Goal: Contribute content: Contribute content

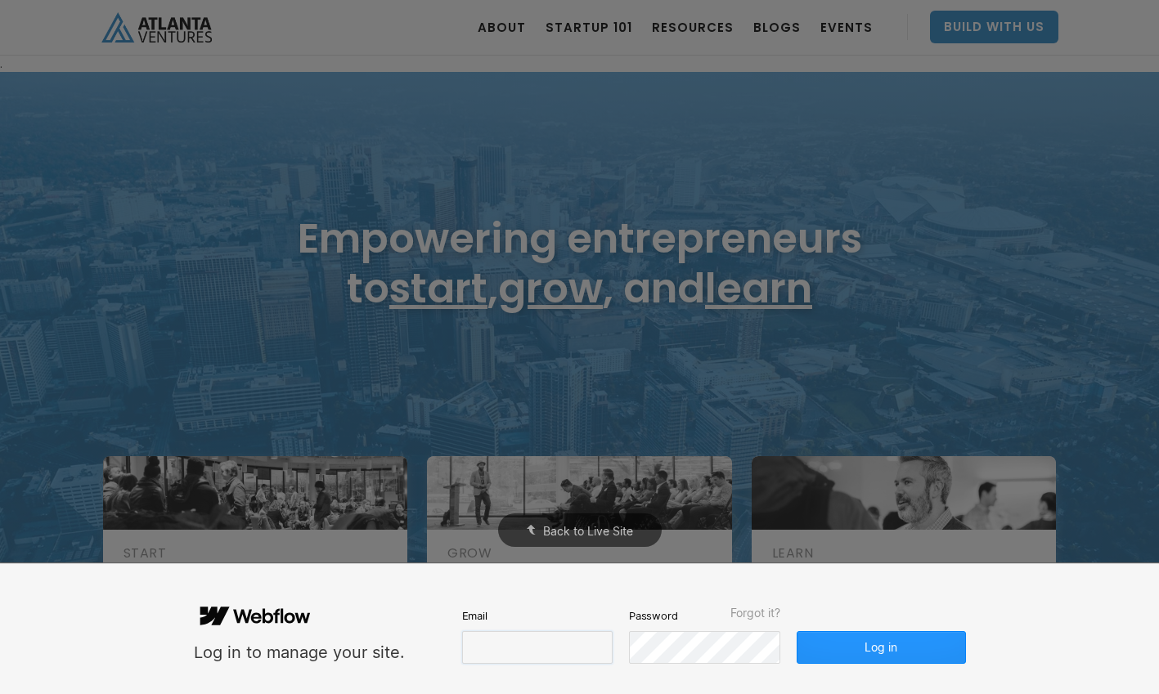
click at [505, 647] on input "email" at bounding box center [537, 647] width 150 height 33
type input "molly@carvercreative.co"
click at [892, 644] on button "Log in" at bounding box center [880, 647] width 168 height 33
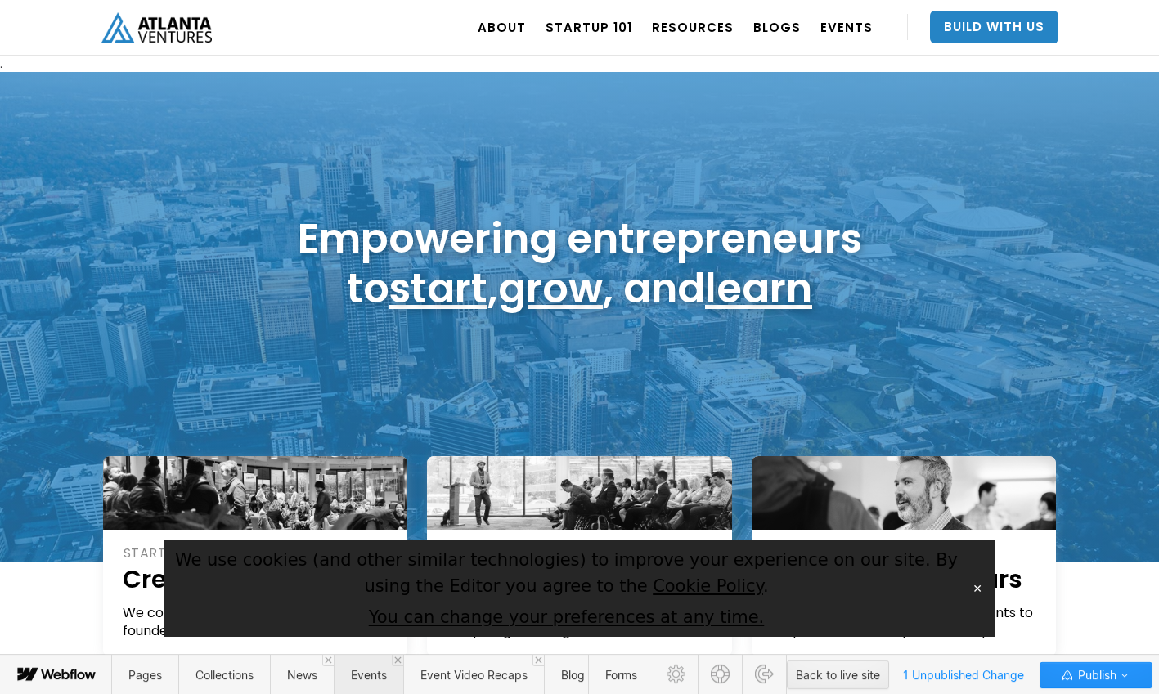
click at [373, 675] on span "Events" at bounding box center [369, 675] width 36 height 14
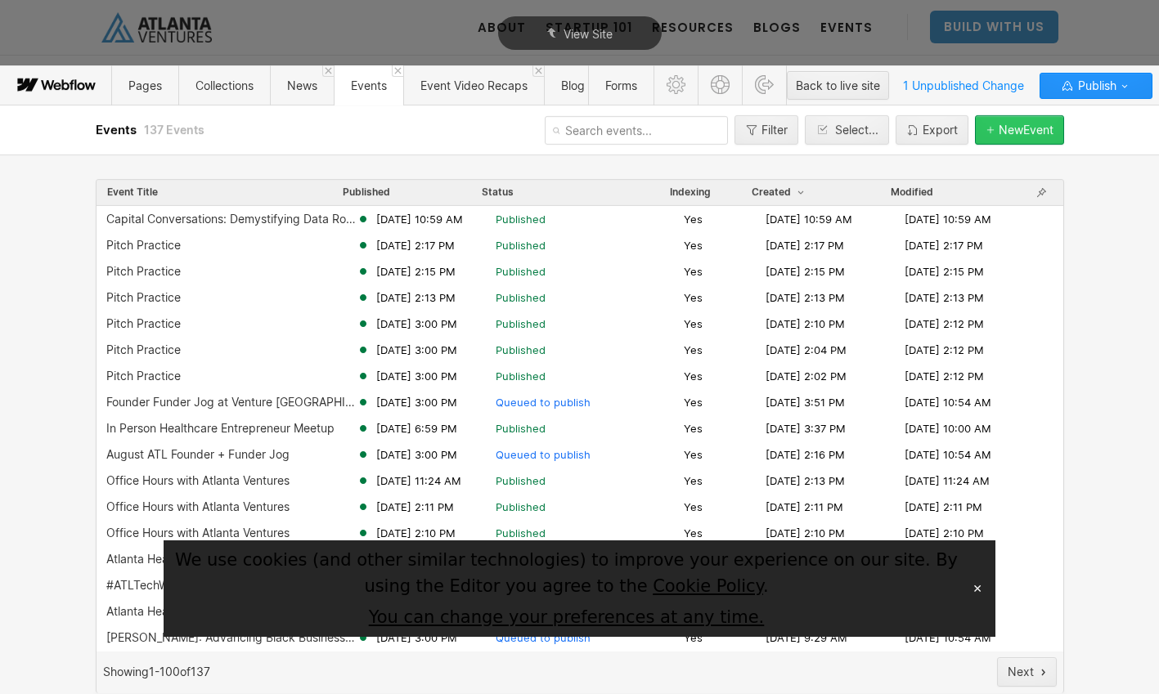
click at [1002, 128] on div "New Event" at bounding box center [1025, 129] width 55 height 13
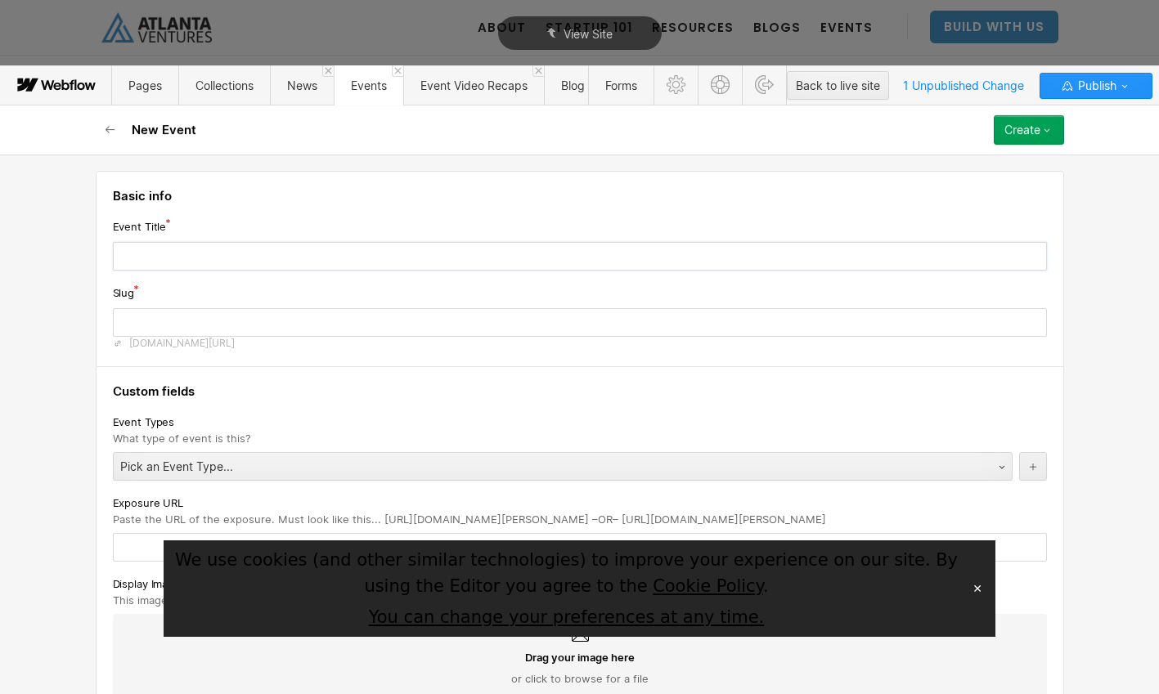
click at [435, 255] on input "text" at bounding box center [580, 256] width 934 height 29
type input "P"
type input "p"
type input "Pi"
type input "pi"
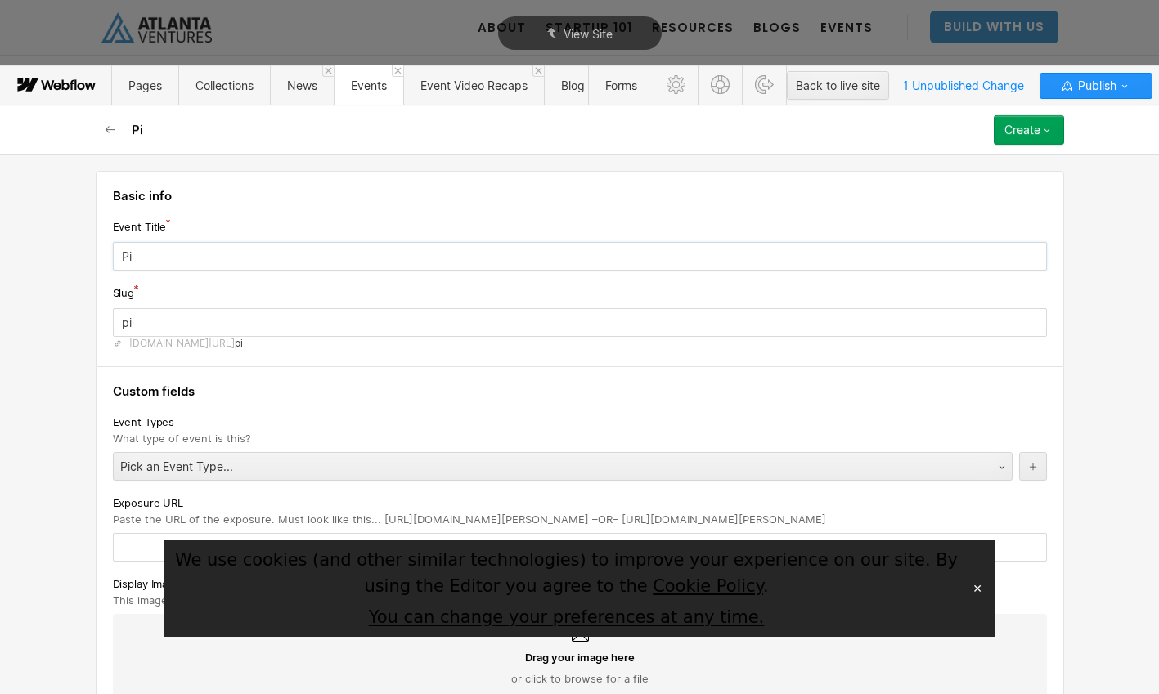
type input "Pit"
type input "pit"
type input "Pitc"
type input "pitc"
type input "Pitch"
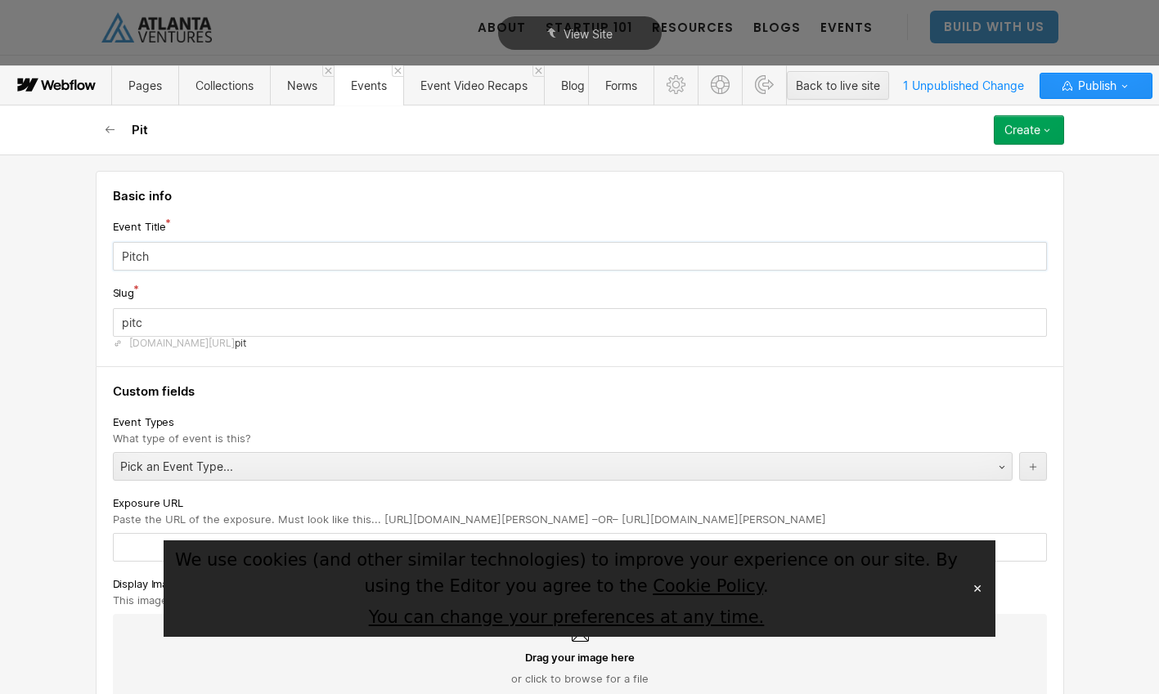
type input "pitch"
type input "Pitch P"
type input "pitch-p"
type input "Pitch Pr"
type input "pitch-pr"
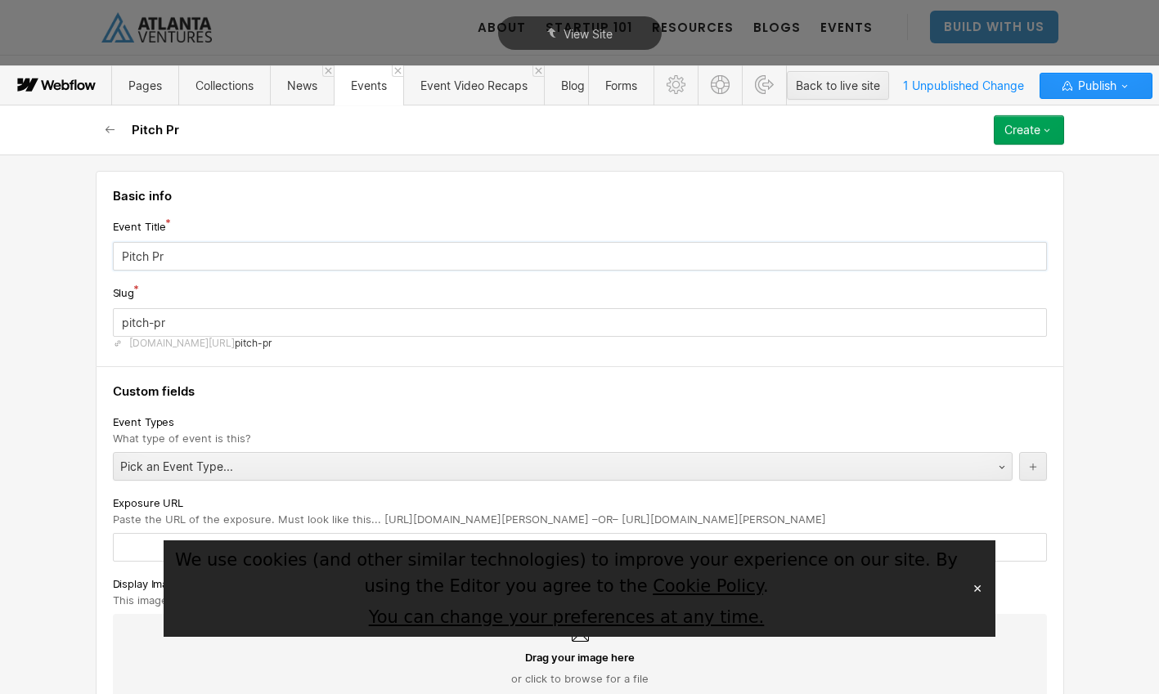
type input "Pitch Pra"
type input "pitch-pra"
type input "Pitch Prac"
type input "pitch-prac"
type input "Pitch Pract"
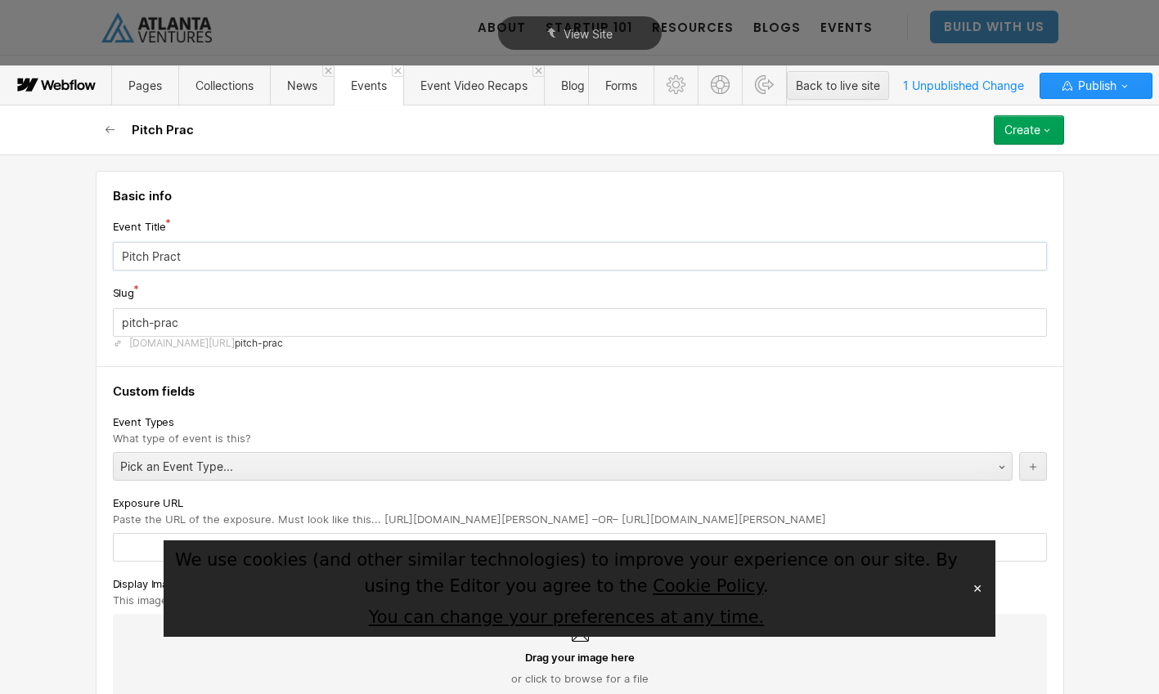
type input "pitch-pract"
type input "Pitch Practi"
type input "pitch-practi"
type input "Pitch Practic"
type input "pitch-practic"
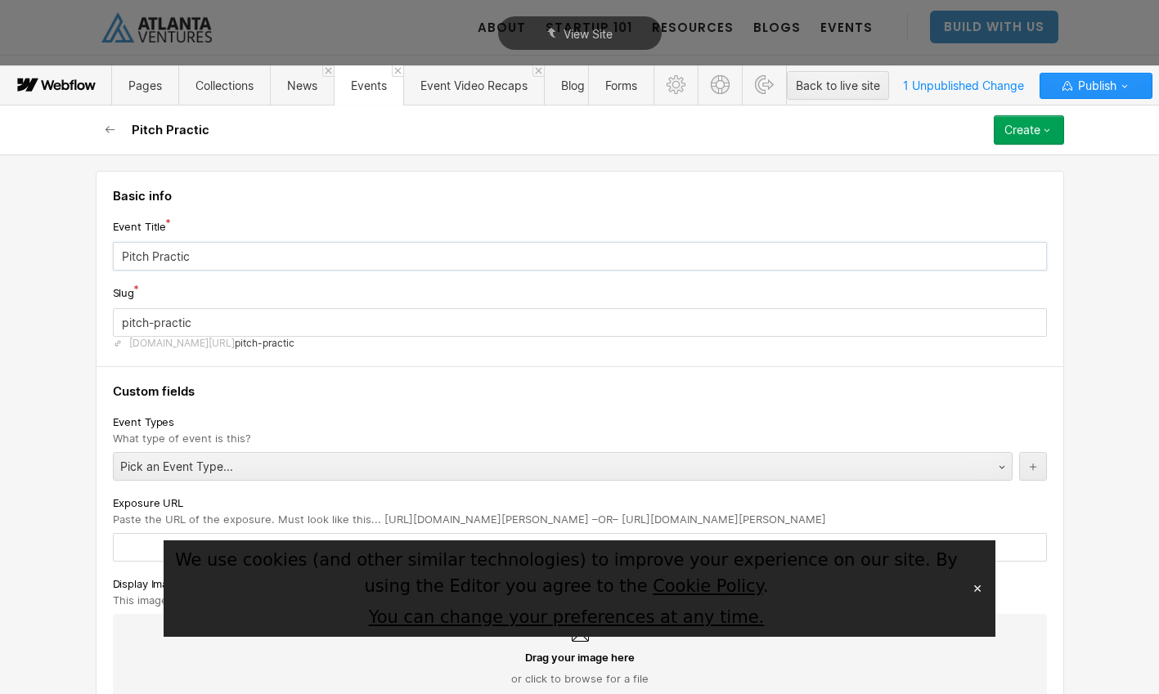
type input "Pitch Practice"
type input "pitch-practice-3212026"
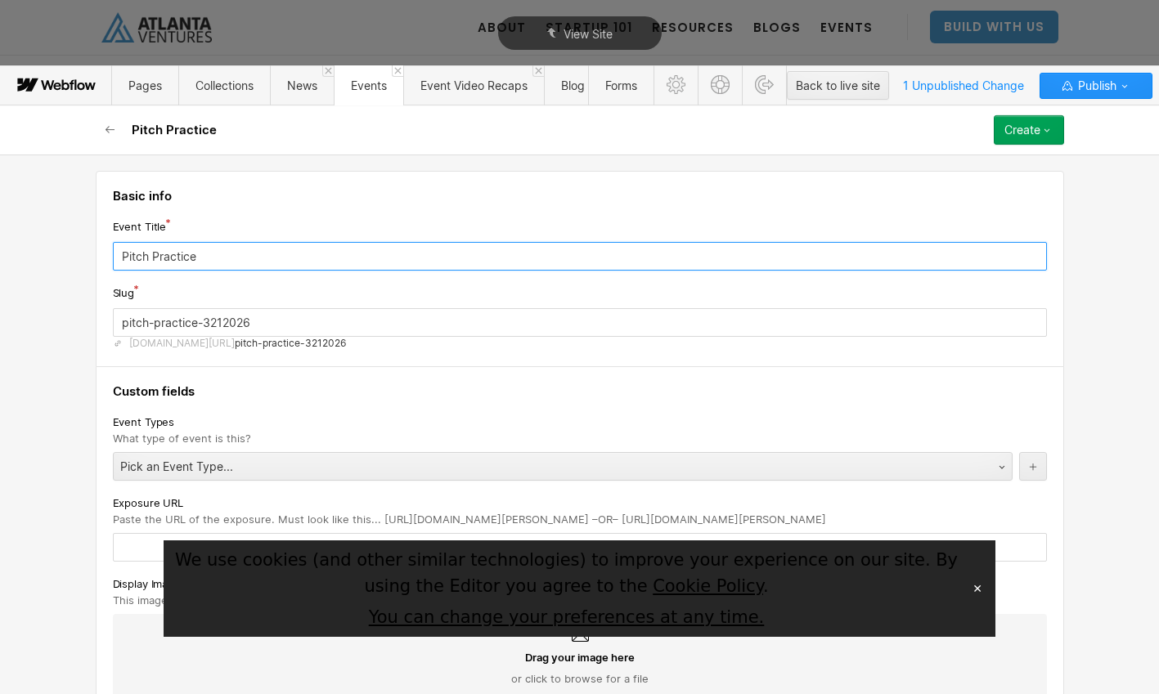
type input "Pitch Practice"
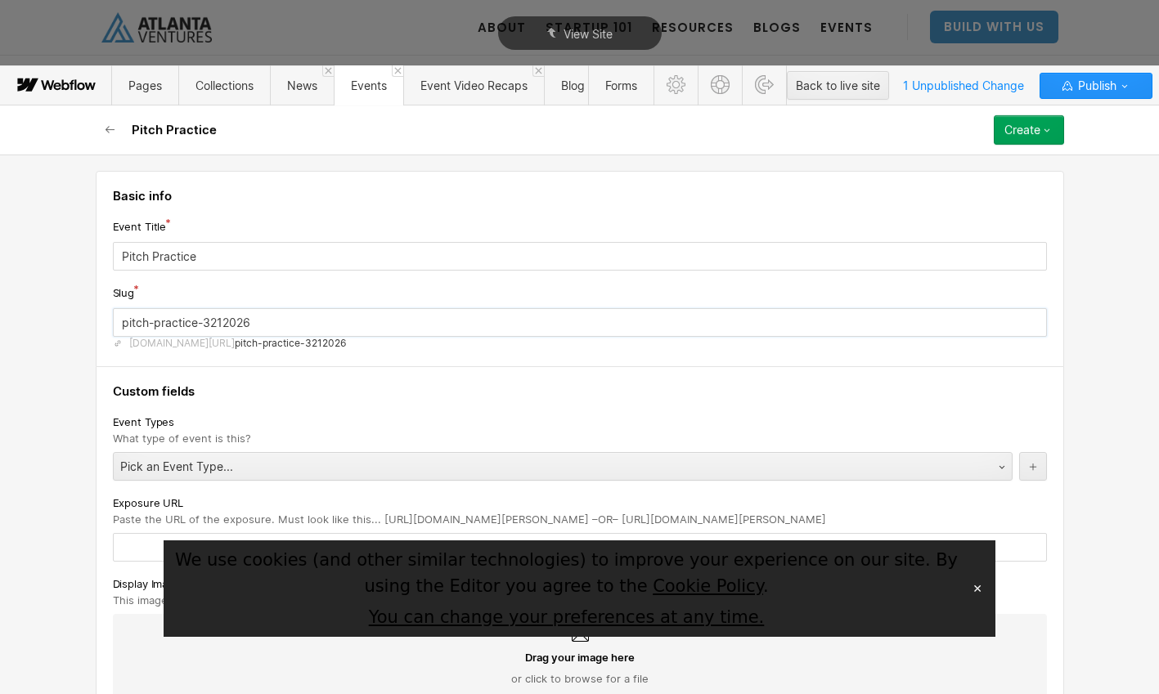
click at [302, 316] on input "pitch-practice-3212026" at bounding box center [580, 322] width 934 height 29
drag, startPoint x: 274, startPoint y: 325, endPoint x: 204, endPoint y: 328, distance: 69.5
click at [204, 328] on input "pitch-practice-3212026" at bounding box center [580, 322] width 934 height 29
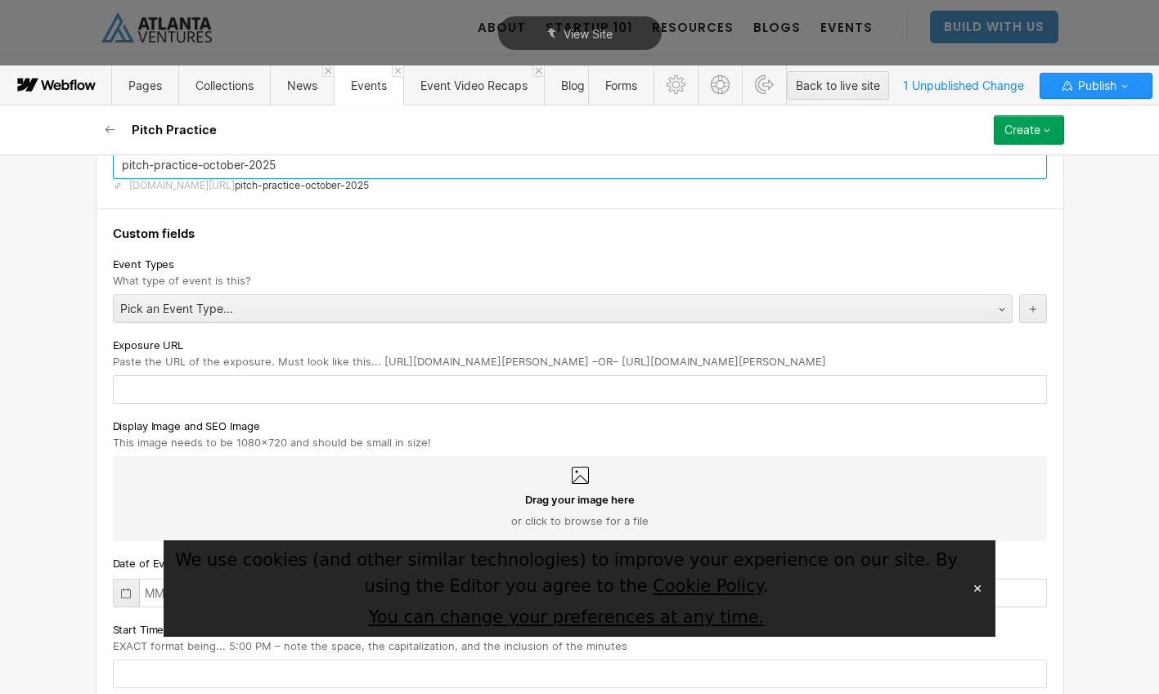
scroll to position [162, 0]
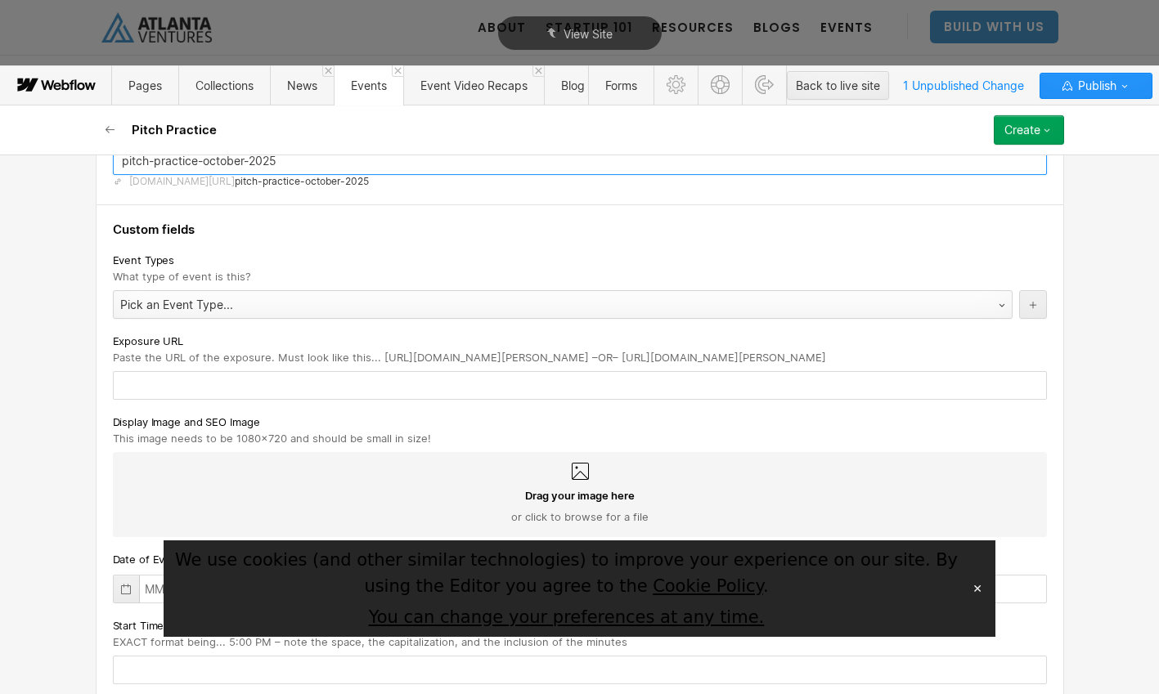
type input "pitch-practice-october-2025"
click at [242, 298] on div "Pick an Event Type..." at bounding box center [546, 305] width 865 height 26
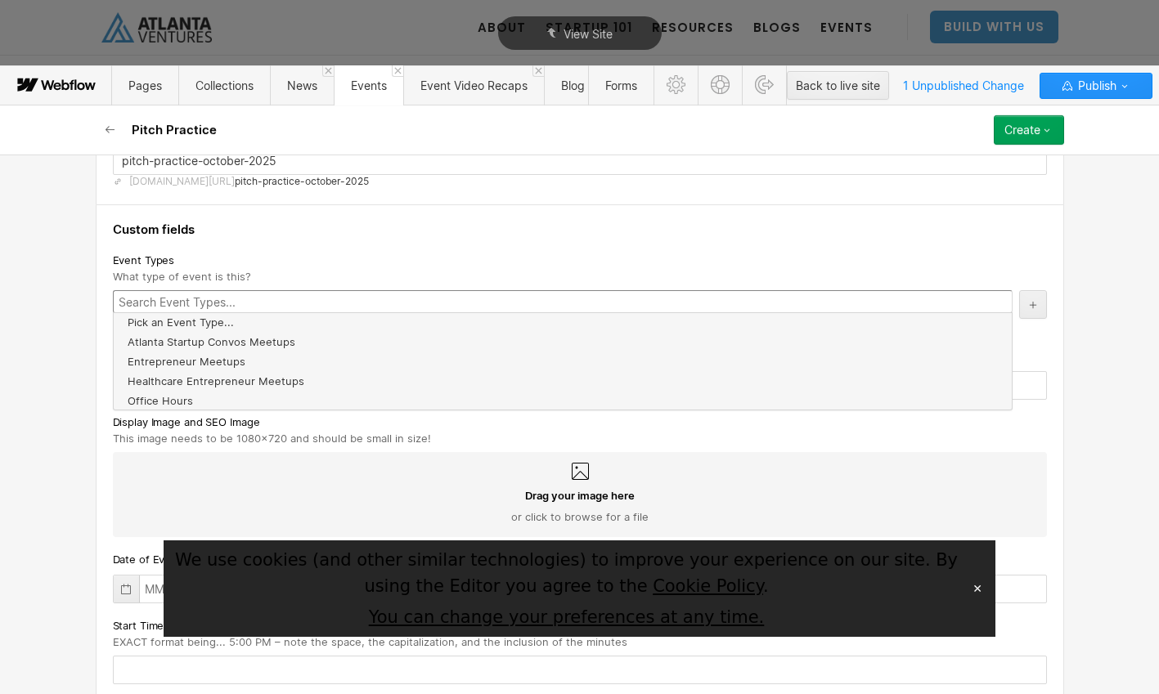
click at [47, 357] on div "Basic info Event Title Pitch Practice Slug pitch-practice-october-2025 www.atla…" at bounding box center [579, 425] width 1159 height 540
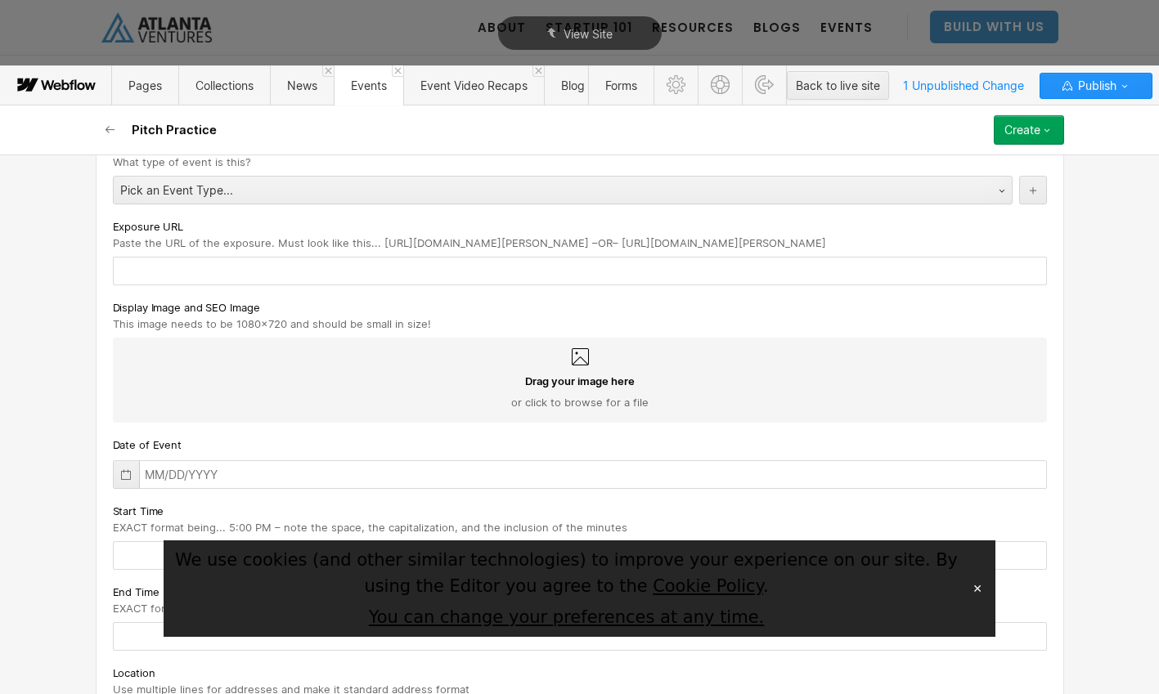
scroll to position [301, 0]
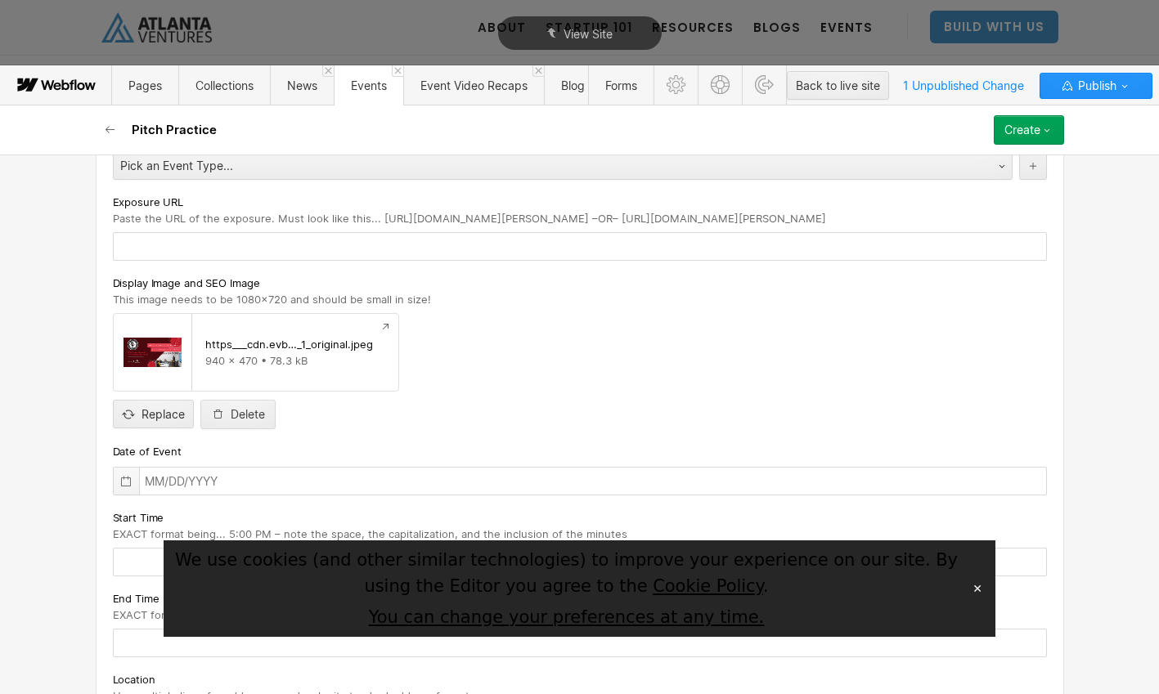
click at [129, 480] on icon at bounding box center [125, 481] width 13 height 13
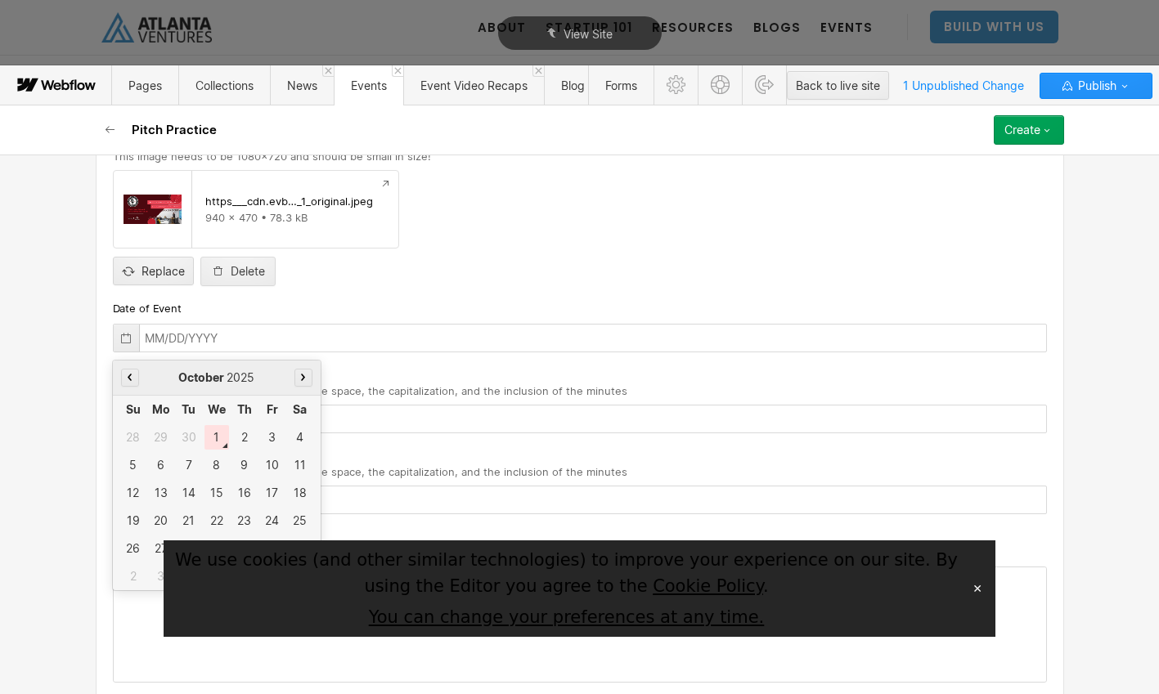
scroll to position [443, 0]
click at [192, 464] on div "7" at bounding box center [189, 466] width 25 height 25
type input "10/07/2025"
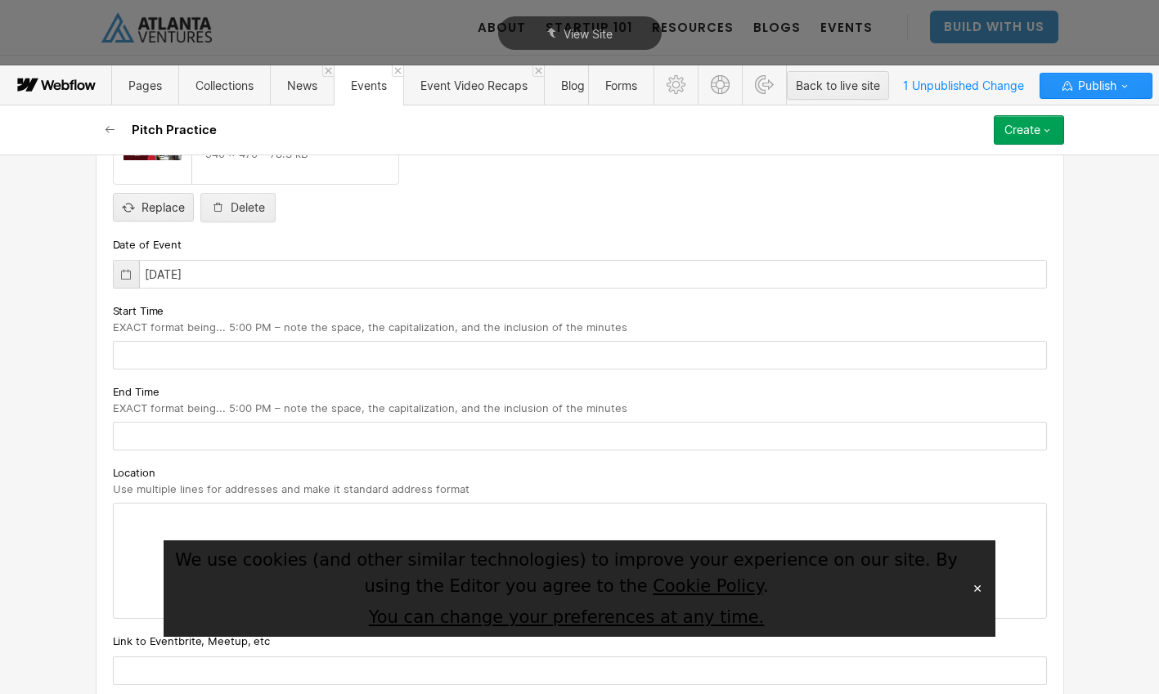
scroll to position [513, 0]
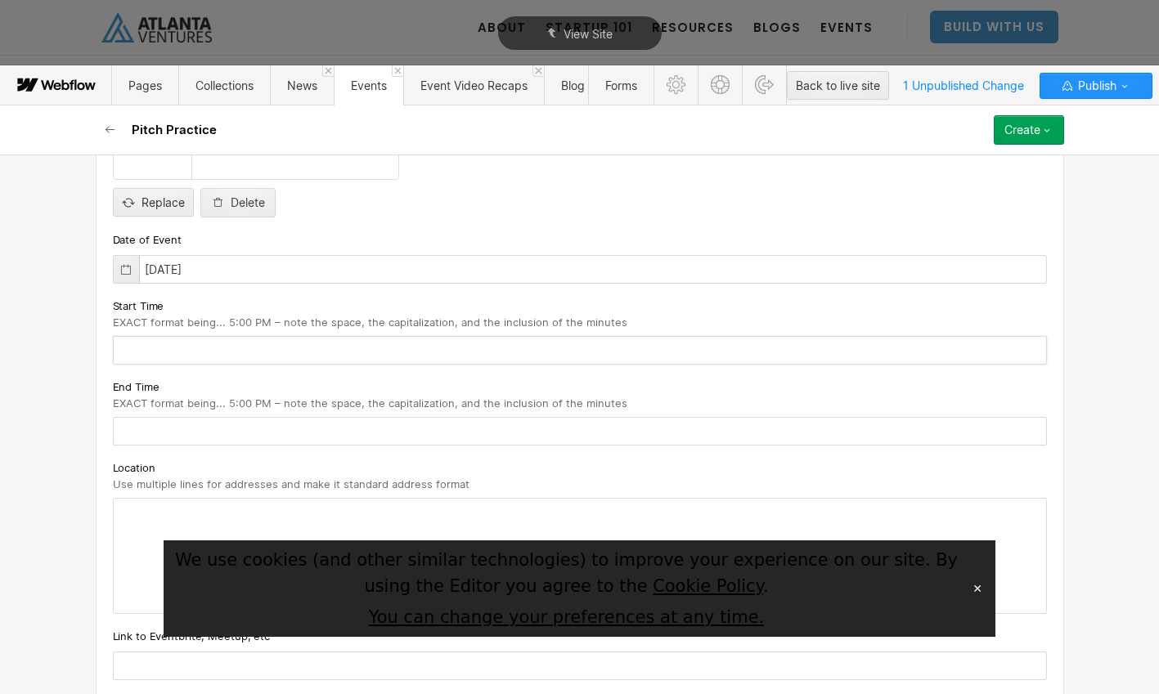
click at [313, 351] on input "text" at bounding box center [580, 350] width 934 height 29
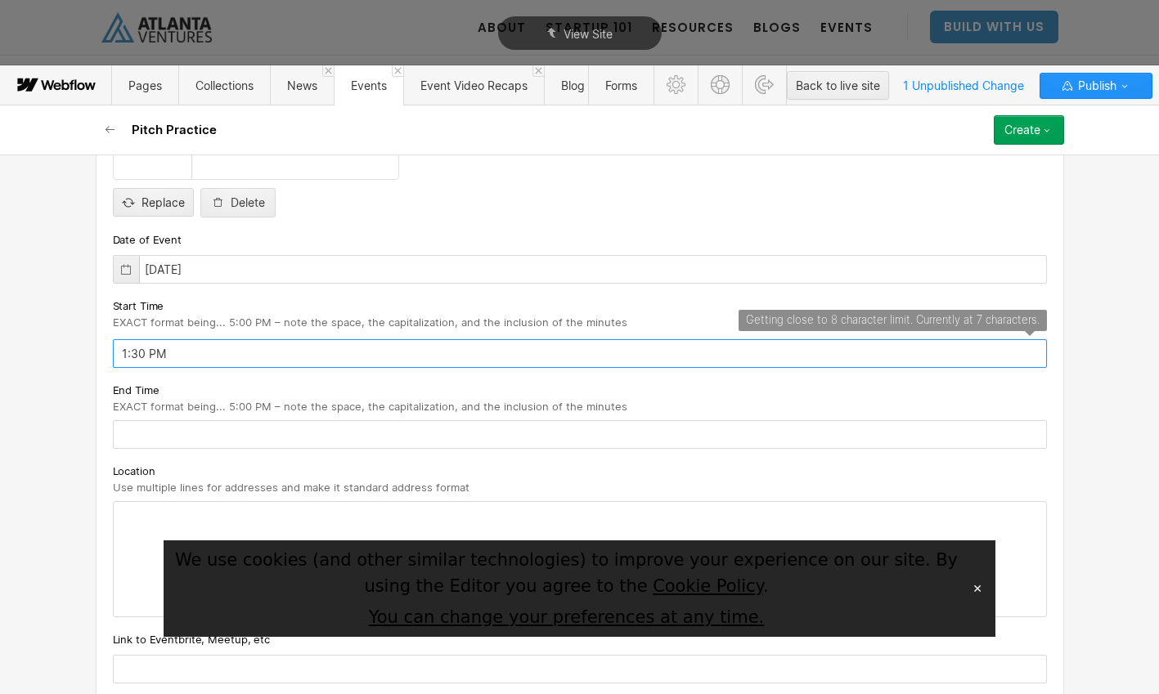
type input "1:30 PM"
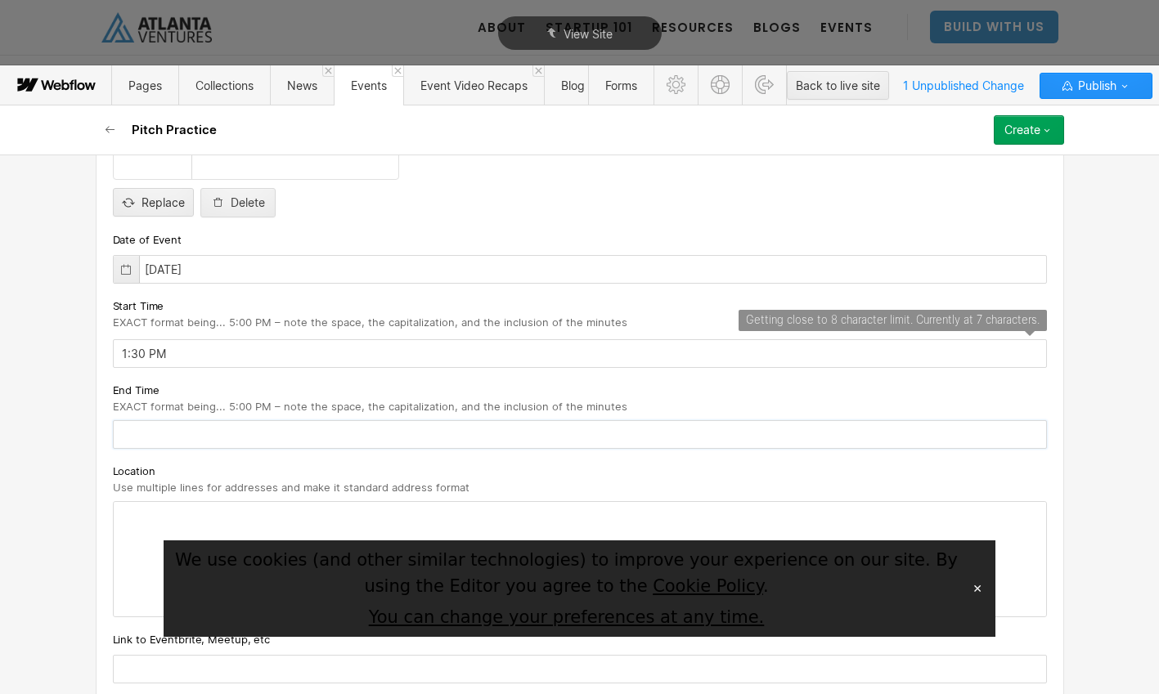
click at [315, 435] on input "text" at bounding box center [580, 434] width 934 height 29
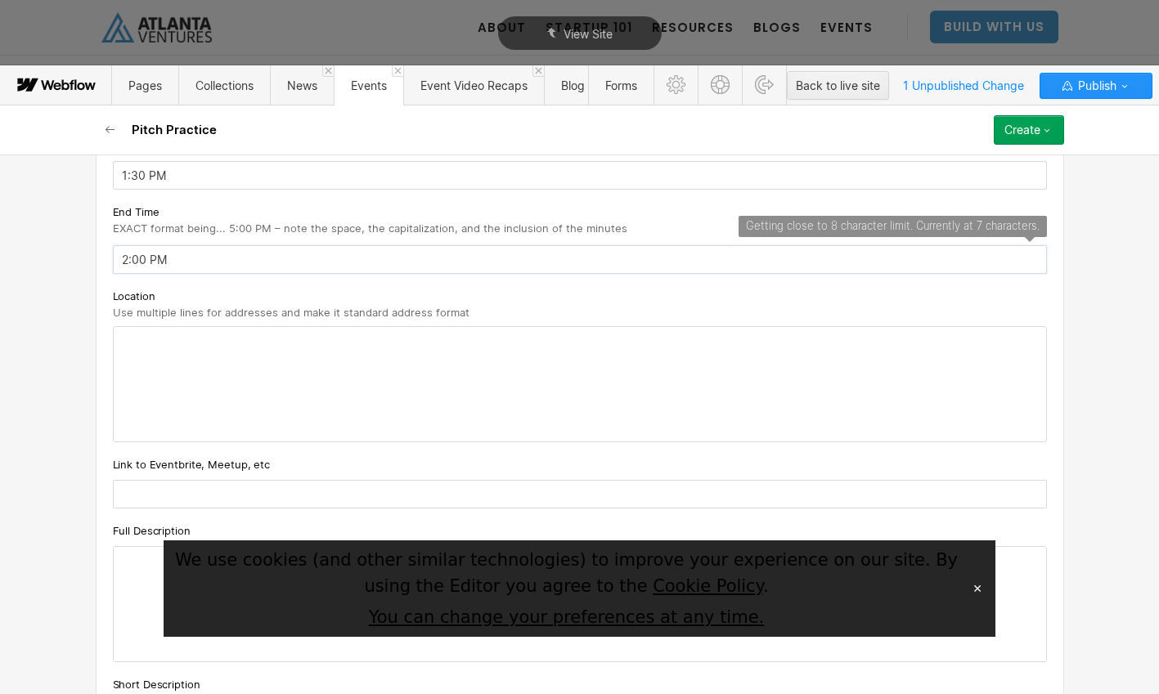
scroll to position [731, 0]
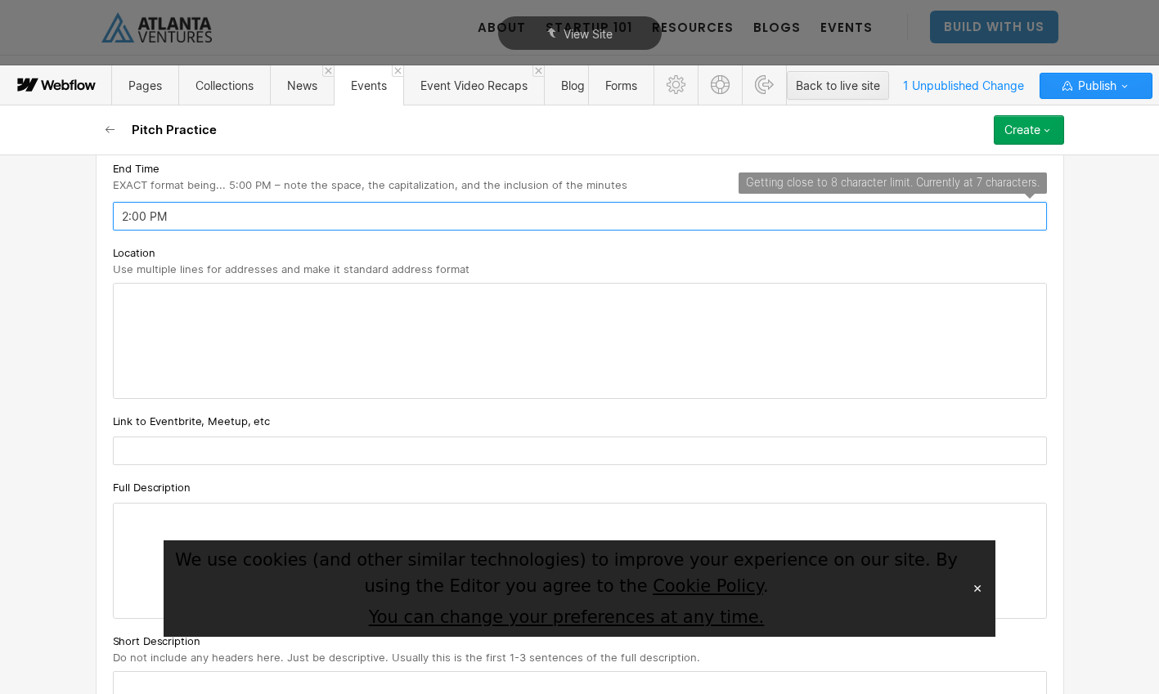
type input "2:00 PM"
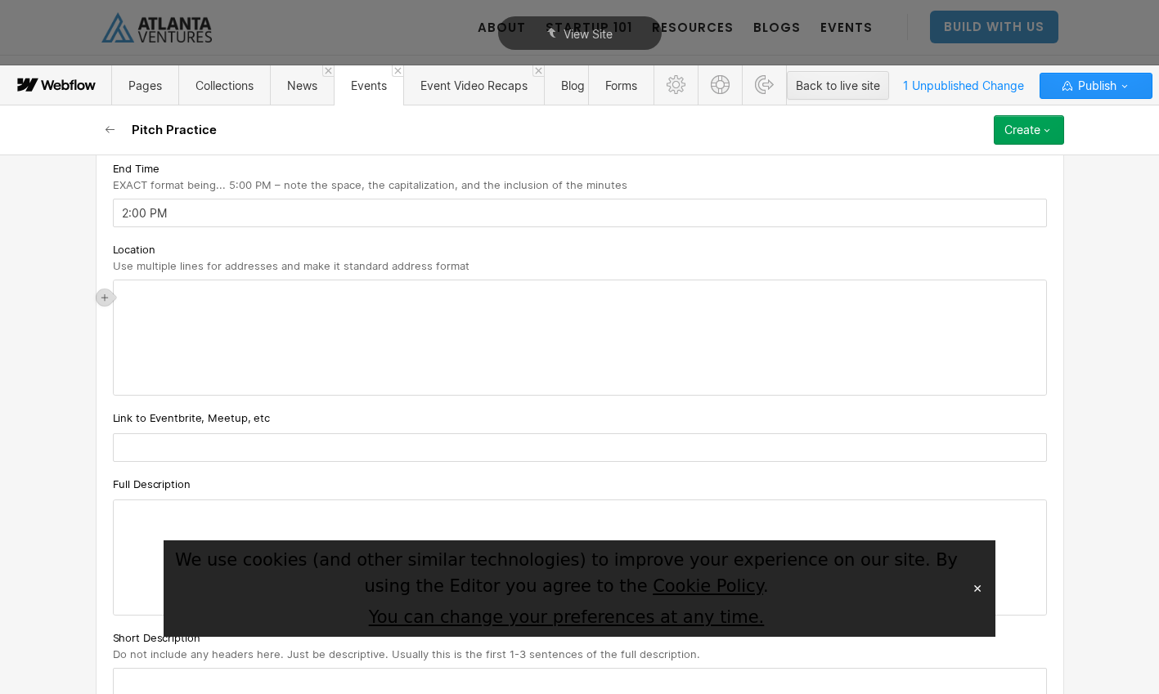
click at [388, 314] on div "‍" at bounding box center [580, 337] width 932 height 114
click at [253, 451] on input "text" at bounding box center [580, 447] width 934 height 29
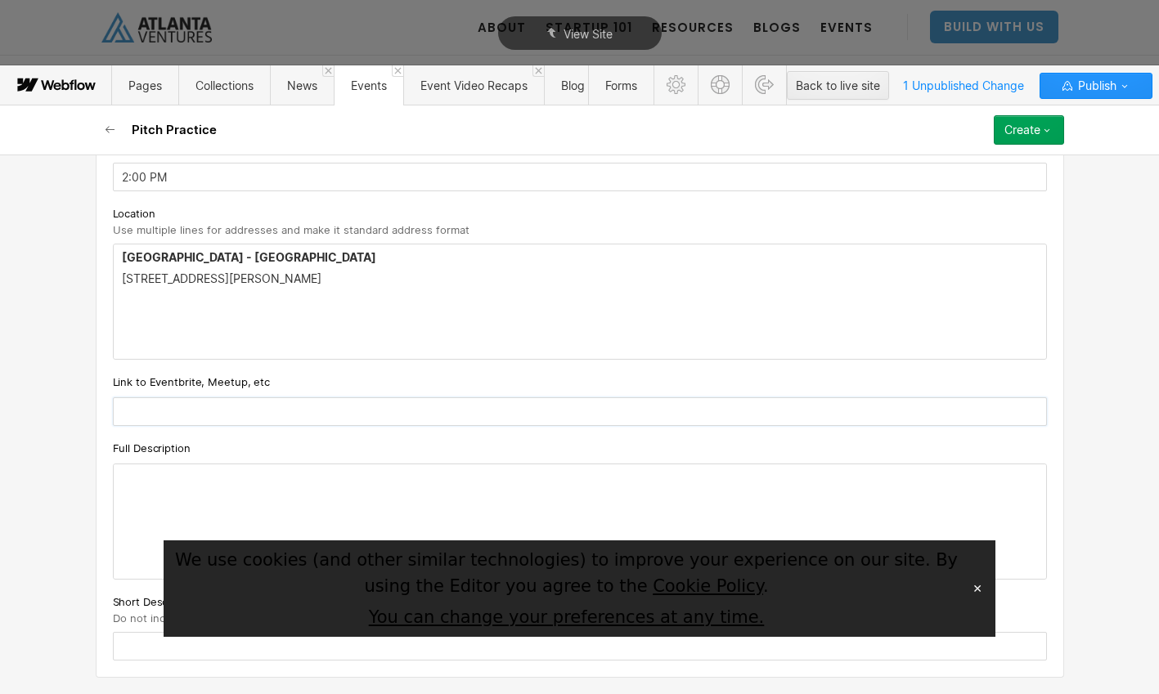
click at [318, 407] on input "text" at bounding box center [580, 411] width 934 height 29
paste input "https://www.eventbrite.com/e/pitch-practice-atv-sylvan-tickets-1355431264399?af…"
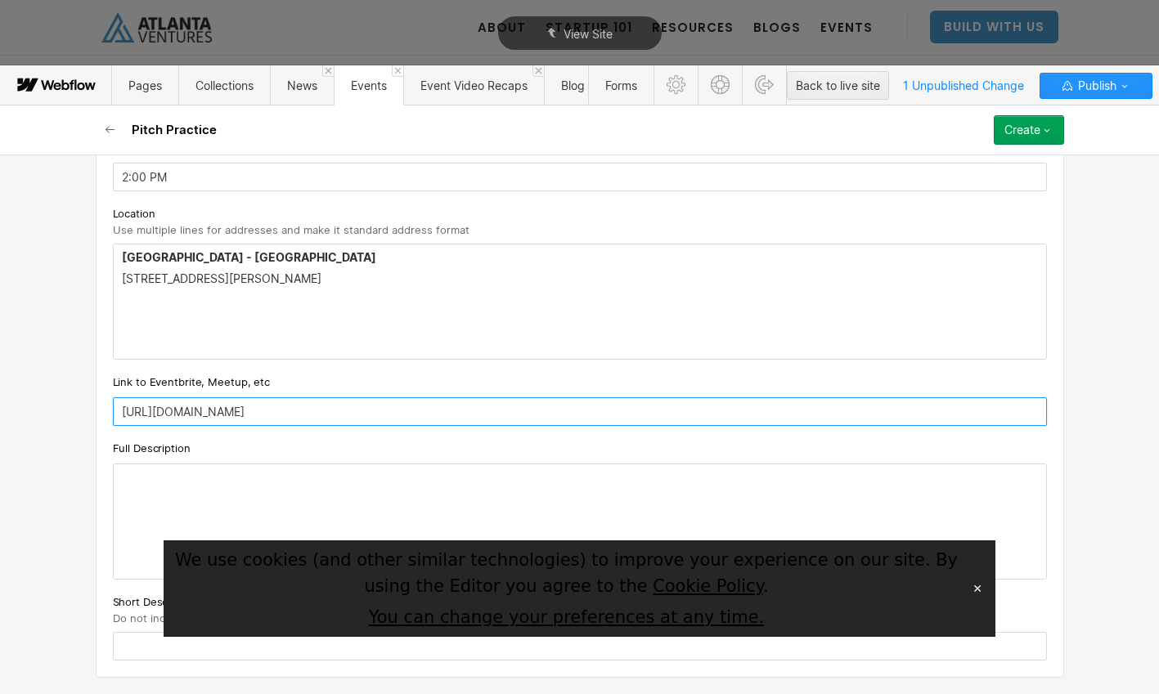
type input "https://www.eventbrite.com/e/pitch-practice-atv-sylvan-tickets-1355431264399?af…"
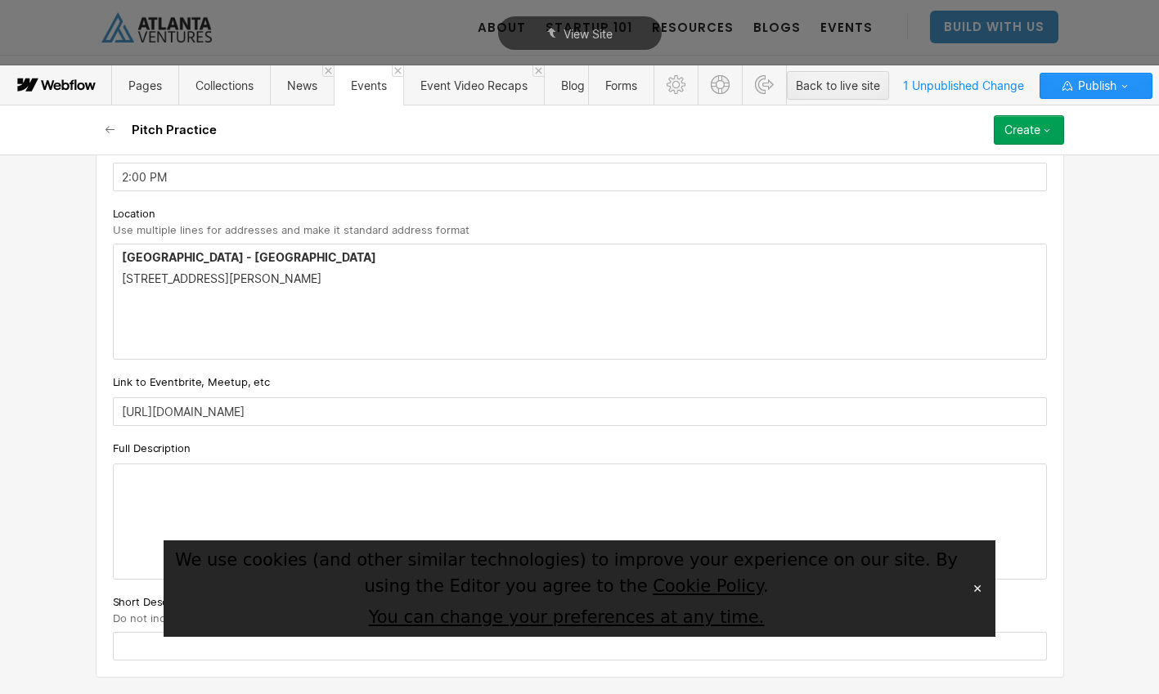
click at [284, 485] on div at bounding box center [580, 521] width 932 height 114
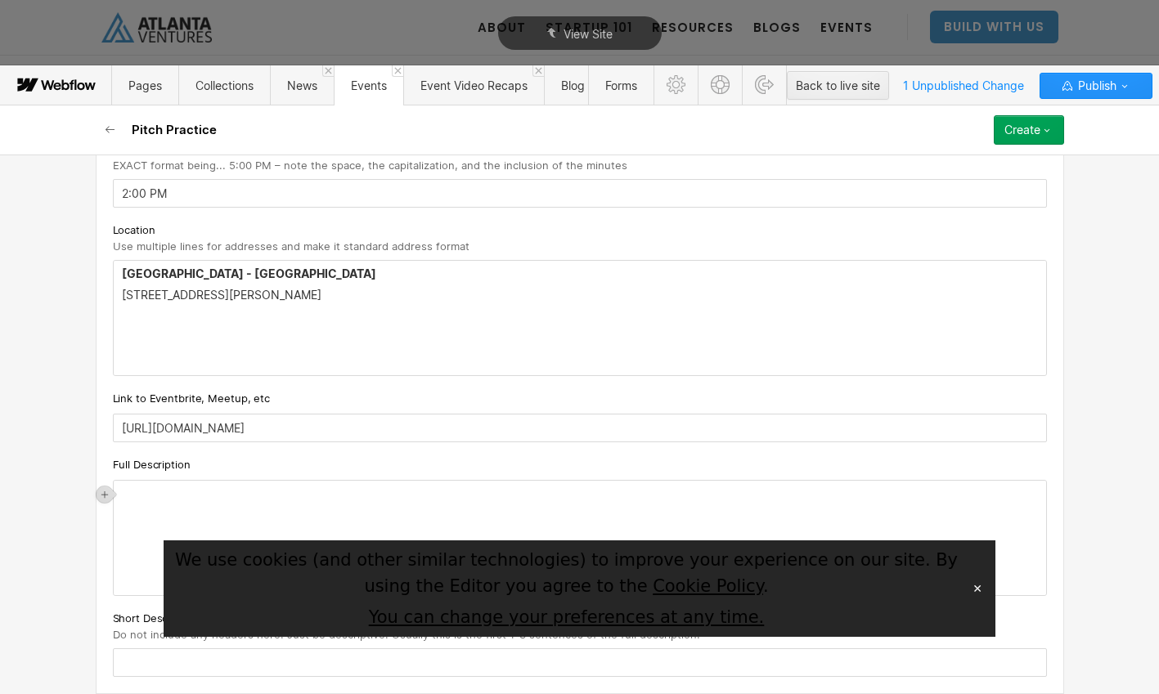
scroll to position [751, 0]
click at [976, 585] on button "✕" at bounding box center [977, 588] width 23 height 25
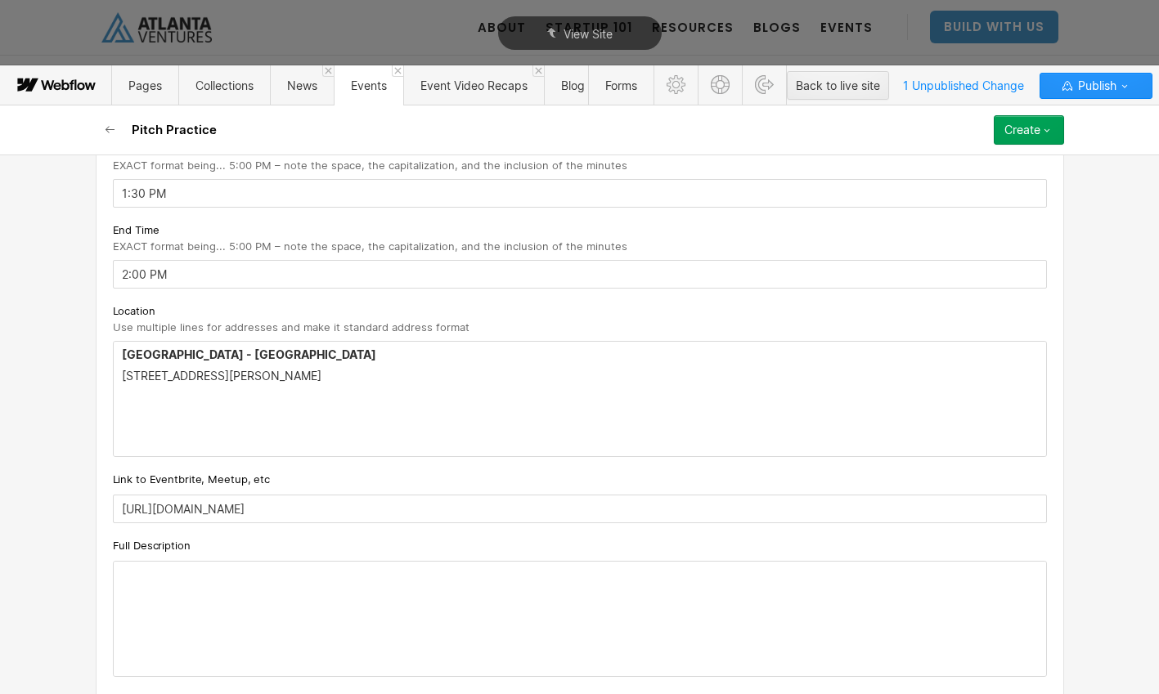
scroll to position [612, 0]
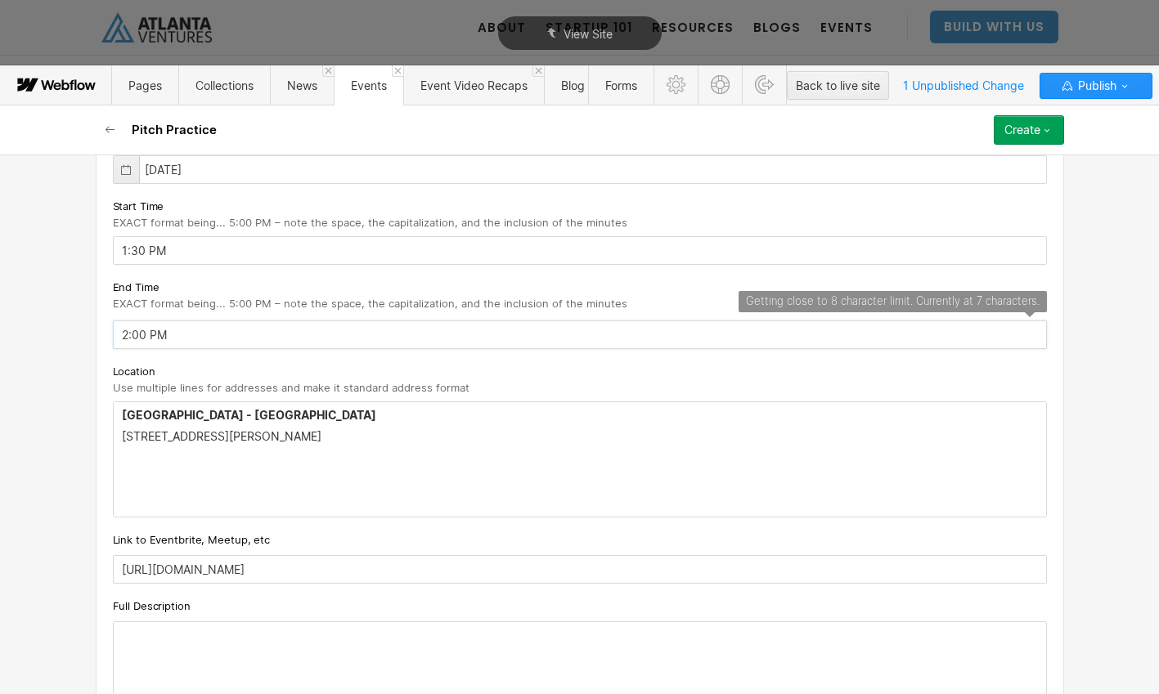
click at [142, 334] on input "2:00 PM" at bounding box center [580, 335] width 934 height 29
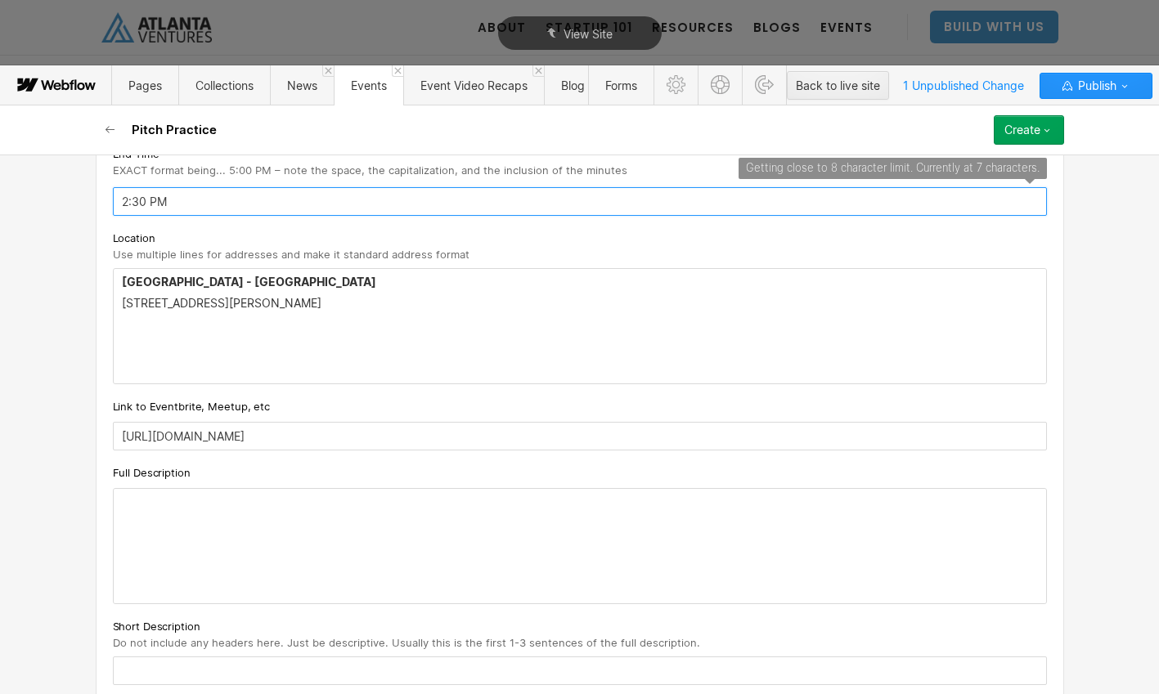
scroll to position [747, 0]
type input "2:30 PM"
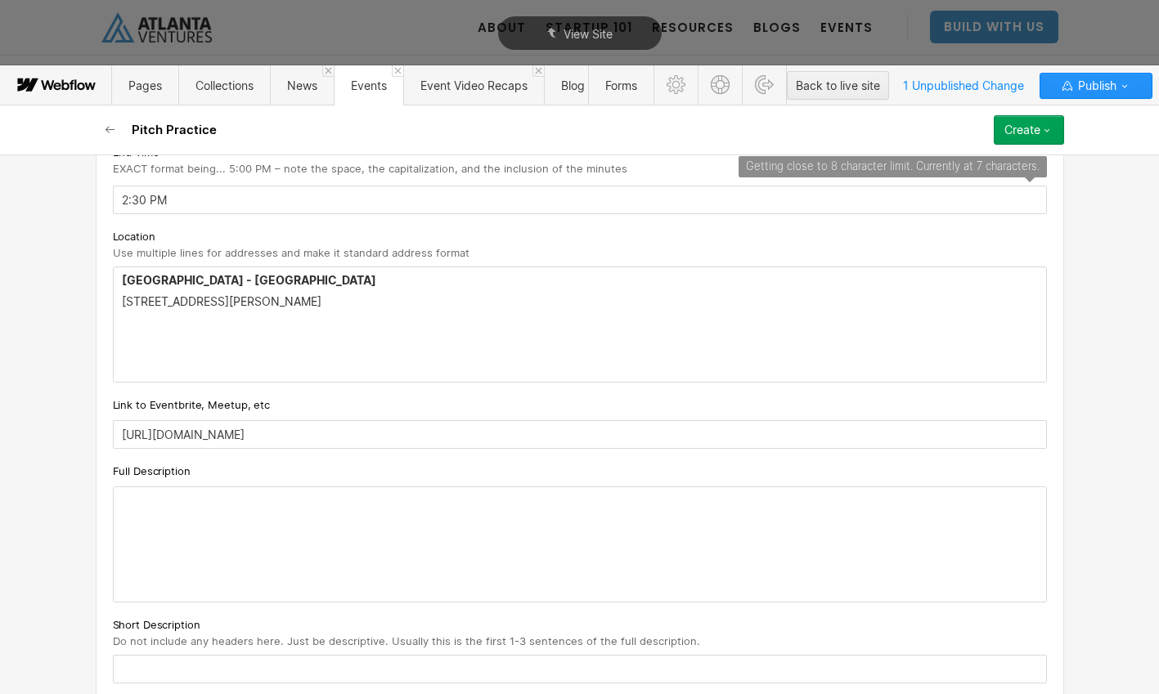
click at [191, 507] on div at bounding box center [580, 544] width 932 height 114
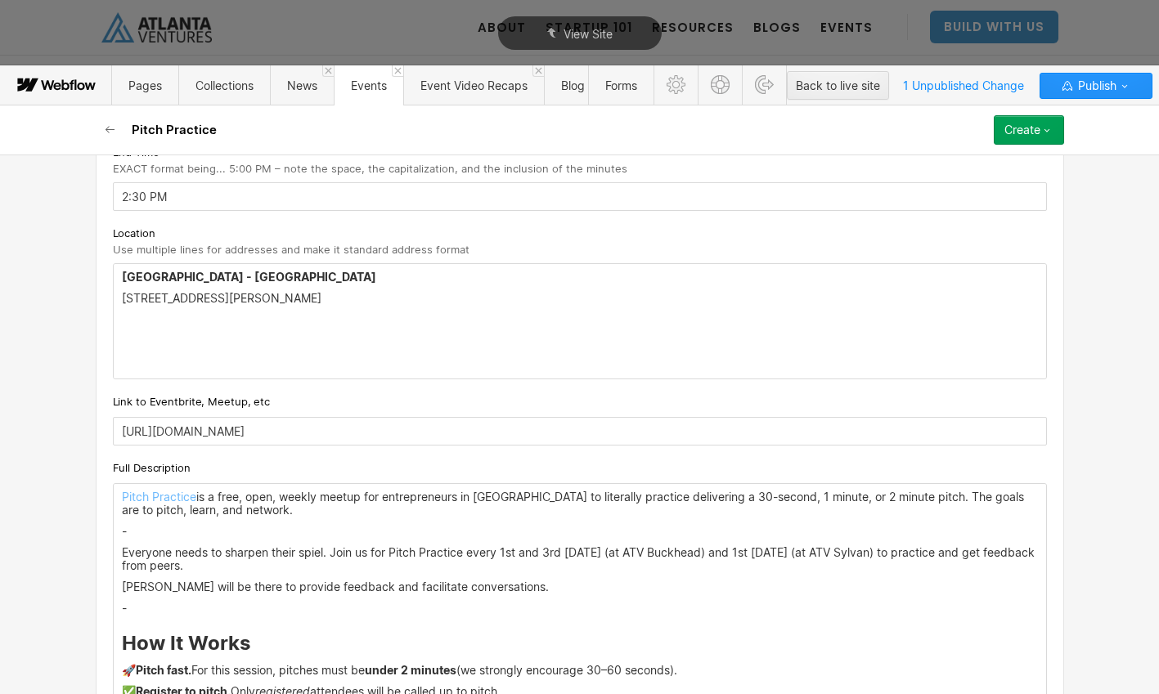
scroll to position [787, 0]
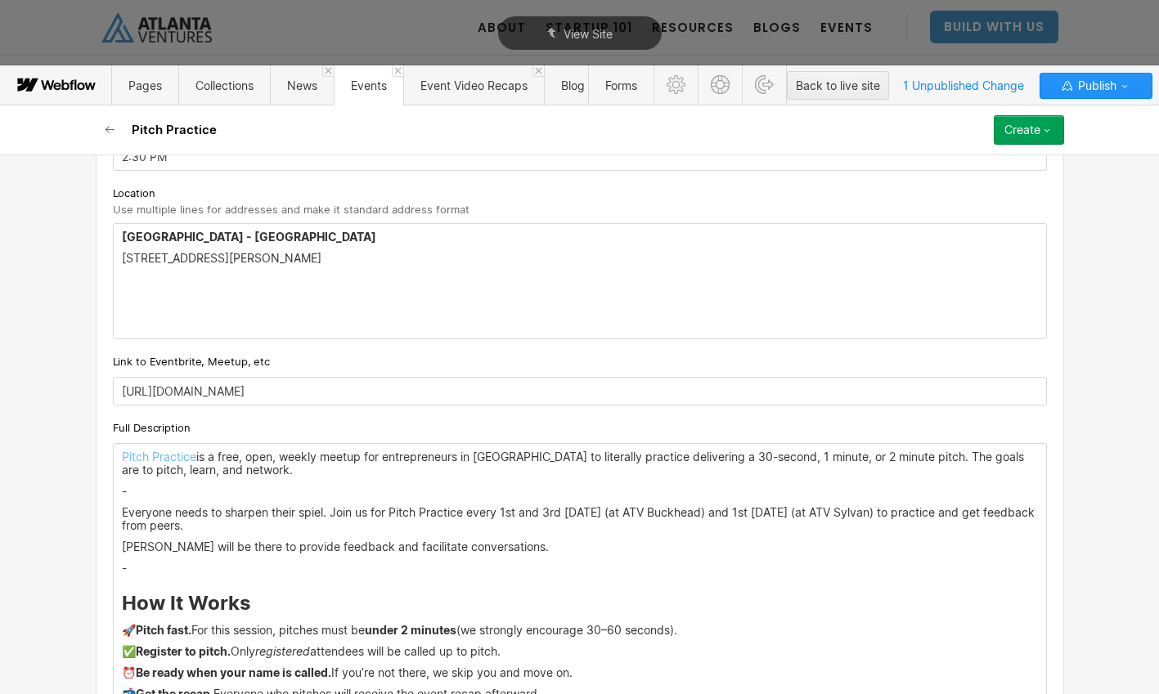
click at [132, 495] on p "-" at bounding box center [580, 491] width 916 height 13
click at [247, 530] on p "Everyone needs to sharpen their spiel. Join us for Pitch Practice every 1st and…" at bounding box center [580, 519] width 916 height 26
click at [141, 563] on p "-" at bounding box center [580, 568] width 916 height 13
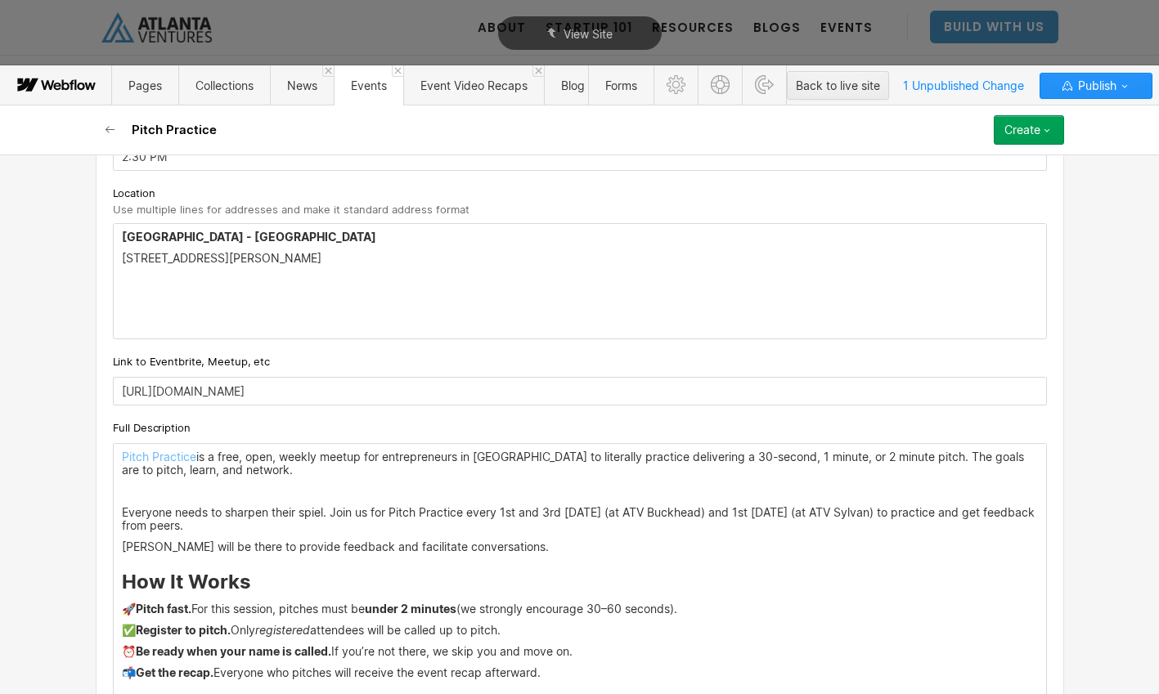
click at [123, 548] on p "Jacey Cadet will be there to provide feedback and facilitate conversations." at bounding box center [580, 547] width 916 height 13
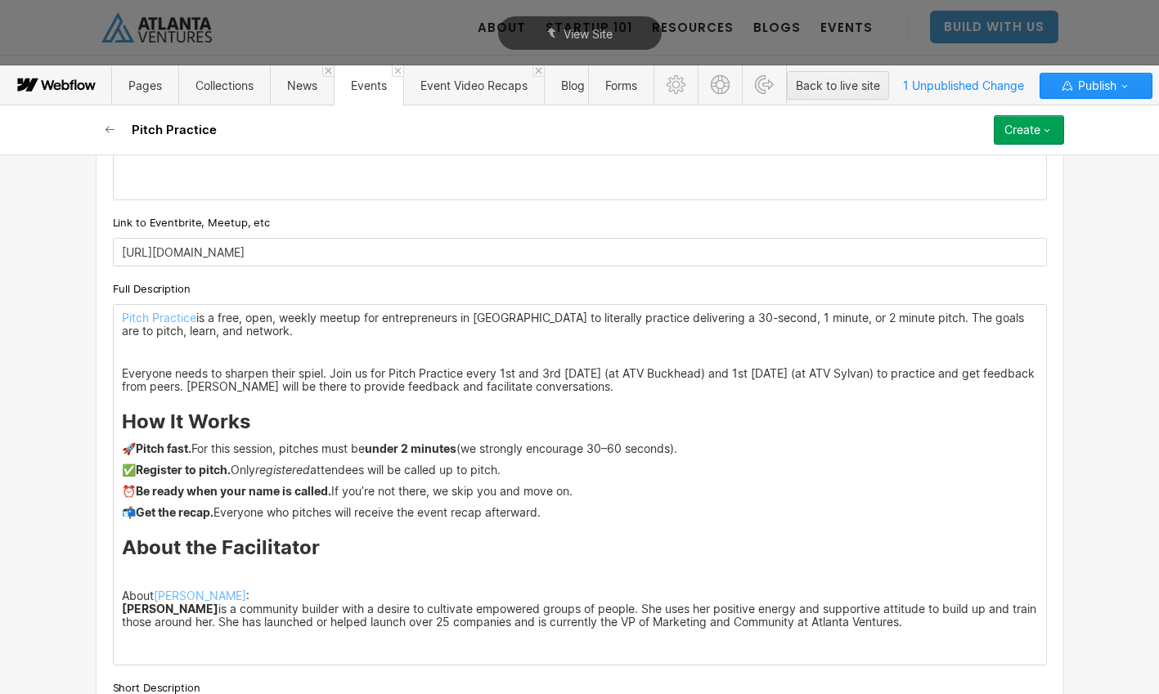
scroll to position [978, 0]
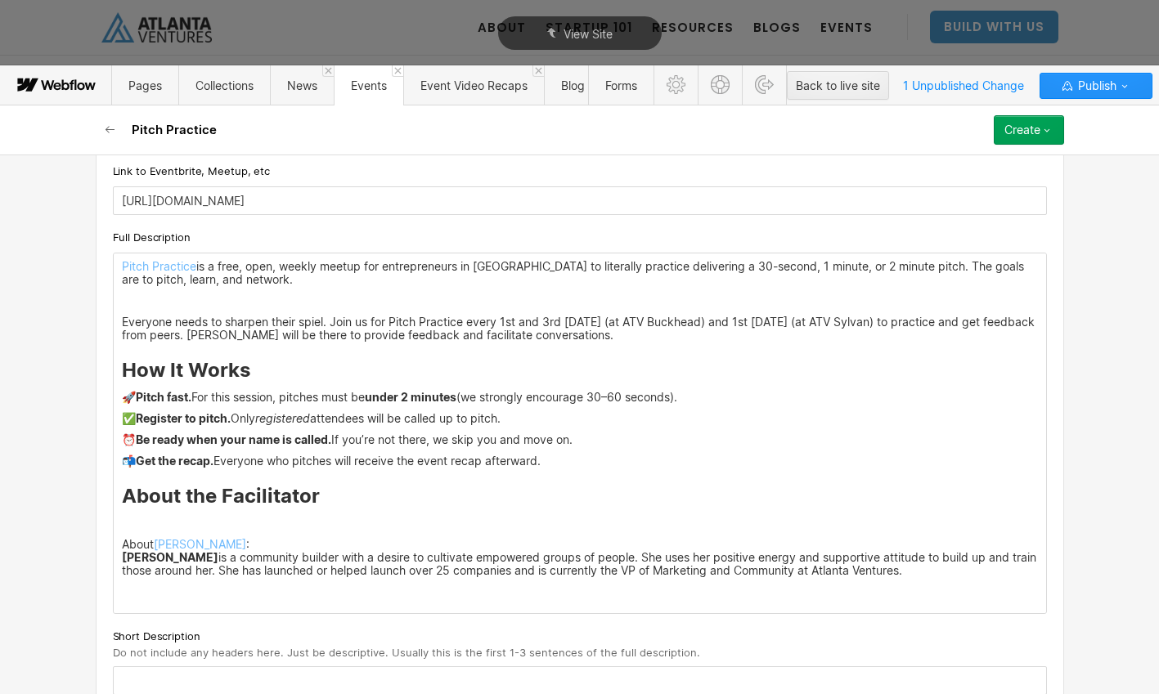
click at [169, 523] on p at bounding box center [580, 523] width 916 height 13
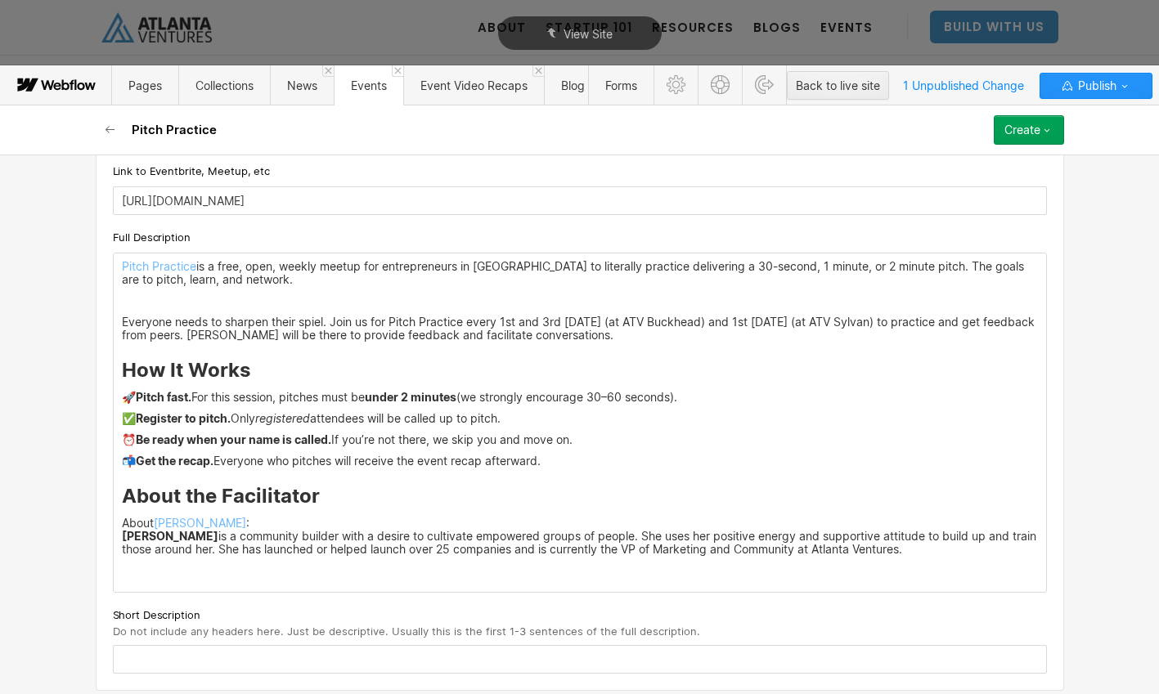
click at [133, 509] on div "Pitch Practice is a free, open, weekly meetup for entrepreneurs in Atlanta to l…" at bounding box center [580, 422] width 932 height 339
click at [198, 373] on h3 "How It Works" at bounding box center [580, 370] width 916 height 25
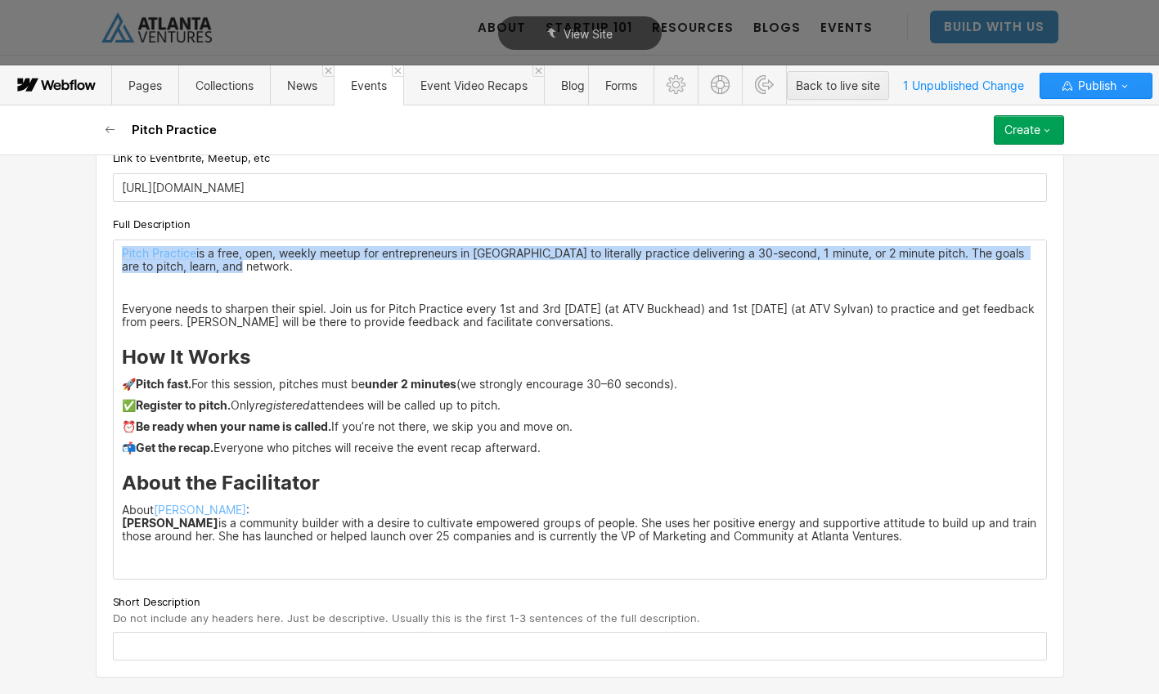
drag, startPoint x: 239, startPoint y: 271, endPoint x: 119, endPoint y: 255, distance: 121.3
click at [119, 255] on div "Pitch Practice is a free, open, weekly meetup for entrepreneurs in Atlanta to l…" at bounding box center [580, 409] width 932 height 339
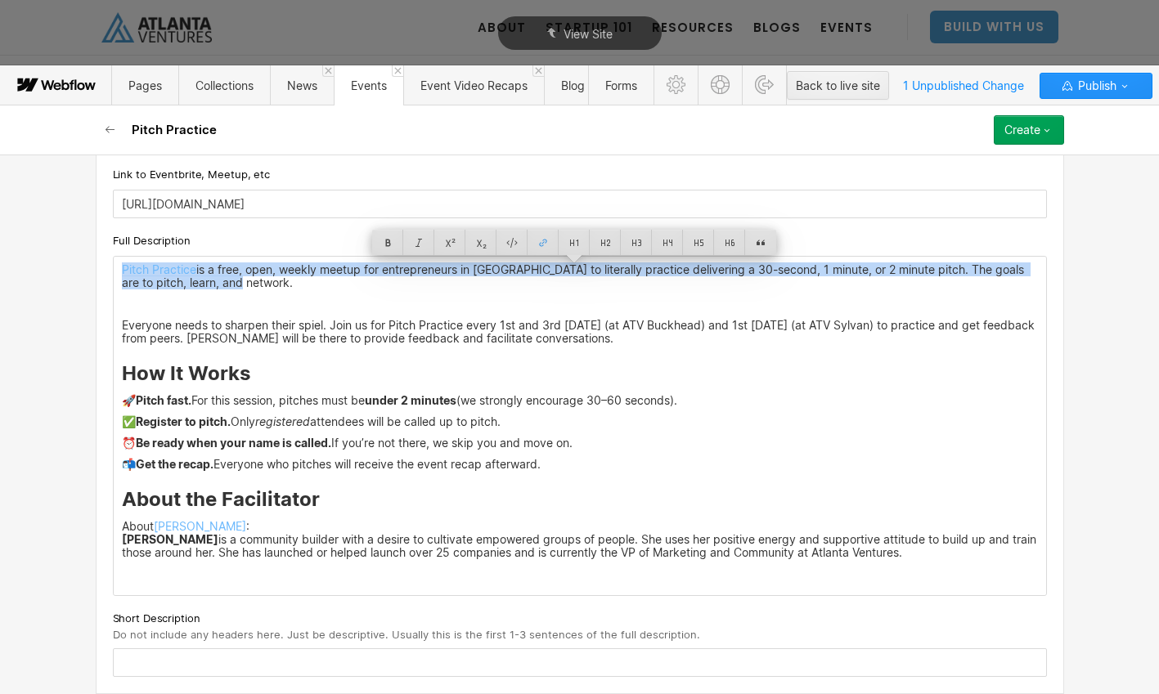
copy p "Pitch Practice is a free, open, weekly meetup for entrepreneurs in Atlanta to l…"
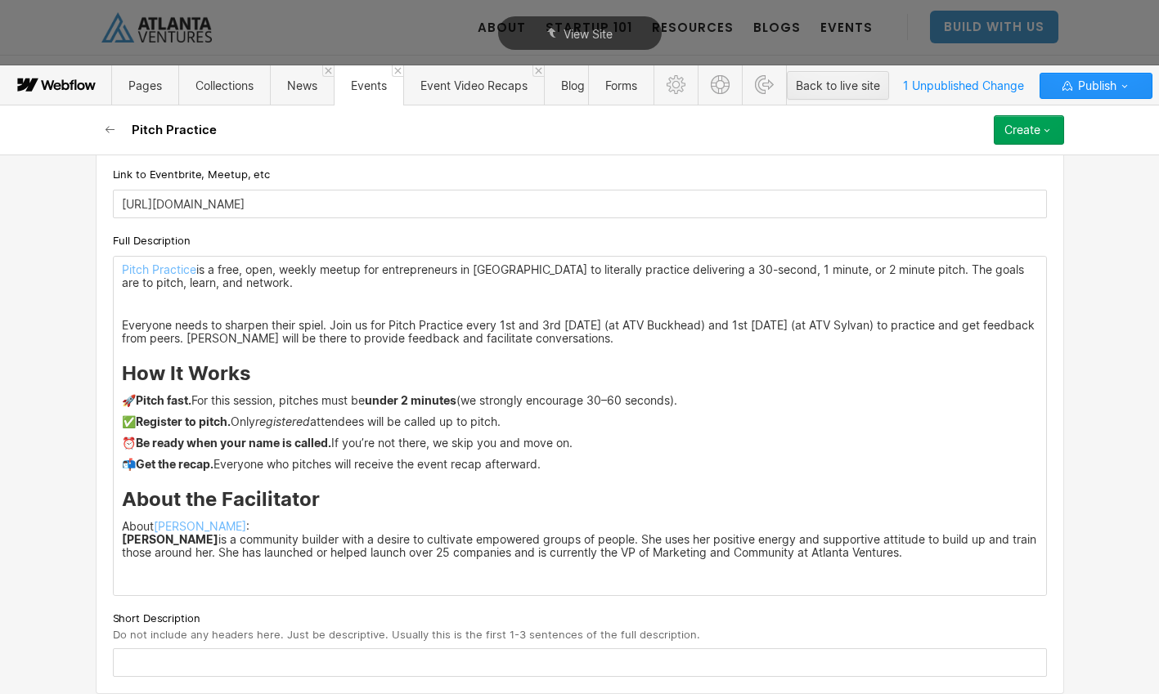
click at [182, 657] on div "Custom fields Event Types What type of event is this? Pick an Event Type... Exp…" at bounding box center [580, 43] width 968 height 1302
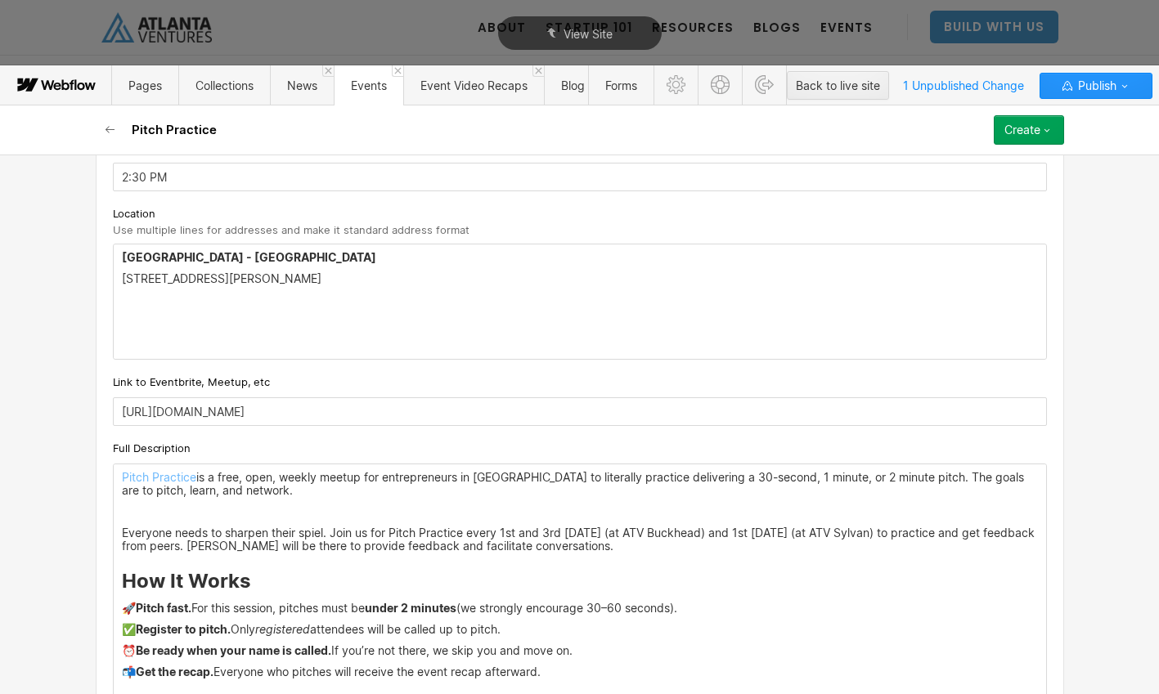
scroll to position [991, 0]
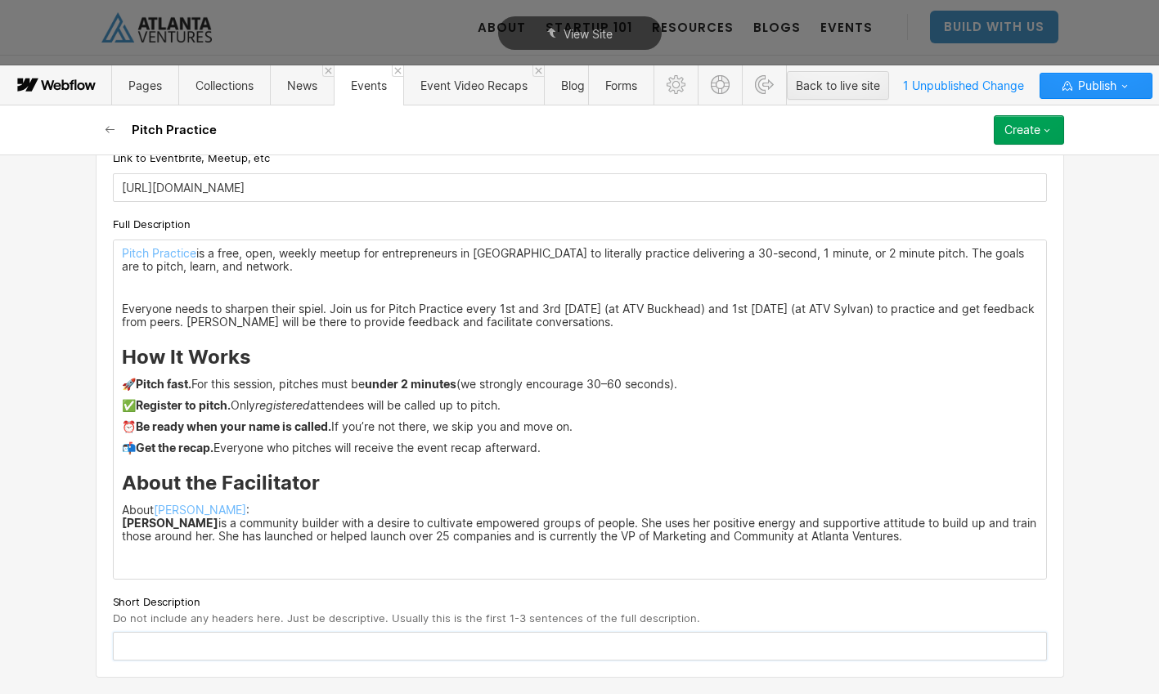
click at [230, 652] on input "text" at bounding box center [580, 646] width 934 height 29
paste input "Pitch Practice is a free, open, weekly meetup for entrepreneurs in Atlanta to l…"
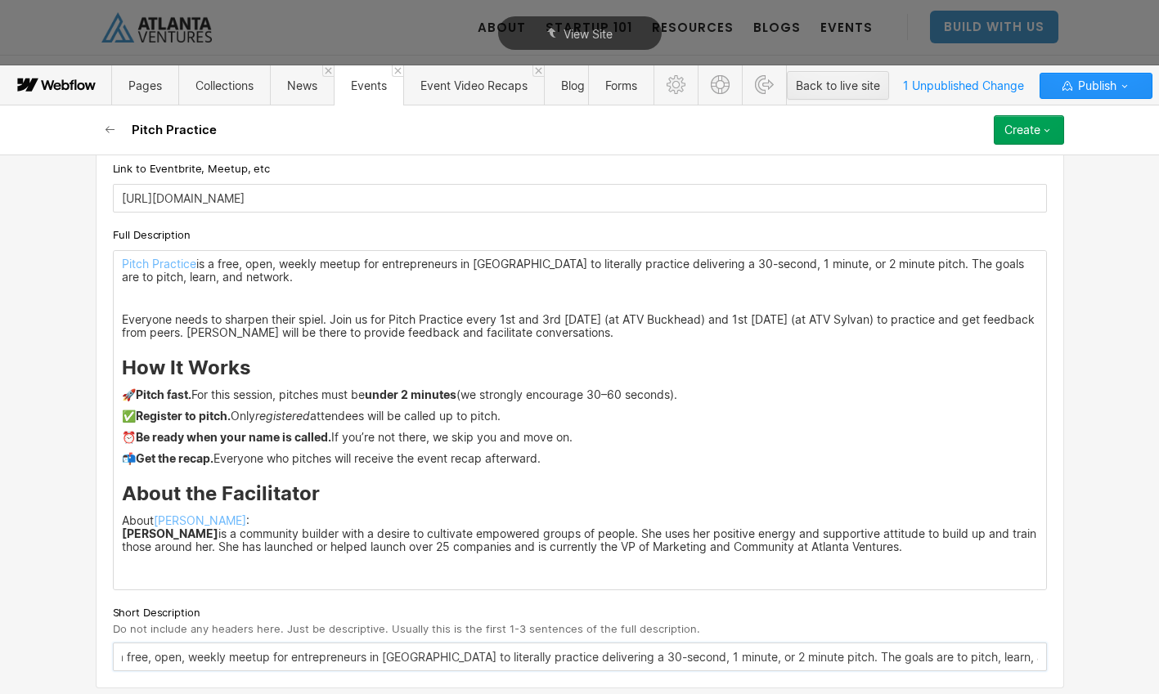
scroll to position [0, 0]
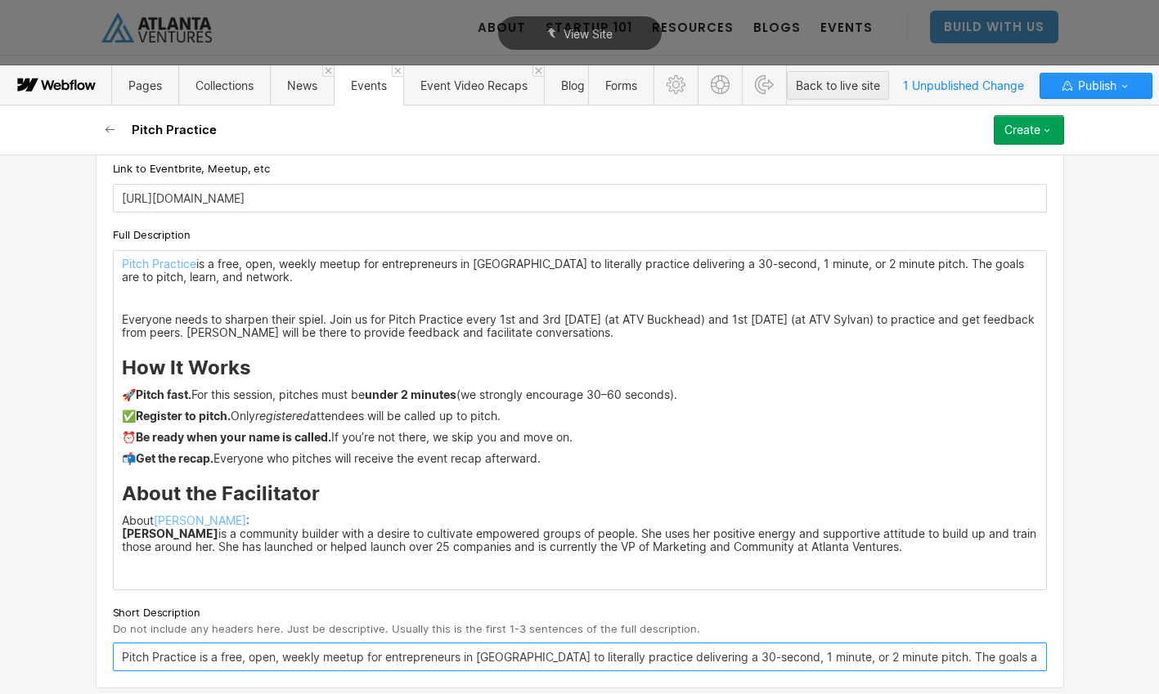
type input "Pitch Practice is a free, open, weekly meetup for entrepreneurs in Atlanta to l…"
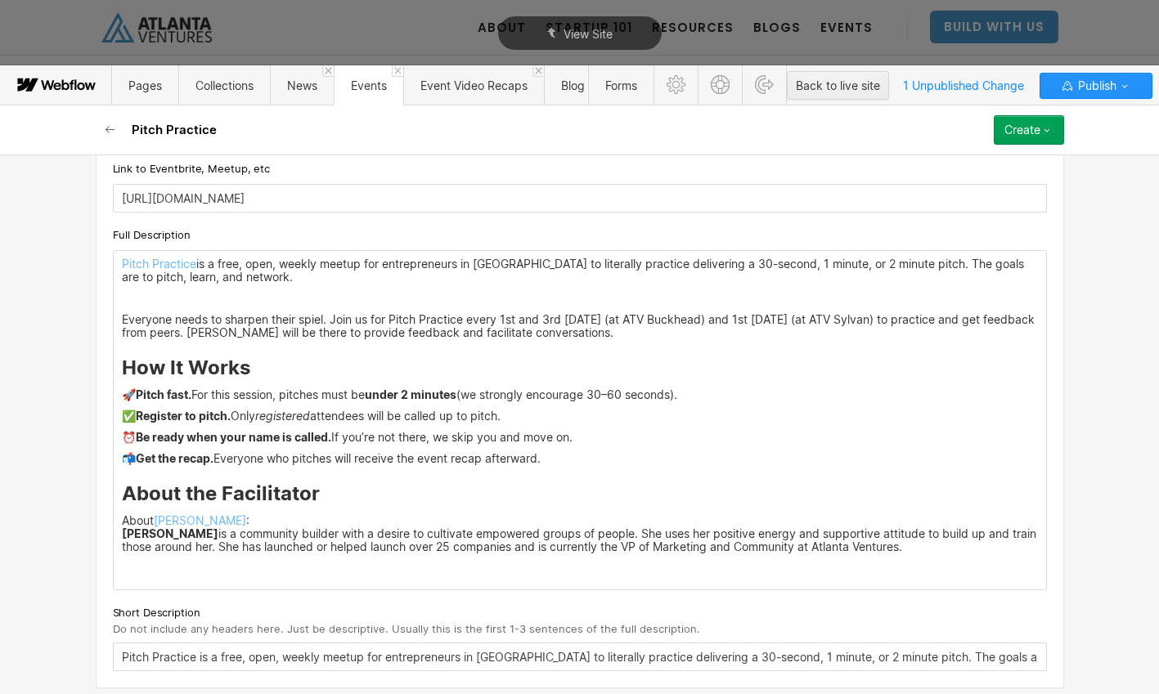
drag, startPoint x: 317, startPoint y: 497, endPoint x: 118, endPoint y: 495, distance: 199.5
click at [118, 496] on div "Pitch Practice is a free, open, weekly meetup for entrepreneurs in Atlanta to l…" at bounding box center [580, 420] width 932 height 339
click at [143, 502] on h3 "About the Facilitator" at bounding box center [580, 494] width 916 height 25
drag, startPoint x: 316, startPoint y: 497, endPoint x: 116, endPoint y: 496, distance: 199.5
click at [116, 496] on div "Pitch Practice is a free, open, weekly meetup for entrepreneurs in Atlanta to l…" at bounding box center [580, 420] width 932 height 339
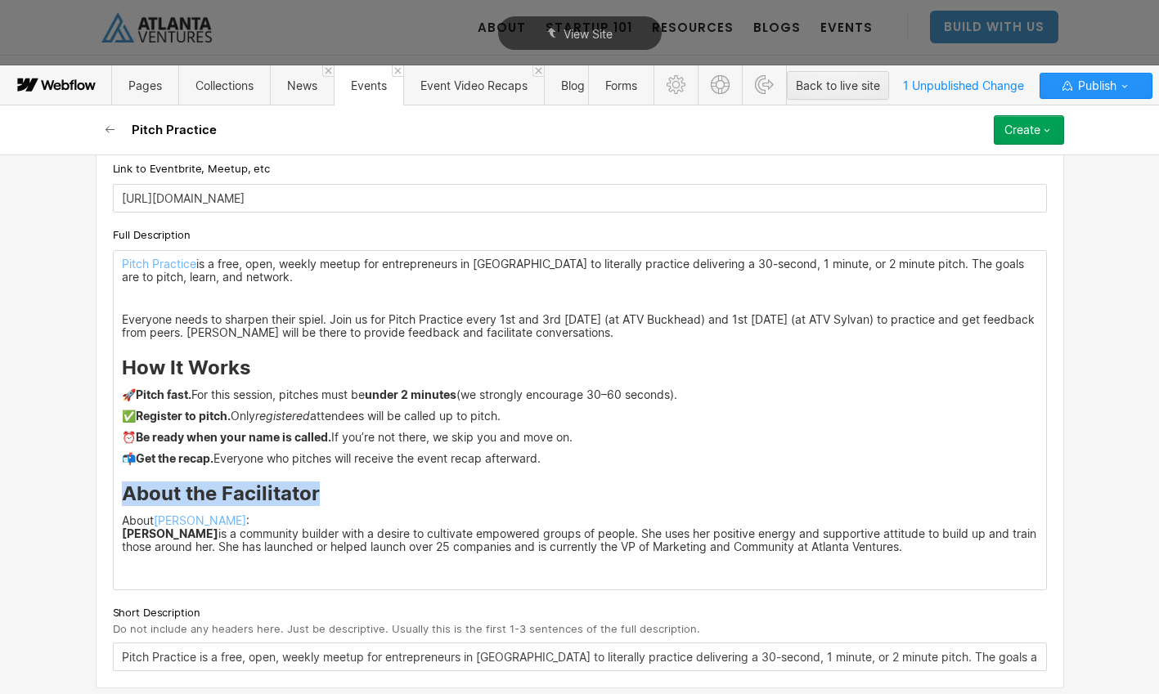
scroll to position [975, 0]
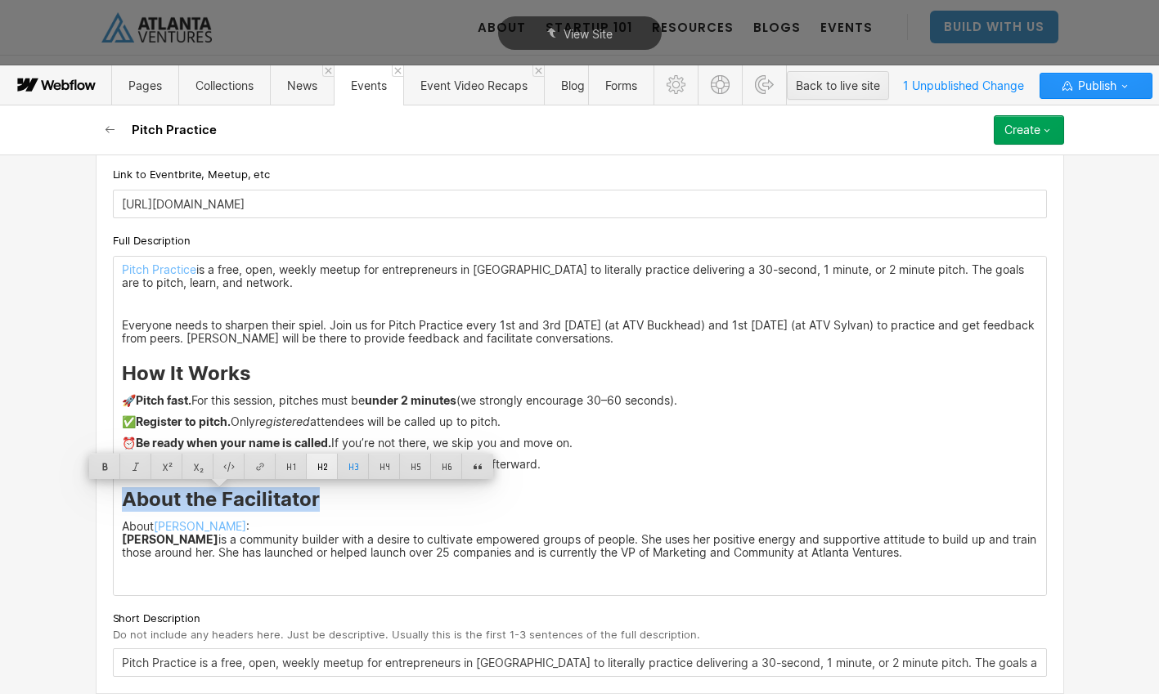
click at [325, 469] on div at bounding box center [322, 466] width 31 height 25
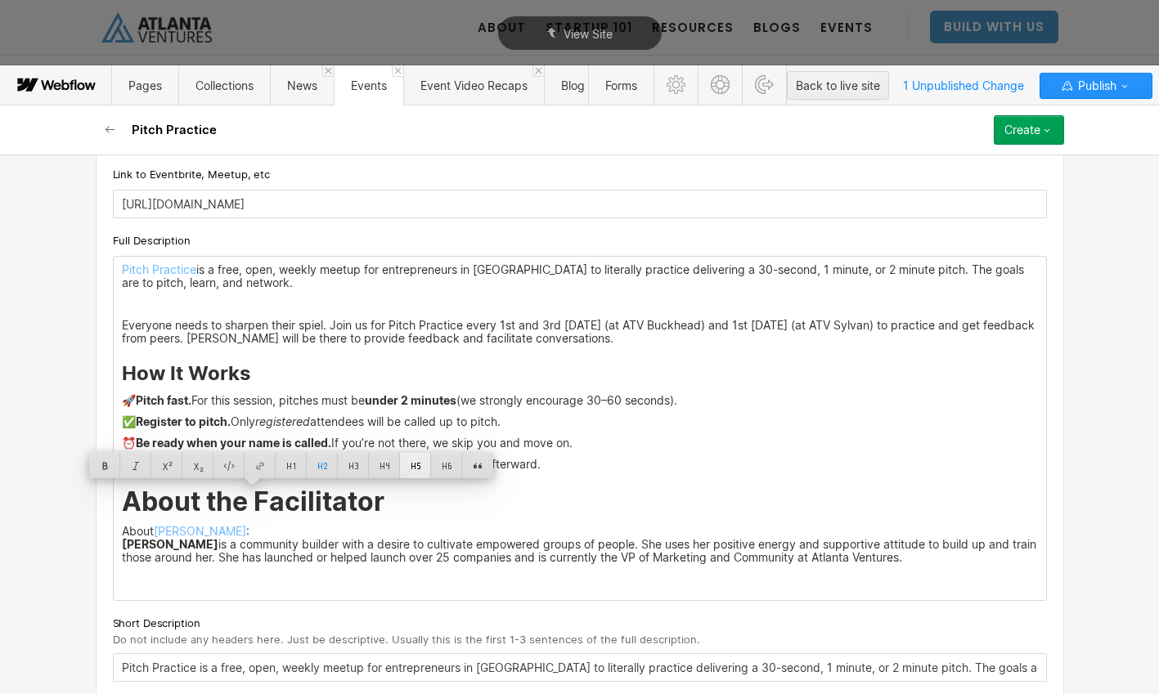
click at [413, 464] on div at bounding box center [415, 465] width 31 height 25
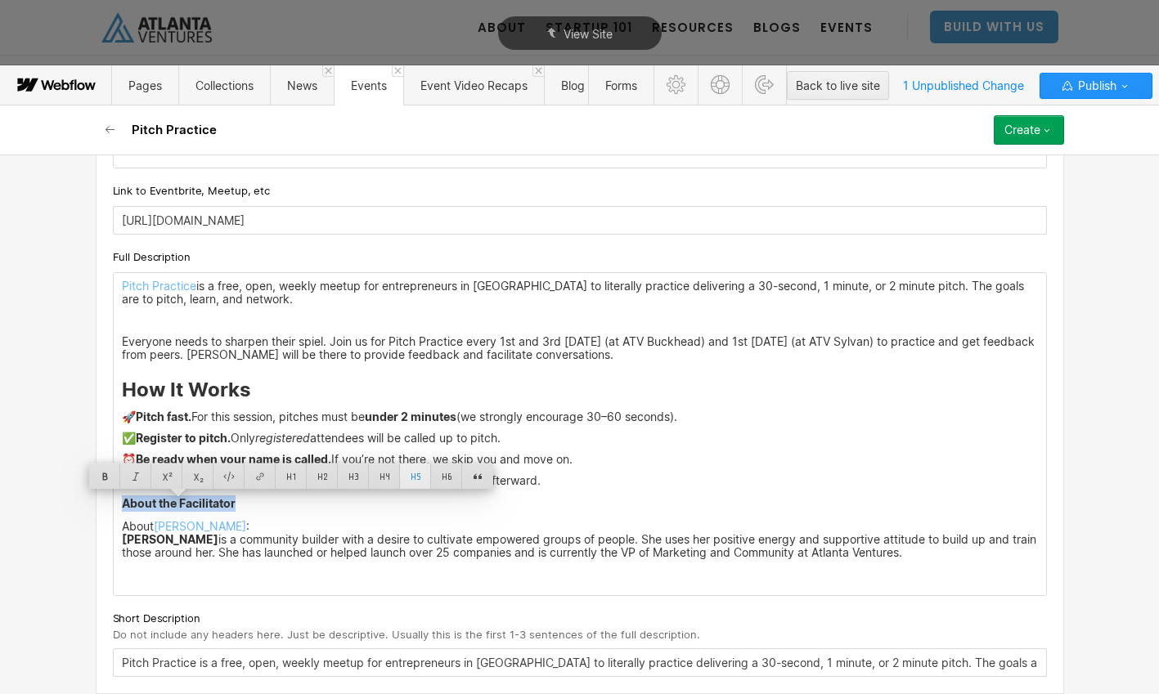
scroll to position [958, 0]
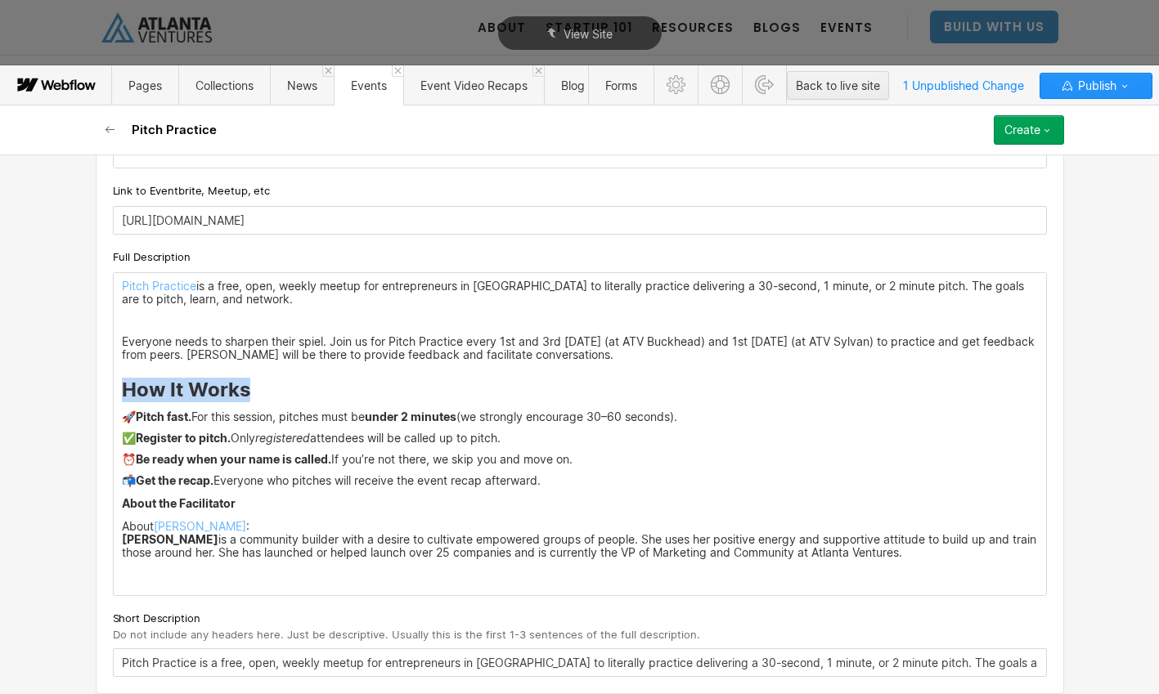
drag, startPoint x: 254, startPoint y: 396, endPoint x: 124, endPoint y: 399, distance: 130.1
click at [123, 399] on h3 "How It Works" at bounding box center [580, 390] width 916 height 25
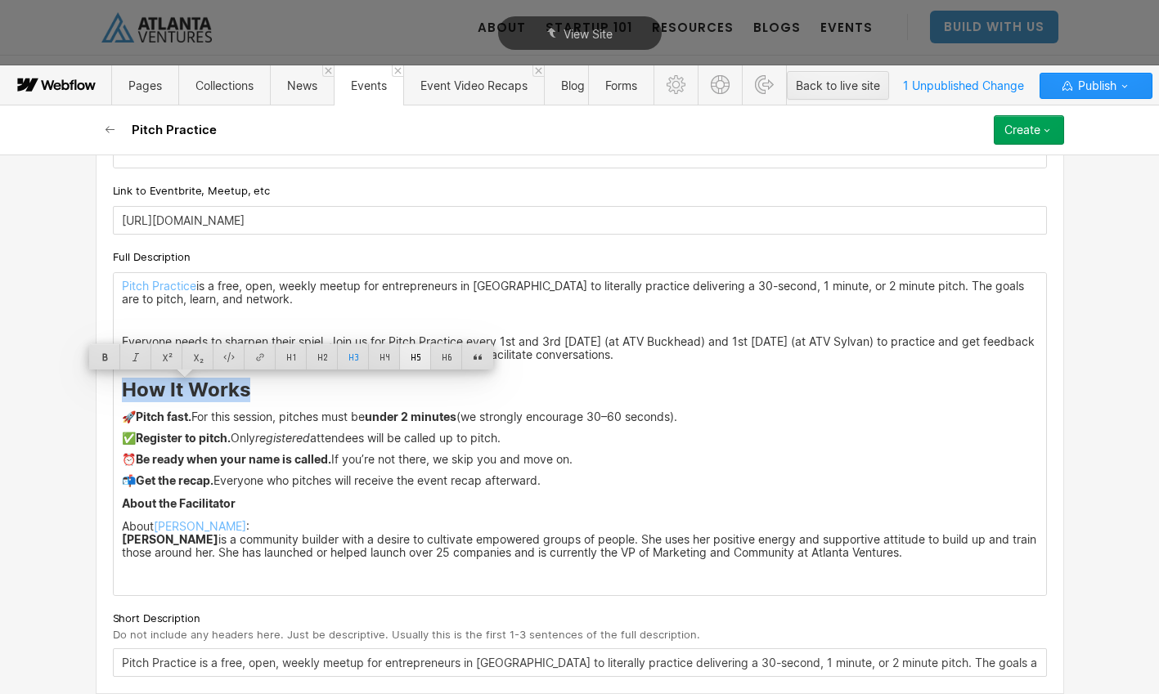
click at [420, 353] on div at bounding box center [415, 356] width 31 height 25
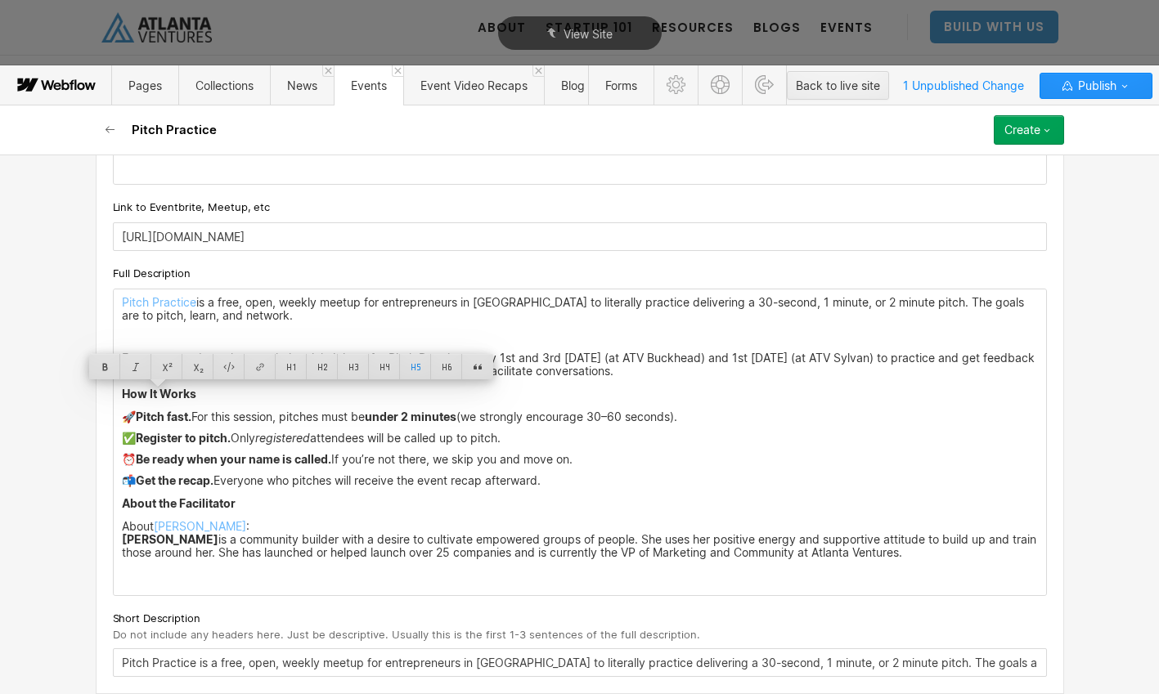
click at [271, 537] on p "About Jacey Cadet : Jacey Cadet is a community builder with a desire to cultiva…" at bounding box center [580, 539] width 916 height 39
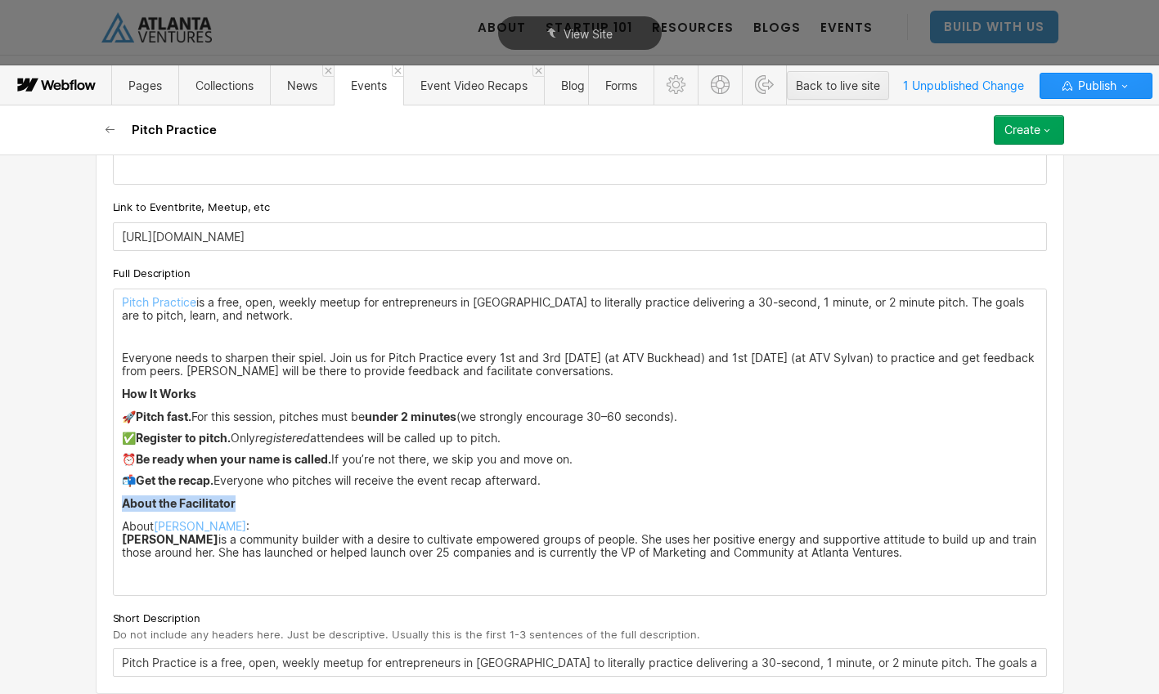
drag, startPoint x: 241, startPoint y: 507, endPoint x: 118, endPoint y: 507, distance: 123.5
click at [118, 507] on div "Pitch Practice is a free, open, weekly meetup for entrepreneurs in Atlanta to l…" at bounding box center [580, 442] width 932 height 306
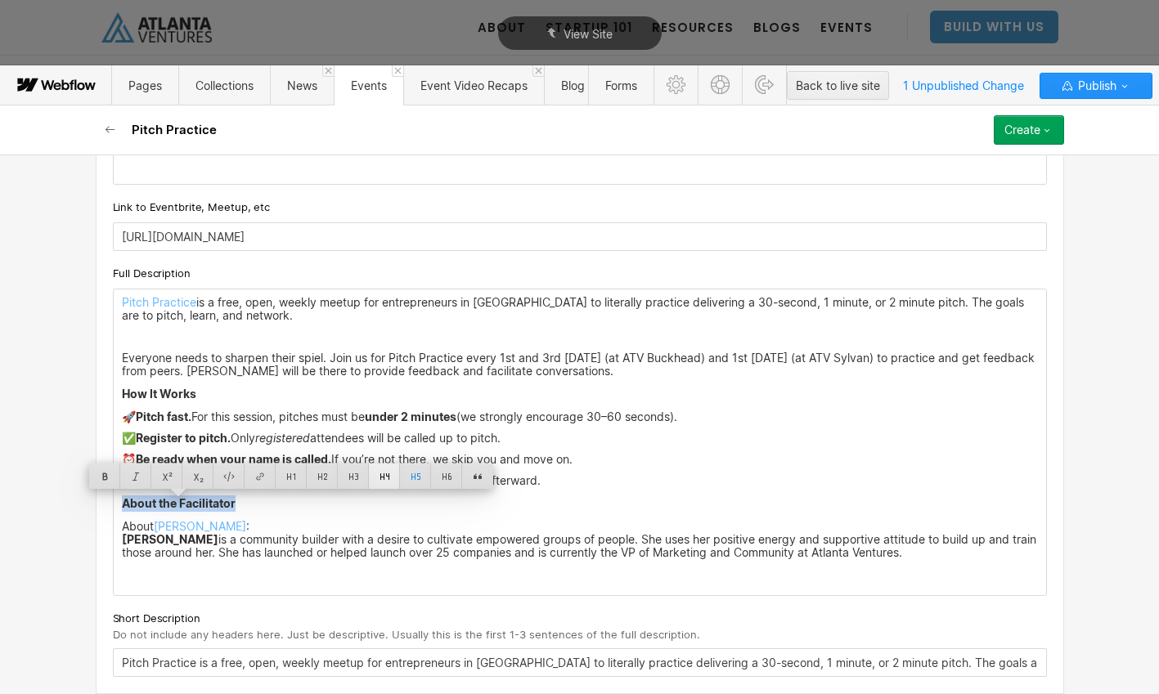
click at [389, 474] on div at bounding box center [384, 476] width 31 height 25
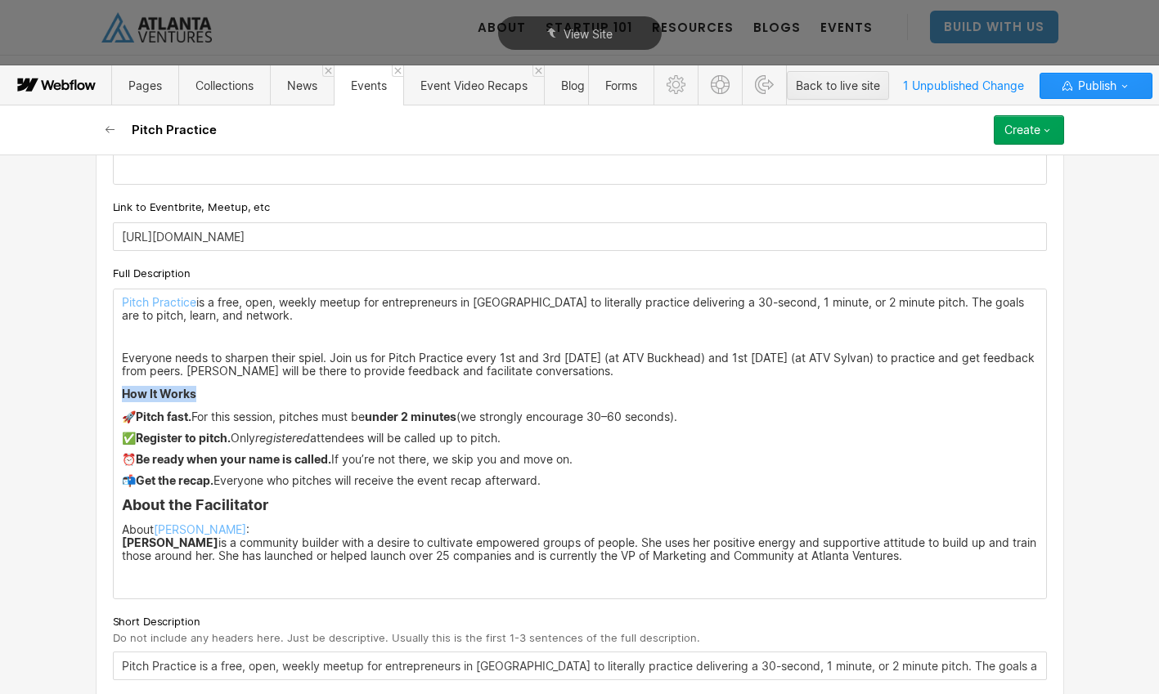
drag, startPoint x: 203, startPoint y: 391, endPoint x: 102, endPoint y: 394, distance: 100.6
click at [102, 394] on div "Custom fields Event Types What type of event is this? Pick an Event Type... Exp…" at bounding box center [580, 61] width 968 height 1272
click at [384, 364] on div at bounding box center [384, 366] width 31 height 25
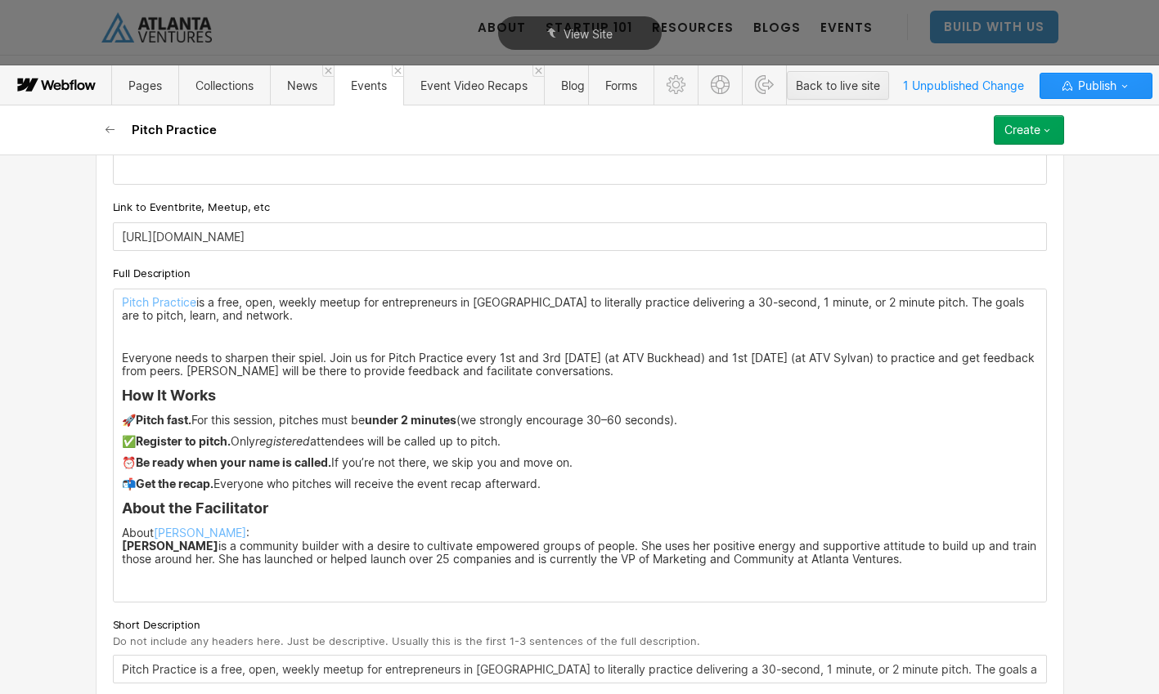
click at [122, 510] on h4 "About the Facilitator" at bounding box center [580, 509] width 916 height 20
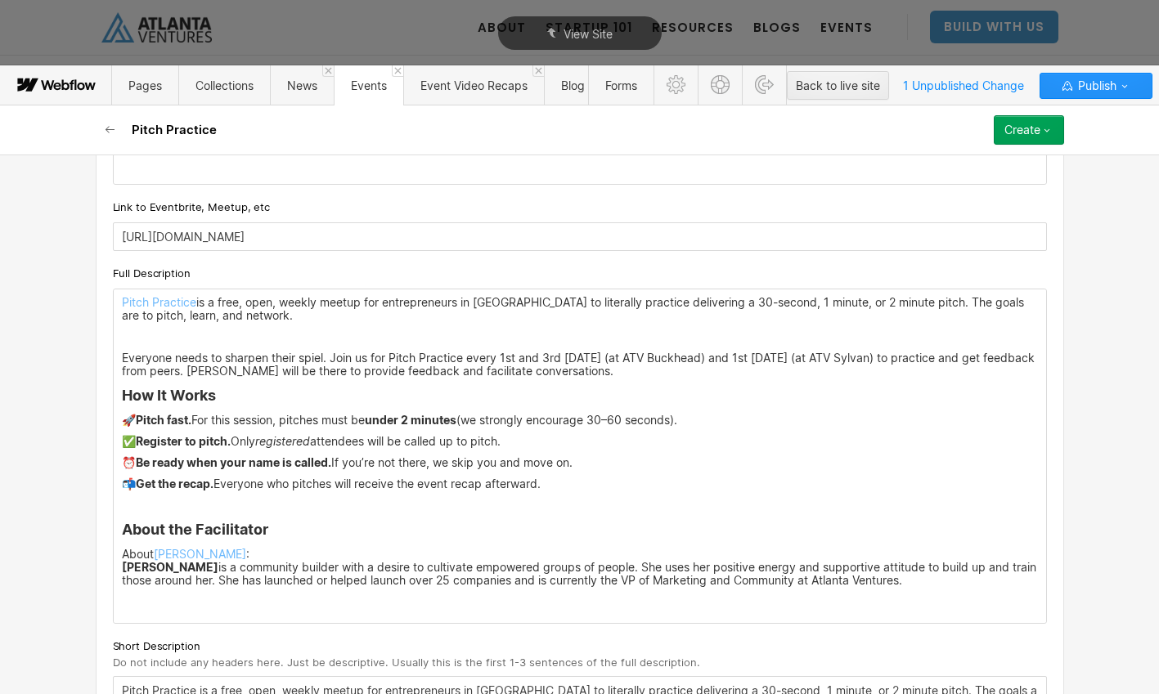
click at [137, 605] on p "‍" at bounding box center [580, 601] width 916 height 13
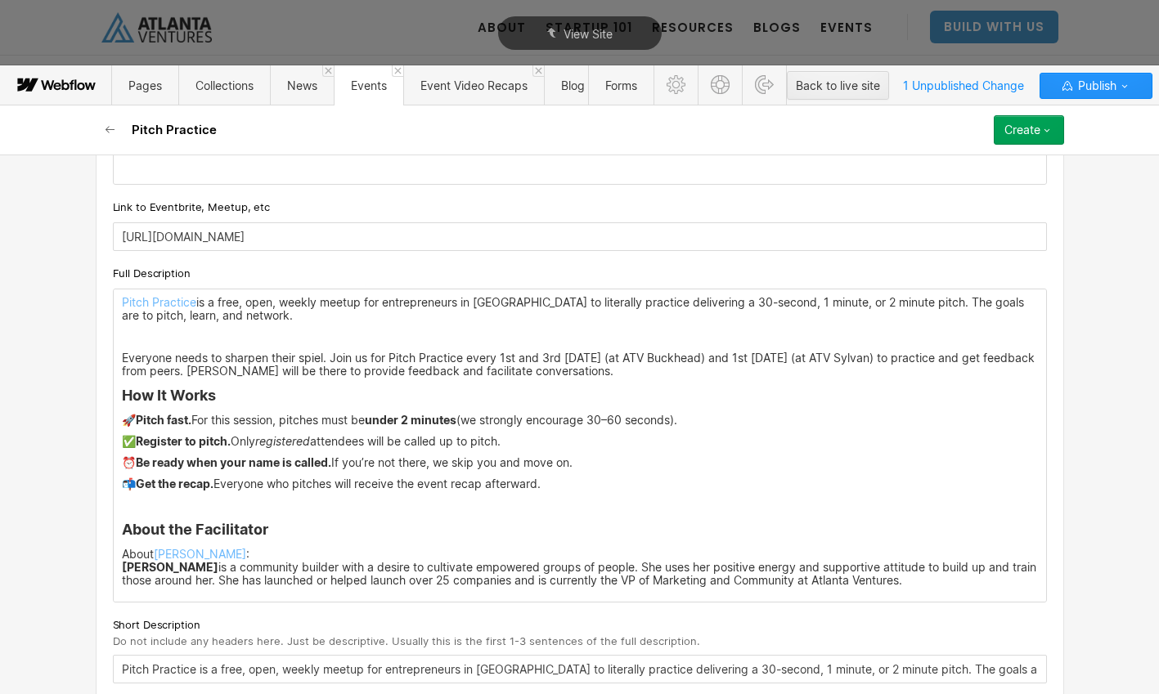
scroll to position [919, 0]
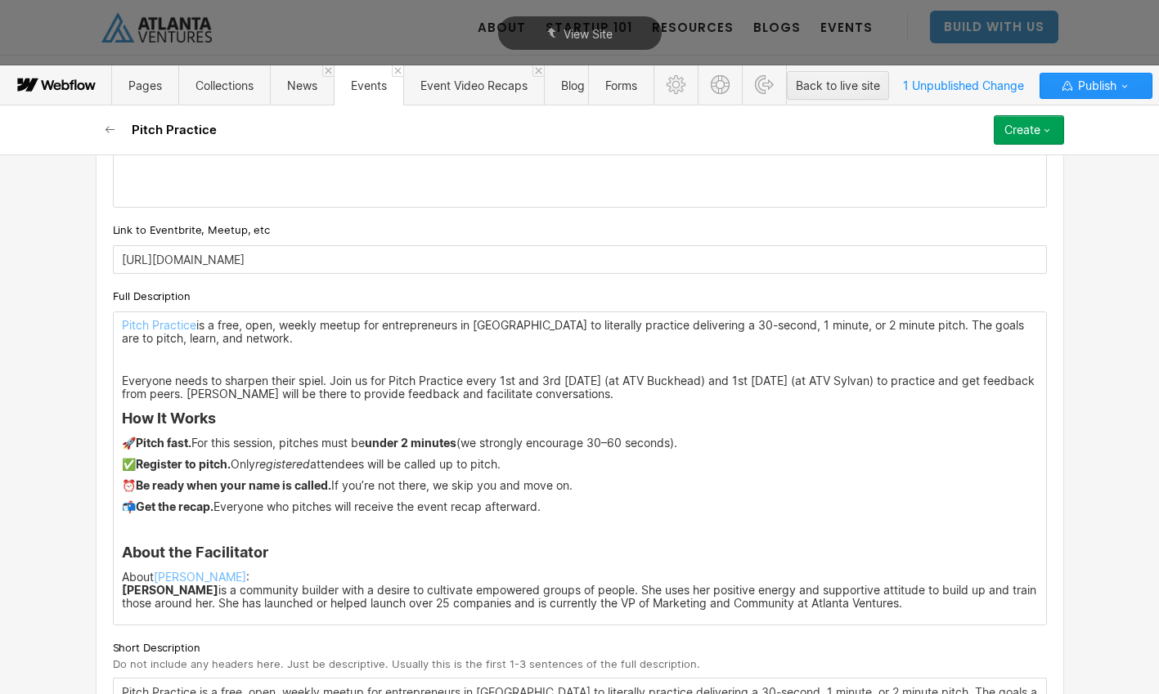
click at [123, 419] on h4 "How It Works" at bounding box center [580, 419] width 916 height 20
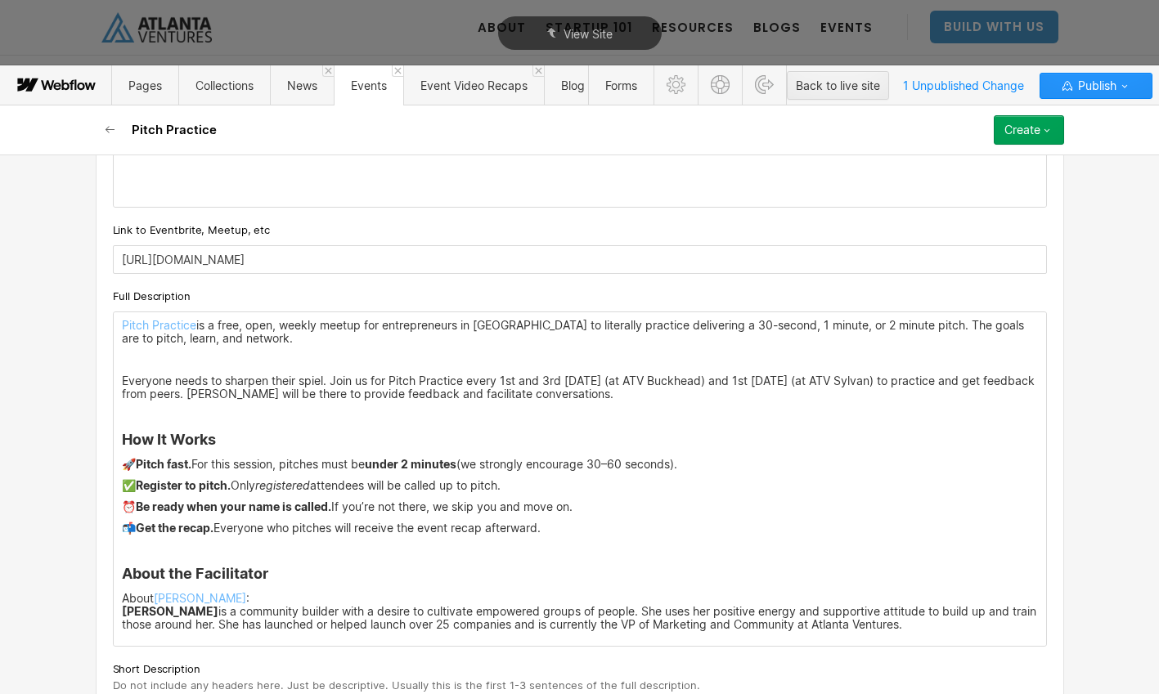
click at [603, 532] on p "📬 Get the recap. Everyone who pitches will receive the event recap afterward." at bounding box center [580, 528] width 916 height 13
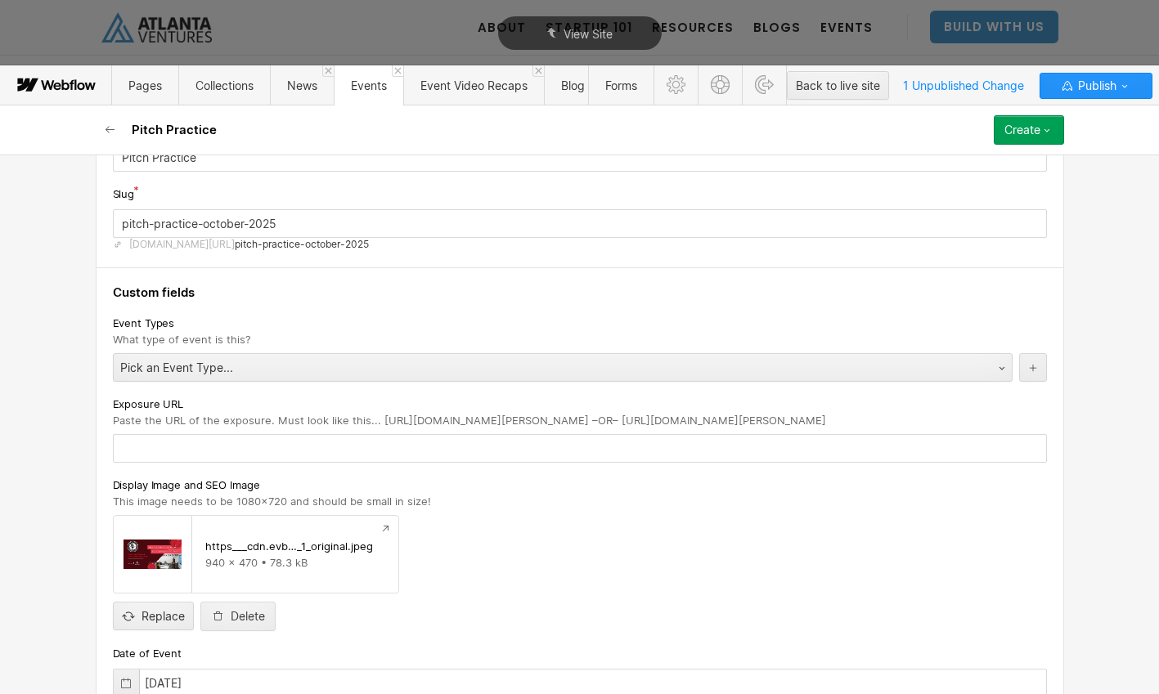
scroll to position [0, 0]
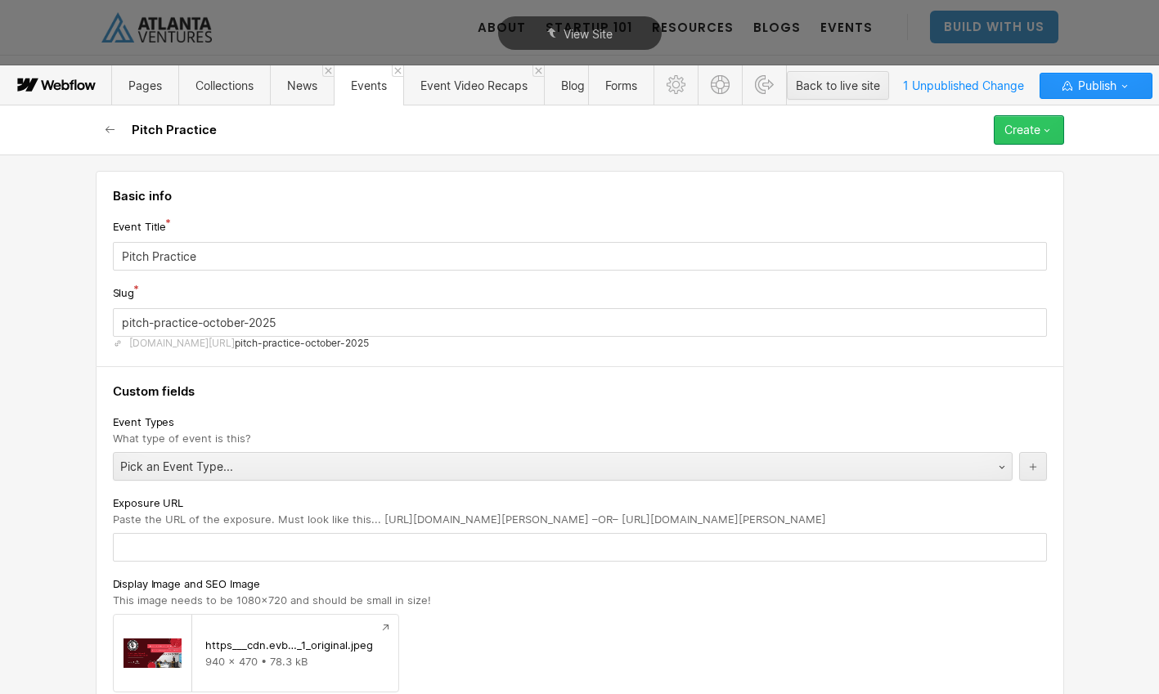
click at [1053, 128] on button "Create" at bounding box center [1029, 129] width 70 height 29
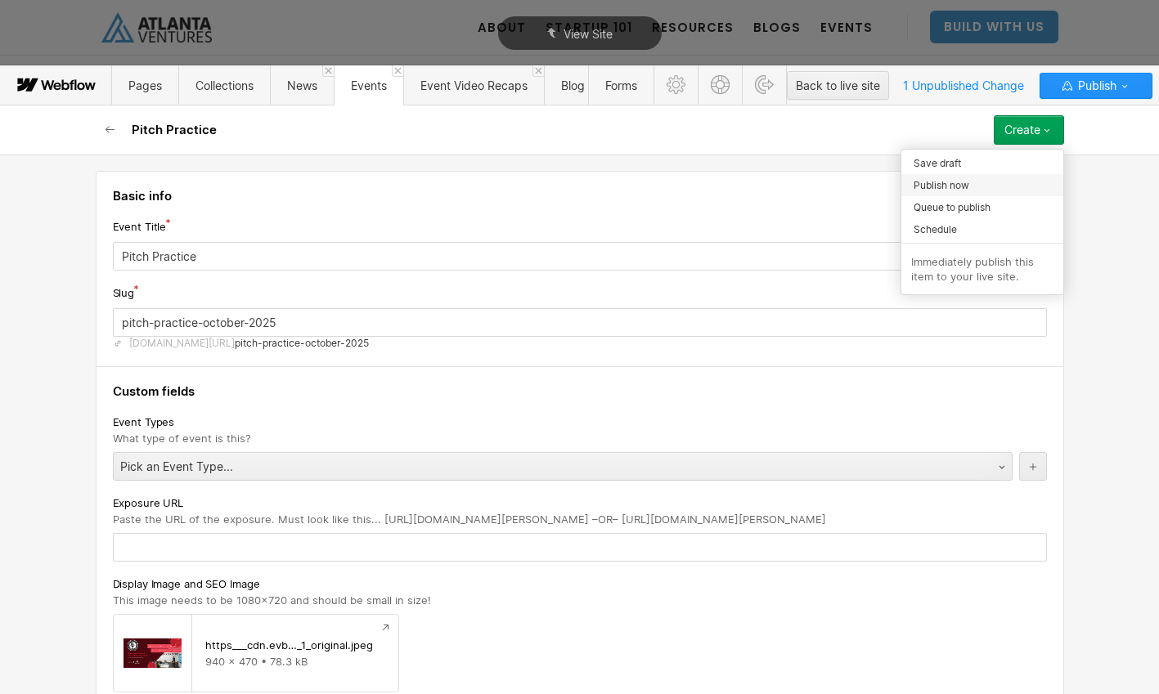
click at [984, 186] on div "Publish now" at bounding box center [982, 185] width 162 height 22
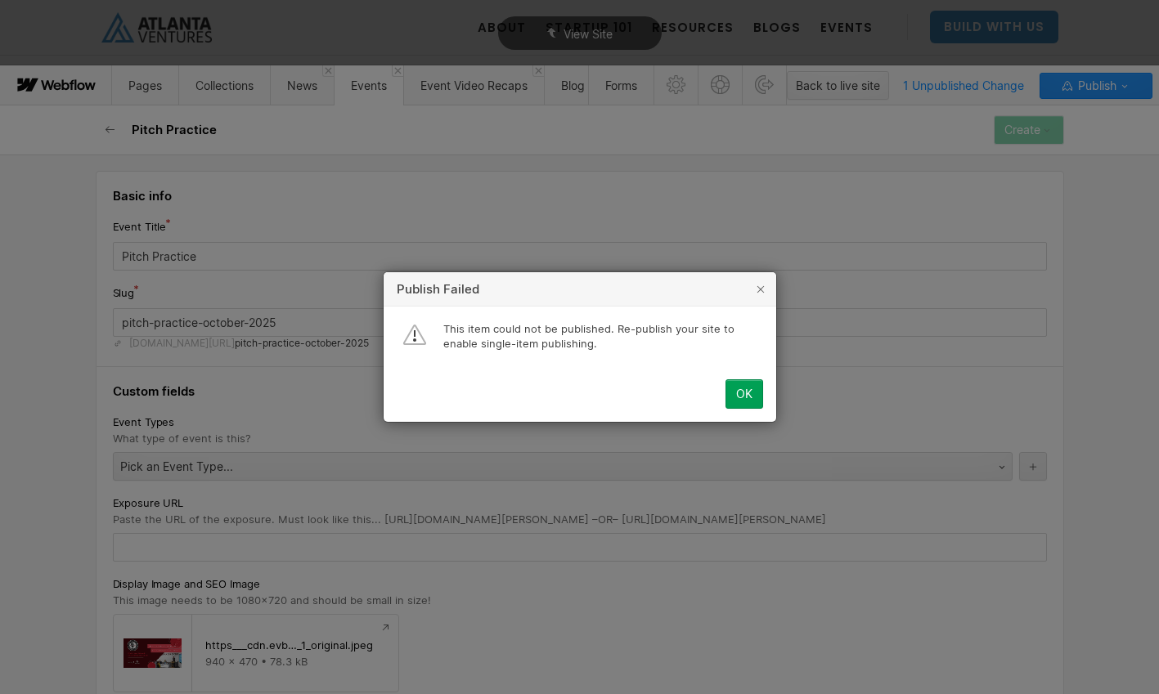
click at [750, 397] on div "OK" at bounding box center [744, 394] width 16 height 13
click at [745, 392] on div "OK" at bounding box center [744, 393] width 16 height 13
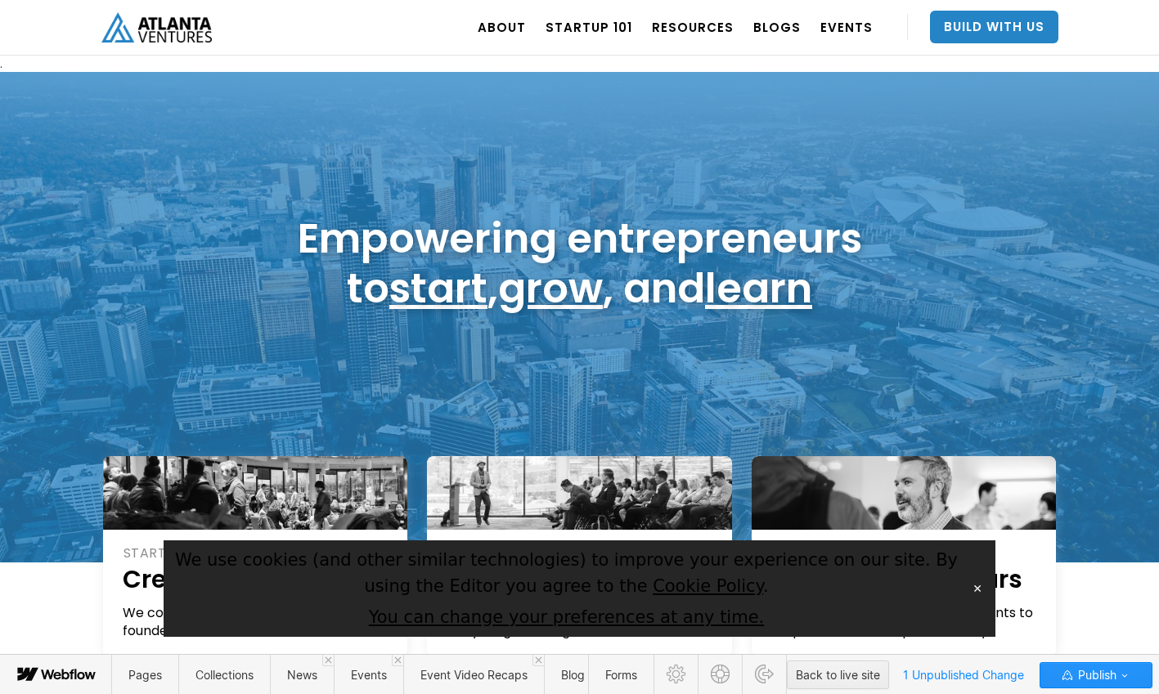
click at [980, 588] on button "✕" at bounding box center [977, 588] width 23 height 25
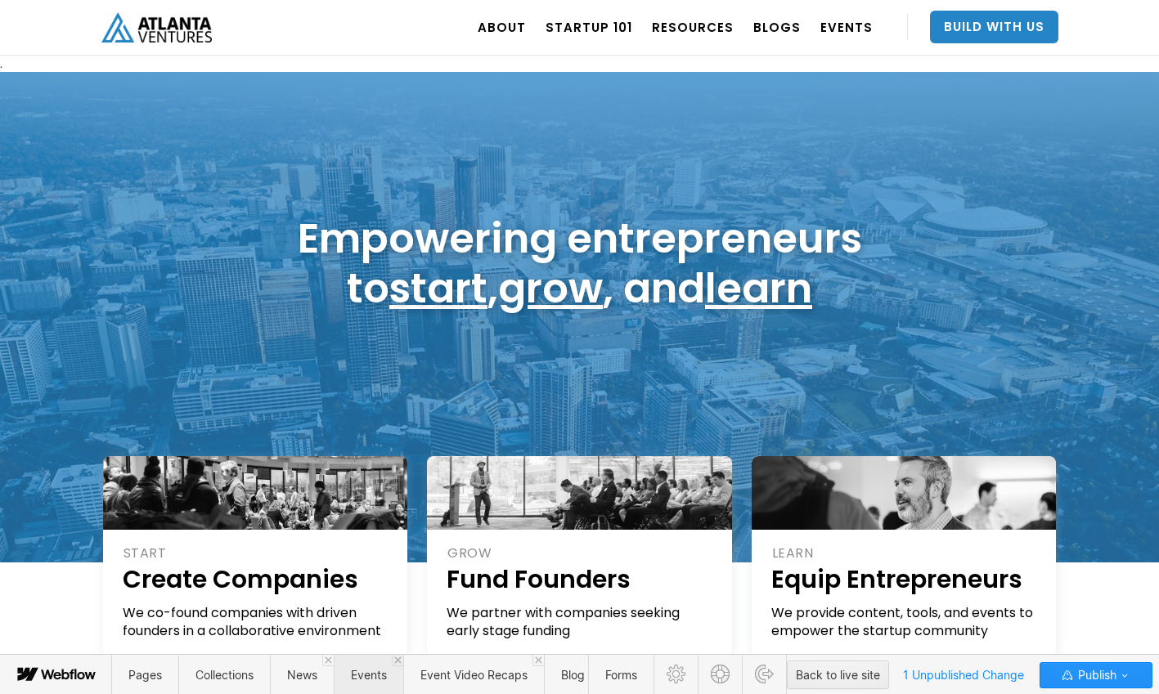
click at [374, 680] on span "Events" at bounding box center [369, 675] width 36 height 14
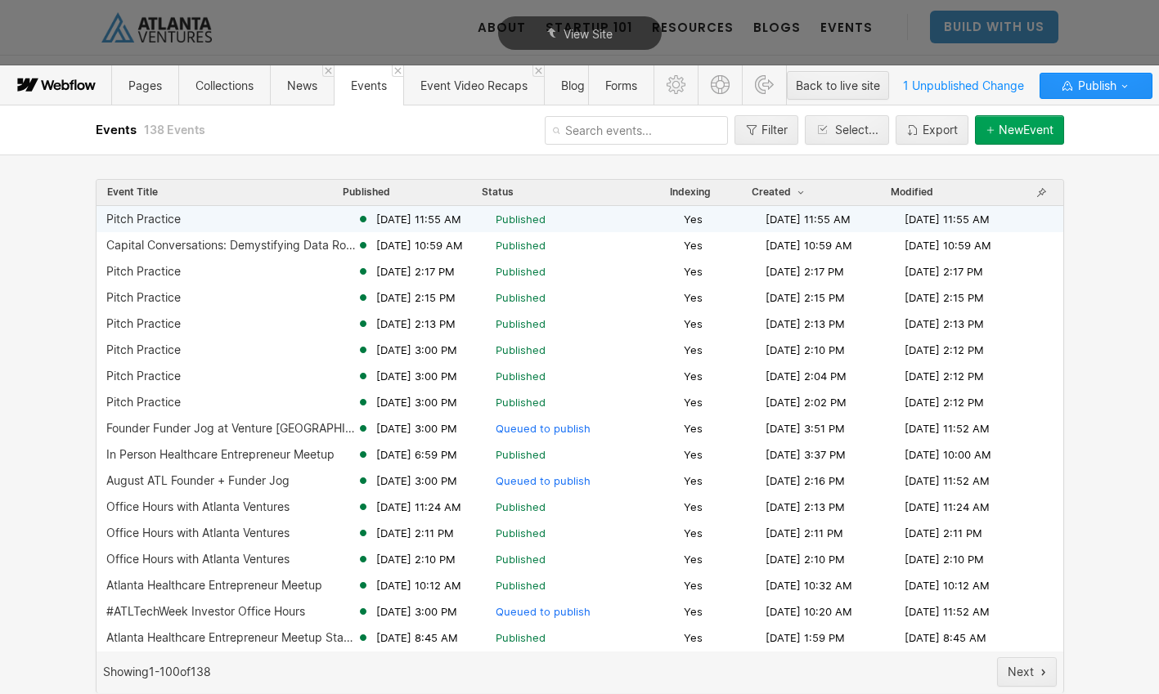
click at [561, 222] on span "Published" at bounding box center [587, 219] width 182 height 15
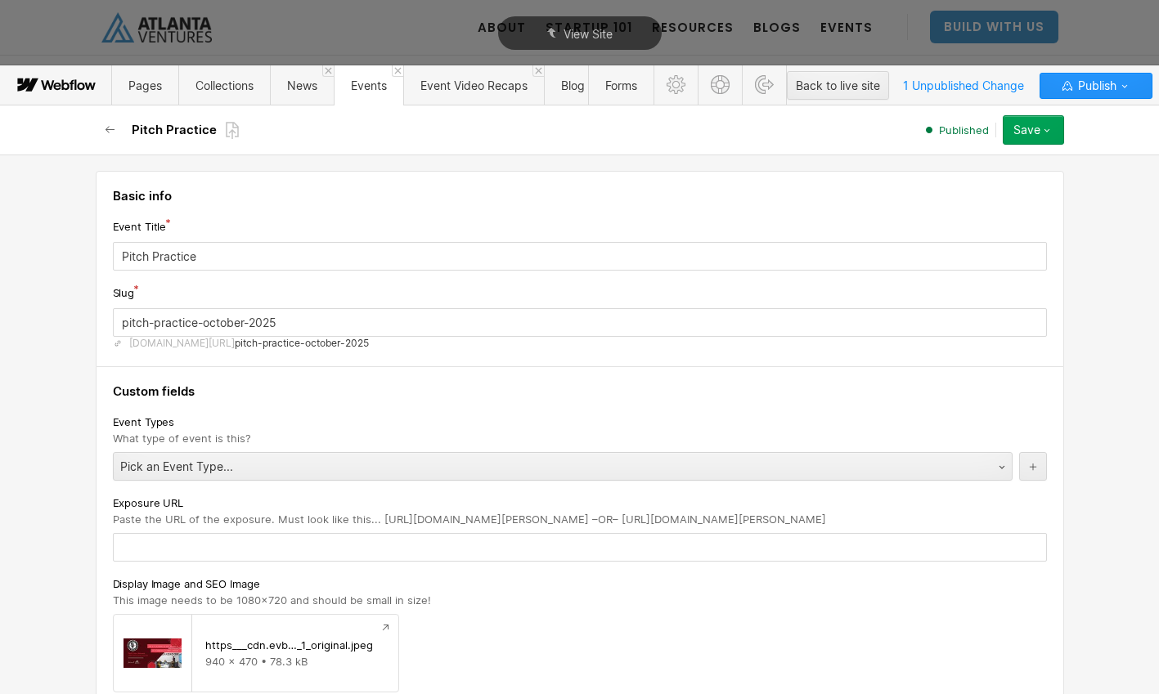
click at [378, 83] on span "Events" at bounding box center [369, 86] width 36 height 14
click at [105, 125] on icon "button" at bounding box center [110, 129] width 13 height 13
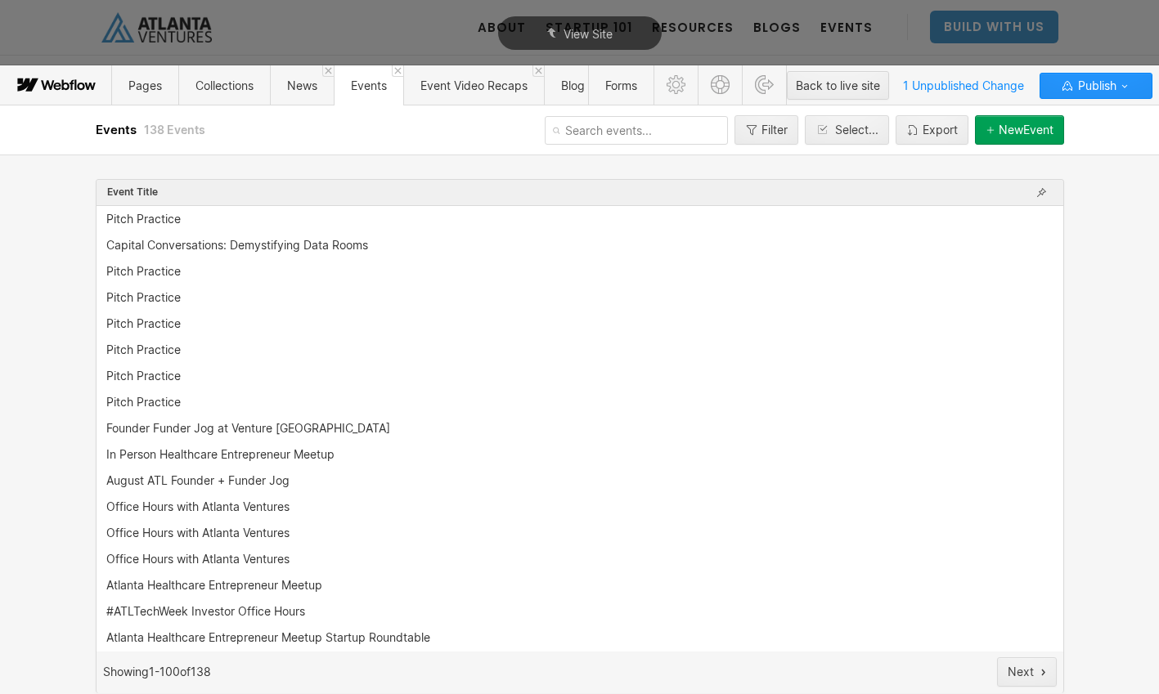
click at [1022, 137] on button "New Event" at bounding box center [1019, 129] width 89 height 29
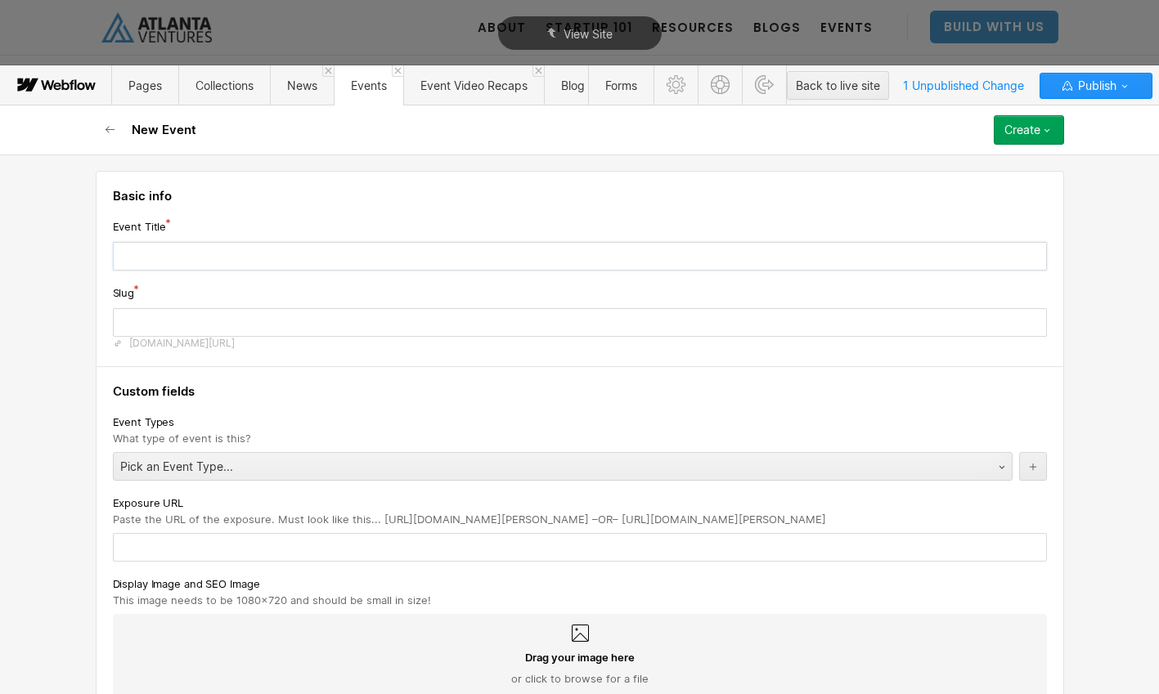
click at [698, 255] on input "text" at bounding box center [580, 256] width 934 height 29
type input "P"
type input "p"
type input "Pi"
type input "pi"
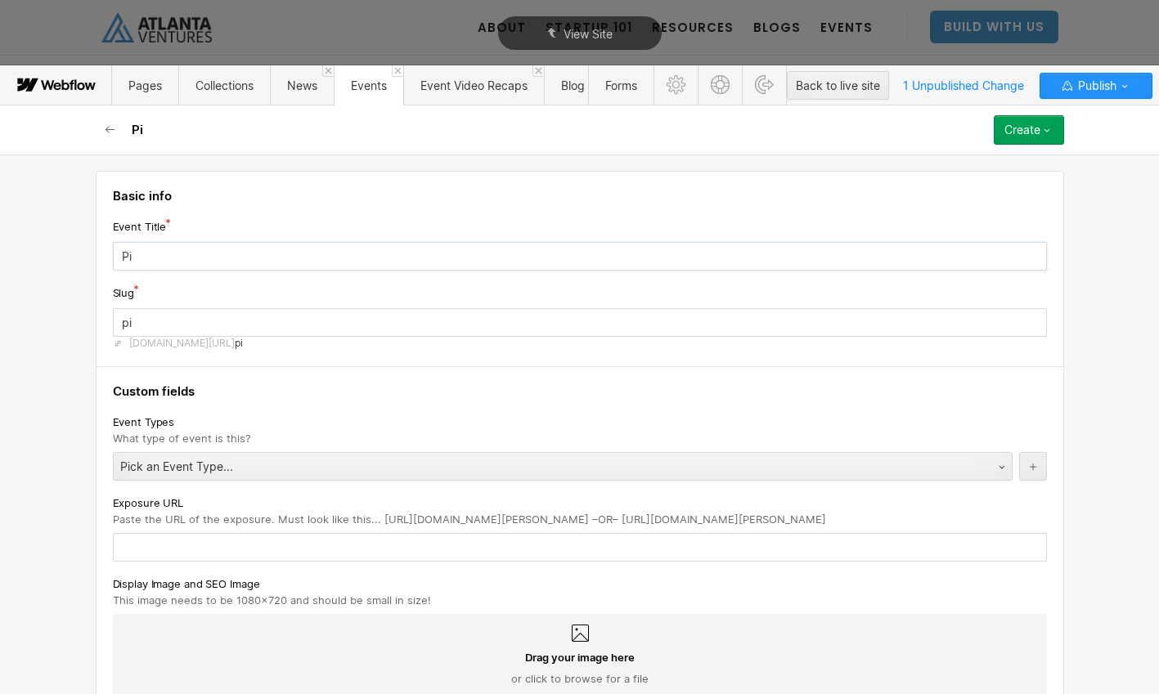
type input "Pit"
type input "pit"
type input "Pitc"
type input "pitc"
type input "Pitch"
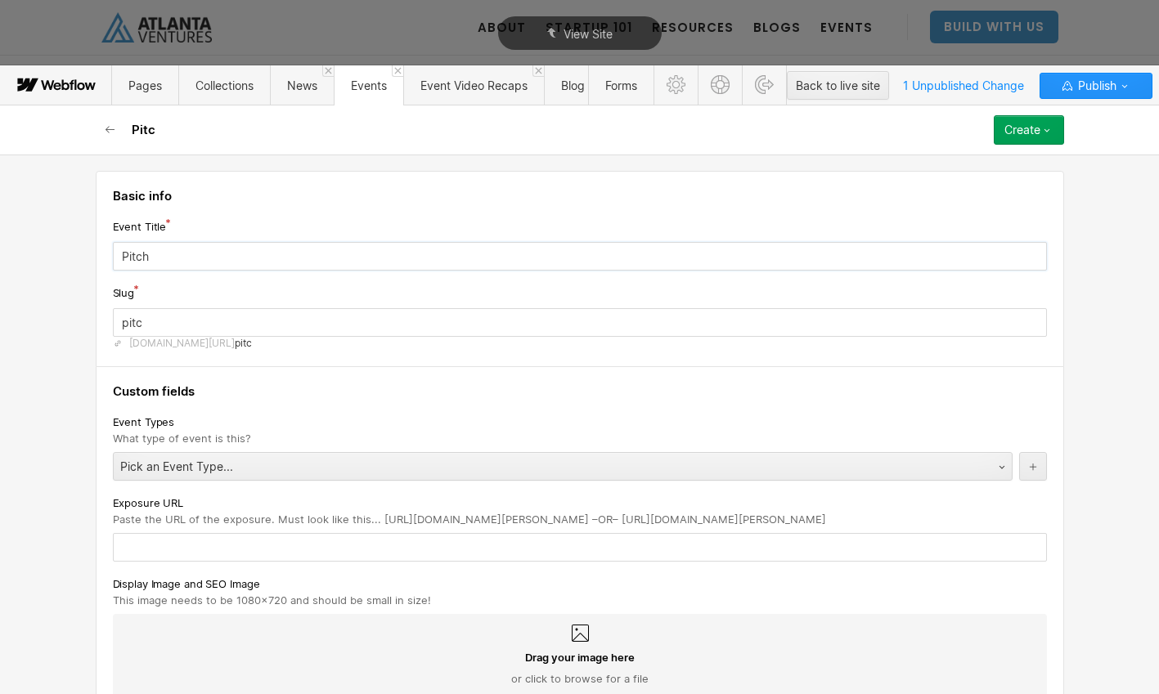
type input "pitch"
type input "Pitch P"
type input "pitch-p"
type input "Pitch Pr"
type input "pitch-pr"
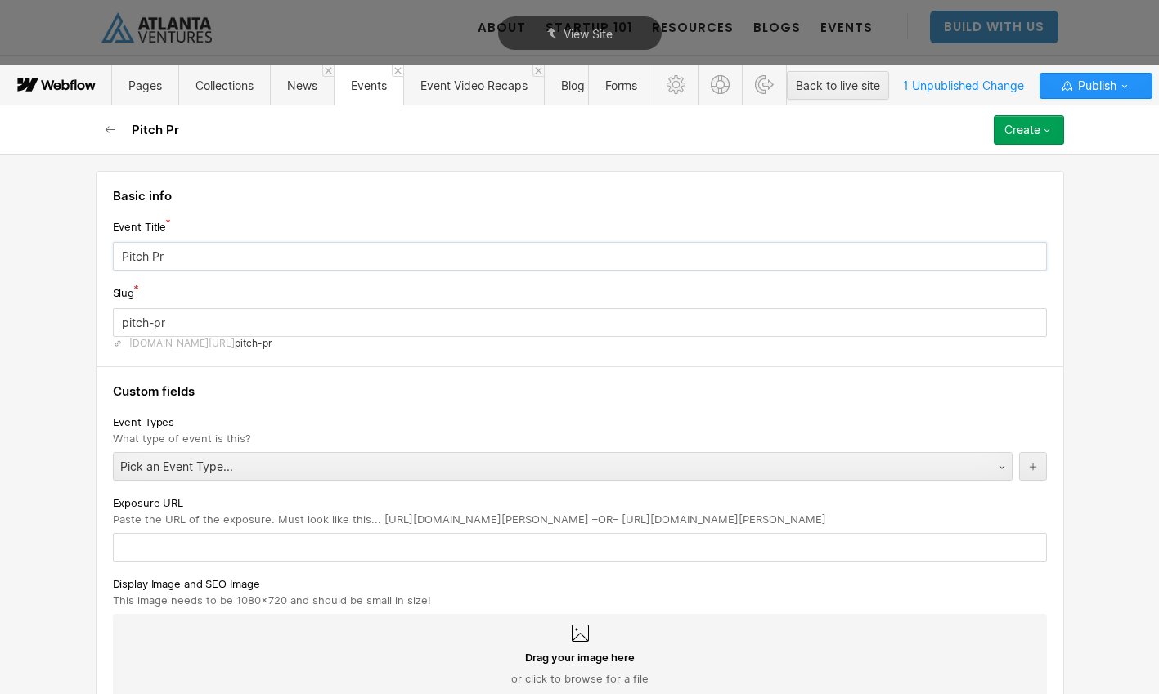
type input "Pitch Pra"
type input "pitch-pra"
type input "Pitch Prac"
type input "pitch-prac"
type input "Pitch Pract"
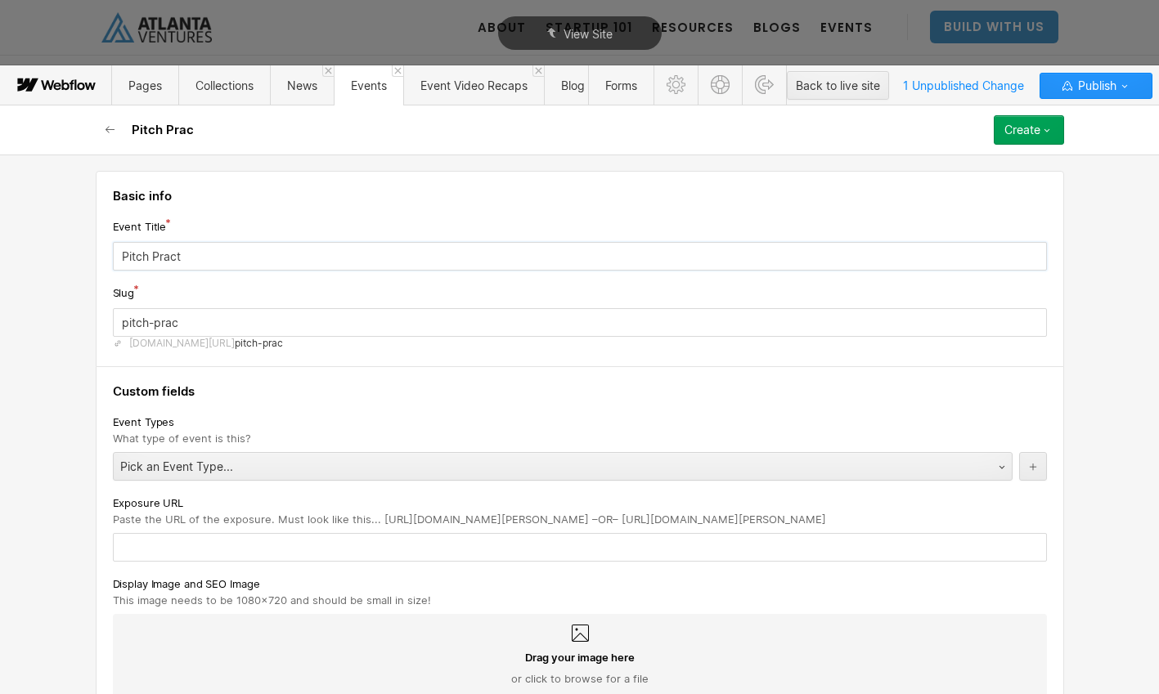
type input "pitch-pract"
type input "Pitch Practi"
type input "pitch-practi"
type input "Pitch Practic"
type input "pitch-practic"
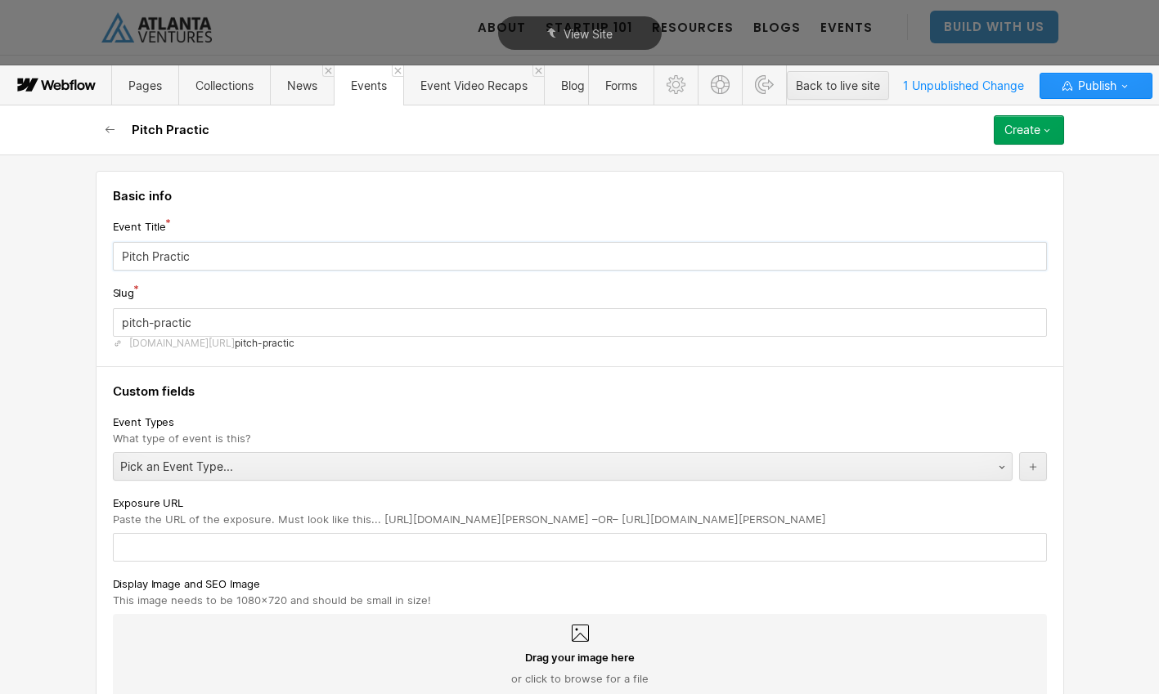
type input "Pitch Practice"
type input "pitch-practice-3212026"
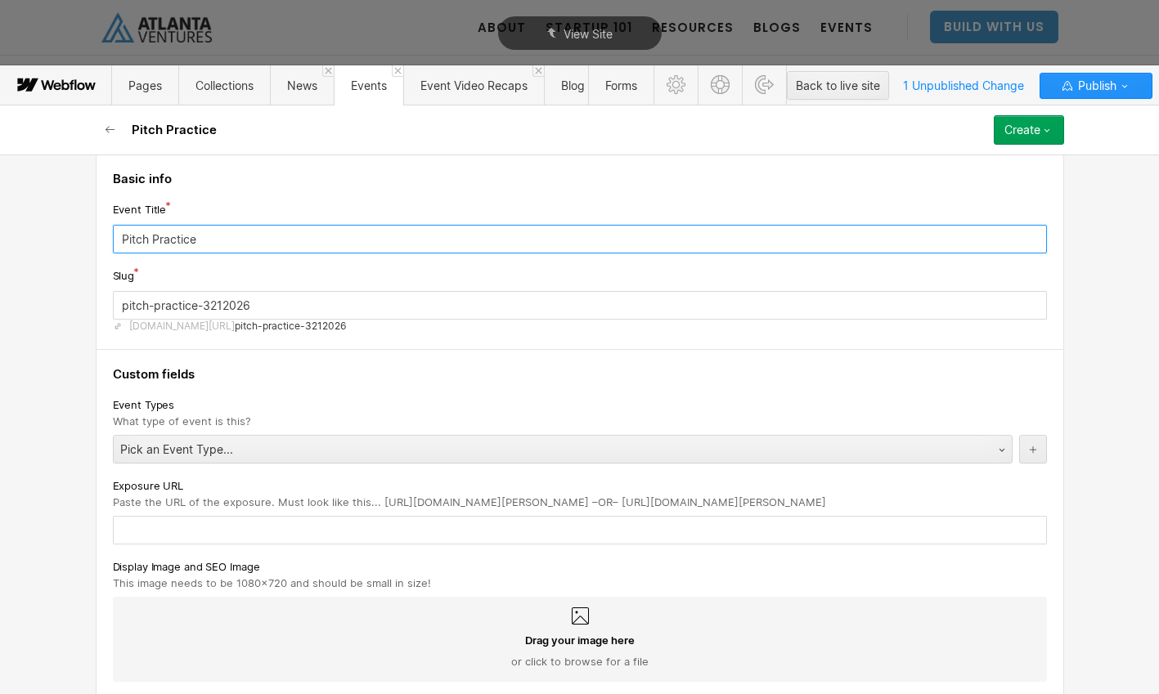
scroll to position [18, 0]
type input "Pitch Practice"
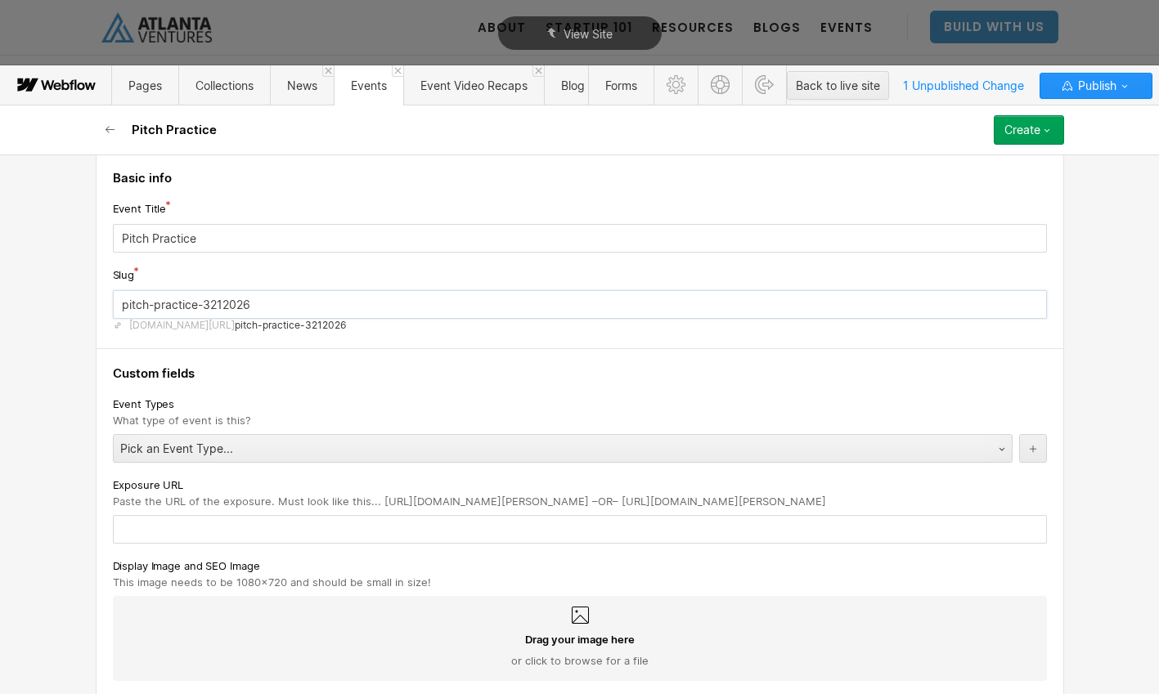
drag, startPoint x: 253, startPoint y: 307, endPoint x: 209, endPoint y: 309, distance: 44.2
click at [208, 308] on input "pitch-practice-3212026" at bounding box center [580, 304] width 934 height 29
click at [256, 307] on input "pitch-practice-3212026" at bounding box center [580, 304] width 934 height 29
drag, startPoint x: 256, startPoint y: 307, endPoint x: 247, endPoint y: 307, distance: 9.0
click at [247, 307] on input "pitch-practice-3212026" at bounding box center [580, 304] width 934 height 29
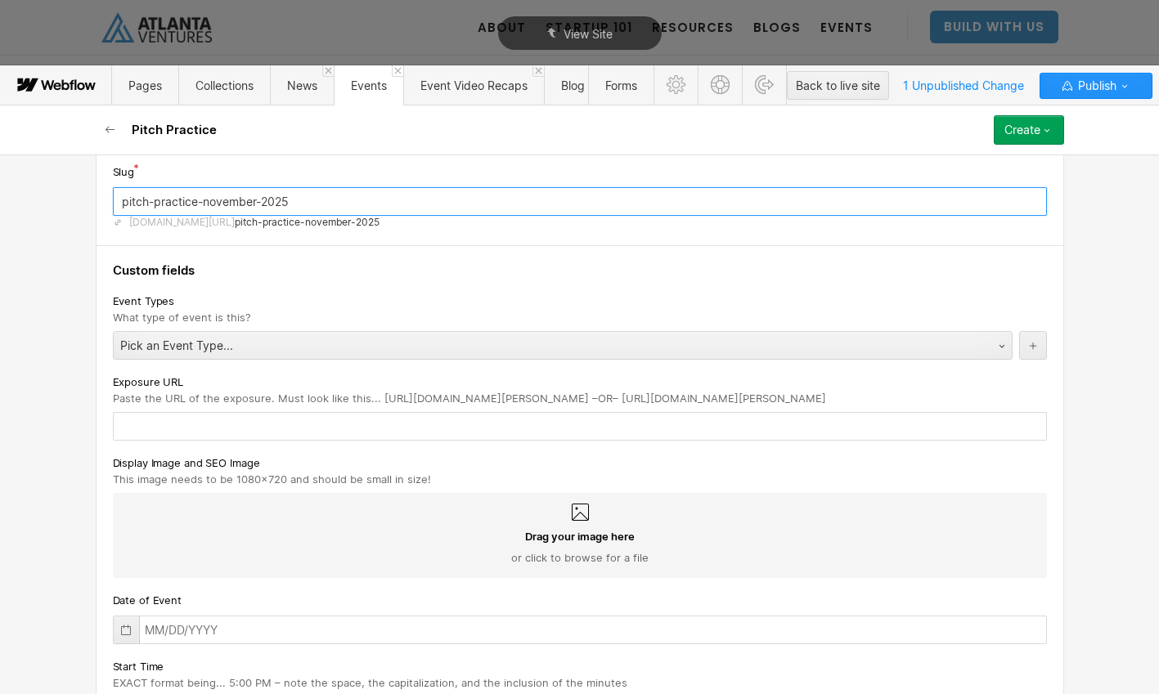
scroll to position [122, 0]
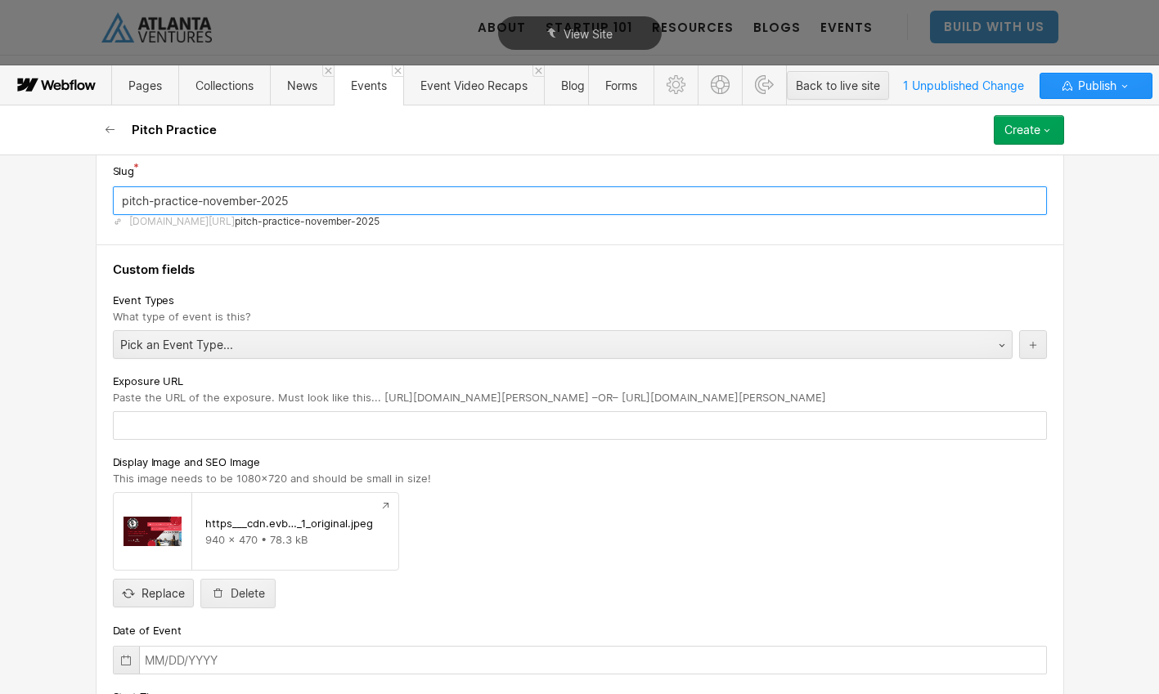
type input "pitch-practice-november-2025"
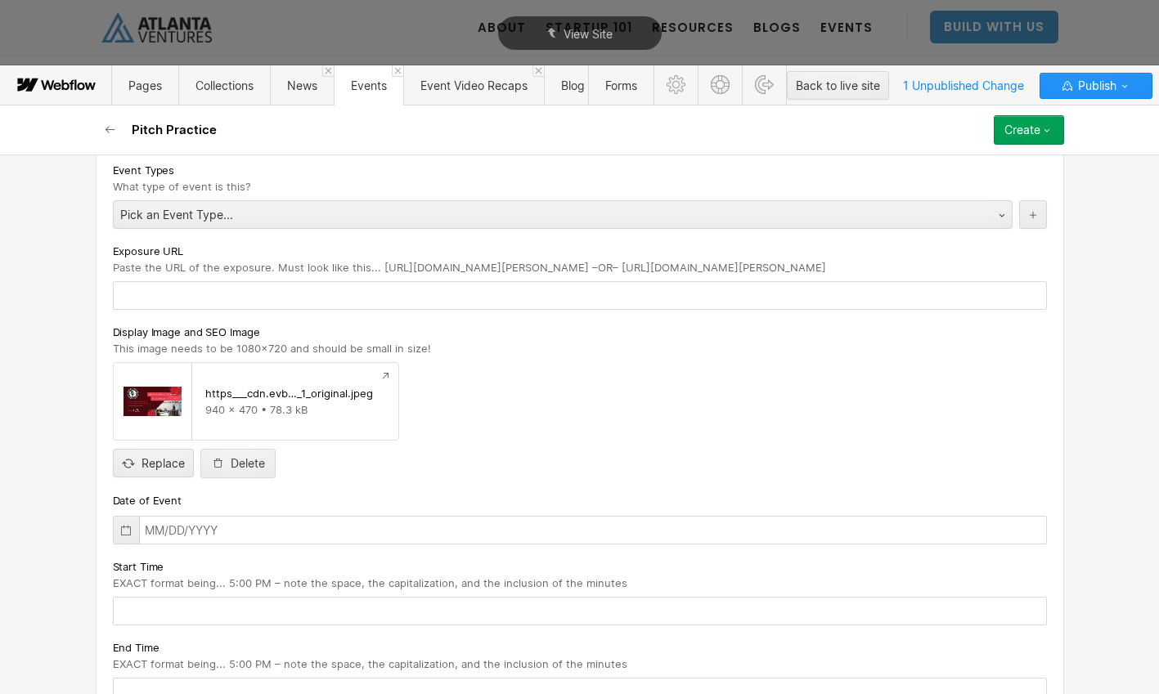
scroll to position [388, 0]
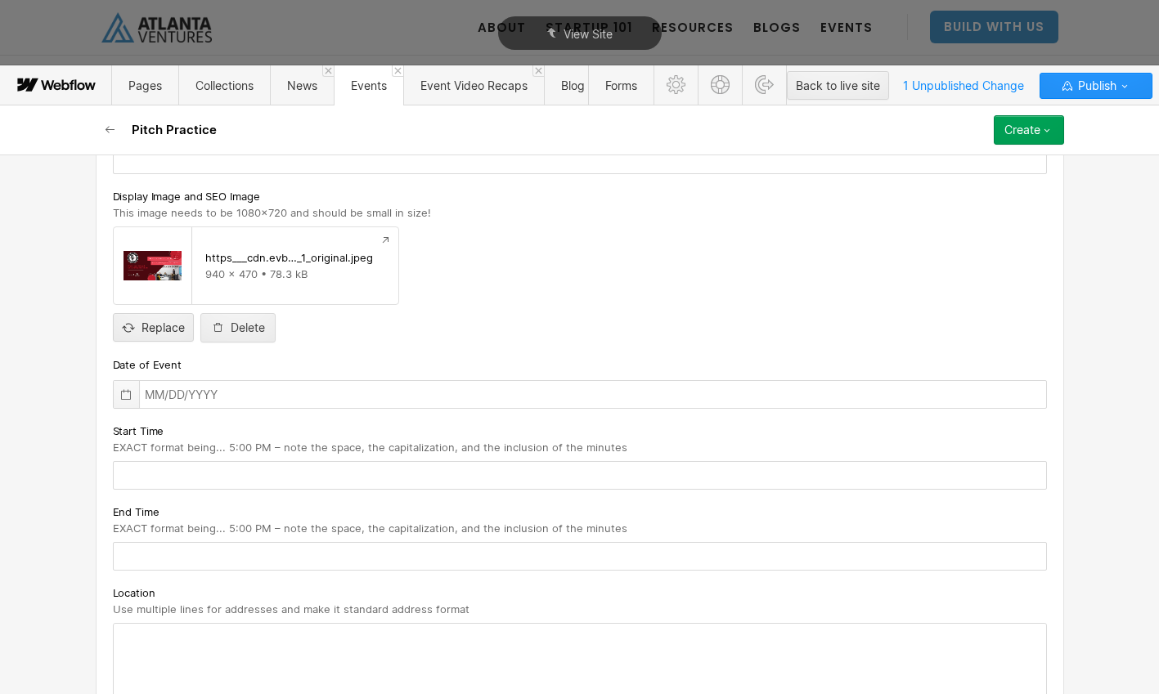
click at [125, 388] on icon at bounding box center [125, 394] width 13 height 13
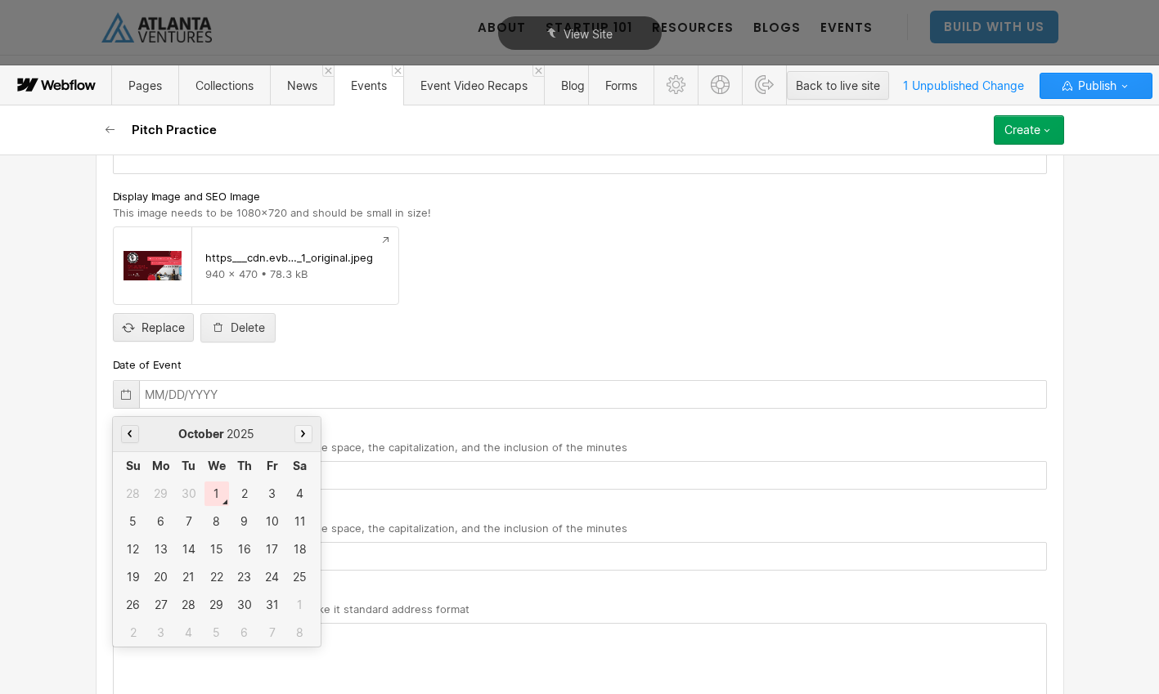
click at [299, 437] on button "button" at bounding box center [303, 434] width 18 height 18
click at [183, 527] on div "4" at bounding box center [189, 521] width 25 height 25
type input "11/04/2025"
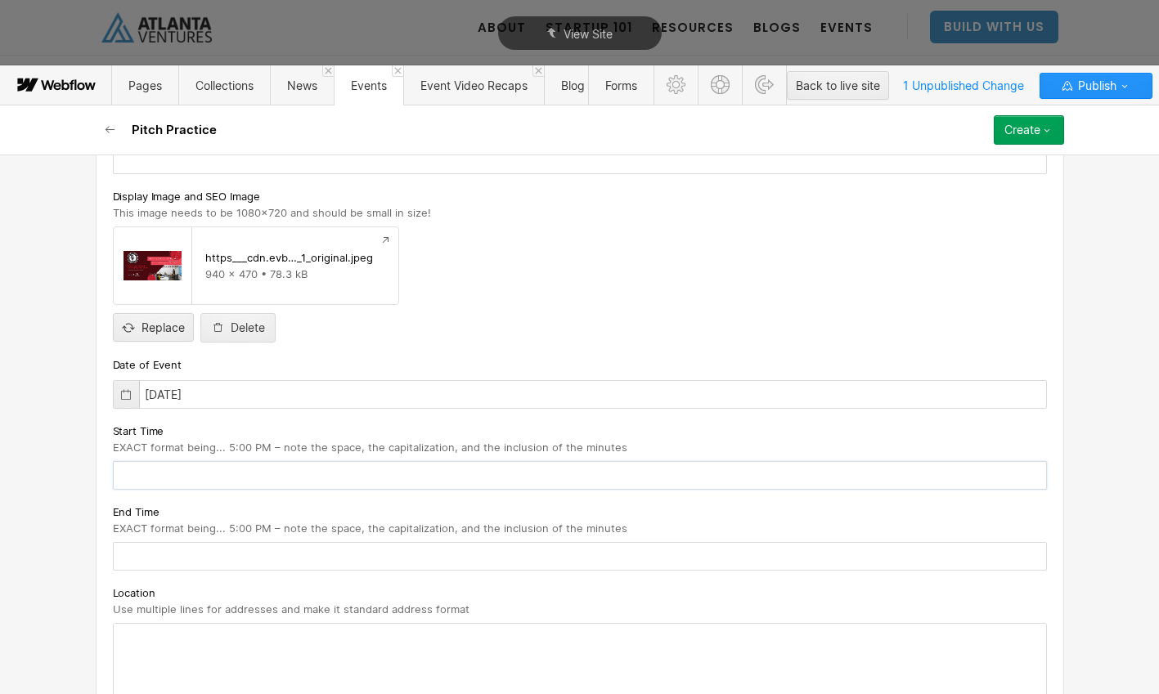
click at [199, 483] on input "text" at bounding box center [580, 475] width 934 height 29
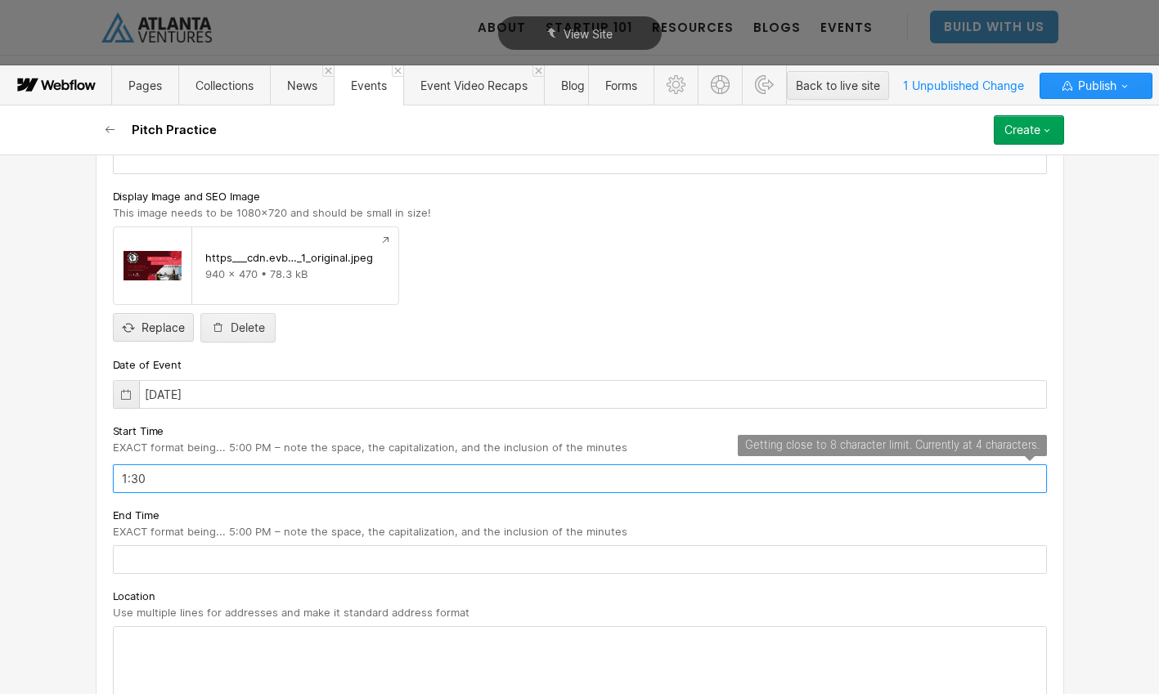
type input "1:30"
click at [213, 563] on input "text" at bounding box center [580, 559] width 934 height 29
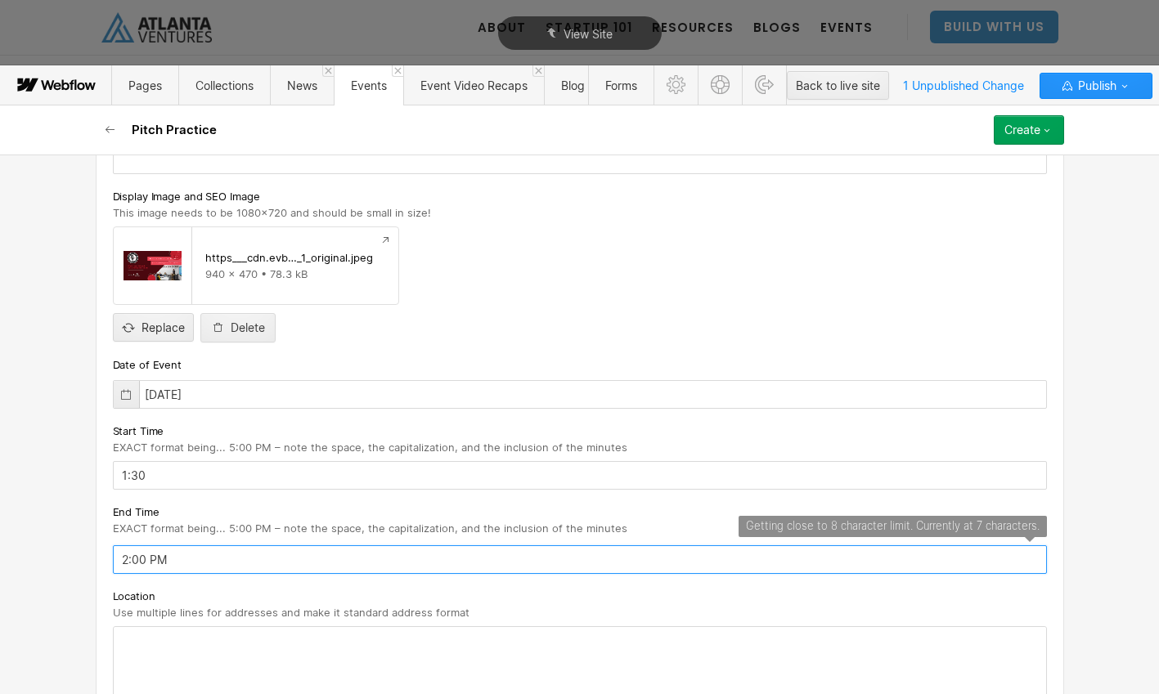
type input "2:00 PM"
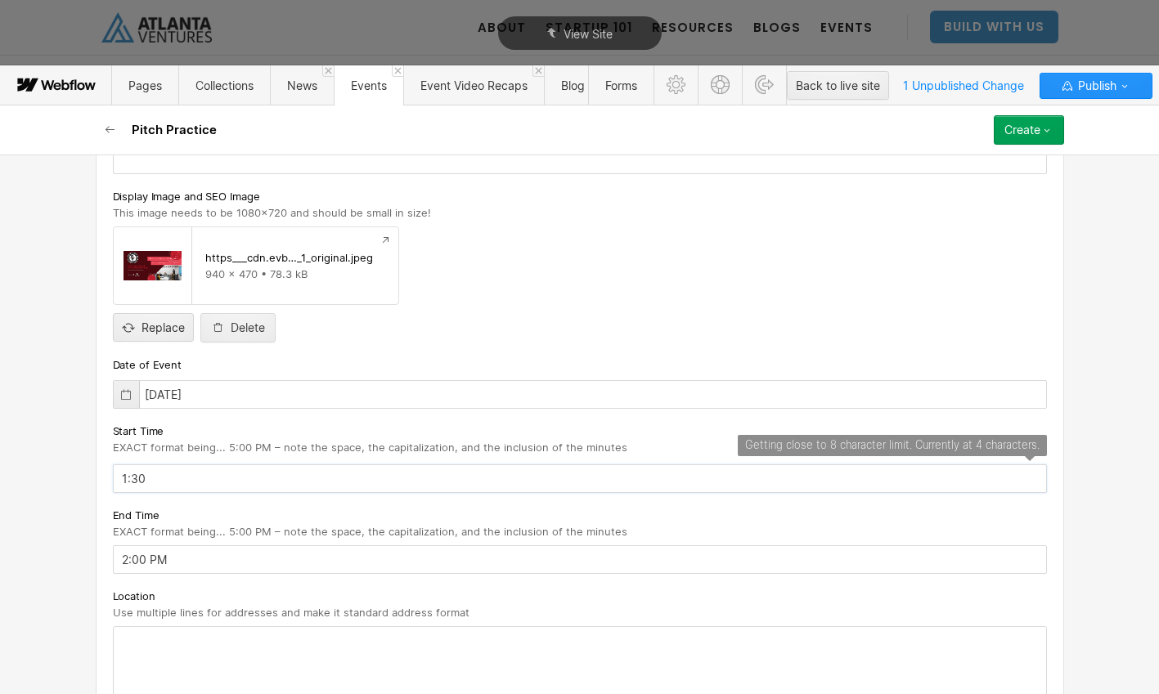
click at [173, 479] on input "1:30" at bounding box center [580, 478] width 934 height 29
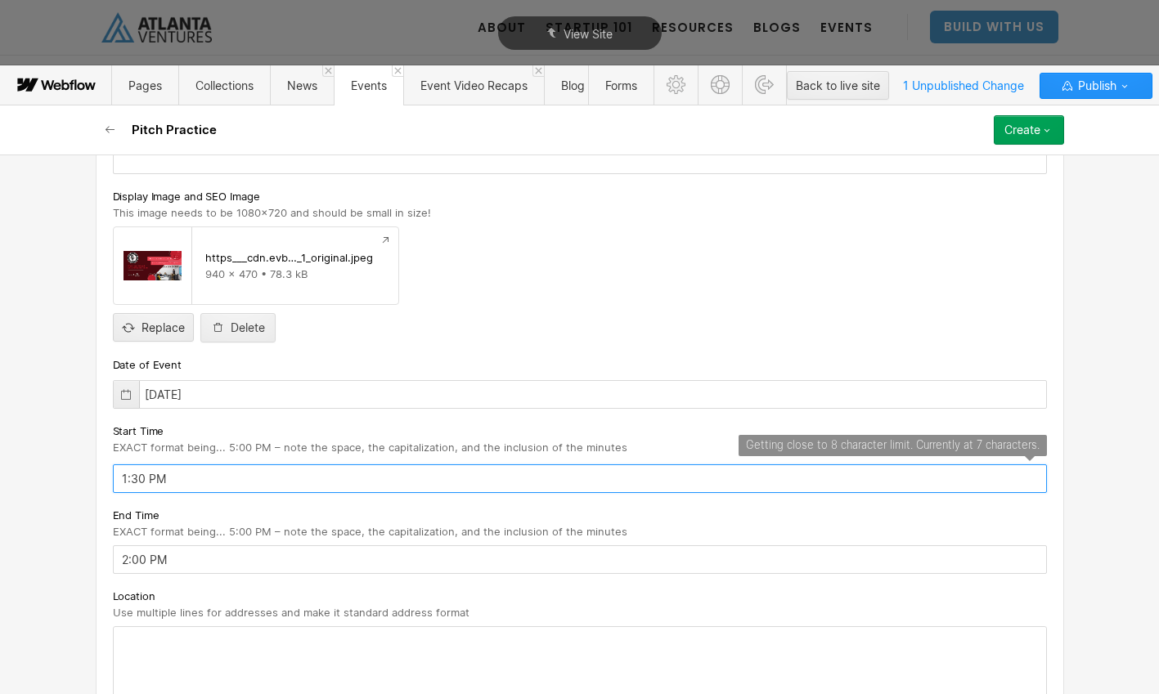
type input "1:30 PM"
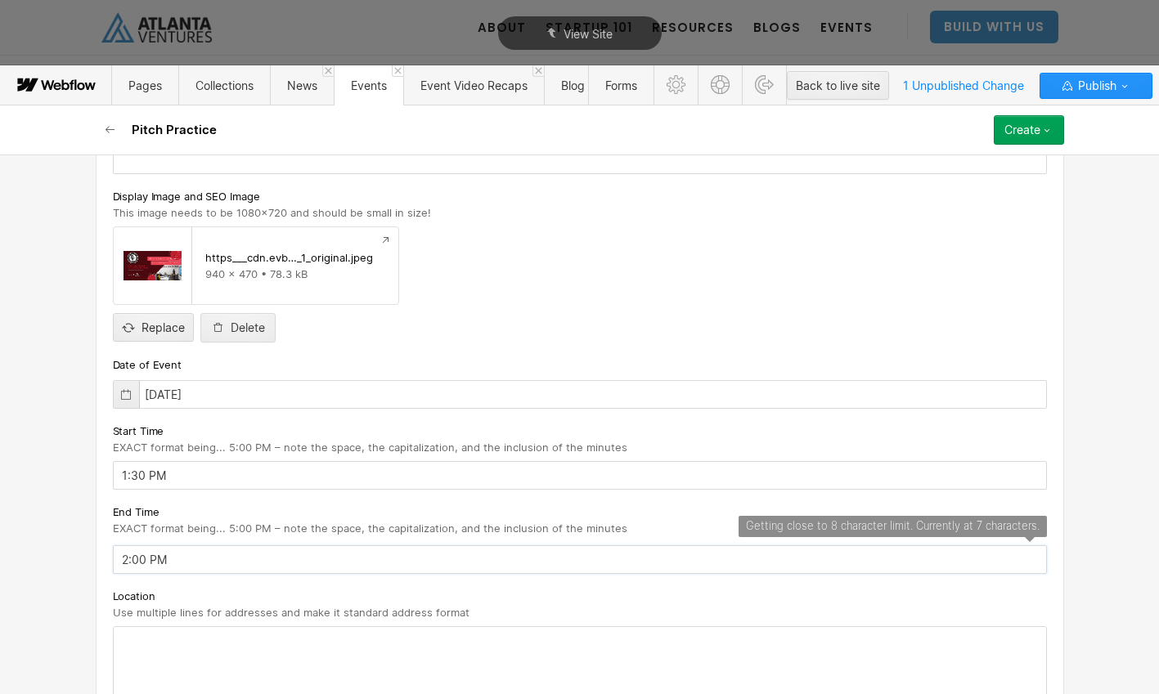
drag, startPoint x: 145, startPoint y: 558, endPoint x: 133, endPoint y: 559, distance: 11.5
click at [133, 559] on input "2:00 PM" at bounding box center [580, 559] width 934 height 29
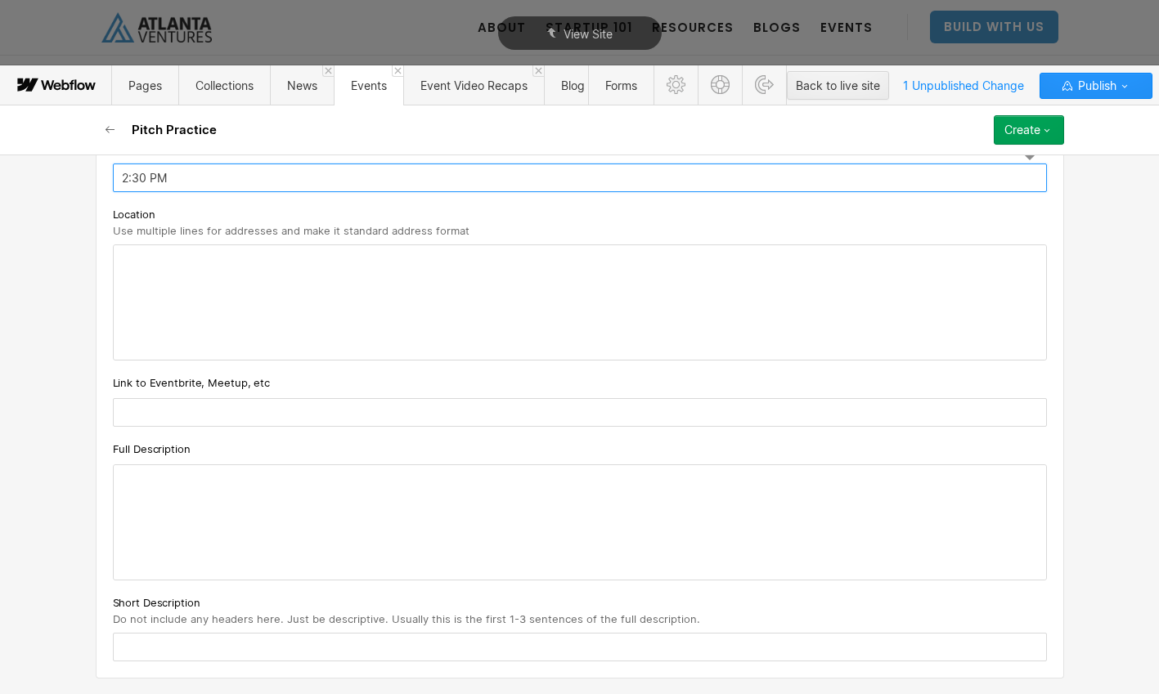
type input "2:30 PM"
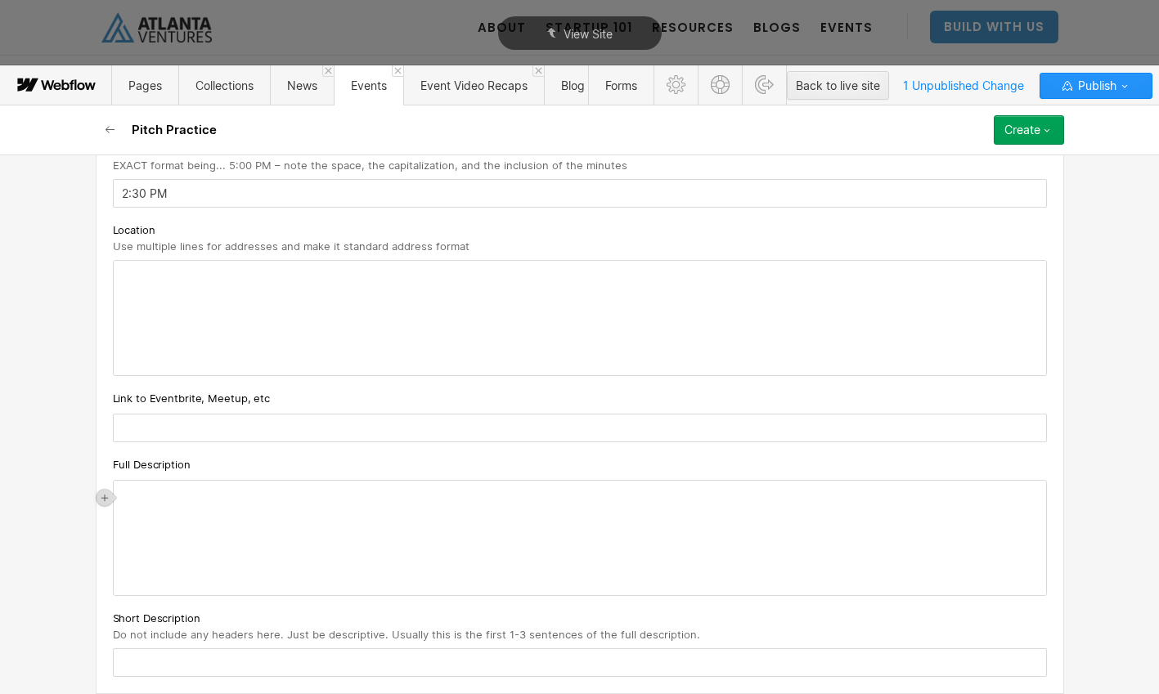
click at [168, 509] on div "‍" at bounding box center [580, 538] width 932 height 114
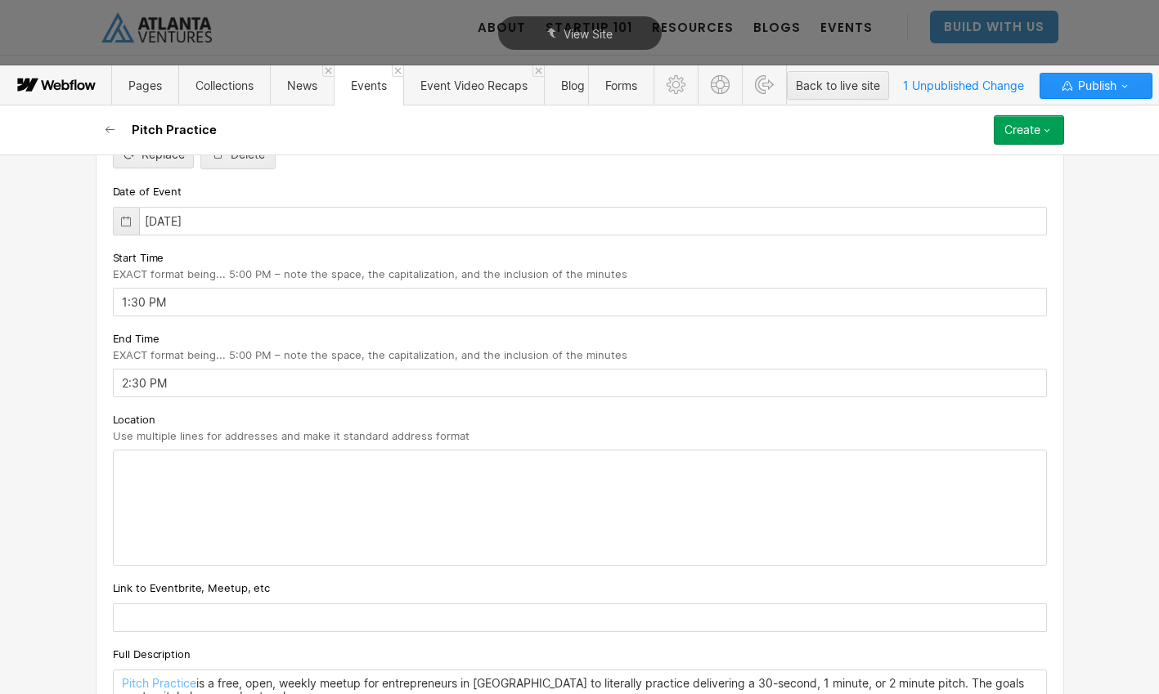
scroll to position [544, 0]
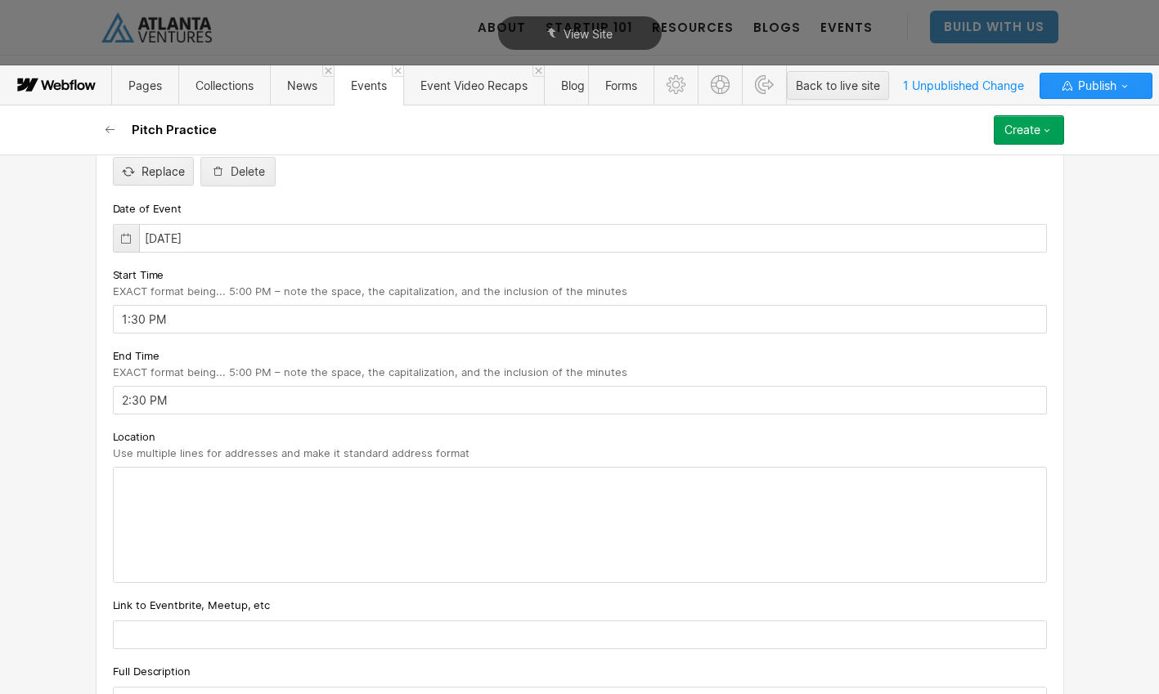
click at [203, 504] on div at bounding box center [580, 525] width 932 height 114
click at [203, 504] on div "‍" at bounding box center [580, 525] width 932 height 114
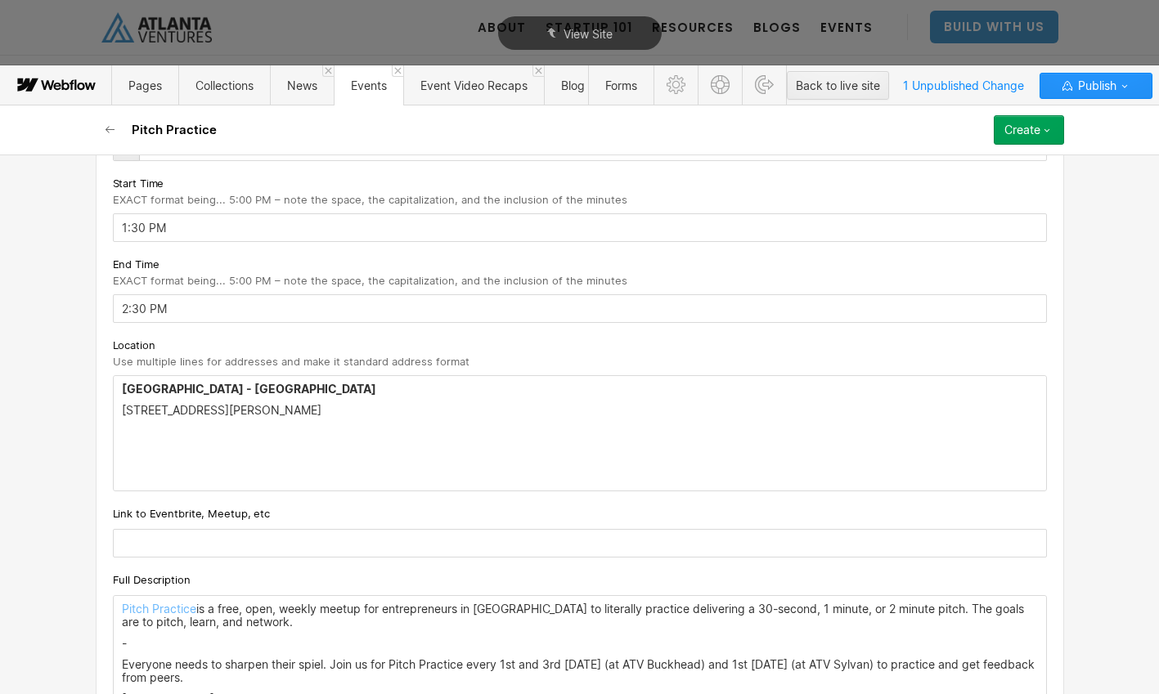
scroll to position [638, 0]
click at [325, 537] on input "text" at bounding box center [580, 541] width 934 height 29
click at [170, 548] on input "text" at bounding box center [580, 541] width 934 height 29
paste input "https://www.eventbrite.com/e/pitch-practice-atv-sylvan-tickets-1355431264399?af…"
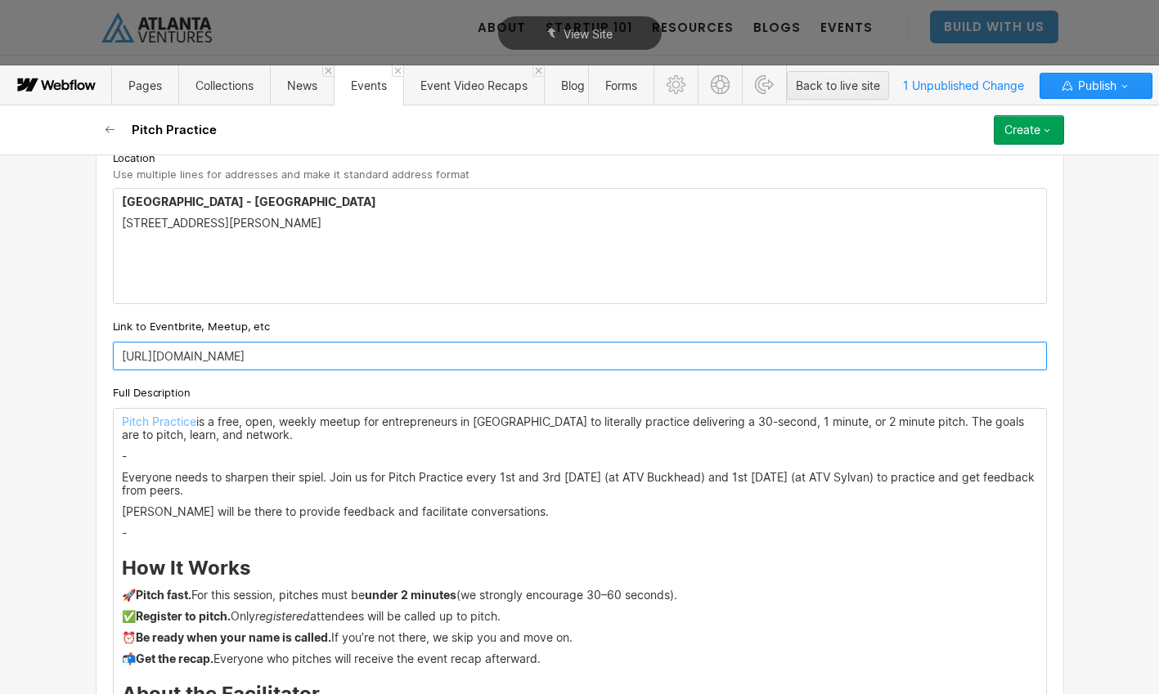
scroll to position [864, 0]
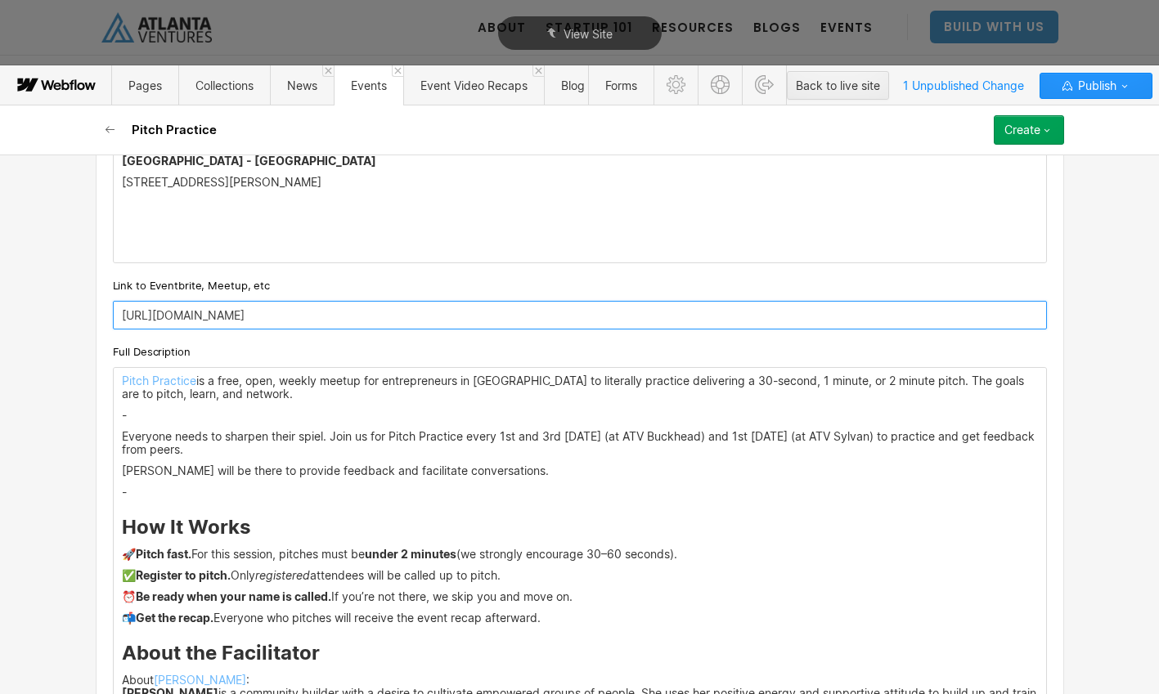
type input "https://www.eventbrite.com/e/pitch-practice-atv-sylvan-tickets-1355431264399?af…"
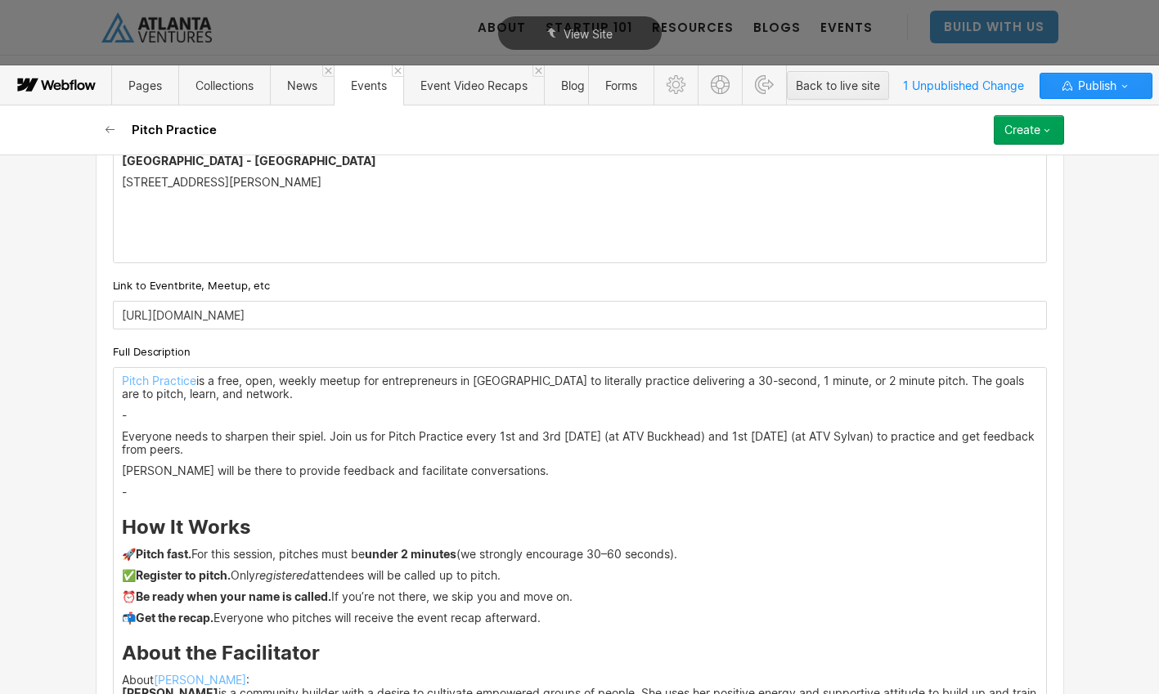
click at [136, 416] on p "-" at bounding box center [580, 415] width 916 height 13
click at [139, 490] on p "-" at bounding box center [580, 492] width 916 height 13
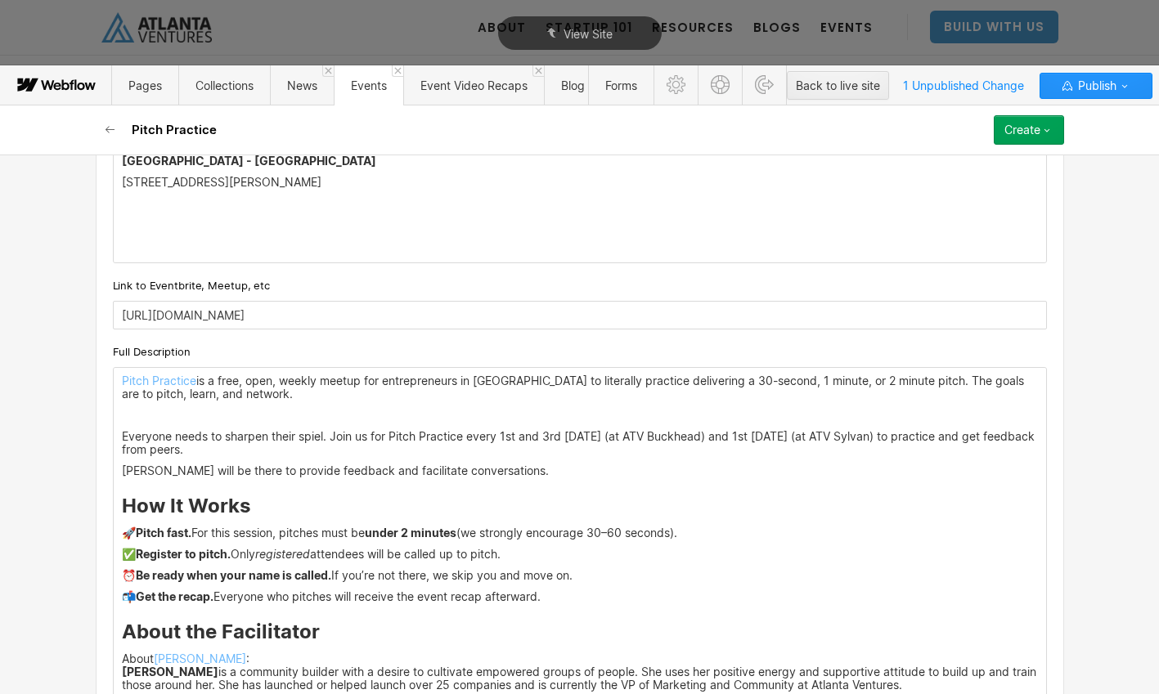
click at [160, 410] on p "‍" at bounding box center [580, 415] width 916 height 13
click at [289, 451] on p "Everyone needs to sharpen their spiel. Join us for Pitch Practice every 1st and…" at bounding box center [580, 443] width 916 height 26
click at [119, 473] on div "Pitch Practice is a free, open, weekly meetup for entrepreneurs in Atlanta to l…" at bounding box center [580, 548] width 932 height 360
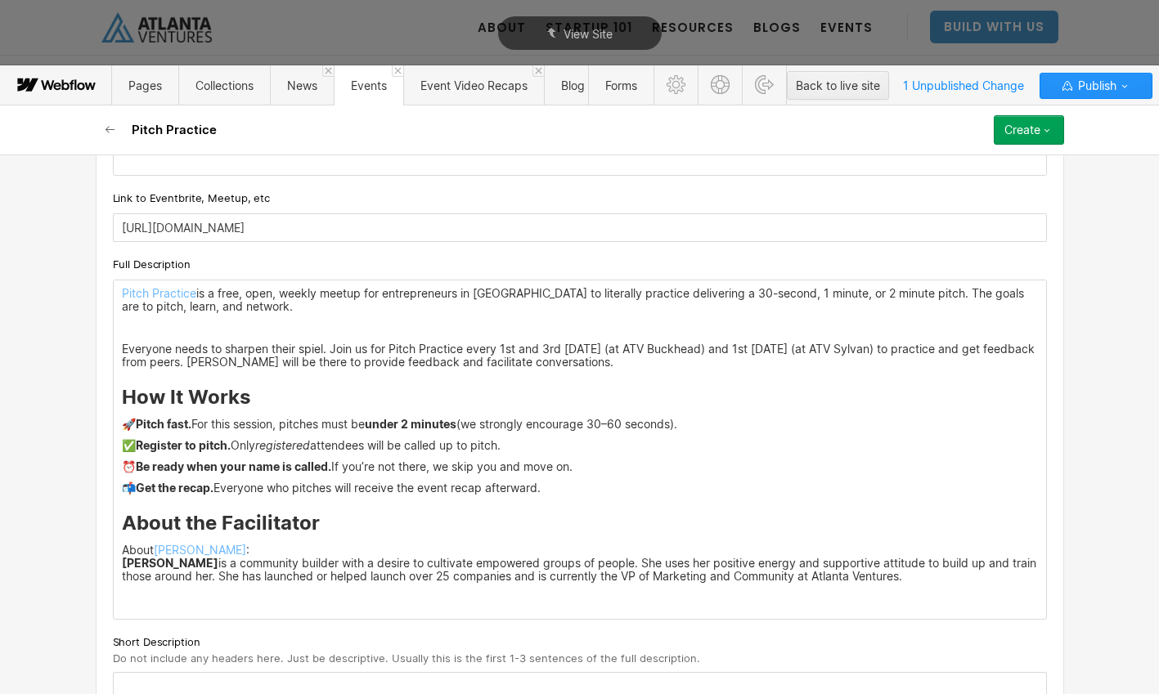
scroll to position [961, 0]
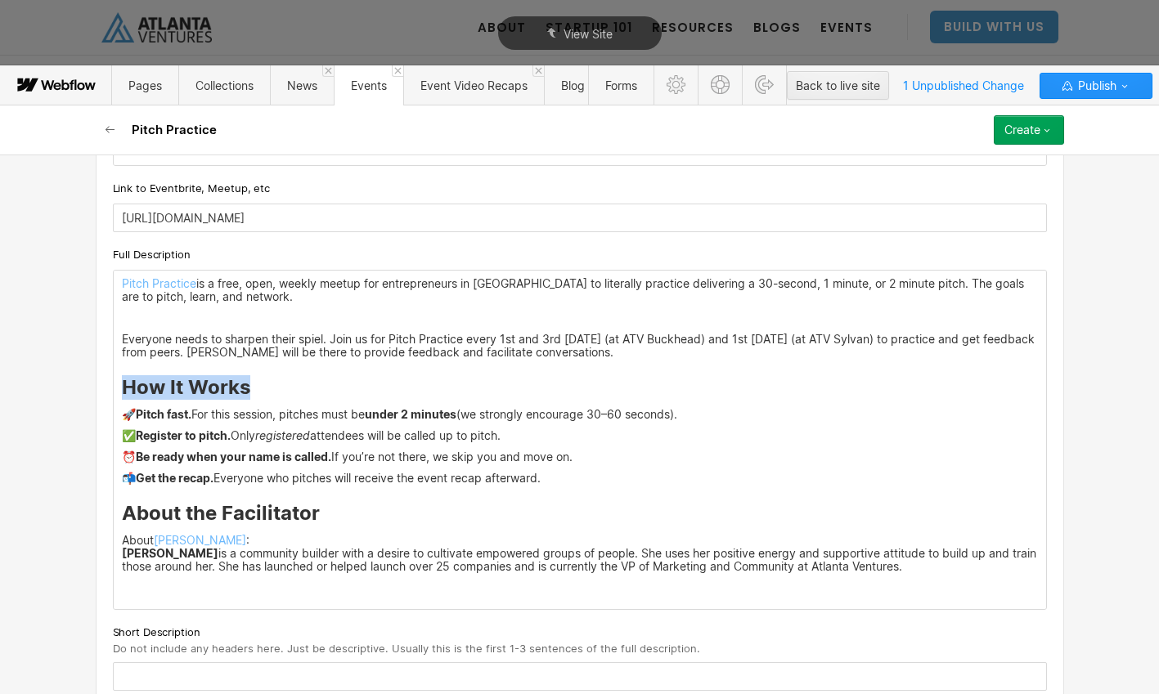
drag, startPoint x: 271, startPoint y: 390, endPoint x: 108, endPoint y: 384, distance: 162.9
click at [107, 384] on div "Custom fields Event Types What type of event is this? Pick an Event Type... Exp…" at bounding box center [580, 57] width 968 height 1302
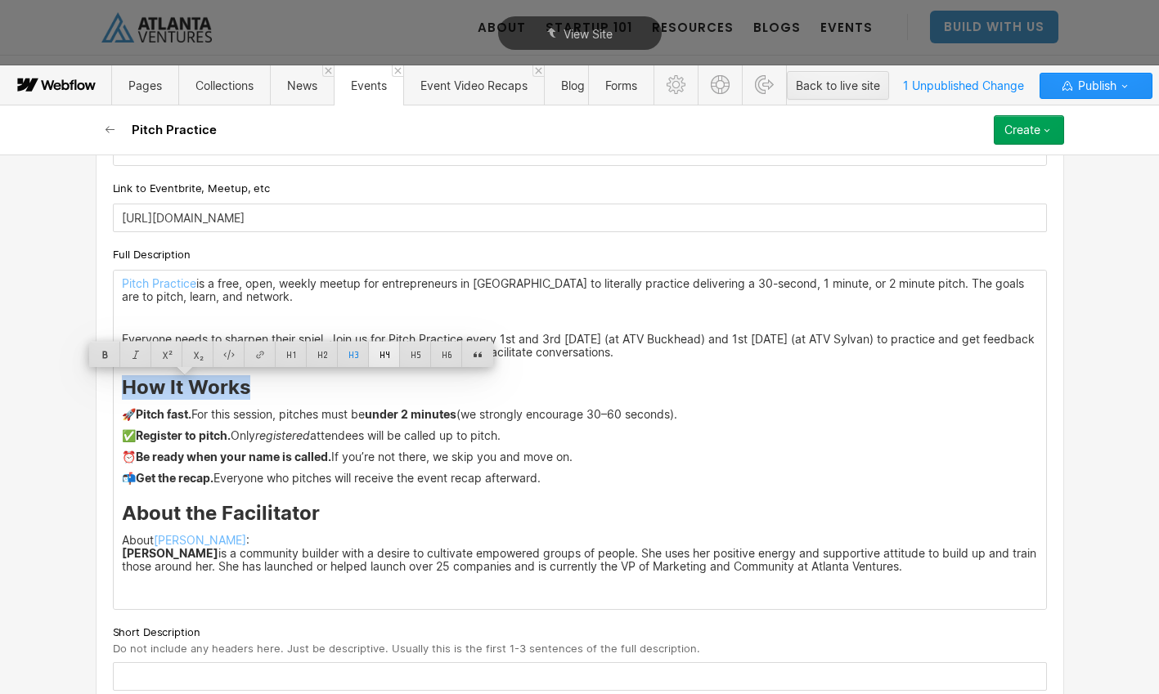
click at [380, 352] on div at bounding box center [384, 354] width 31 height 25
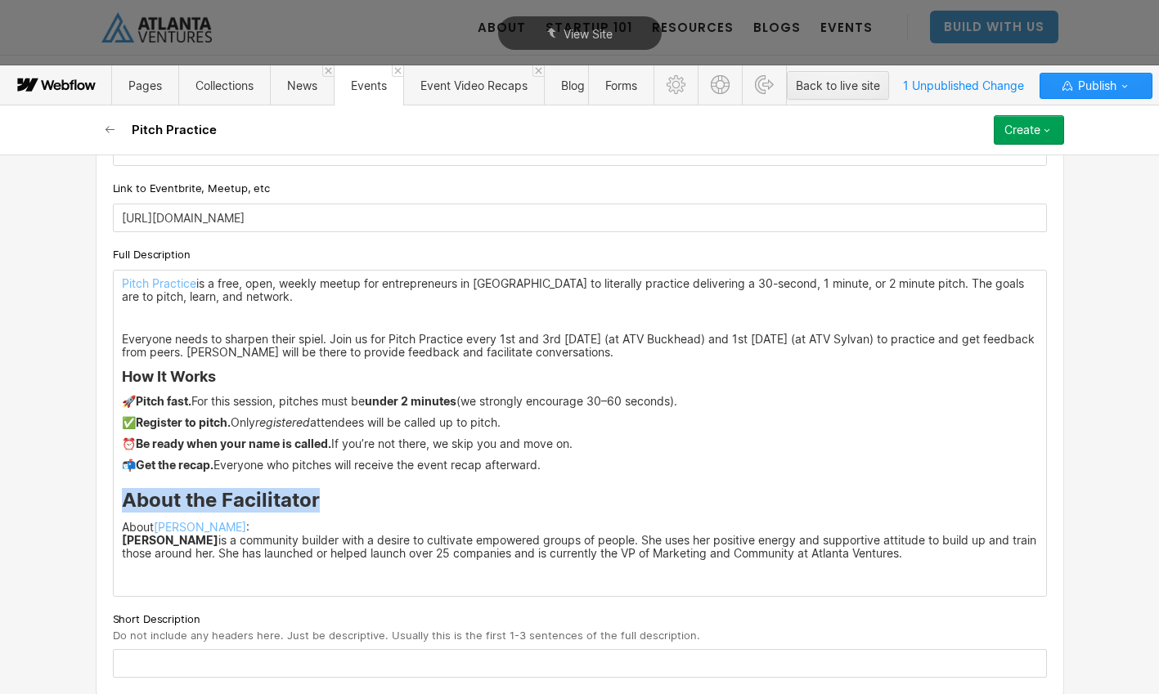
drag, startPoint x: 316, startPoint y: 500, endPoint x: 119, endPoint y: 500, distance: 197.1
click at [119, 500] on div "Pitch Practice is a free, open, weekly meetup for entrepreneurs in Atlanta to l…" at bounding box center [580, 433] width 932 height 325
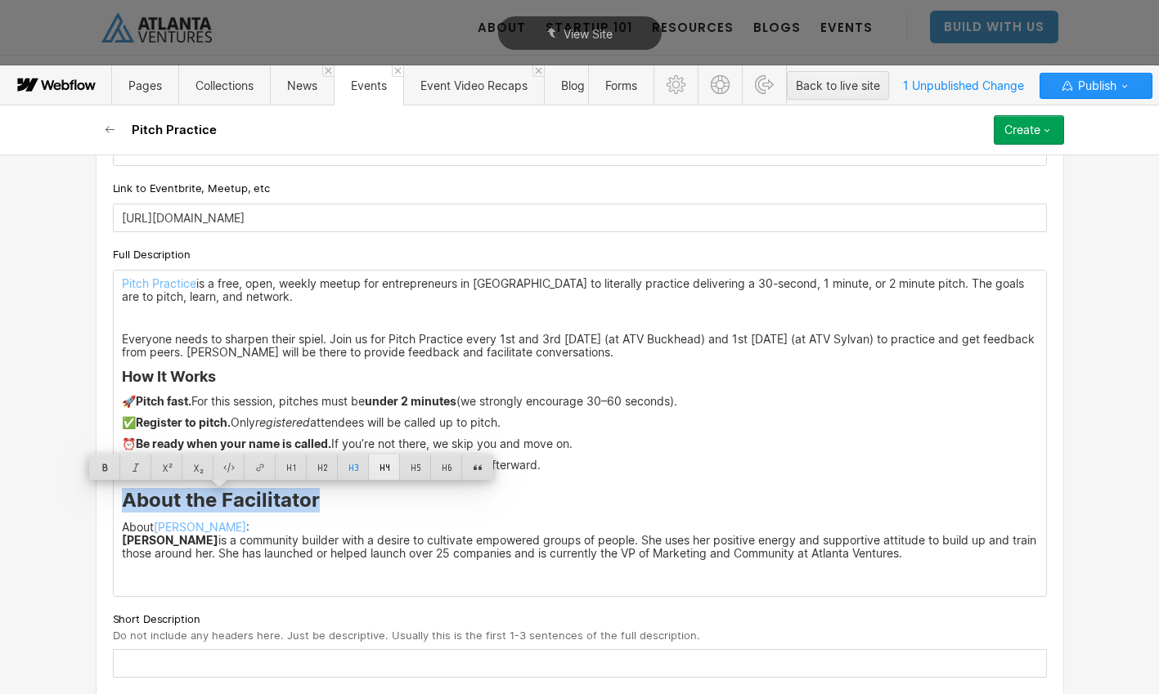
click at [385, 469] on div at bounding box center [384, 467] width 31 height 25
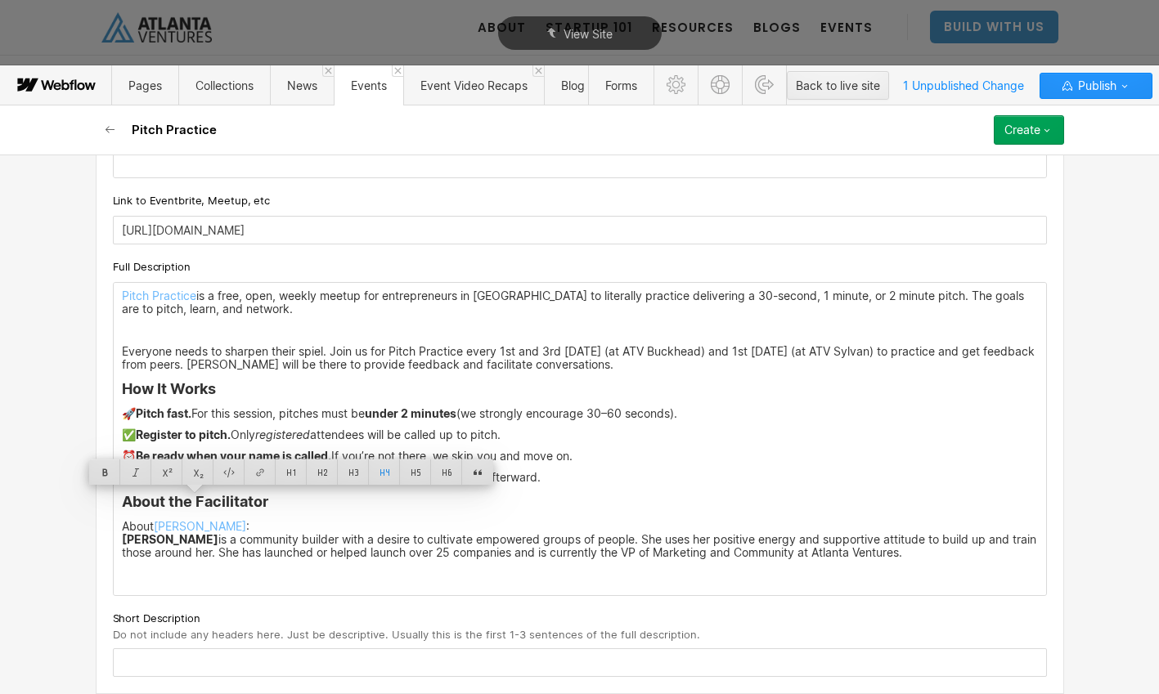
scroll to position [949, 0]
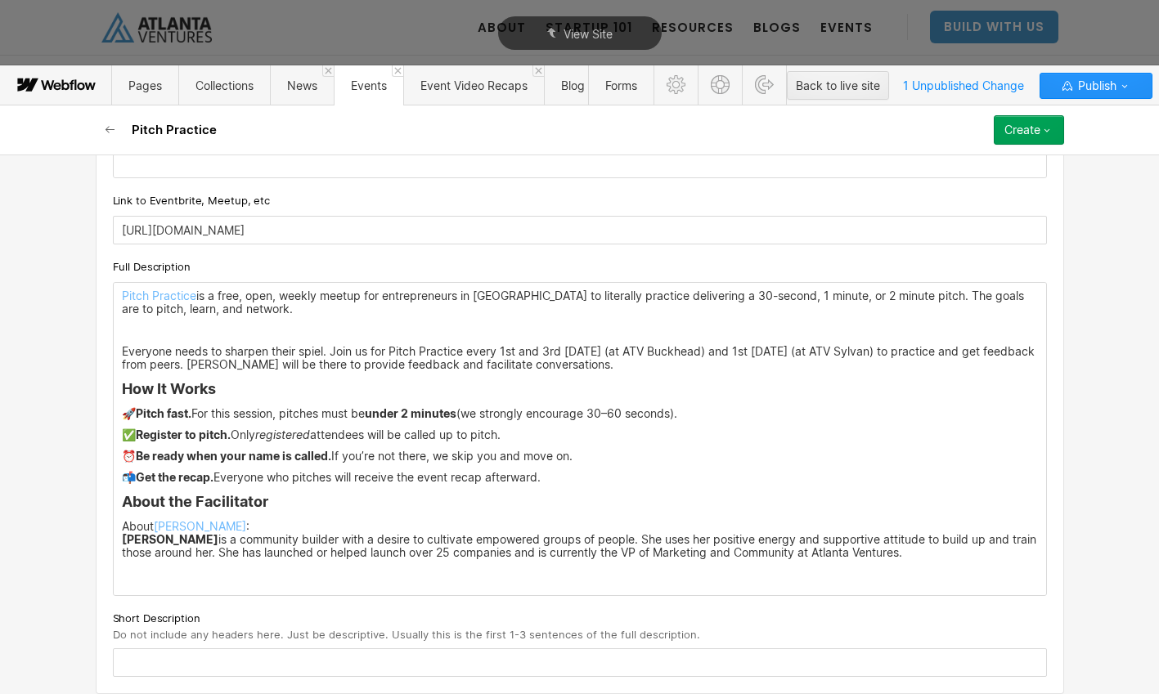
click at [122, 393] on h4 "How It Works" at bounding box center [580, 389] width 916 height 20
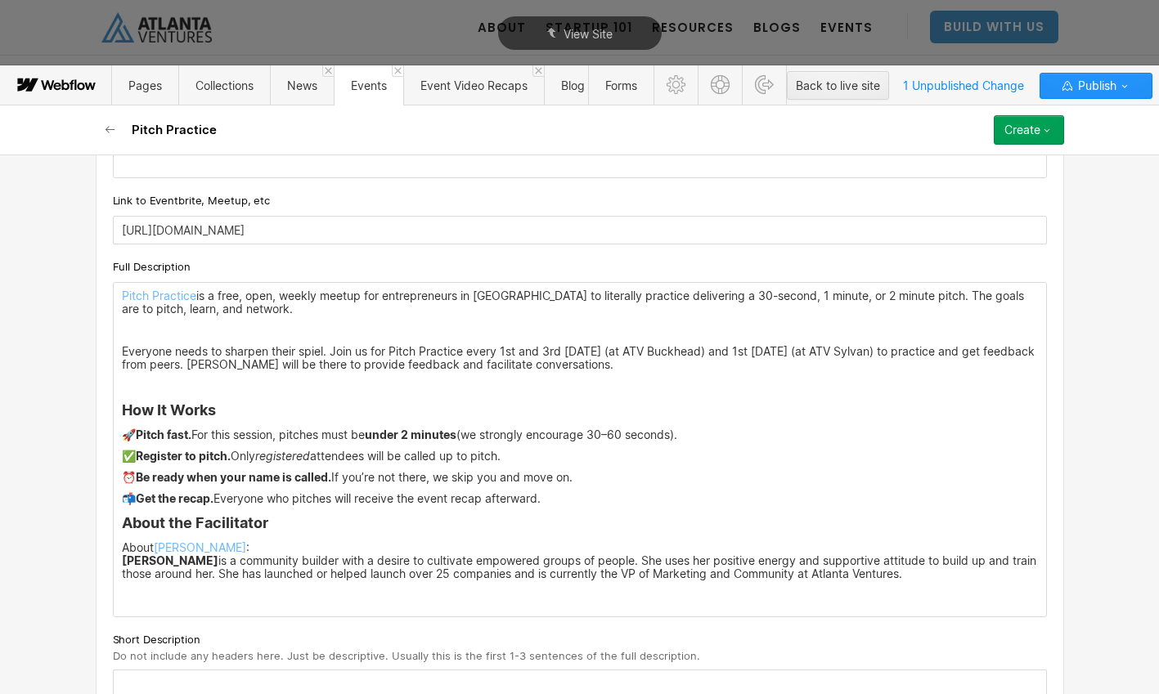
click at [119, 524] on div "Pitch Practice is a free, open, weekly meetup for entrepreneurs in Atlanta to l…" at bounding box center [580, 450] width 932 height 334
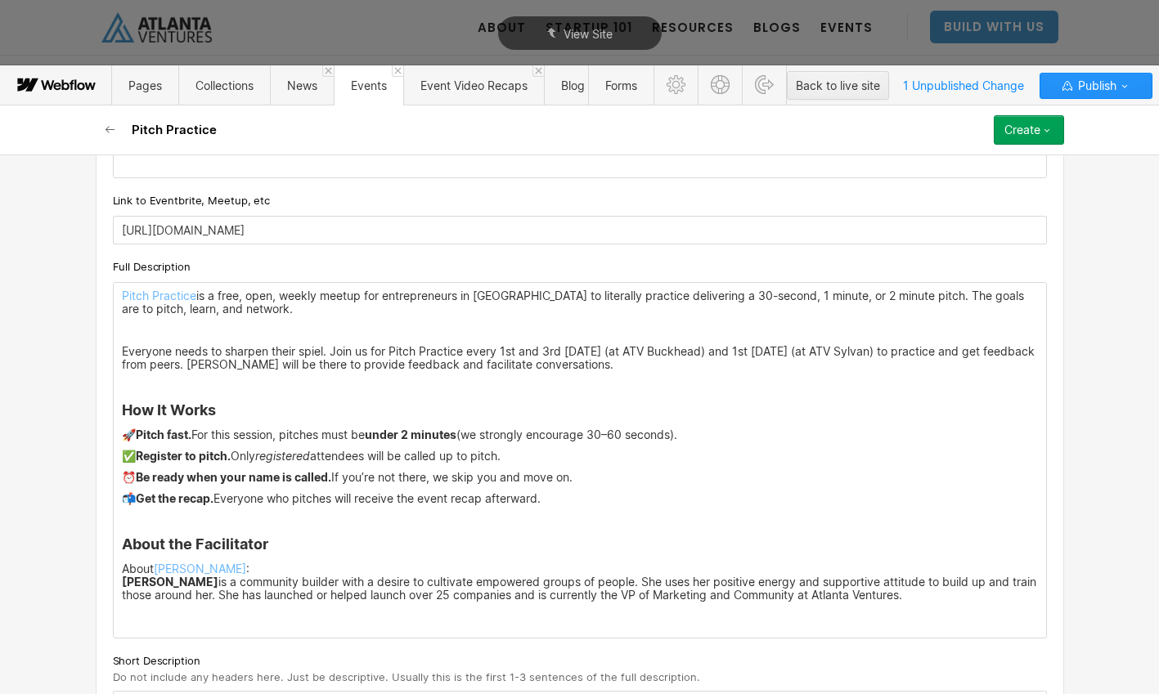
click at [172, 627] on div "Pitch Practice is a free, open, weekly meetup for entrepreneurs in Atlanta to l…" at bounding box center [580, 460] width 932 height 355
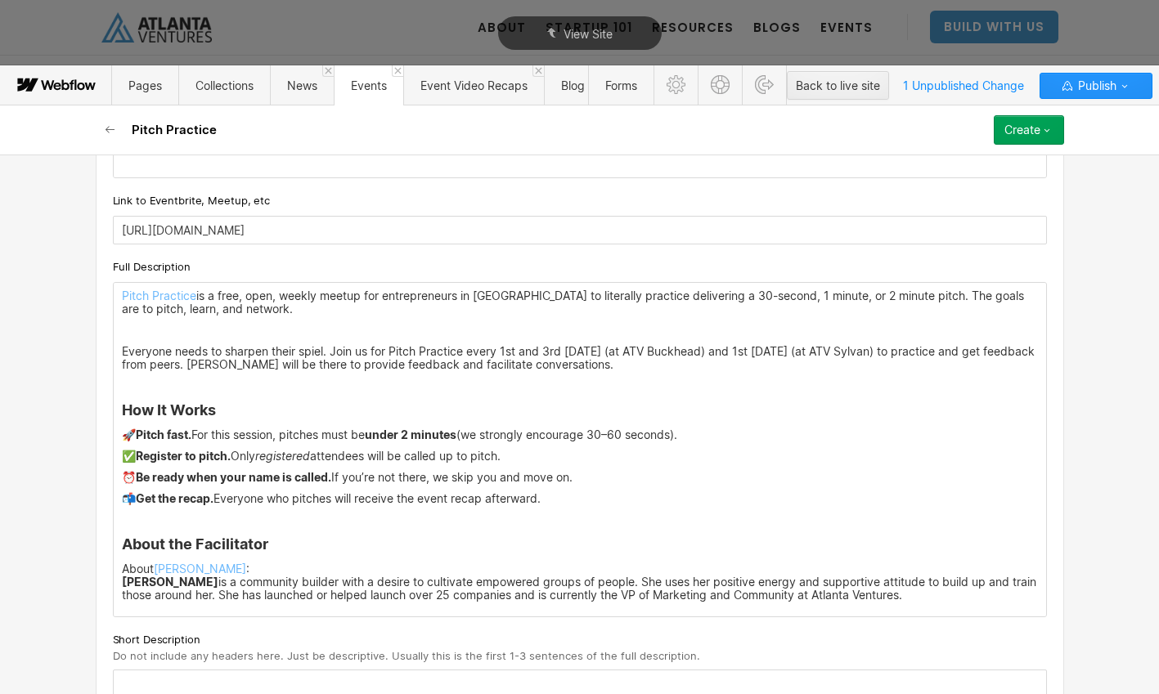
click at [123, 585] on strong "Jacey Cadet" at bounding box center [170, 582] width 96 height 14
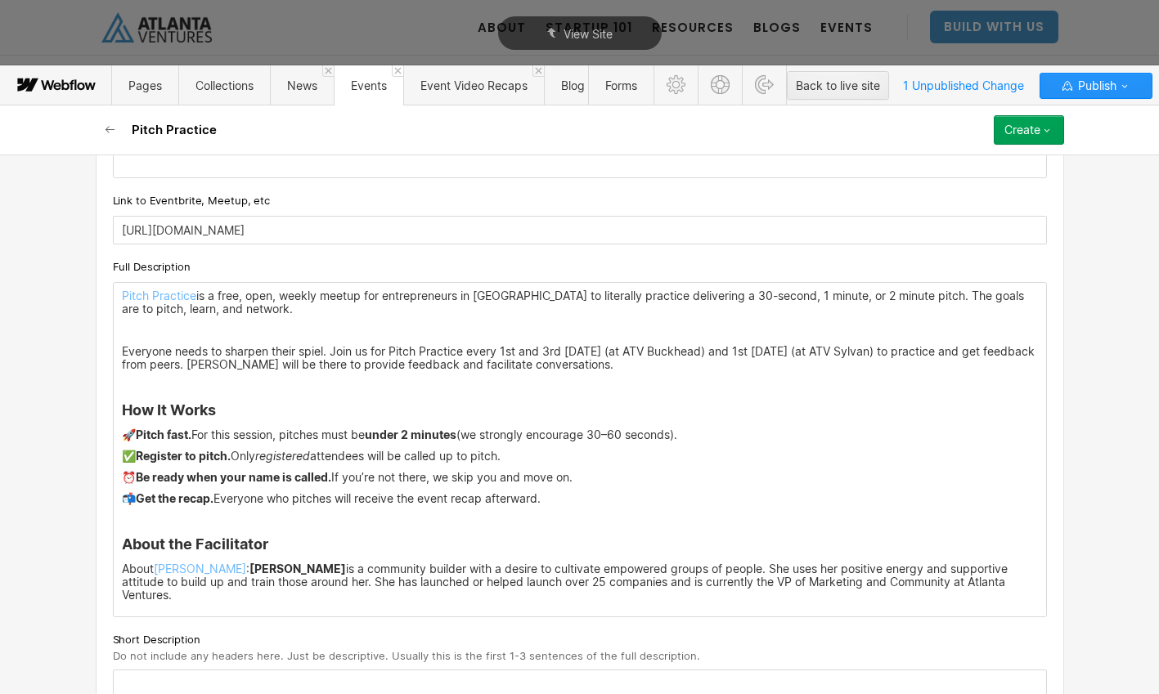
click at [1007, 581] on p "About Jacey Cadet : Jacey Cadet is a community builder with a desire to cultiva…" at bounding box center [580, 582] width 916 height 39
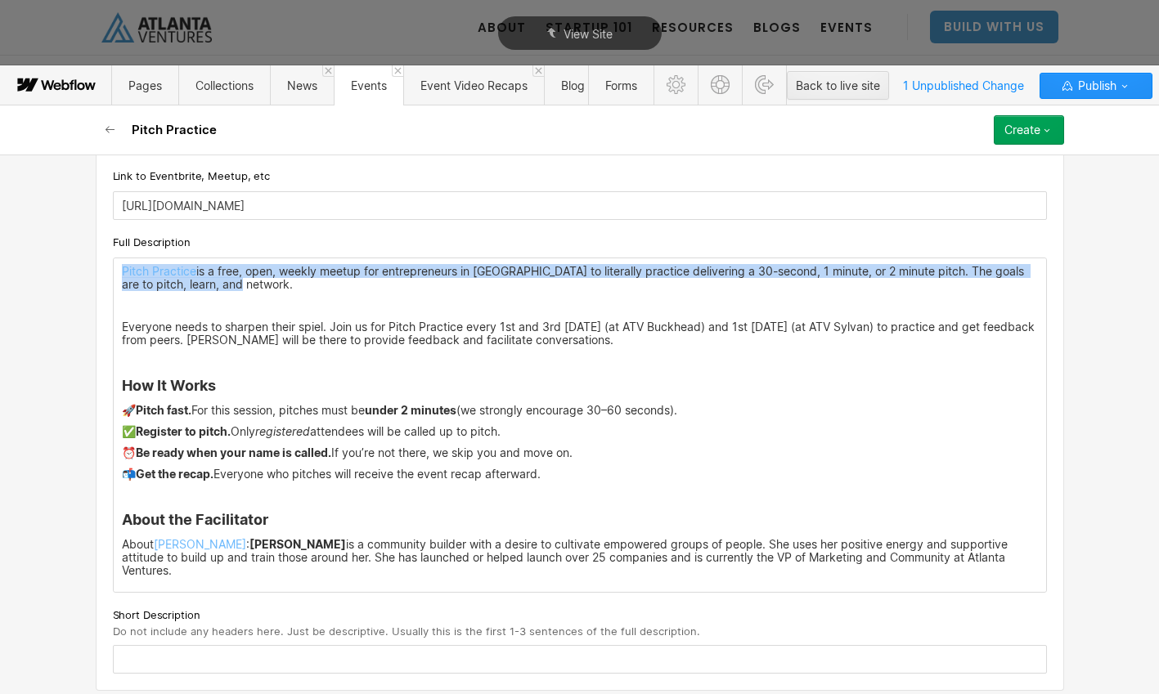
drag, startPoint x: 240, startPoint y: 290, endPoint x: 114, endPoint y: 261, distance: 129.3
click at [114, 261] on div "Pitch Practice is a free, open, weekly meetup for entrepreneurs in Atlanta to l…" at bounding box center [580, 425] width 932 height 334
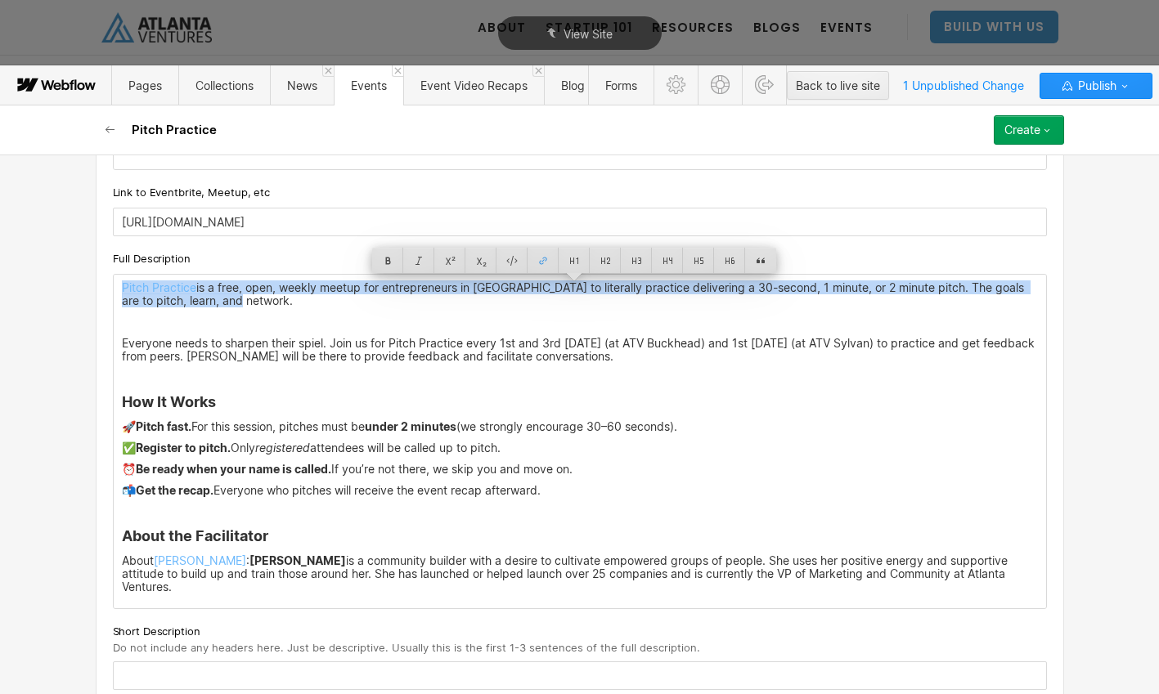
copy p "Pitch Practice is a free, open, weekly meetup for entrepreneurs in Atlanta to l…"
click at [231, 662] on input "text" at bounding box center [580, 676] width 934 height 29
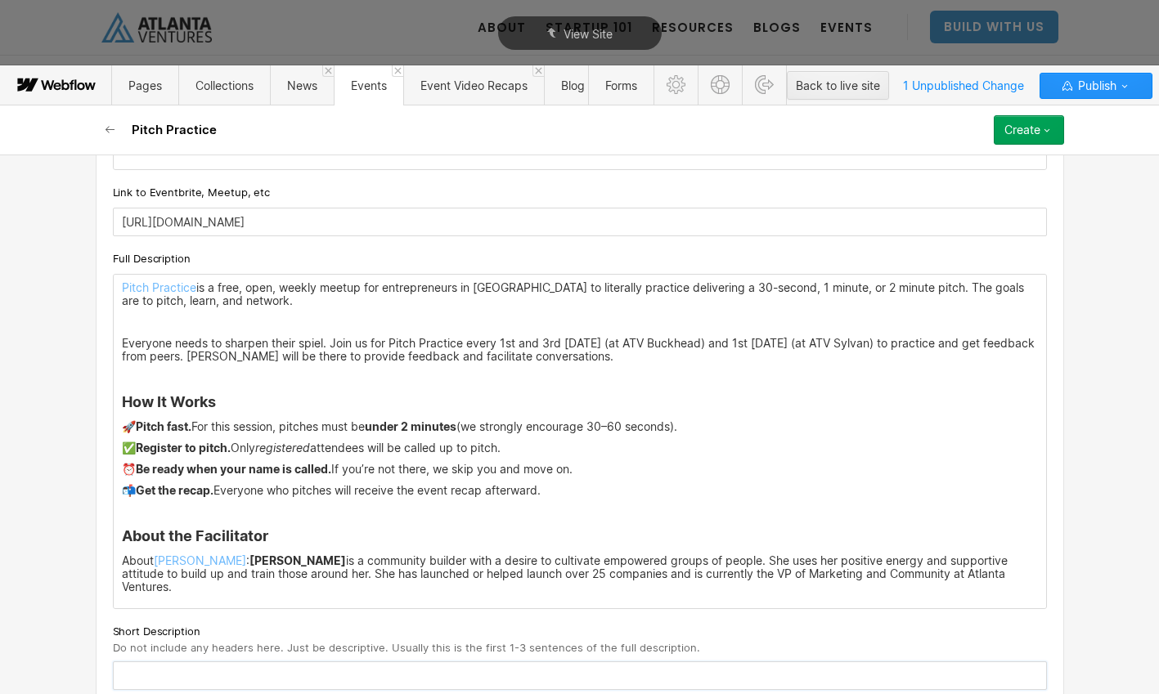
click at [203, 662] on input "text" at bounding box center [580, 676] width 934 height 29
paste input "Pitch Practice is a free, open, weekly meetup for entrepreneurs in Atlanta to l…"
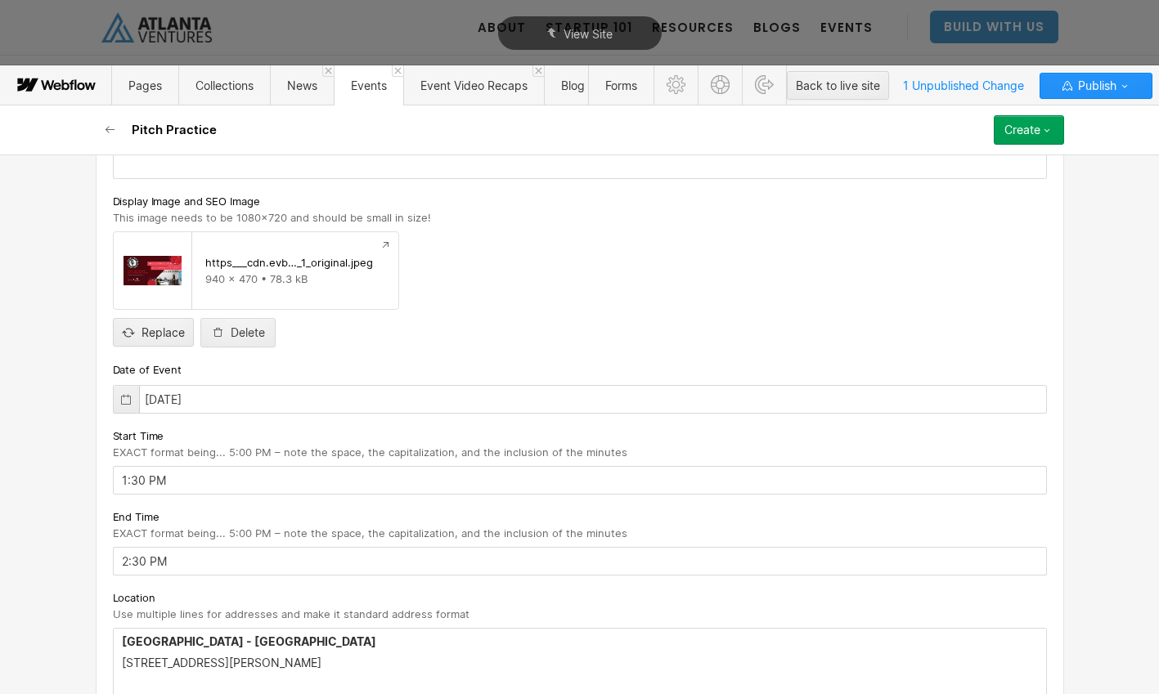
scroll to position [382, 0]
type input "Pitch Practice is a free, open, weekly meetup for entrepreneurs in Atlanta to l…"
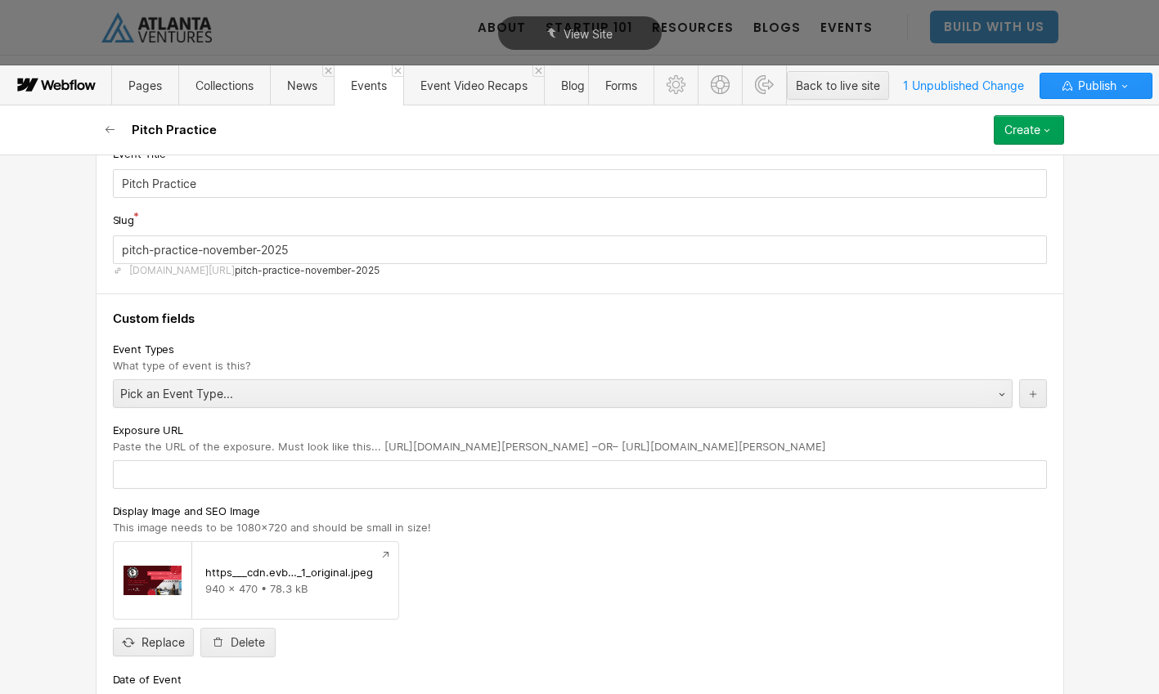
scroll to position [0, 0]
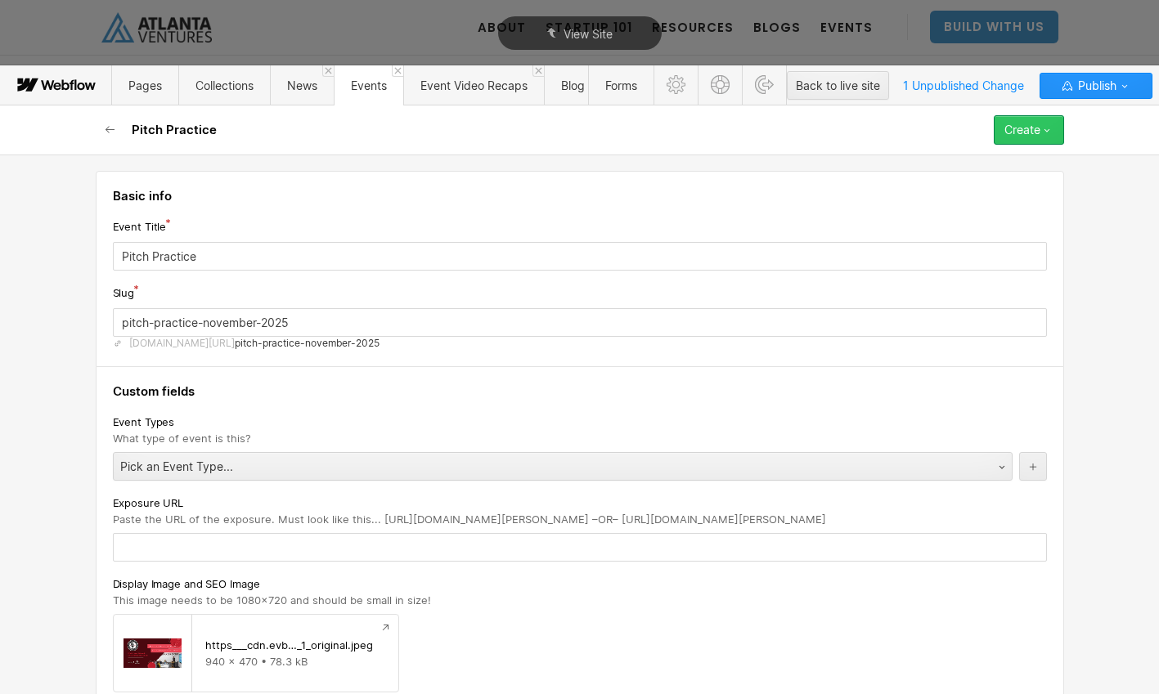
click at [1029, 136] on div "Create" at bounding box center [1022, 129] width 36 height 13
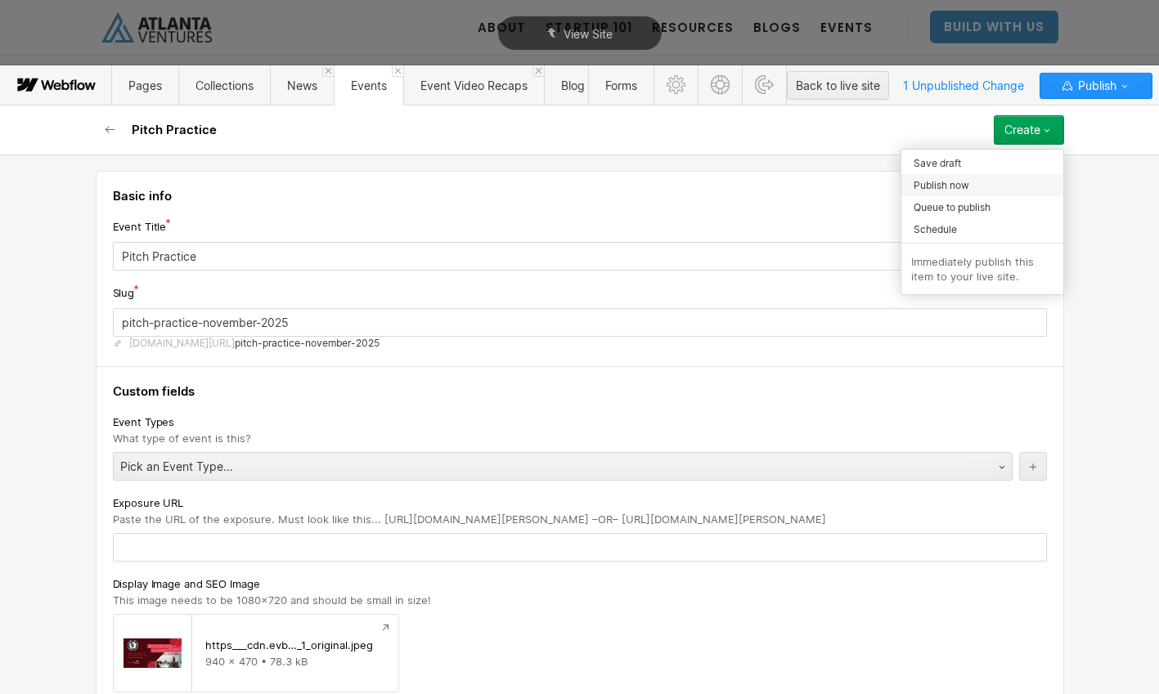
click at [980, 182] on div "Publish now" at bounding box center [982, 185] width 162 height 22
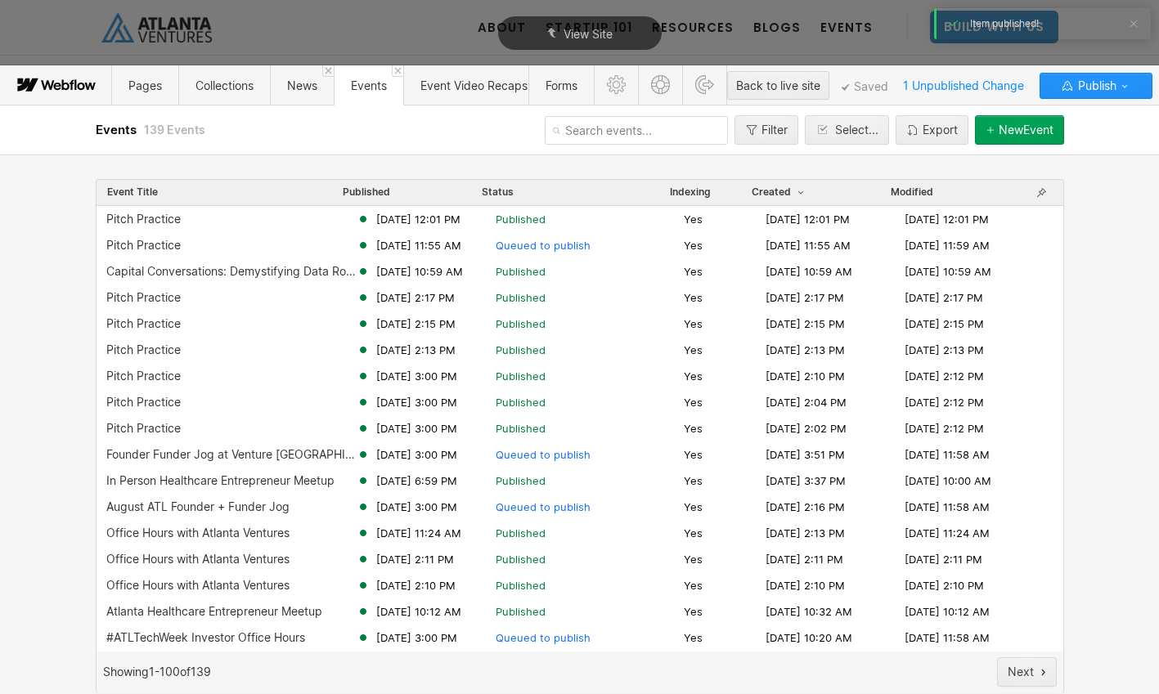
click at [1005, 130] on div "New Event" at bounding box center [1025, 129] width 55 height 13
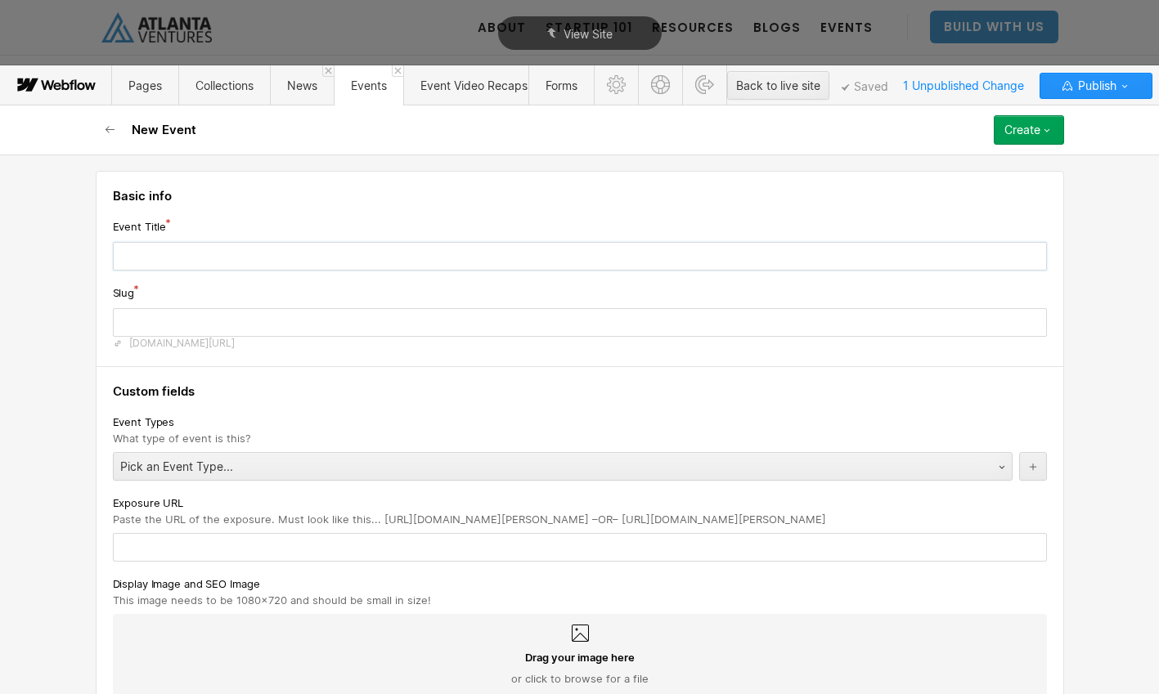
click at [271, 264] on input "text" at bounding box center [580, 256] width 934 height 29
type input "p"
type input "pI"
type input "pi"
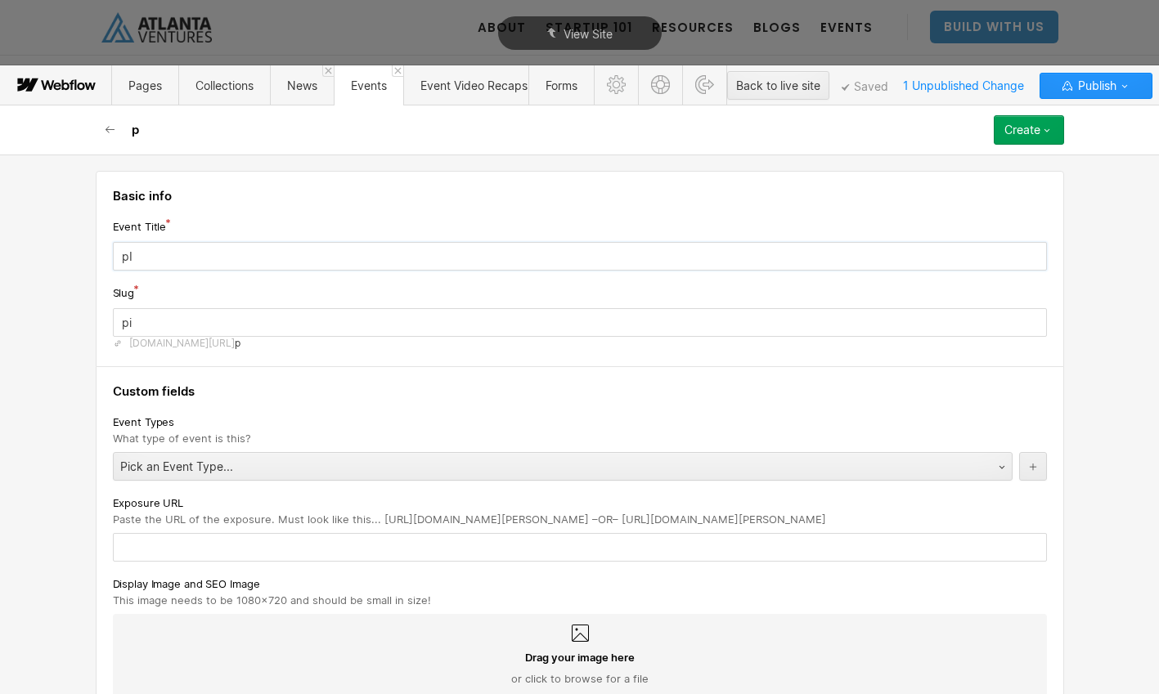
type input "pIT"
type input "pit"
type input "pITC"
type input "pitc"
type input "pITCH"
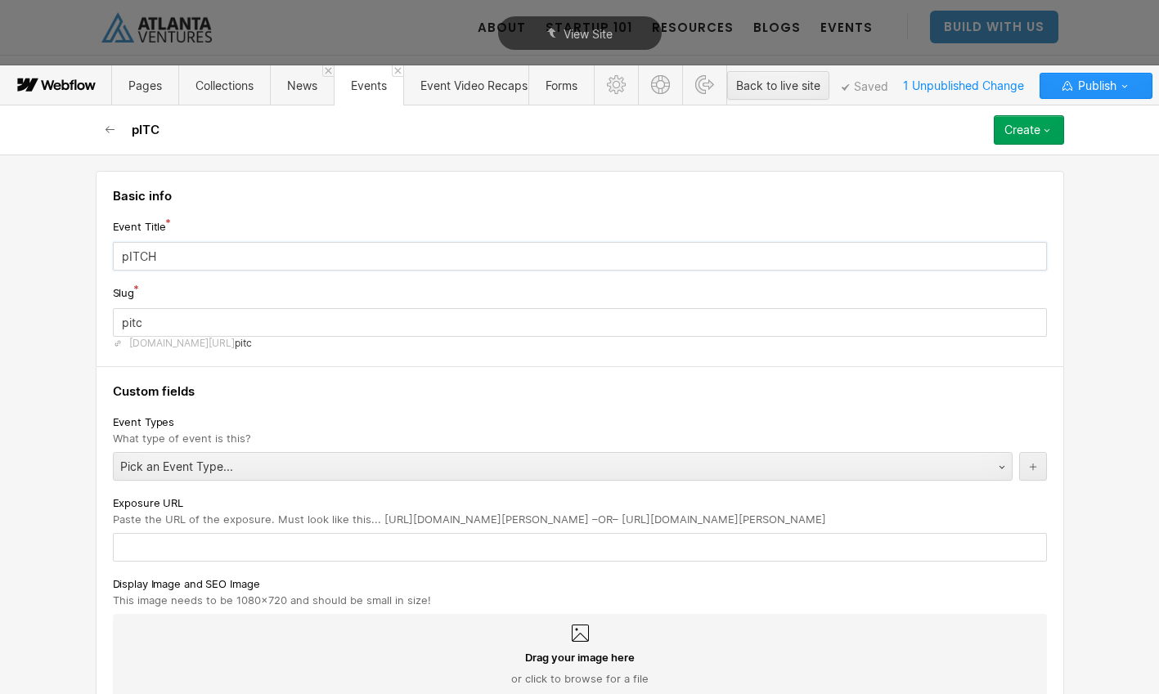
type input "pitch"
type input "pITC"
type input "pitc"
type input "pIT"
type input "pit"
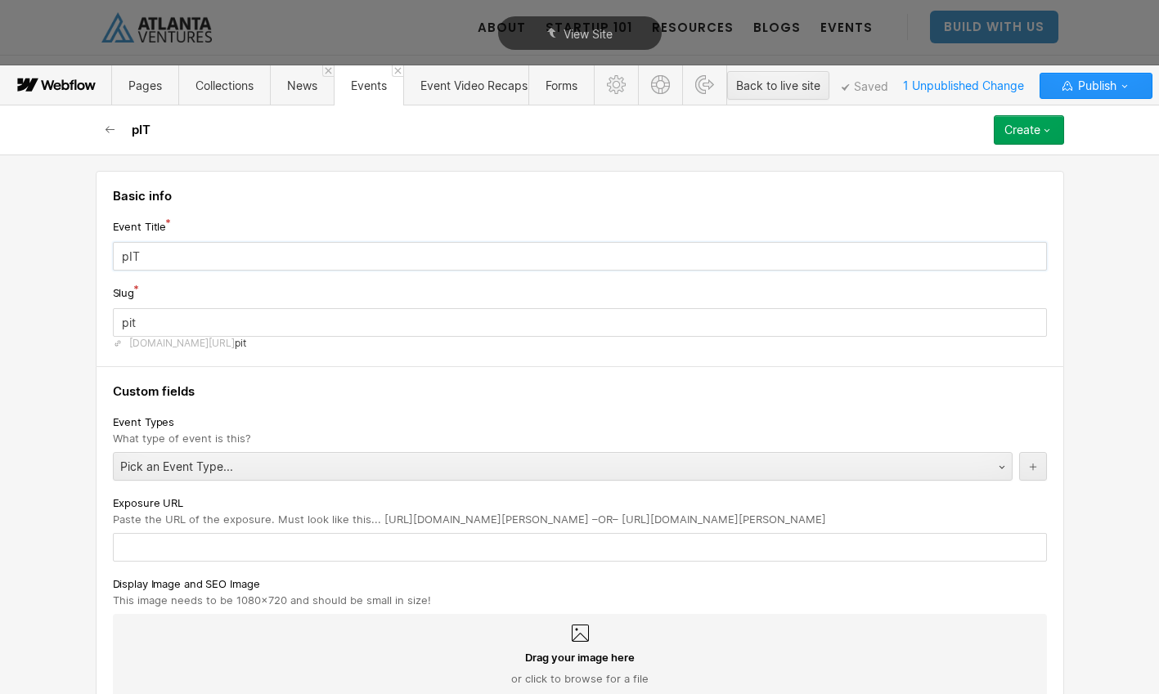
type input "pI"
type input "pi"
type input "p"
type input "P"
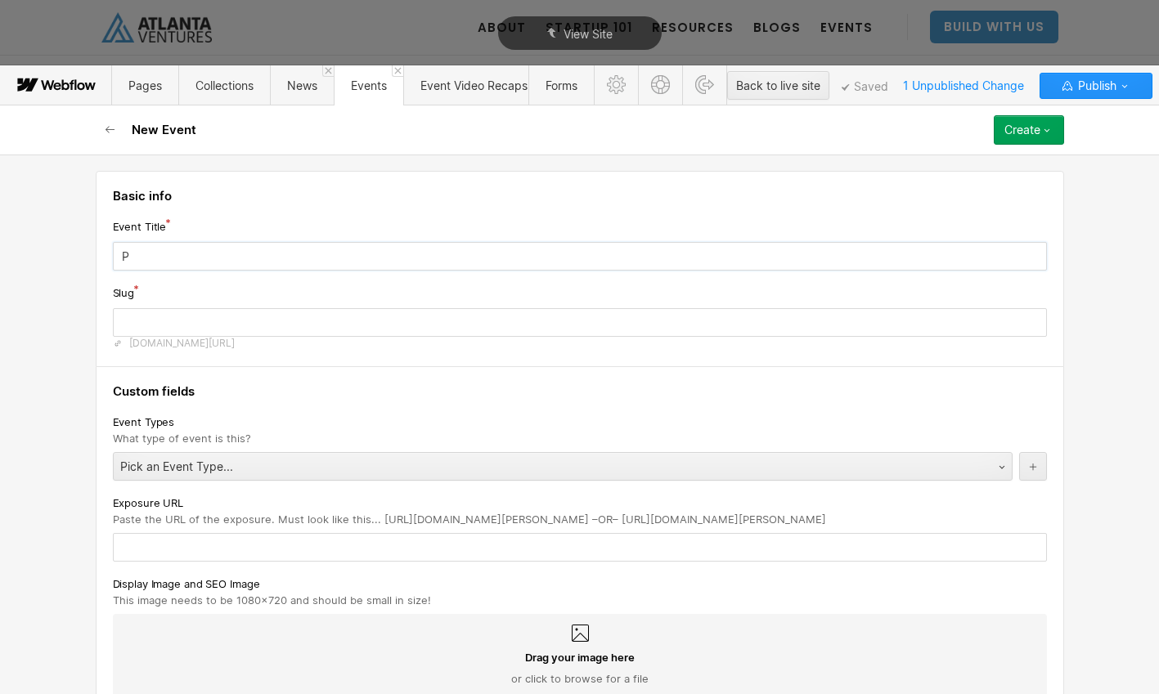
type input "p"
type input "Pi"
type input "pi"
type input "Pit"
type input "pit"
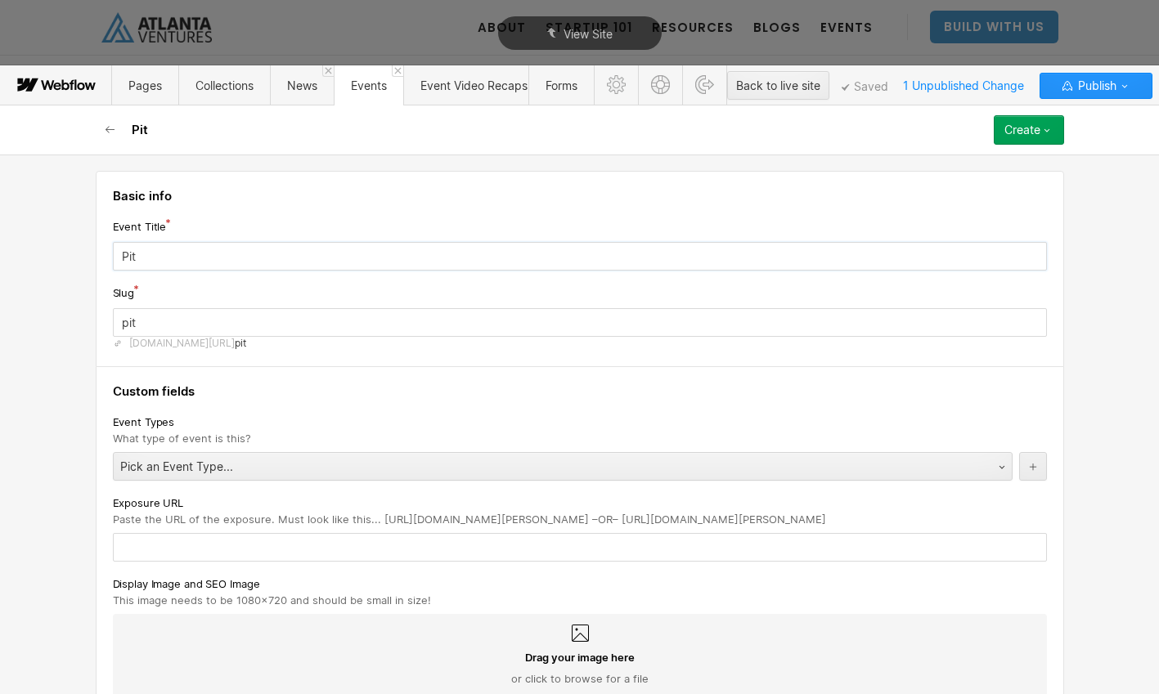
type input "Pitc"
type input "pitc"
type input "Pitch"
type input "pitch"
type input "Pitch P"
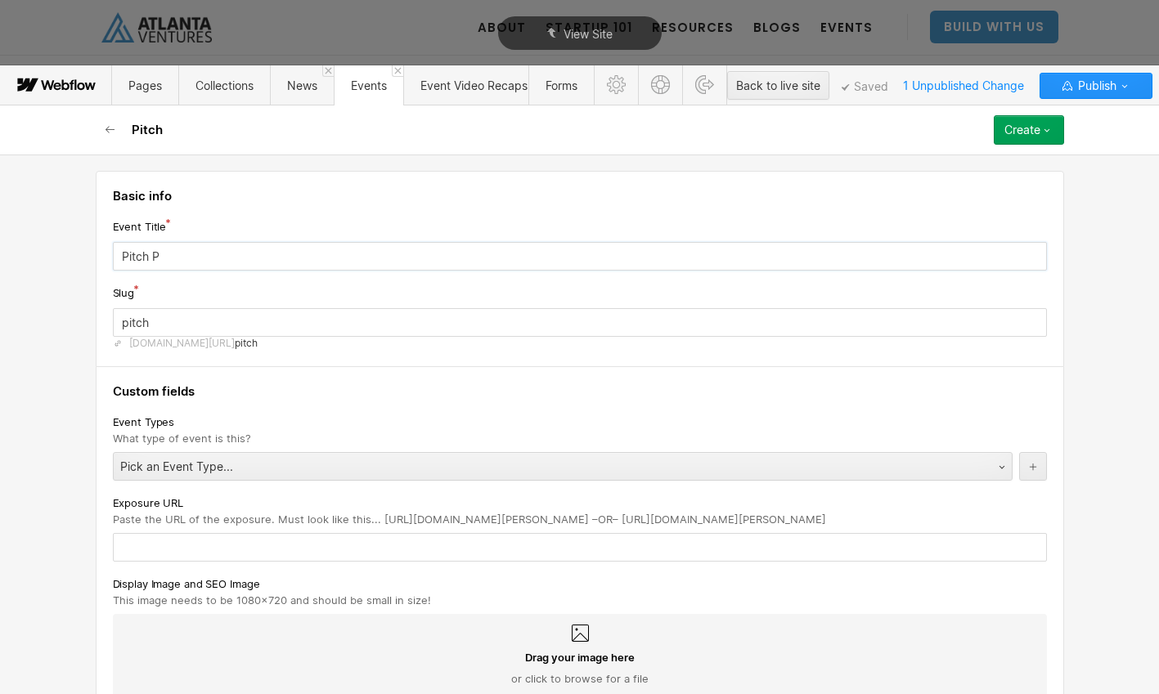
type input "pitch-p"
type input "Pitch Pr"
type input "pitch-pr"
type input "Pitch Pra"
type input "pitch-pra"
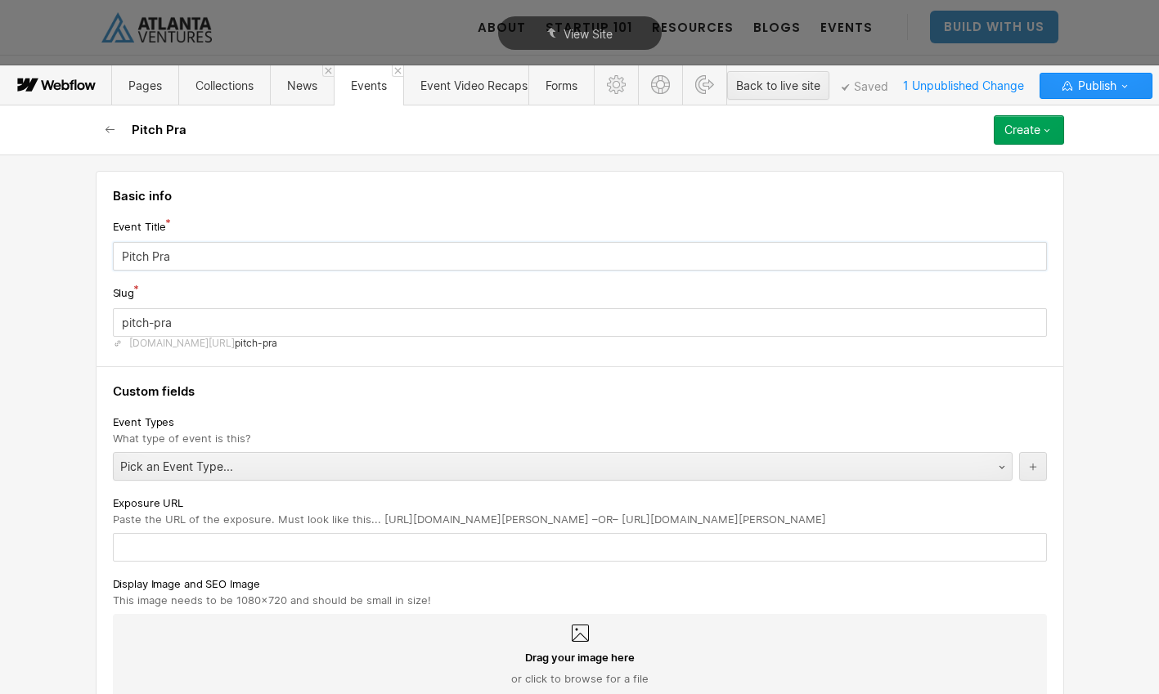
type input "Pitch Prac"
type input "pitch-prac"
type input "Pitch Pract"
type input "pitch-pract"
type input "Pitch Practc"
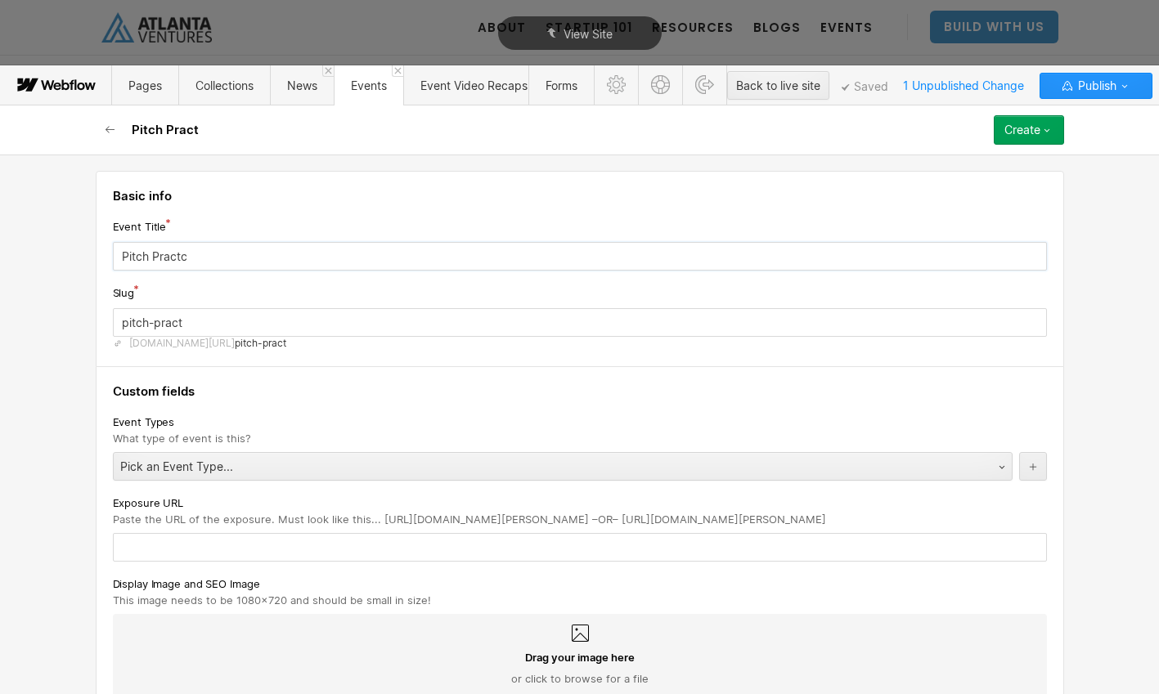
type input "pitch-practc"
type input "Pitch Pract"
type input "pitch-pract"
type input "Pitch Practi"
type input "pitch-practi"
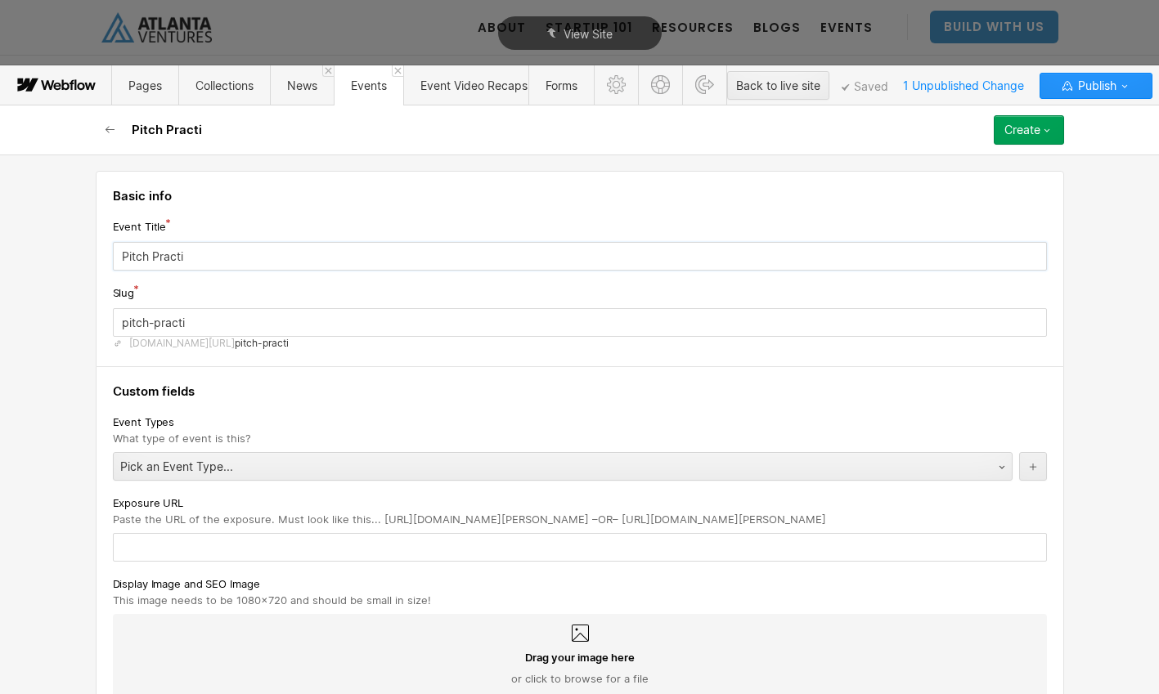
type input "Pitch Practic"
type input "pitch-practic"
type input "Pitch Practice"
type input "pitch-practice-3212026"
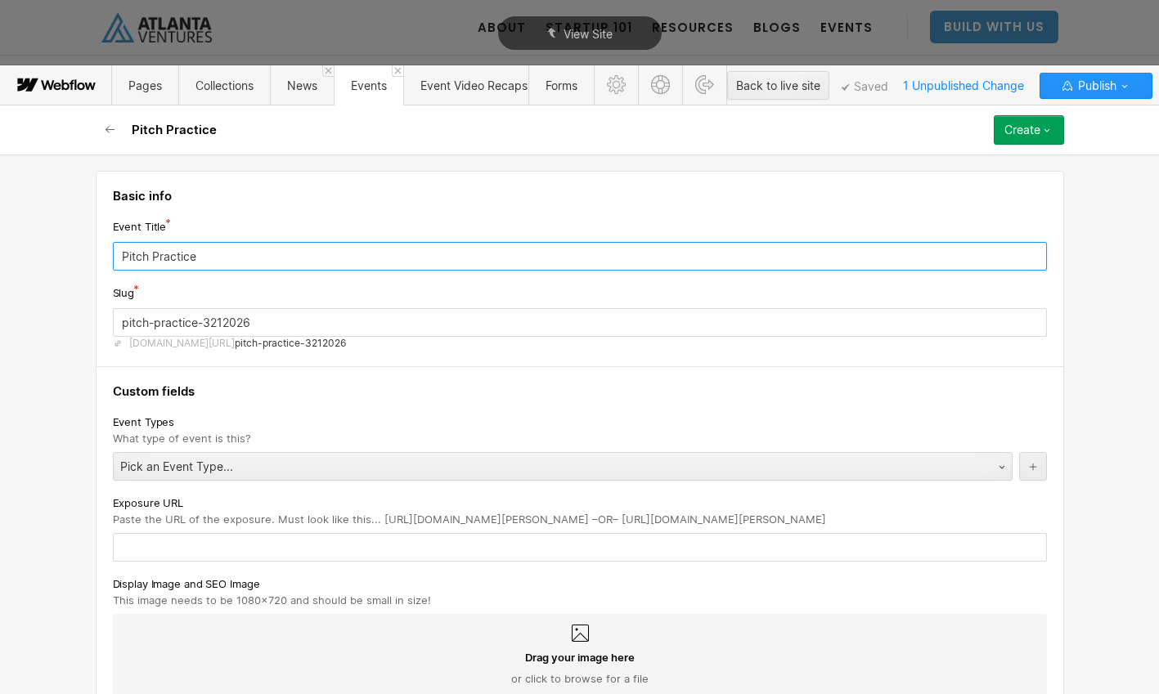
scroll to position [31, 0]
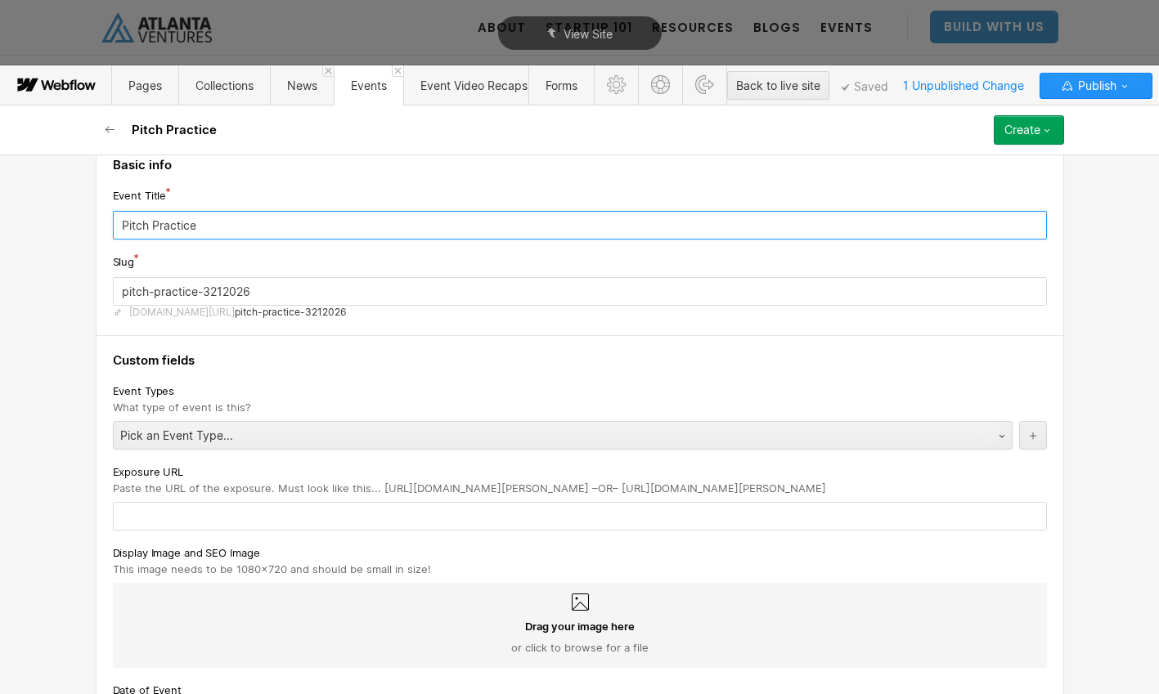
type input "Pitch Practice"
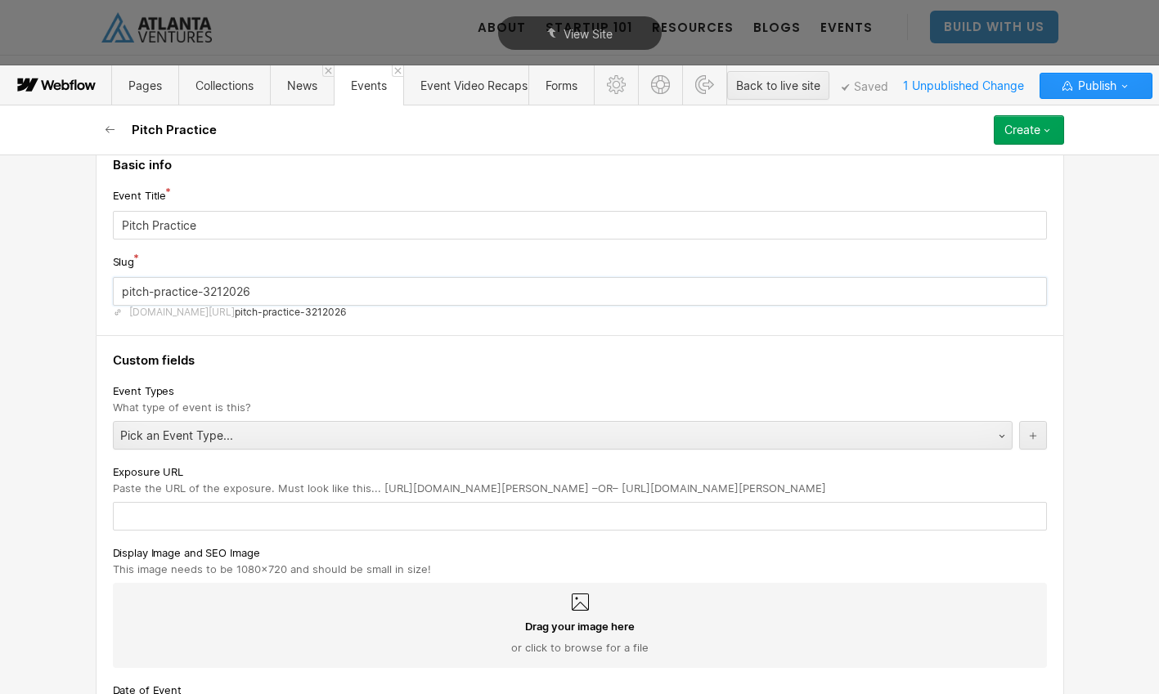
drag, startPoint x: 250, startPoint y: 296, endPoint x: 205, endPoint y: 297, distance: 45.0
click at [205, 297] on input "pitch-practice-3212026" at bounding box center [580, 291] width 934 height 29
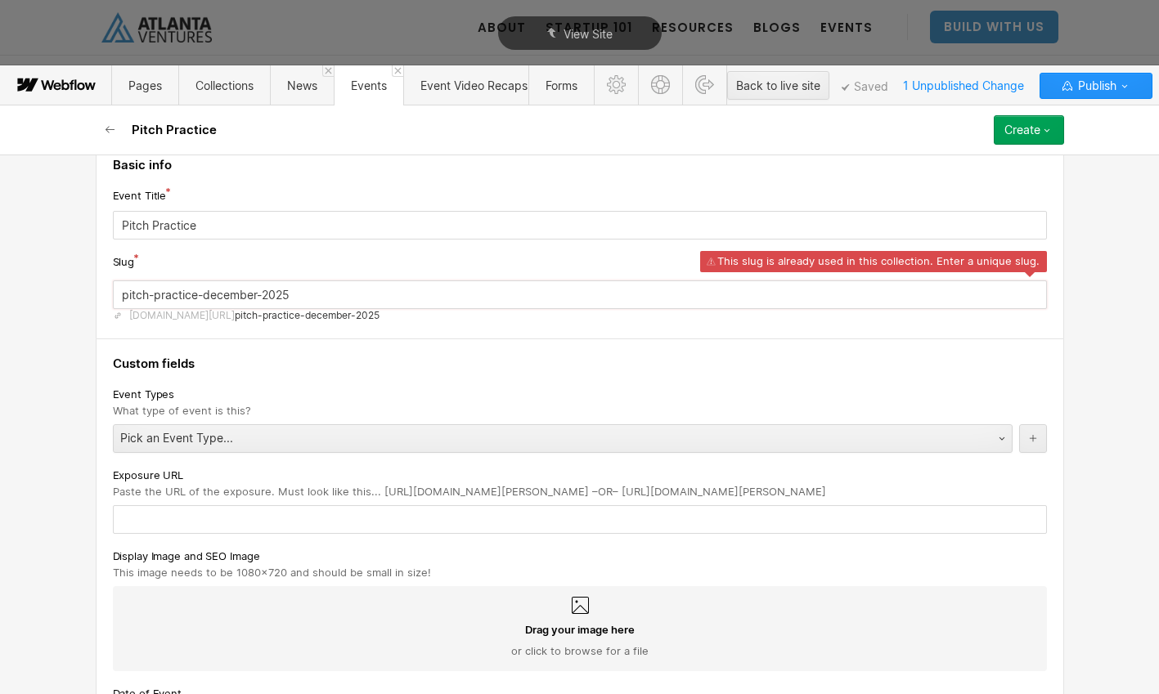
click at [251, 298] on input "pitch-practice-december-2025" at bounding box center [580, 294] width 934 height 29
click at [262, 298] on input "pitch-practice-december-2025" at bounding box center [580, 294] width 934 height 29
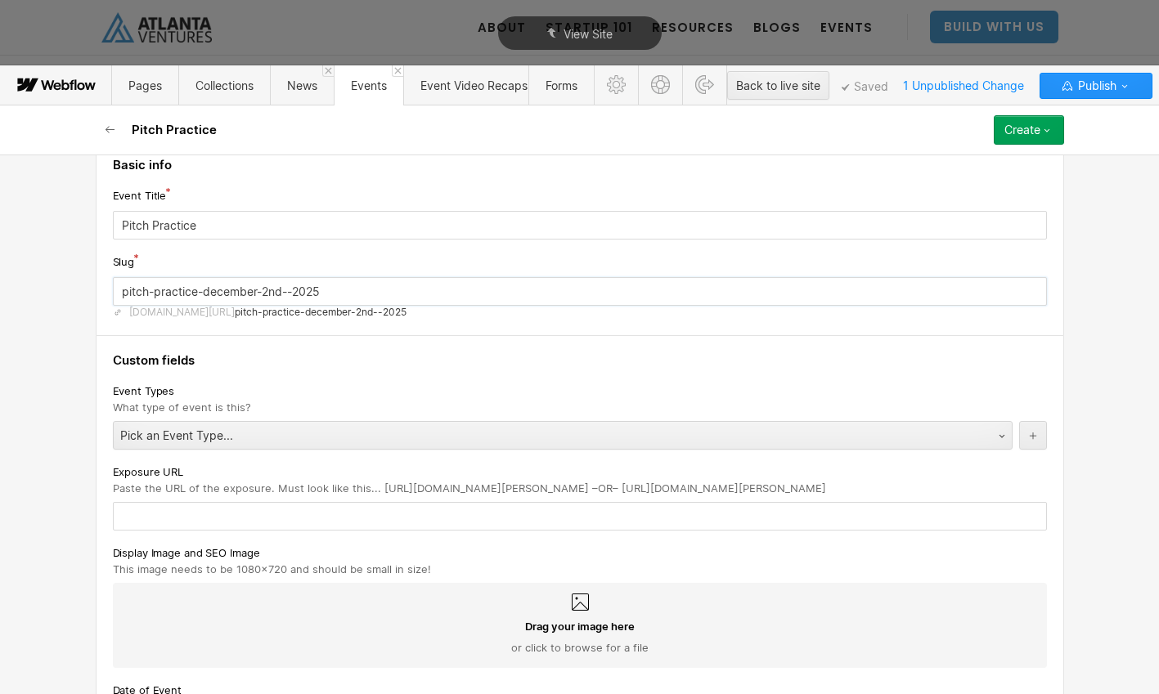
click at [368, 292] on input "pitch-practice-december-2nd--2025" at bounding box center [580, 291] width 934 height 29
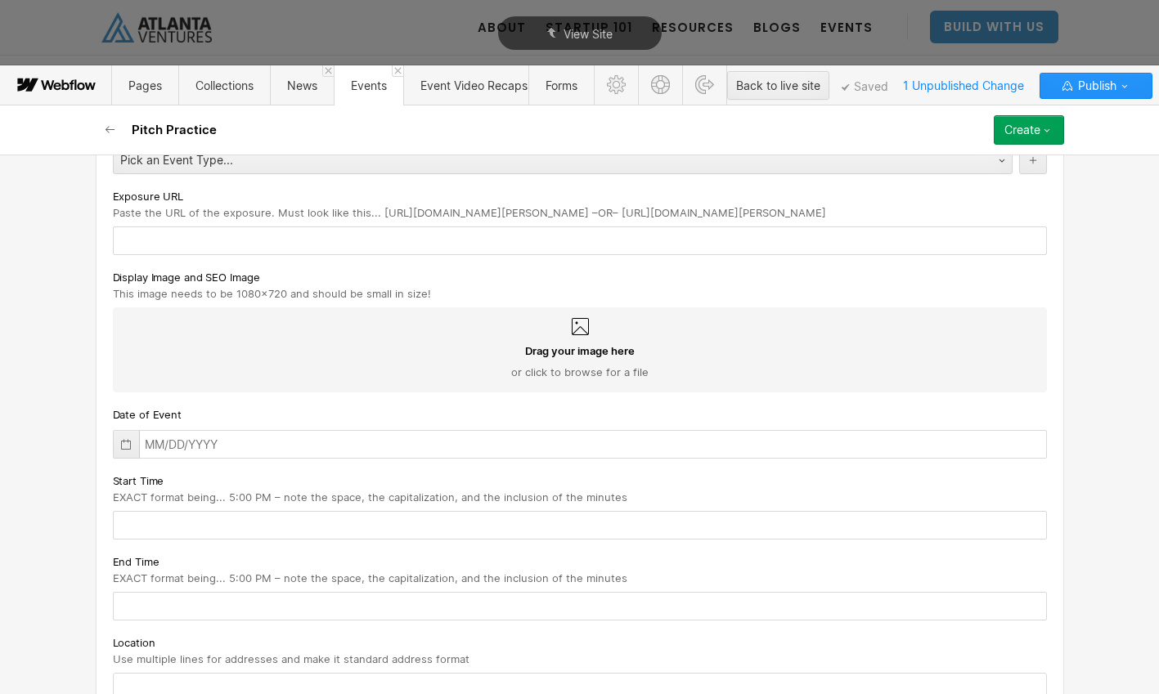
scroll to position [308, 0]
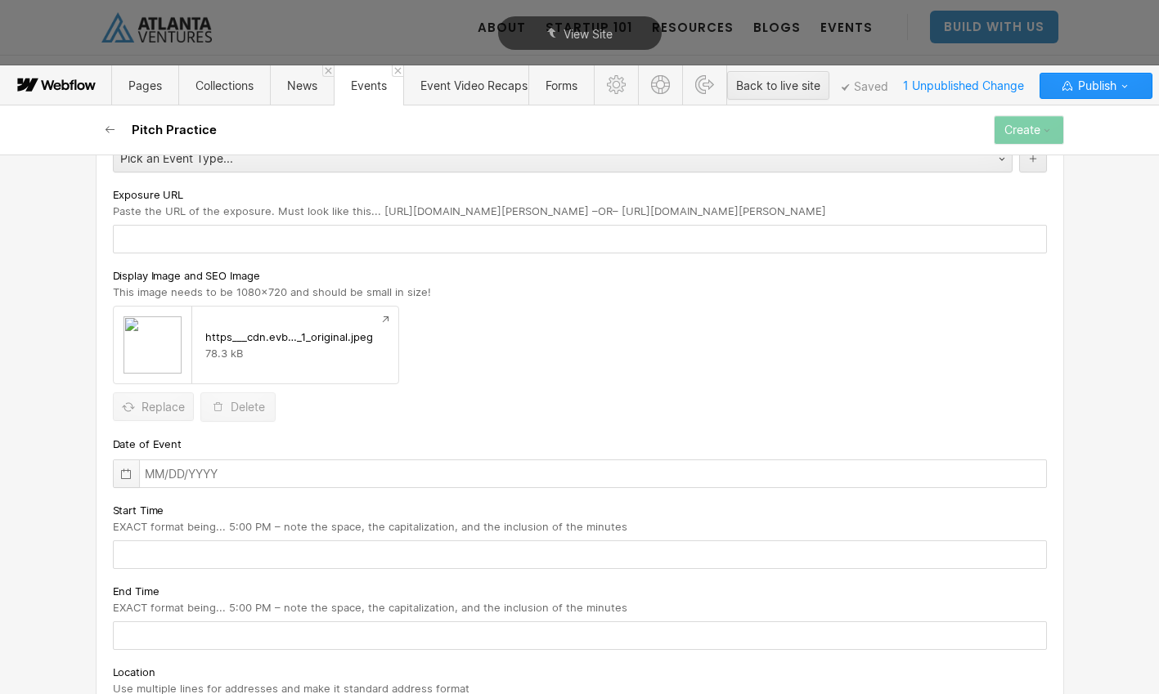
type input "pitch-practice-december-2nd--2025"
click at [125, 473] on icon at bounding box center [125, 474] width 13 height 13
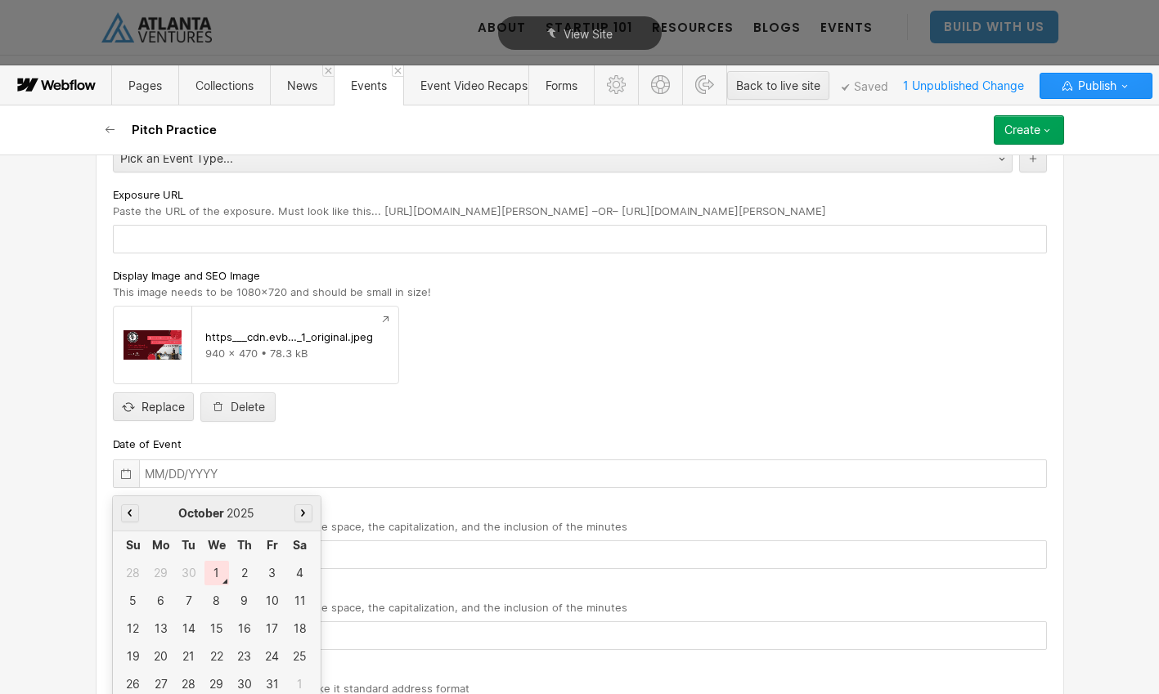
scroll to position [340, 0]
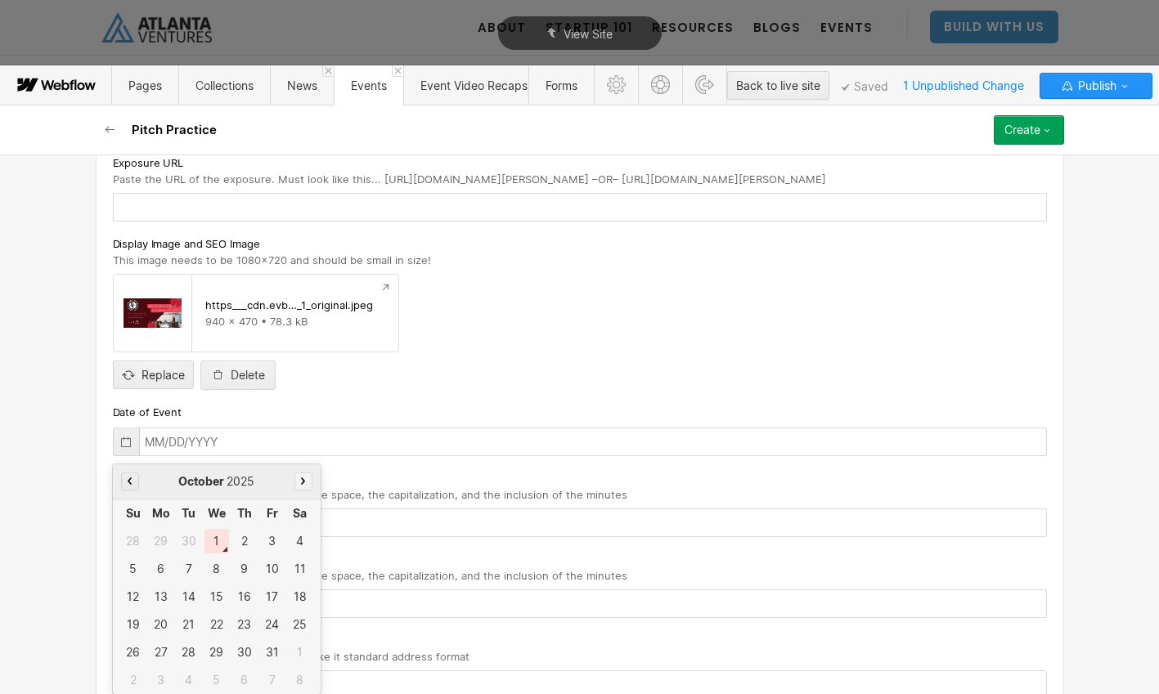
click at [305, 482] on button "button" at bounding box center [303, 482] width 18 height 18
click at [186, 546] on div "2" at bounding box center [189, 541] width 25 height 25
type input "12/02/2025"
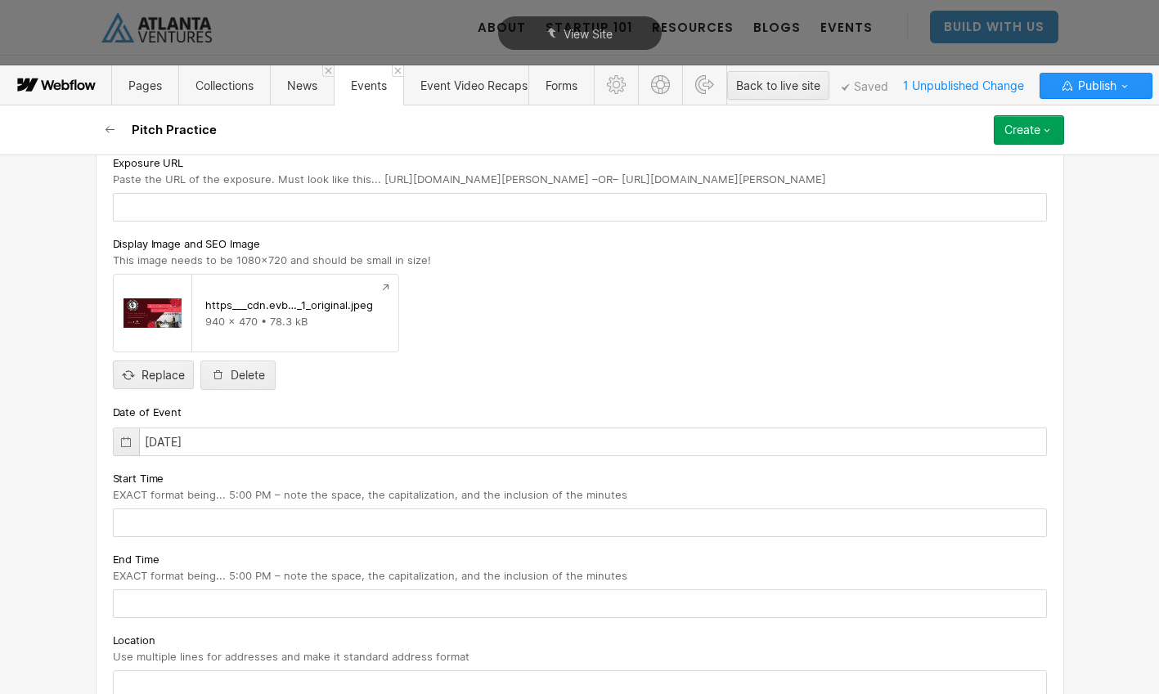
scroll to position [410, 0]
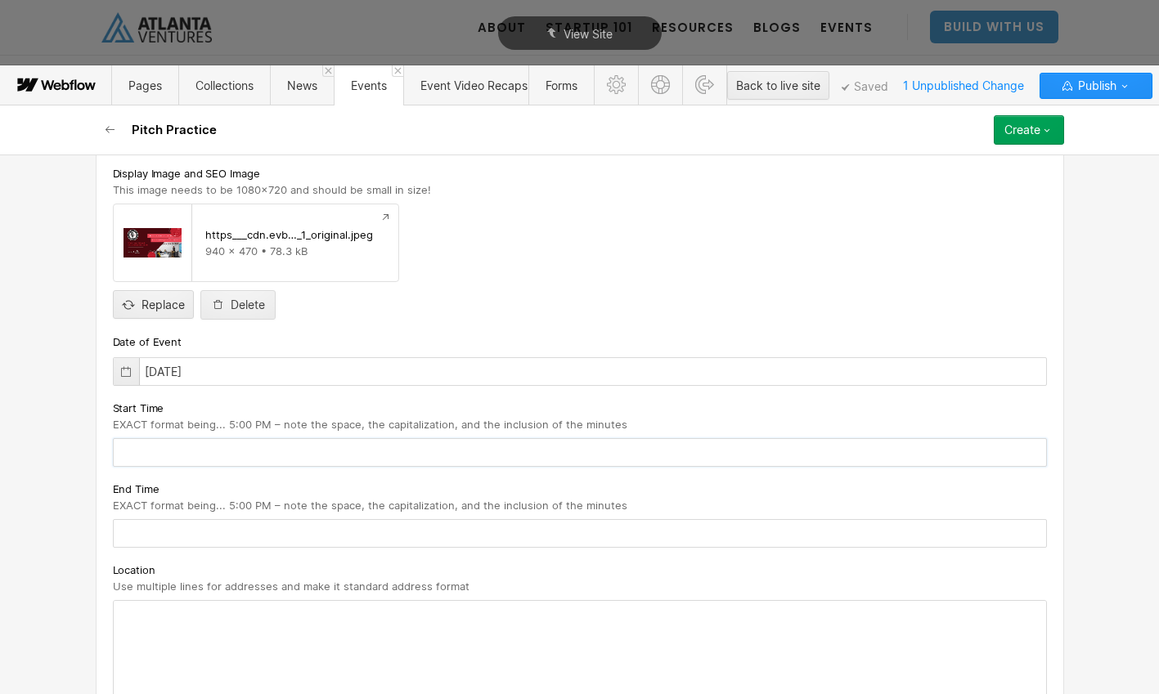
click at [334, 460] on input "text" at bounding box center [580, 452] width 934 height 29
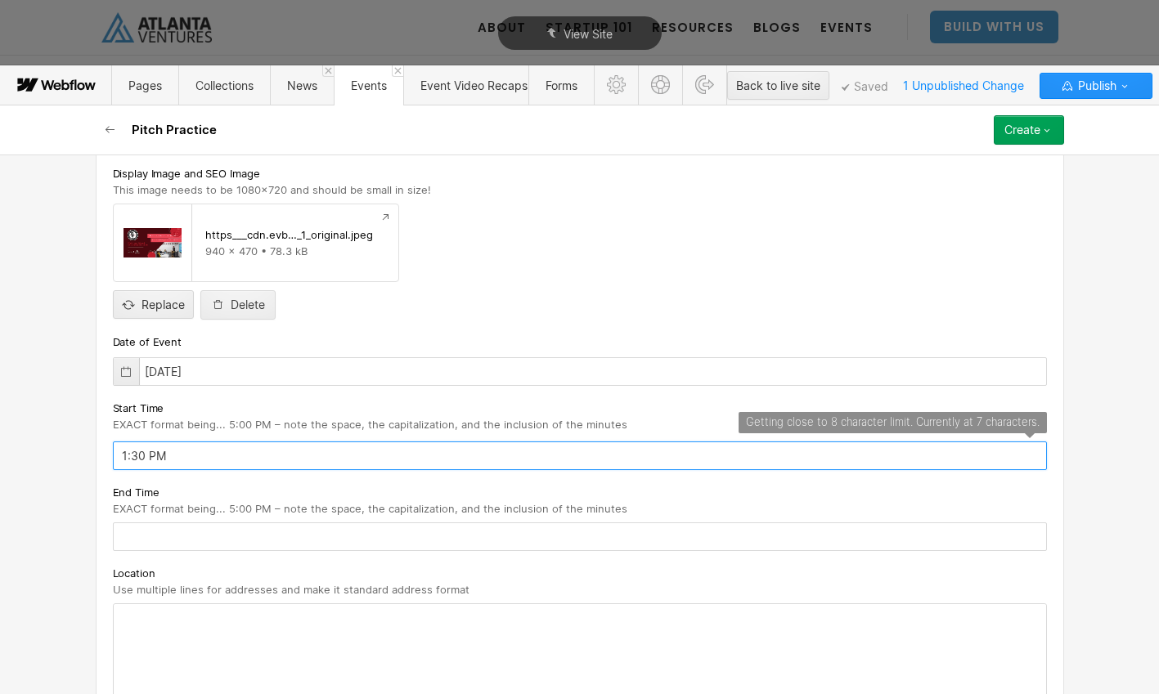
type input "1:30 PM"
click at [304, 531] on input "text" at bounding box center [580, 537] width 934 height 29
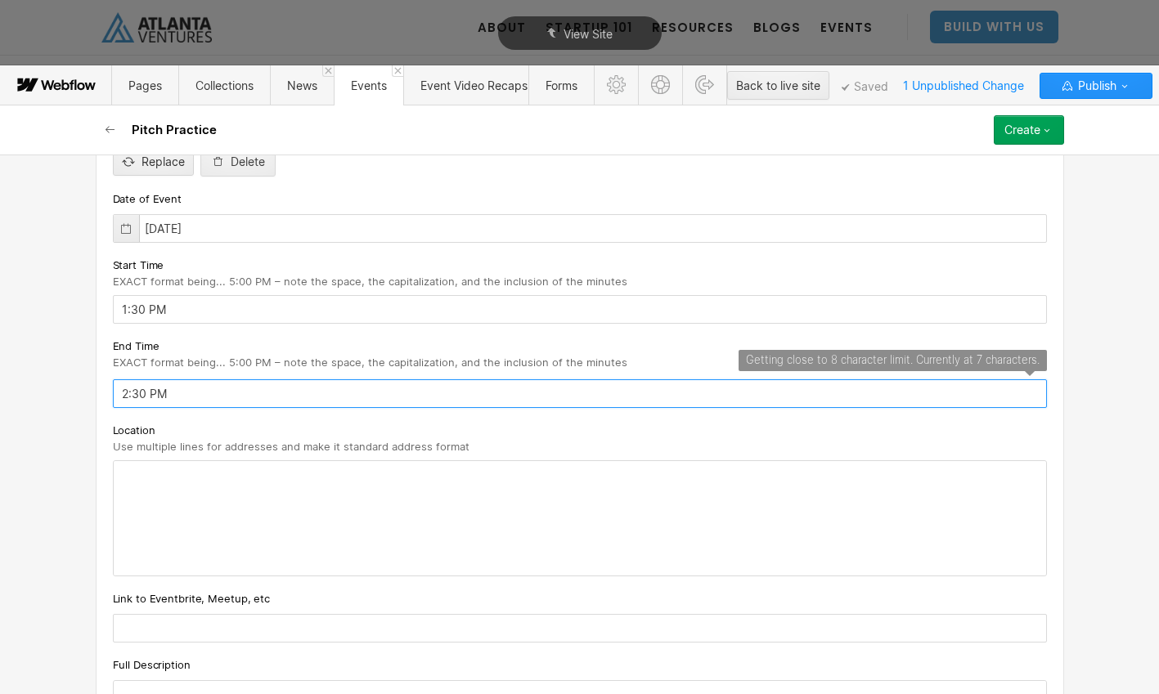
scroll to position [556, 0]
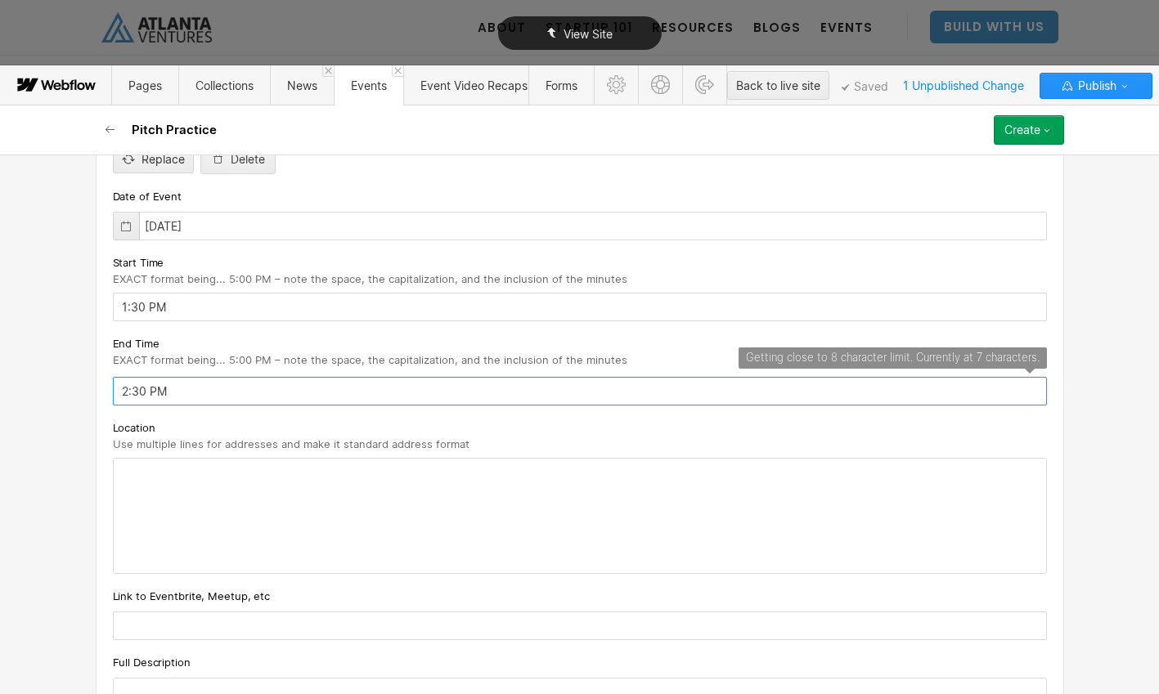
type input "2:30 PM"
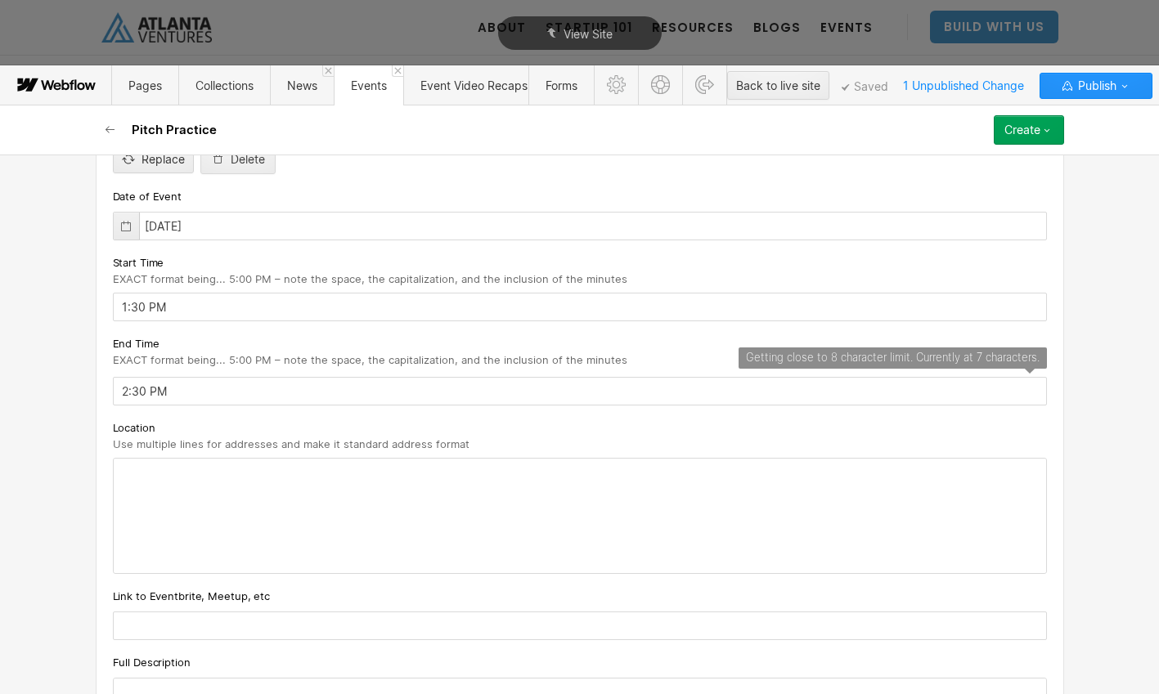
click at [345, 475] on div at bounding box center [580, 516] width 932 height 114
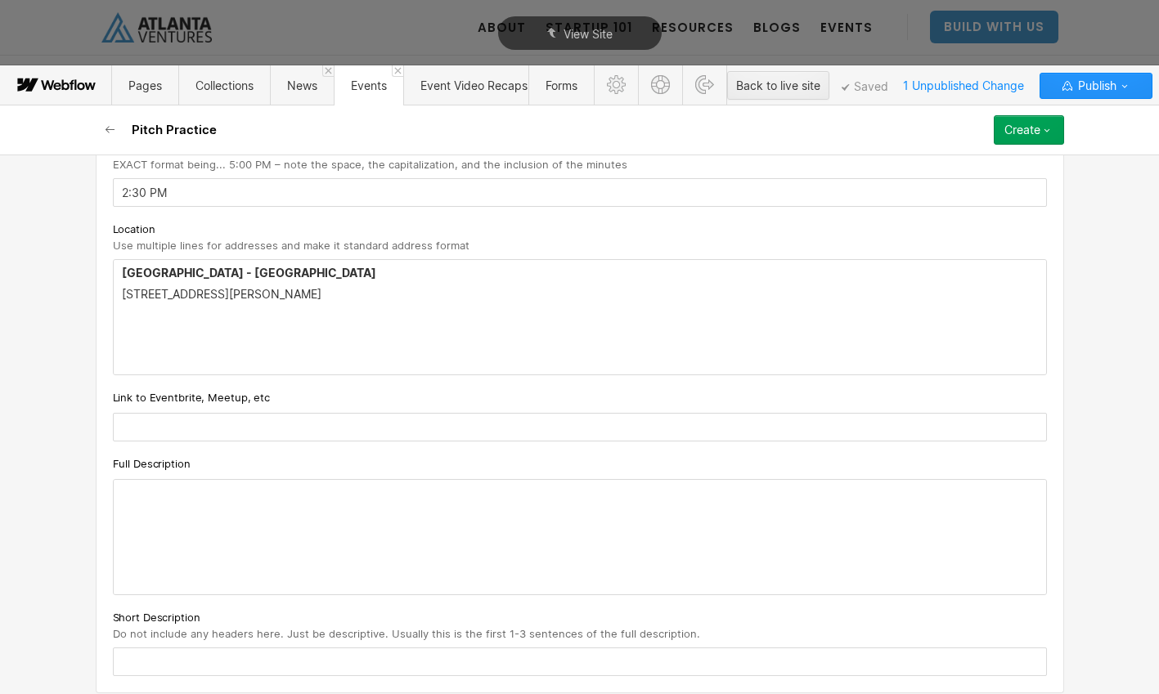
scroll to position [767, 0]
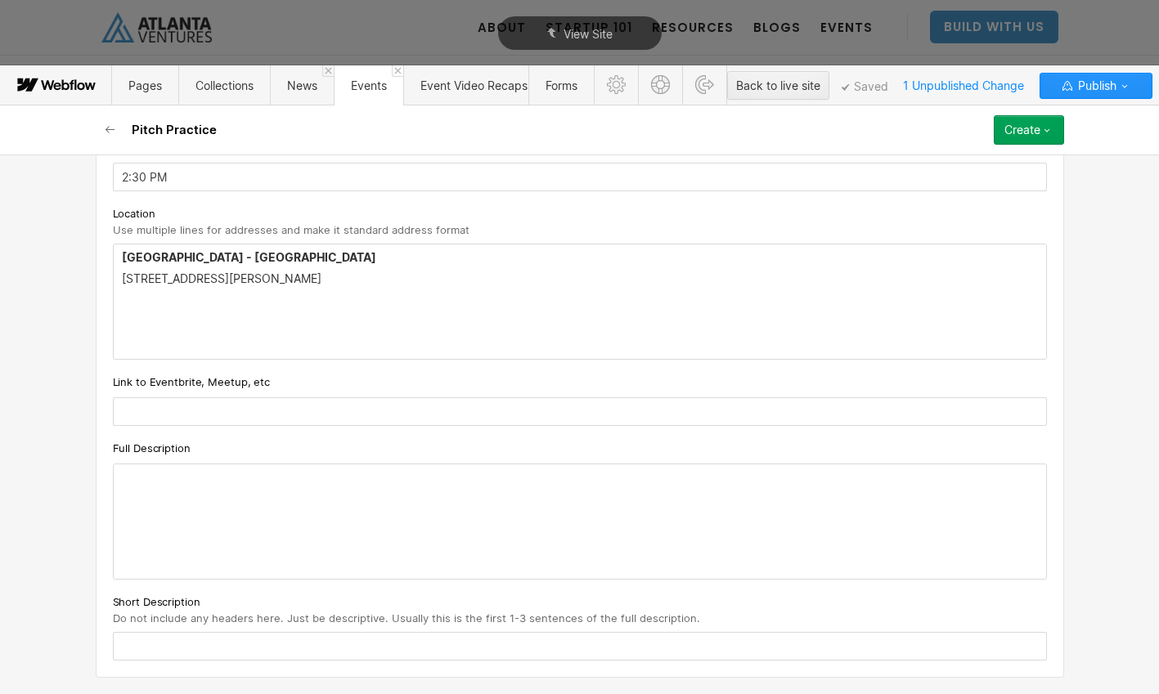
click at [371, 412] on input "text" at bounding box center [580, 411] width 934 height 29
click at [285, 405] on input "text" at bounding box center [580, 411] width 934 height 29
paste input "https://www.eventbrite.com/e/pitch-practice-atv-sylvan-tickets-1355431264399?af…"
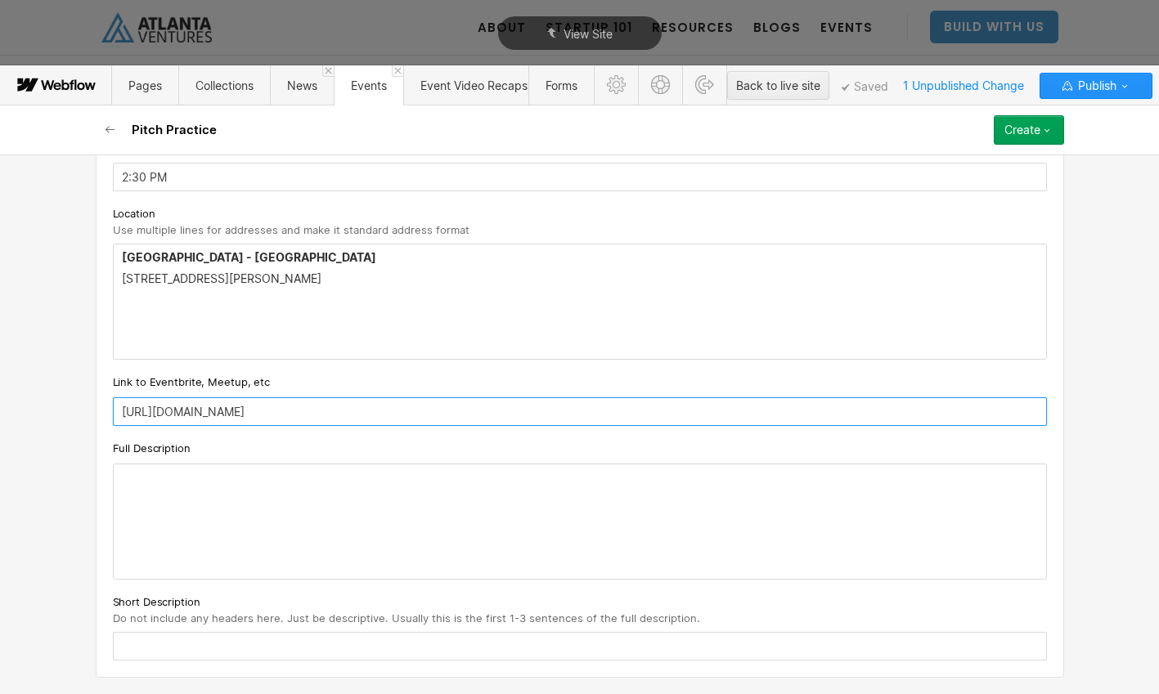
type input "https://www.eventbrite.com/e/pitch-practice-atv-sylvan-tickets-1355431264399?af…"
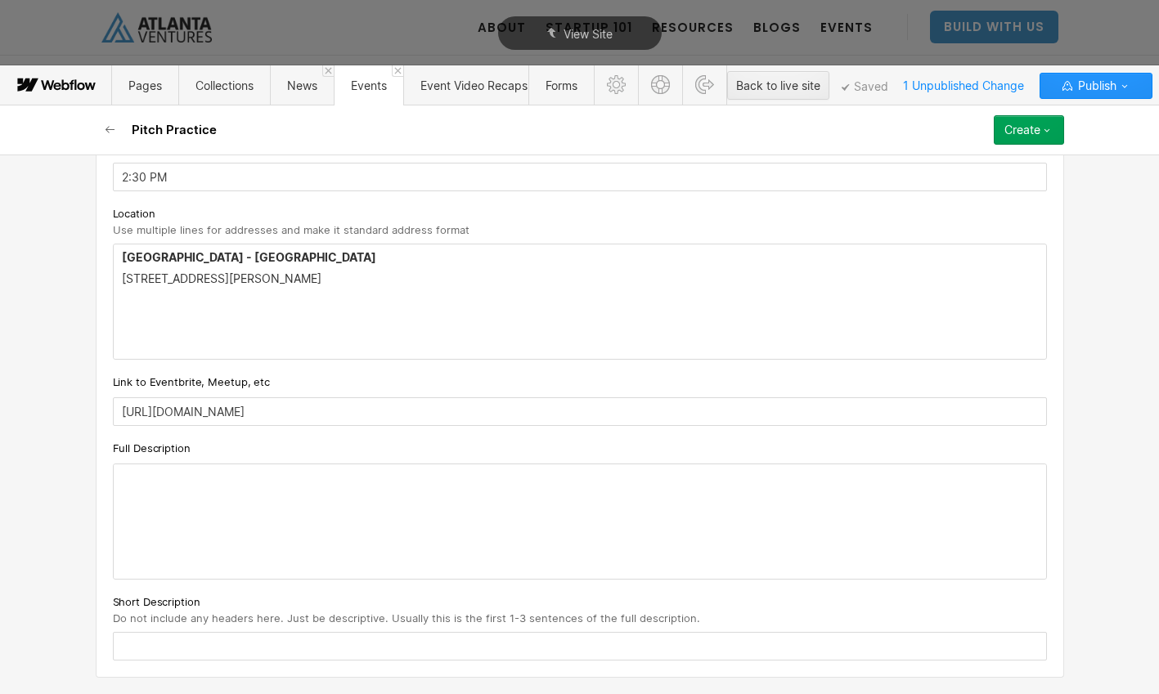
click at [316, 505] on div at bounding box center [580, 521] width 932 height 114
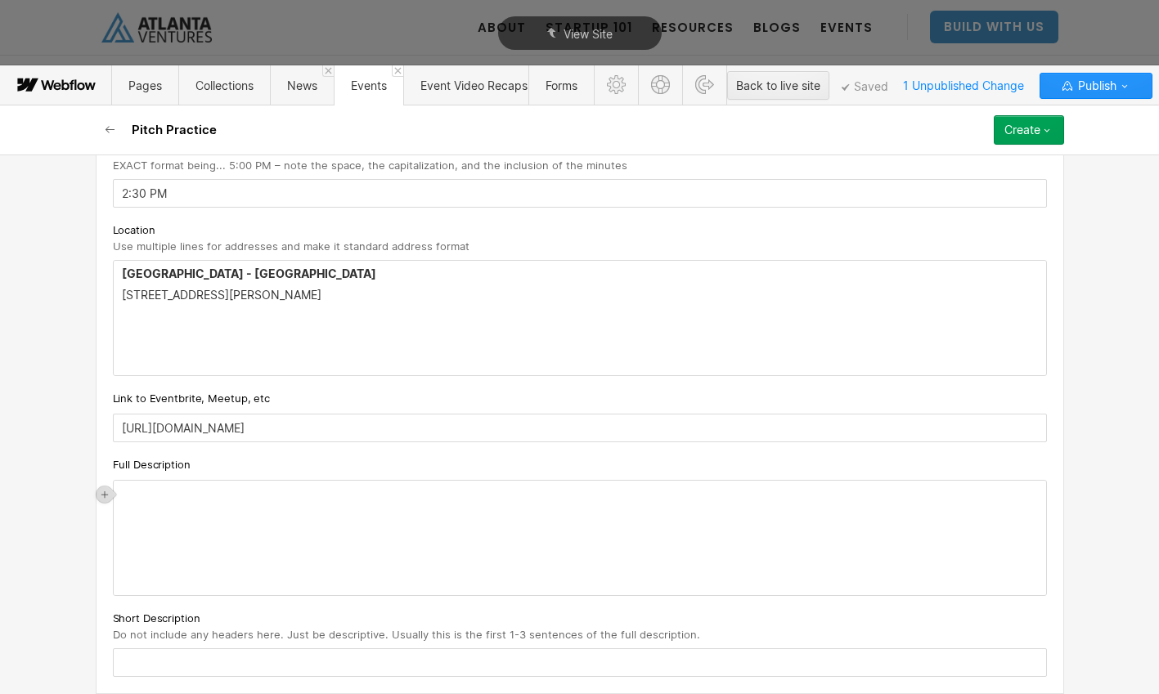
scroll to position [751, 0]
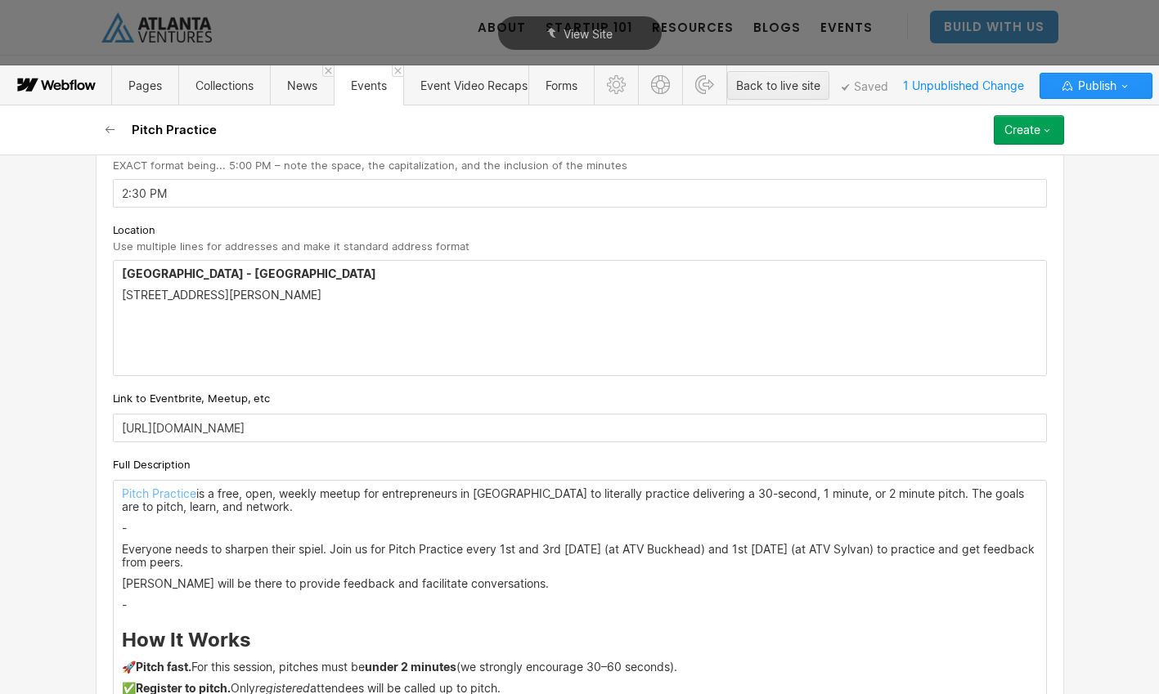
click at [181, 525] on p "-" at bounding box center [580, 528] width 916 height 13
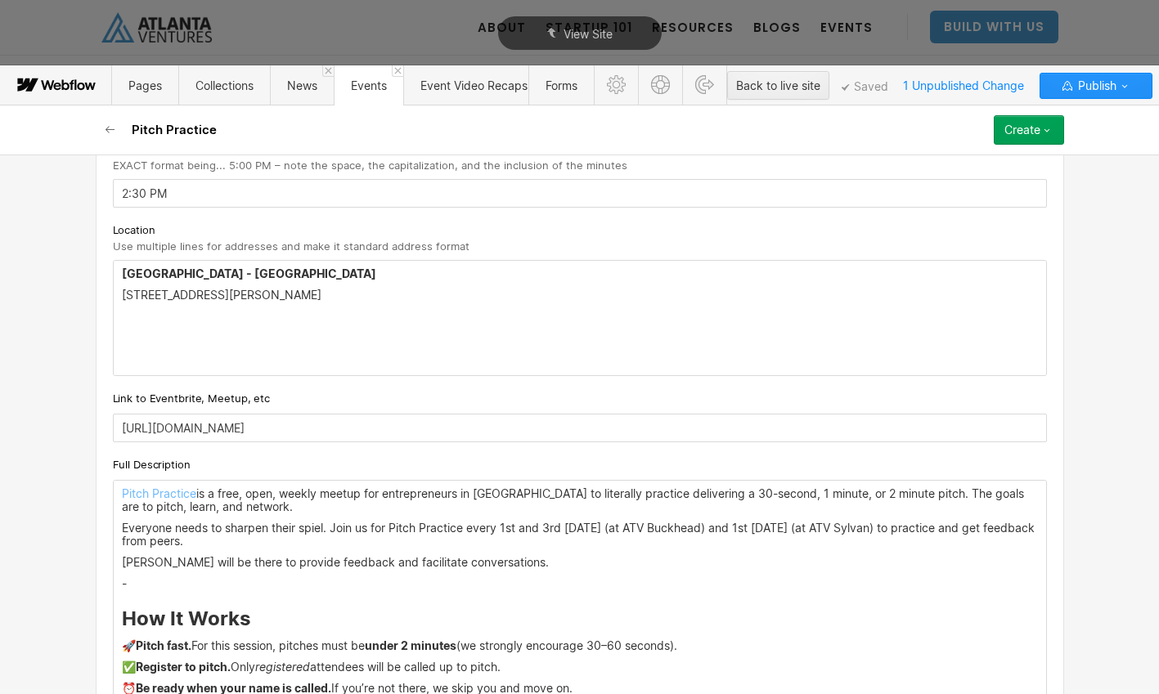
click at [123, 567] on p "Jacey Cadet will be there to provide feedback and facilitate conversations." at bounding box center [580, 562] width 916 height 13
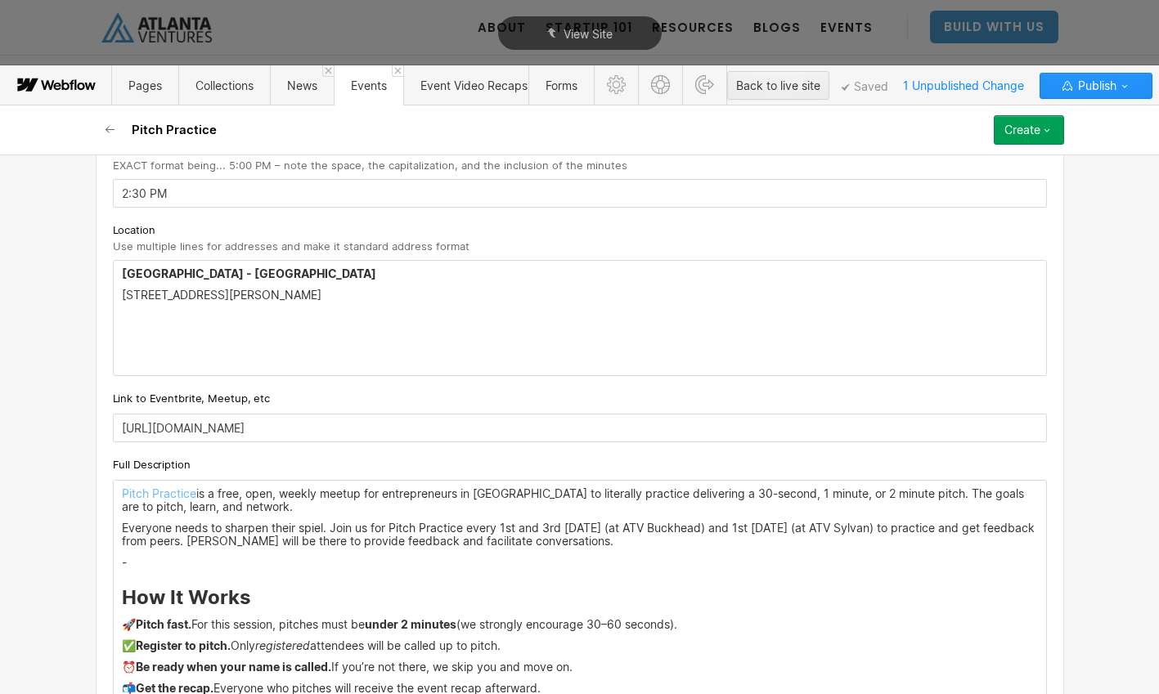
click at [137, 563] on p "-" at bounding box center [580, 562] width 916 height 13
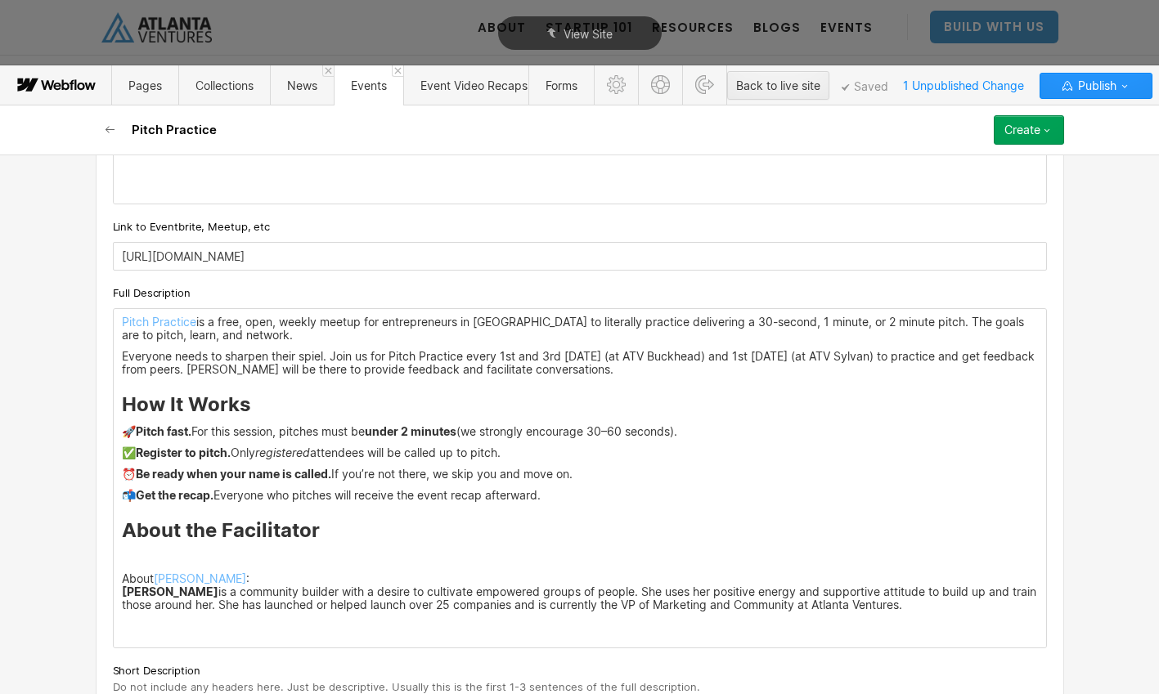
scroll to position [945, 0]
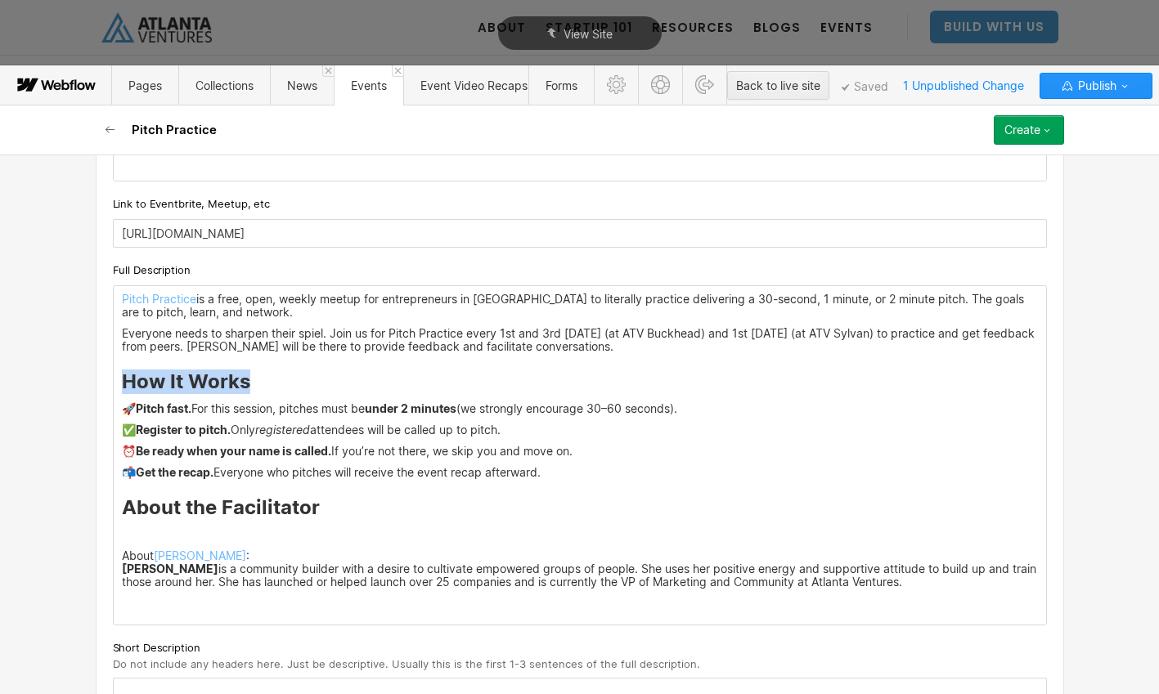
drag, startPoint x: 256, startPoint y: 389, endPoint x: 118, endPoint y: 384, distance: 138.3
click at [118, 384] on div "Pitch Practice is a free, open, weekly meetup for entrepreneurs in Atlanta to l…" at bounding box center [580, 455] width 932 height 339
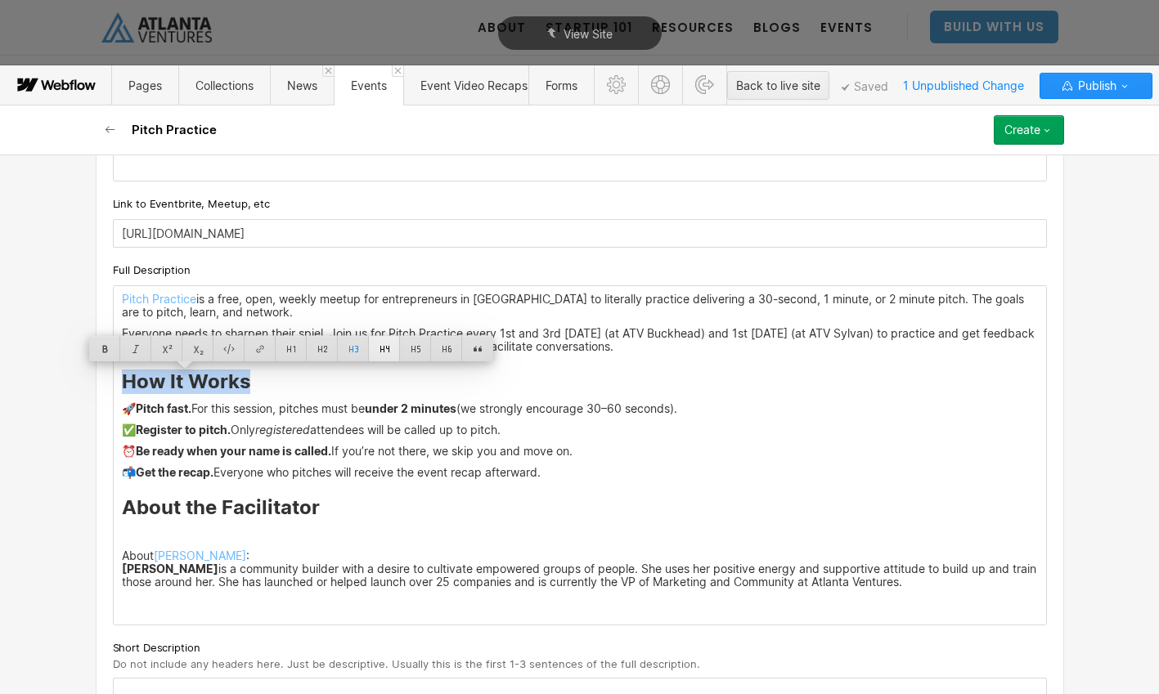
click at [381, 348] on div at bounding box center [384, 348] width 31 height 25
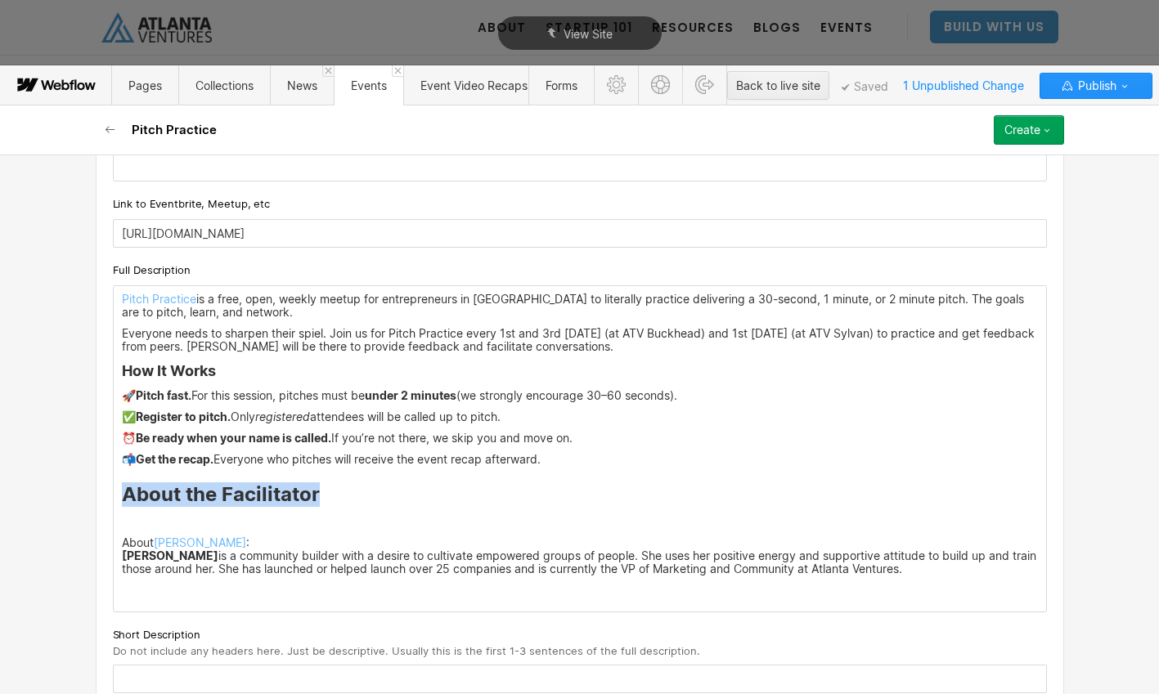
drag, startPoint x: 312, startPoint y: 500, endPoint x: 110, endPoint y: 496, distance: 201.2
click at [110, 496] on div "Custom fields Event Types What type of event is this? Pick an Event Type... Exp…" at bounding box center [580, 66] width 968 height 1289
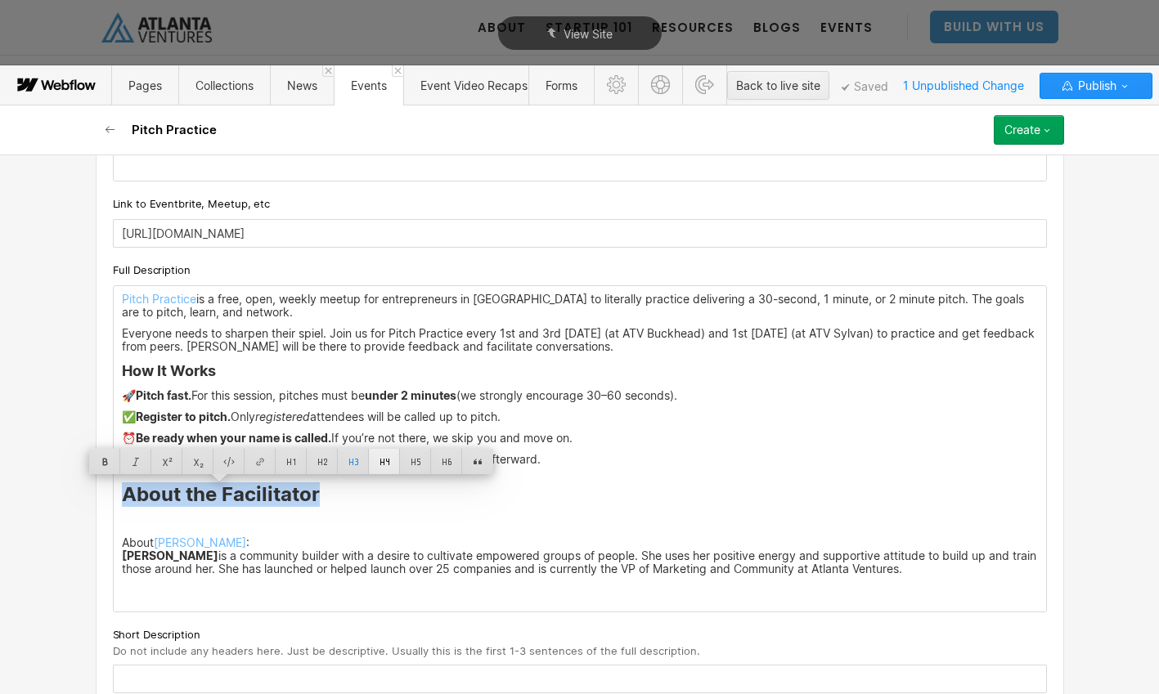
click at [383, 459] on div at bounding box center [384, 461] width 31 height 25
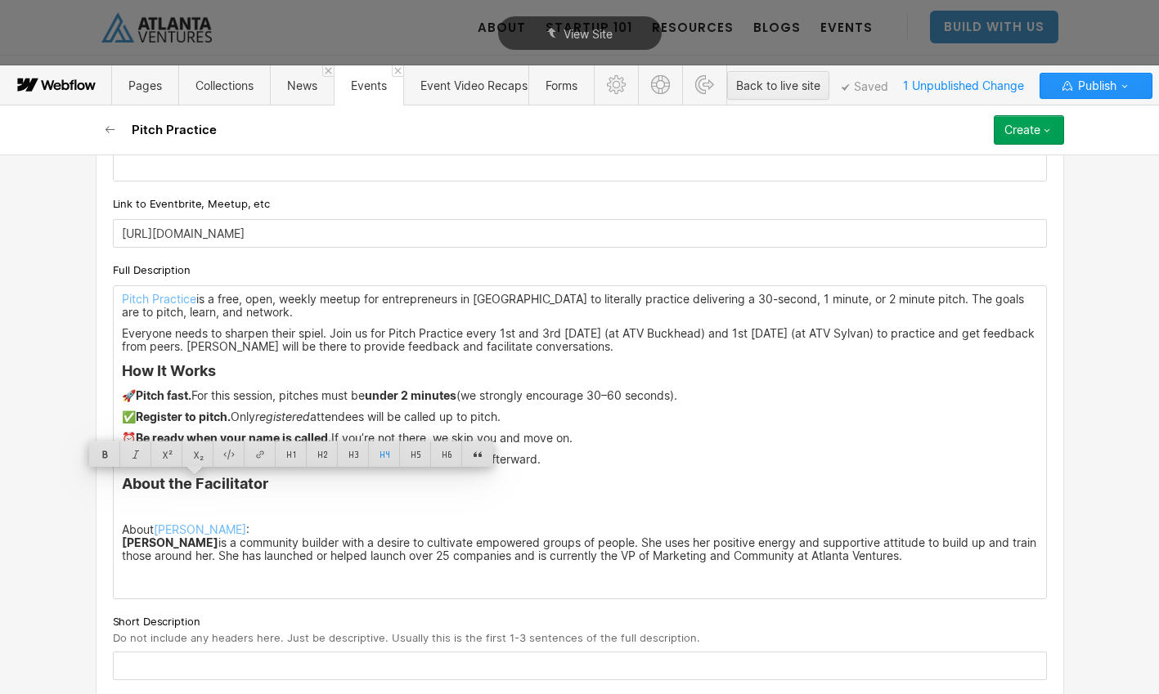
click at [150, 514] on p at bounding box center [580, 508] width 916 height 13
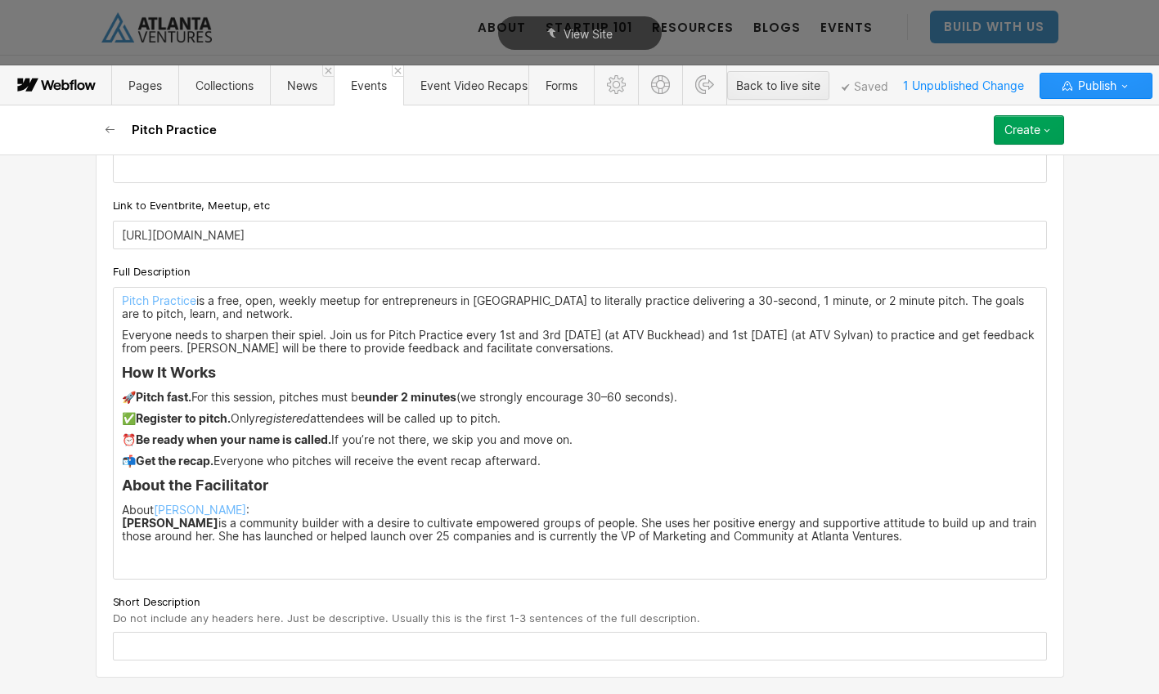
scroll to position [944, 0]
click at [124, 528] on strong "Jacey Cadet" at bounding box center [170, 523] width 96 height 14
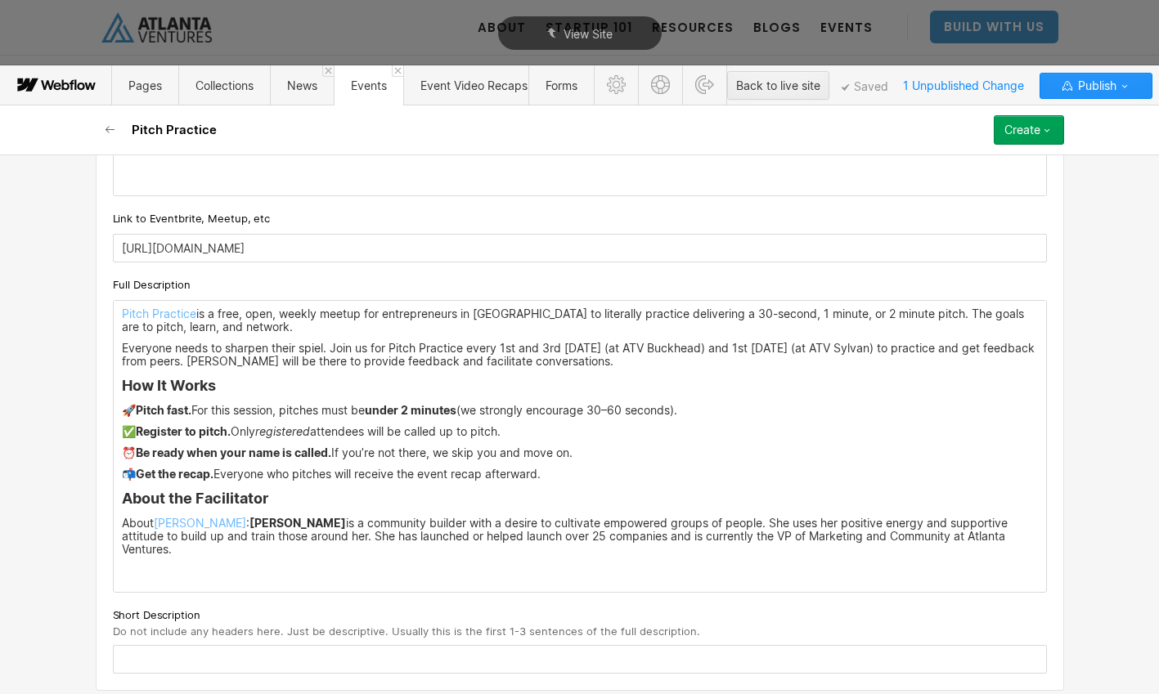
click at [122, 500] on h4 "About the Facilitator" at bounding box center [580, 499] width 916 height 20
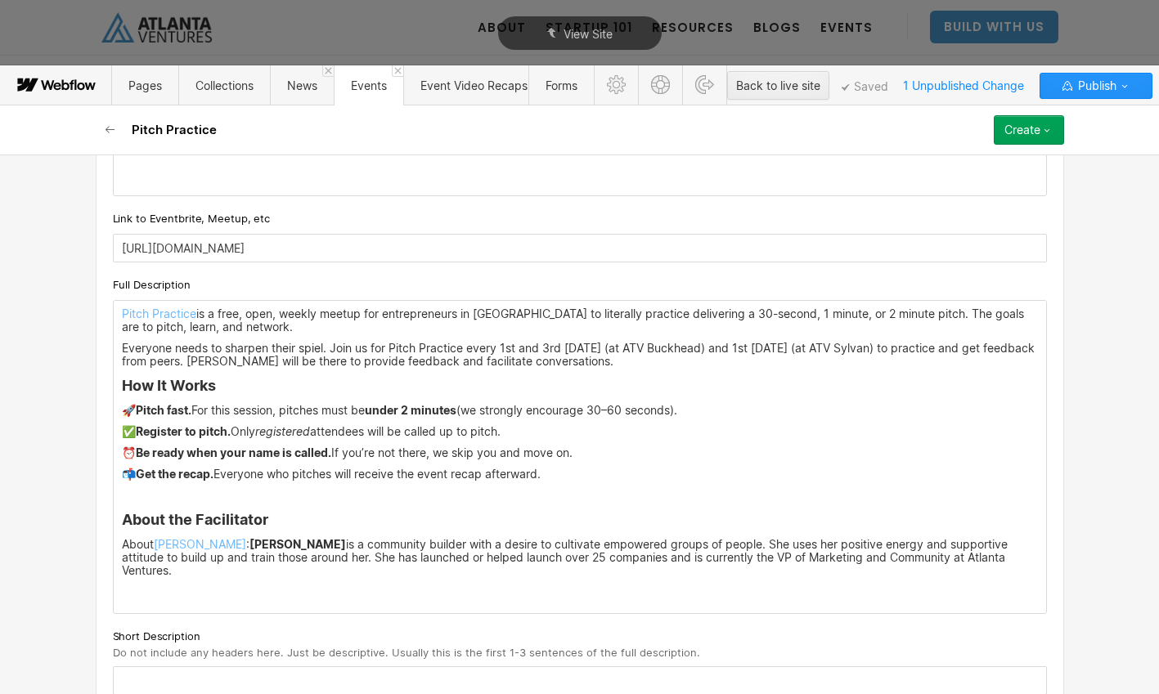
scroll to position [945, 0]
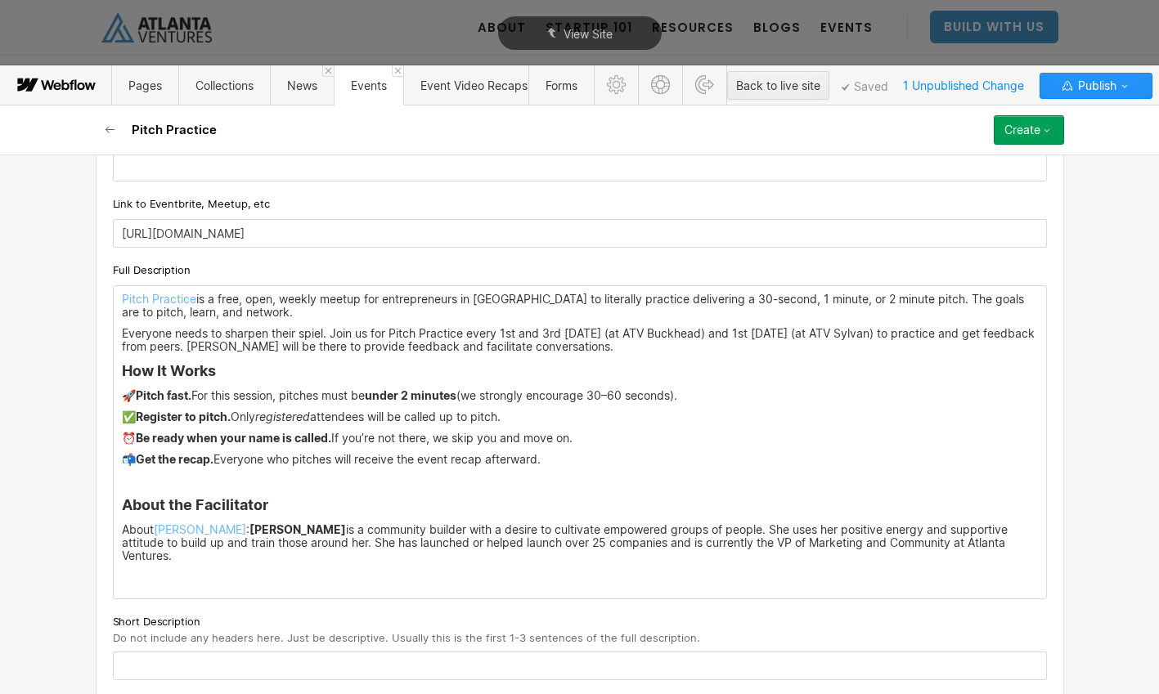
click at [122, 370] on h4 "How It Works" at bounding box center [580, 371] width 916 height 20
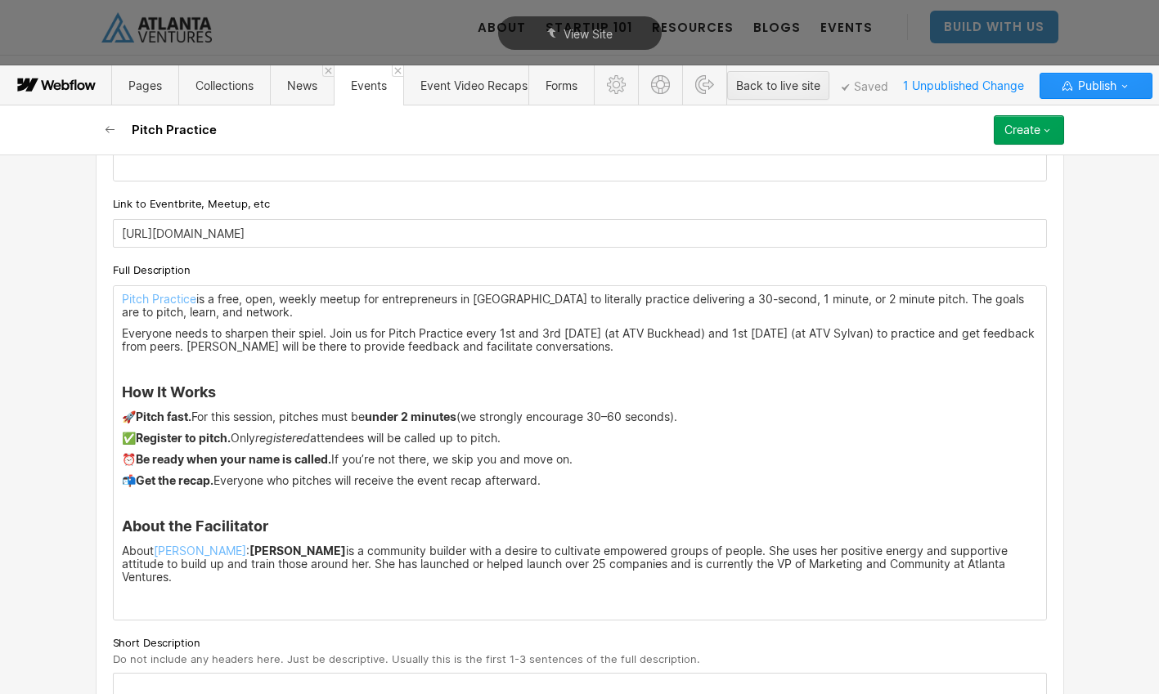
click at [500, 592] on p "‍" at bounding box center [580, 598] width 916 height 13
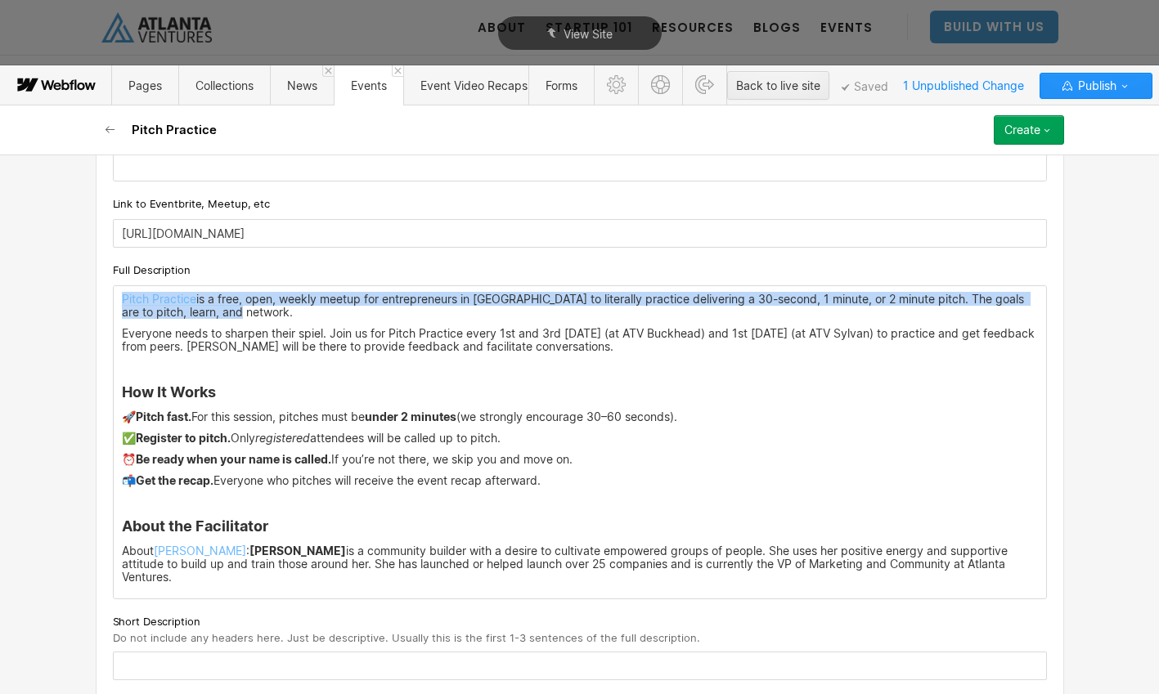
drag, startPoint x: 242, startPoint y: 312, endPoint x: 111, endPoint y: 294, distance: 132.0
click at [111, 294] on div "Custom fields Event Types What type of event is this? Pick an Event Type... Exp…" at bounding box center [580, 60] width 968 height 1276
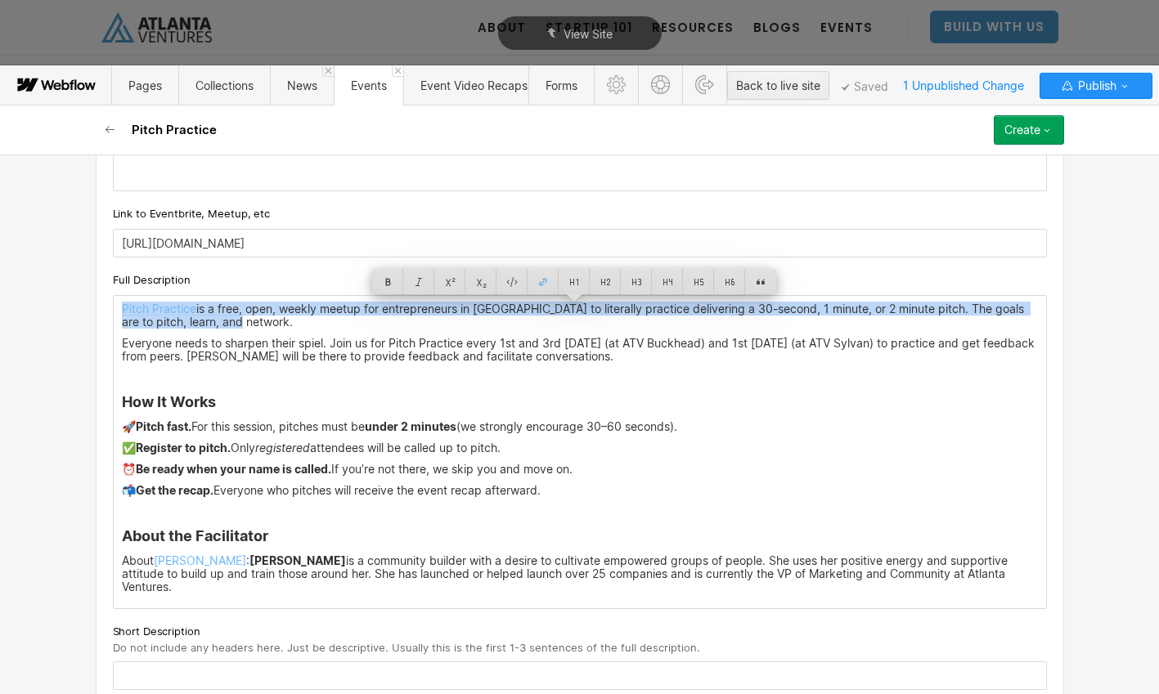
copy p "Pitch Practice is a free, open, weekly meetup for entrepreneurs in Atlanta to l…"
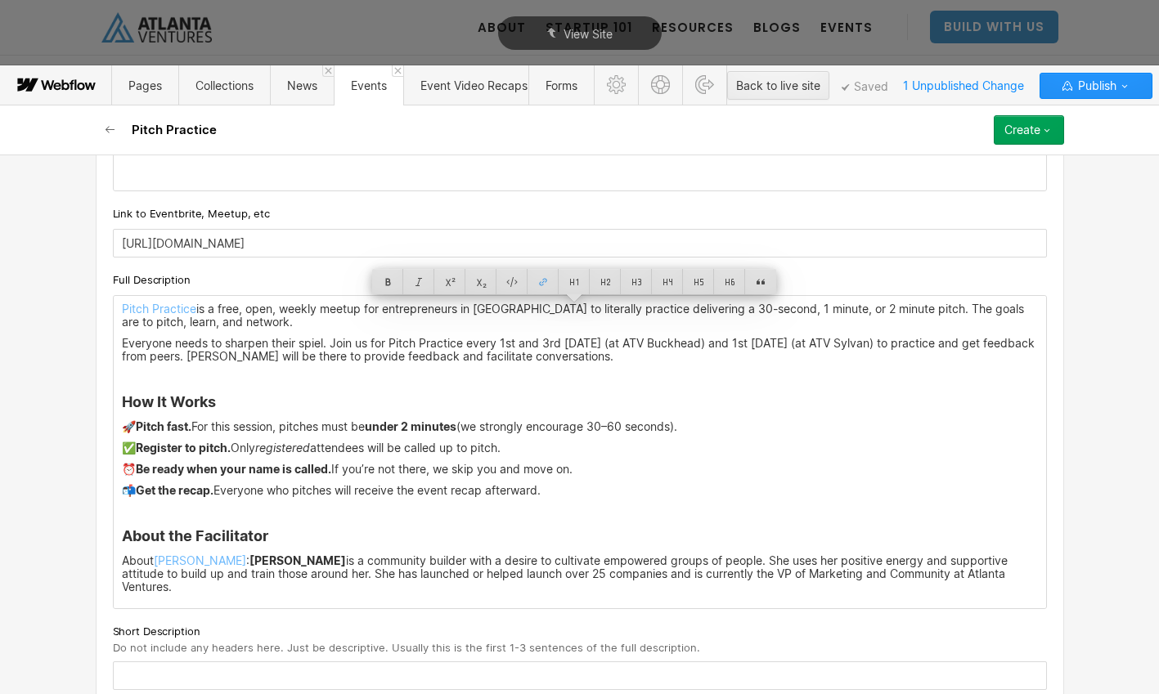
click at [171, 658] on div "Custom fields Event Types What type of event is this? Pick an Event Type... Exp…" at bounding box center [580, 70] width 968 height 1276
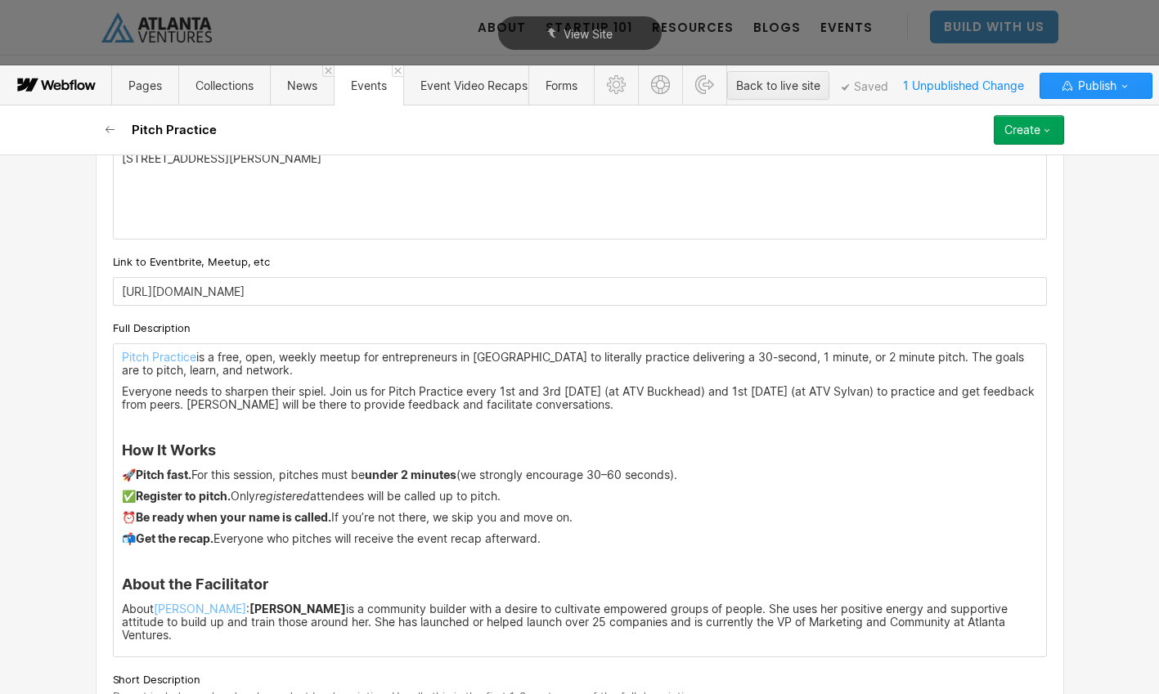
scroll to position [952, 0]
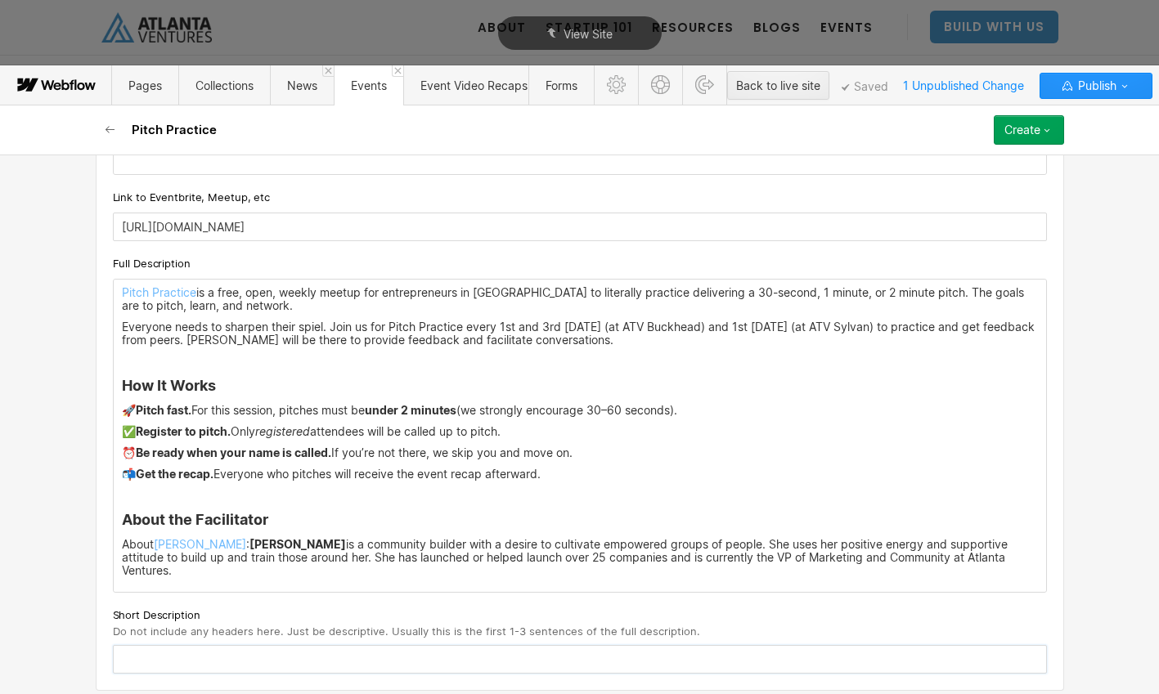
click at [172, 648] on input "text" at bounding box center [580, 659] width 934 height 29
paste input "Pitch Practice is a free, open, weekly meetup for entrepreneurs in Atlanta to l…"
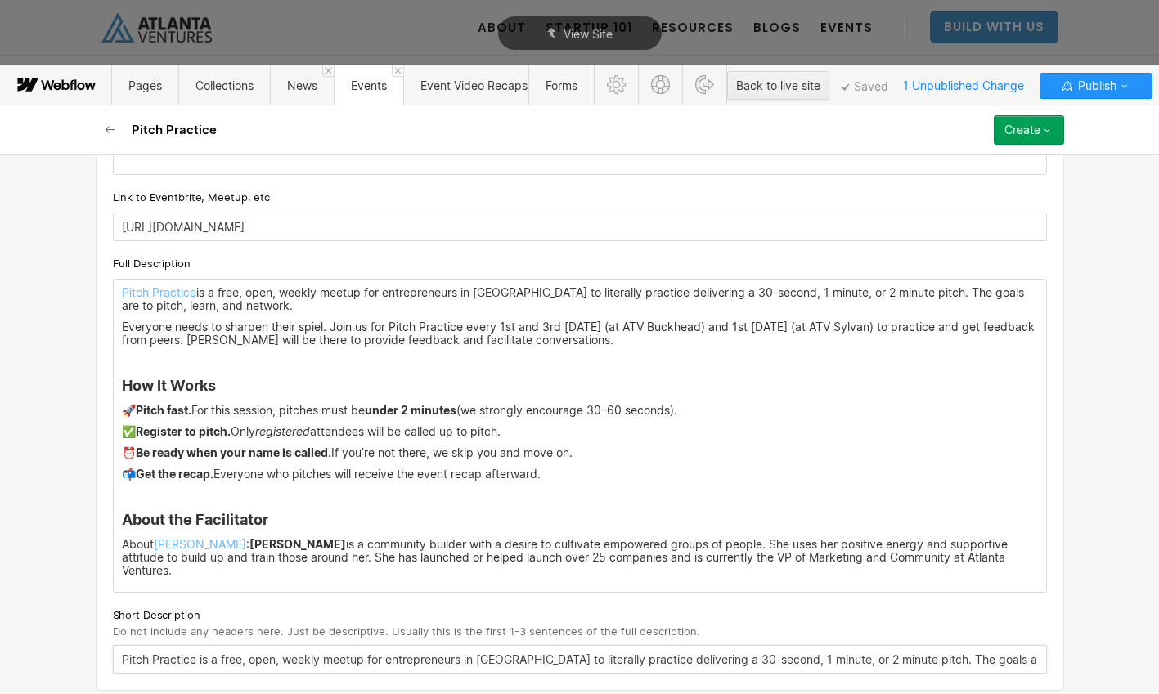
scroll to position [0, 94]
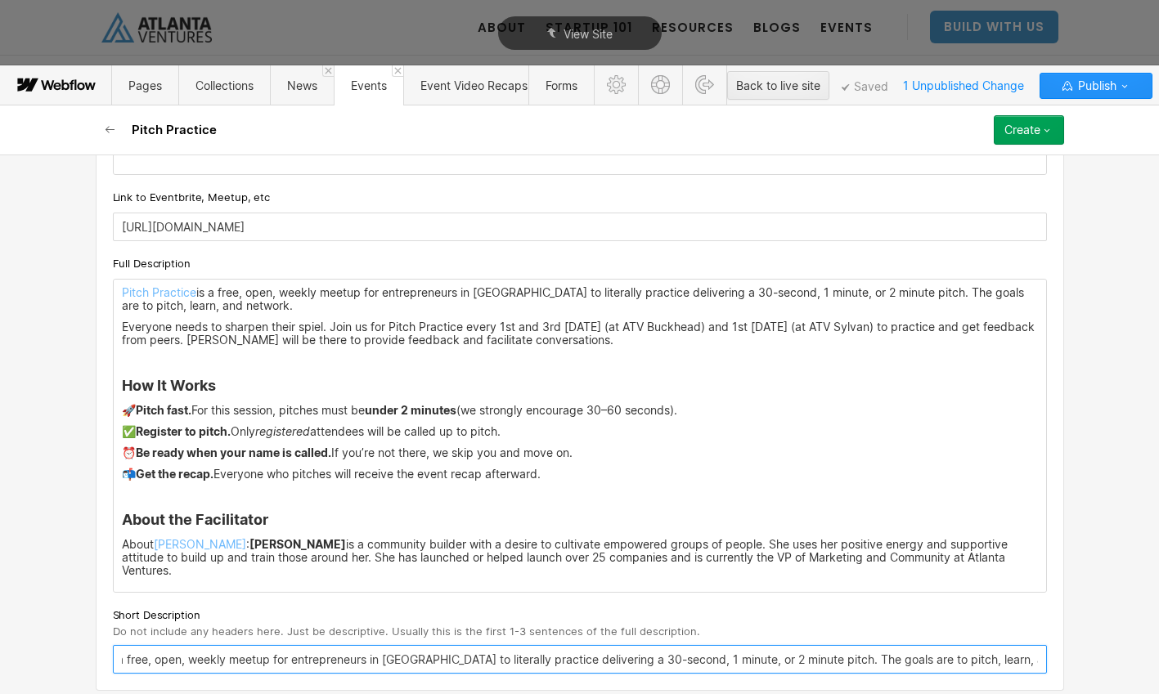
type input "Pitch Practice is a free, open, weekly meetup for entrepreneurs in Atlanta to l…"
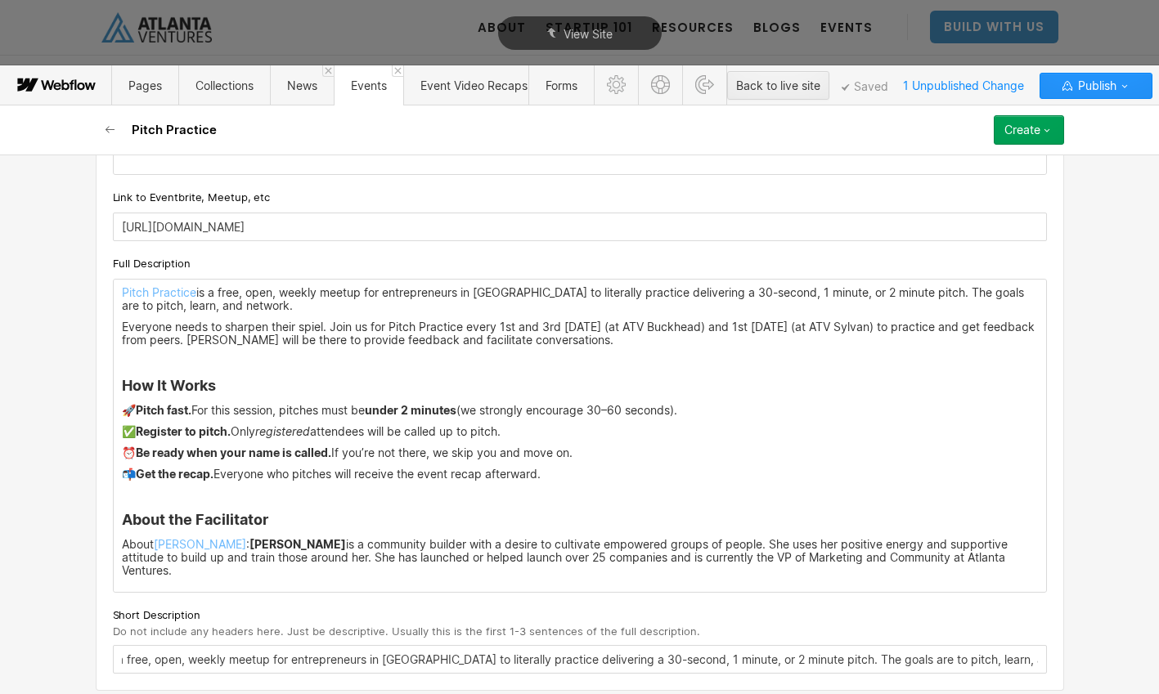
click at [119, 329] on div "Pitch Practice is a free, open, weekly meetup for entrepreneurs in Atlanta to l…" at bounding box center [580, 436] width 932 height 312
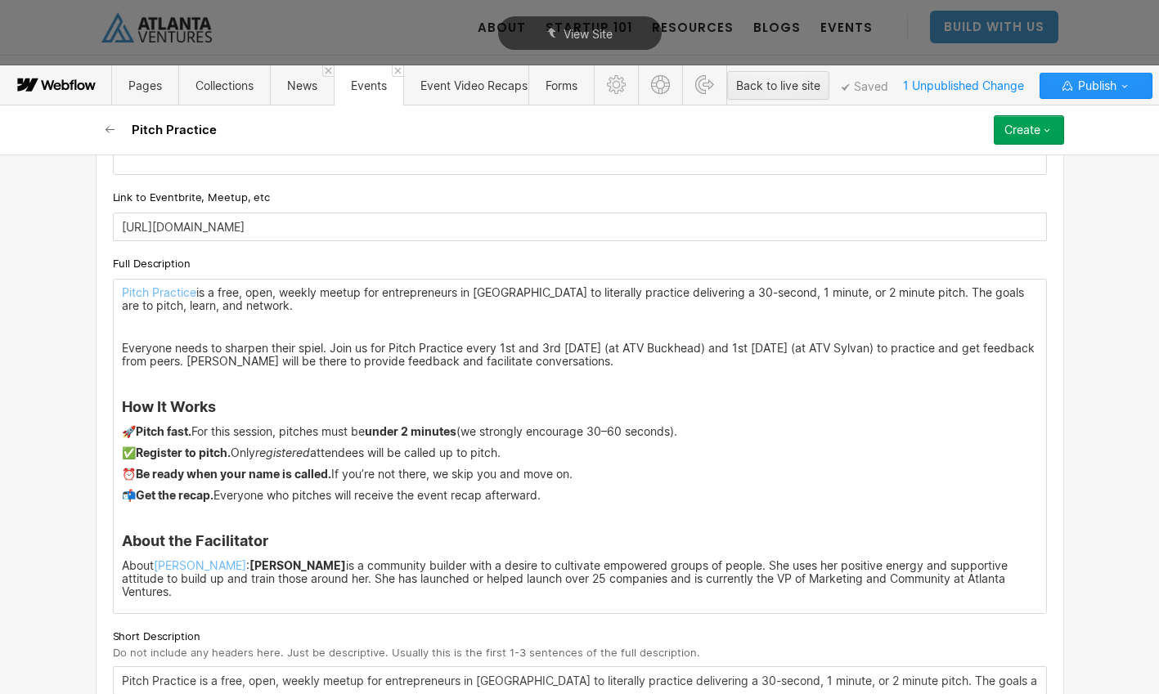
click at [666, 357] on p "Everyone needs to sharpen their spiel. Join us for Pitch Practice every 1st and…" at bounding box center [580, 355] width 916 height 26
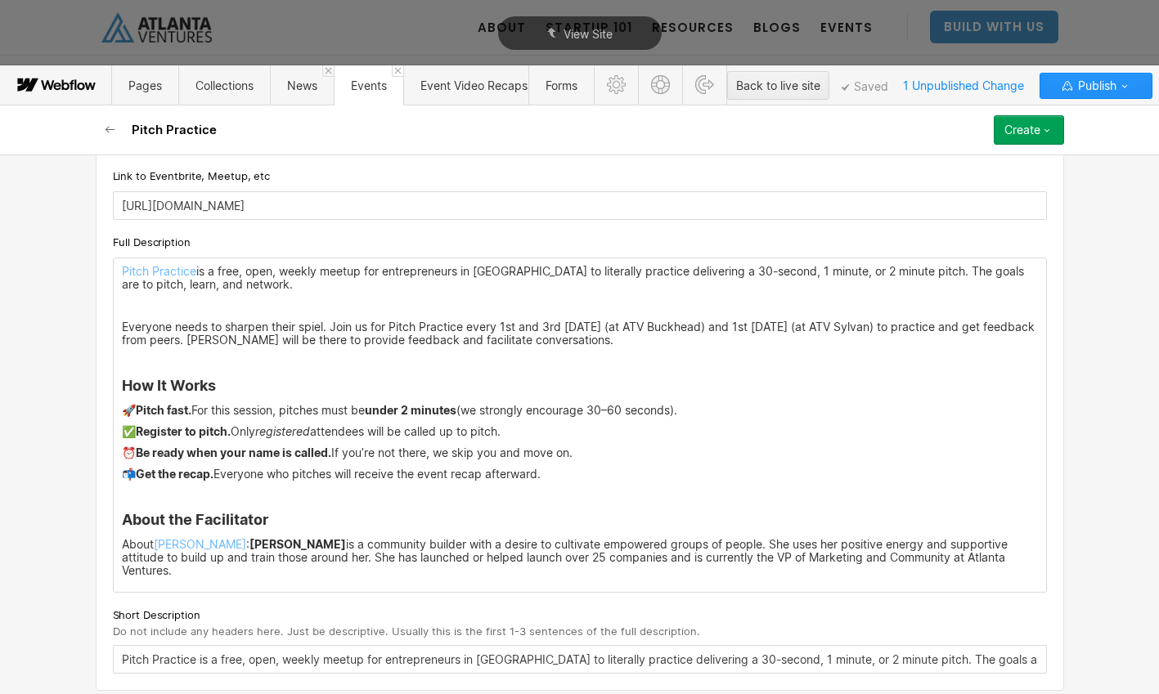
scroll to position [973, 0]
click at [854, 649] on input "Pitch Practice is a free, open, weekly meetup for entrepreneurs in Atlanta to l…" at bounding box center [580, 659] width 934 height 29
click at [1007, 136] on div "Create" at bounding box center [1022, 129] width 36 height 13
click at [989, 178] on div "Publish now" at bounding box center [982, 185] width 162 height 22
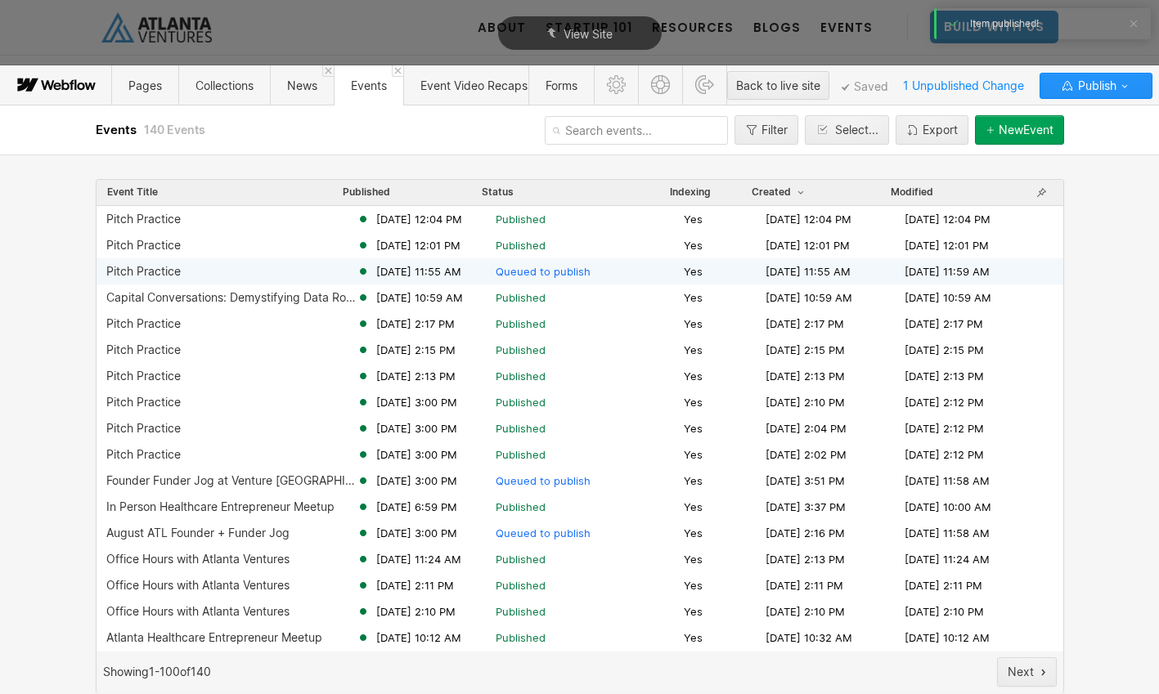
click at [586, 279] on div "Pitch Practice Oct 1, 2025 11:55 AM Queued to publish Yes Oct 1, 2025 11:55 AM …" at bounding box center [579, 271] width 967 height 26
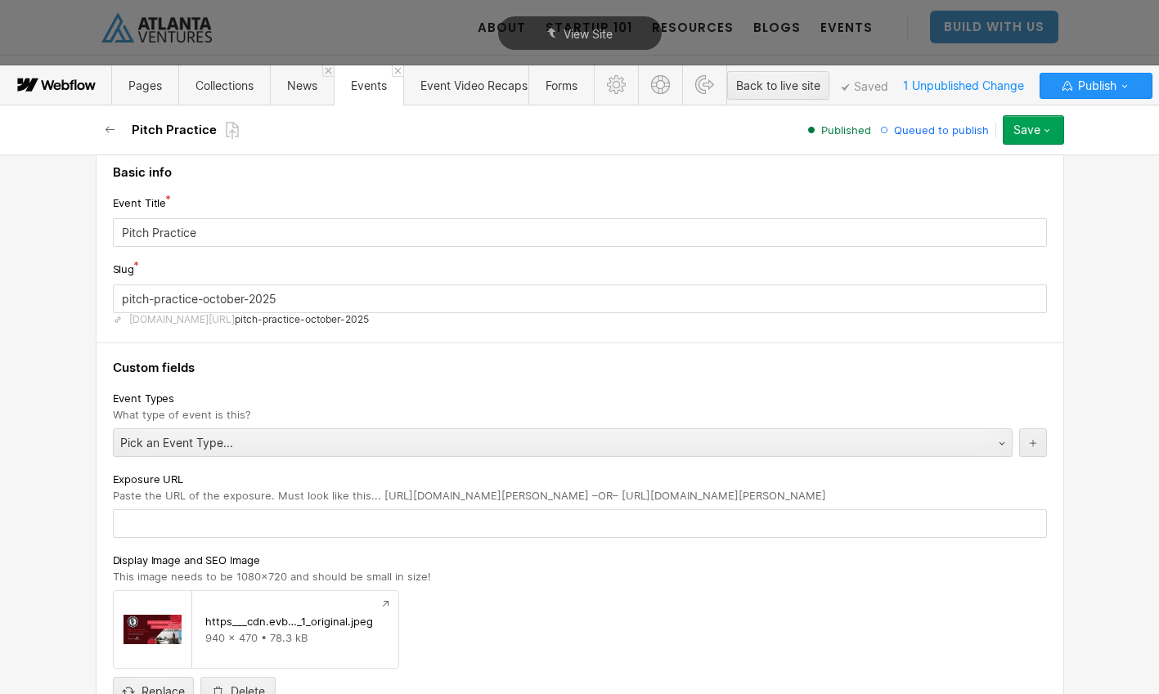
scroll to position [0, 0]
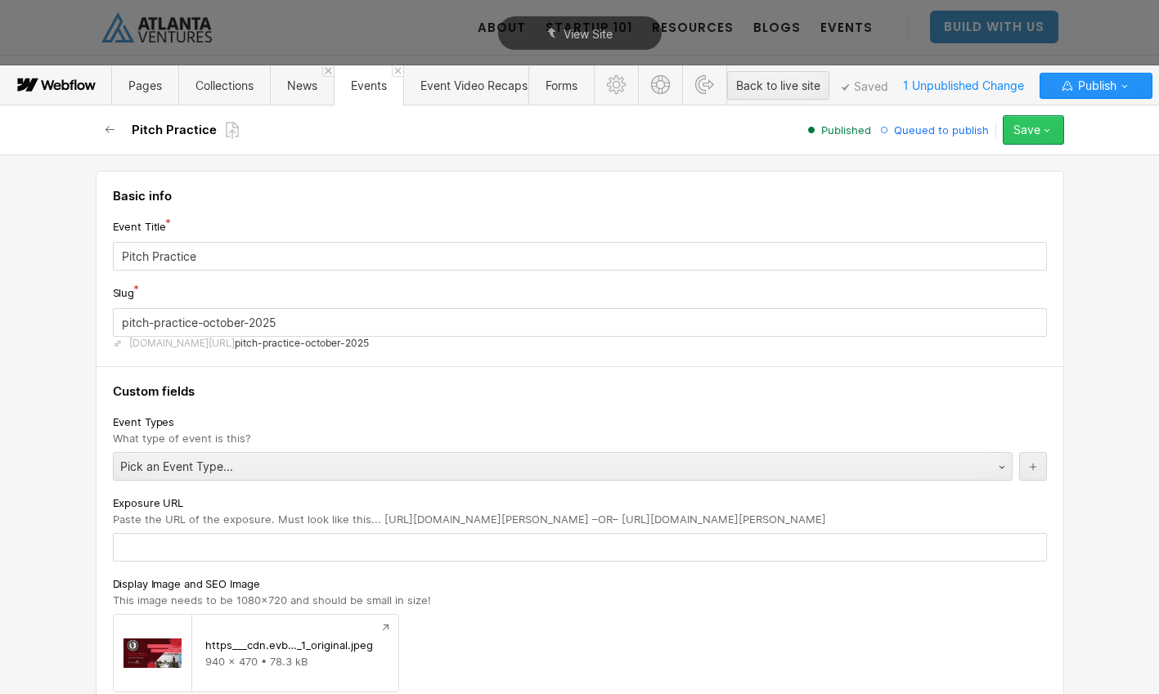
click at [1050, 133] on icon "button" at bounding box center [1046, 129] width 13 height 13
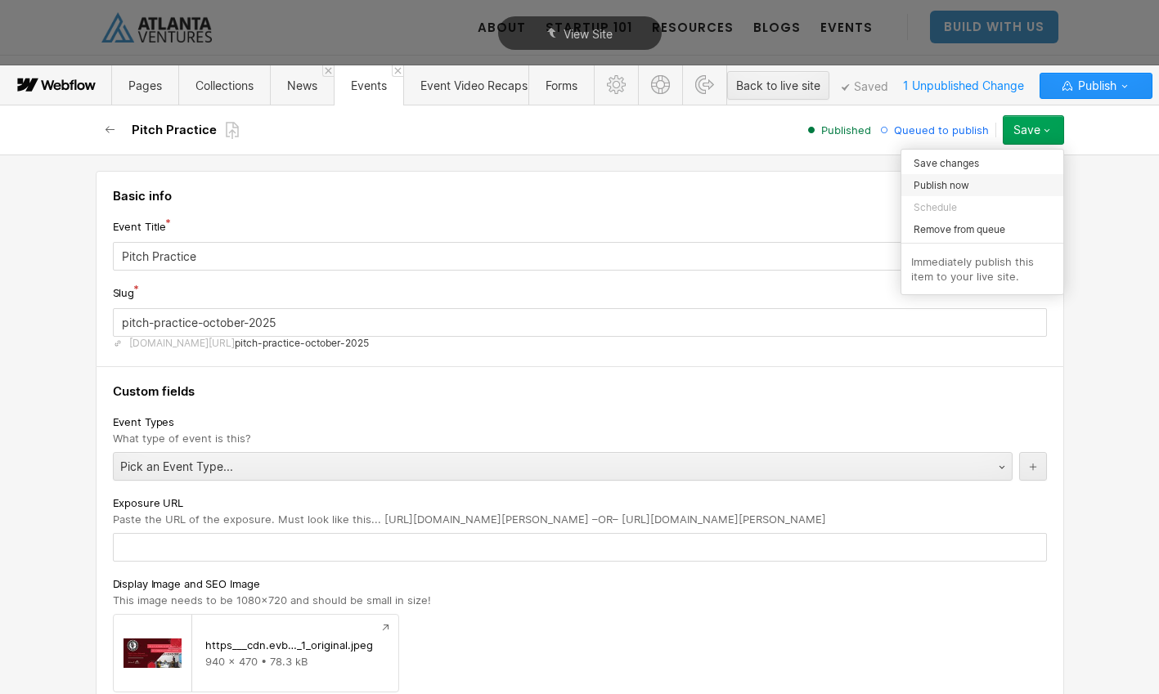
click at [995, 182] on div "Publish now" at bounding box center [982, 185] width 162 height 22
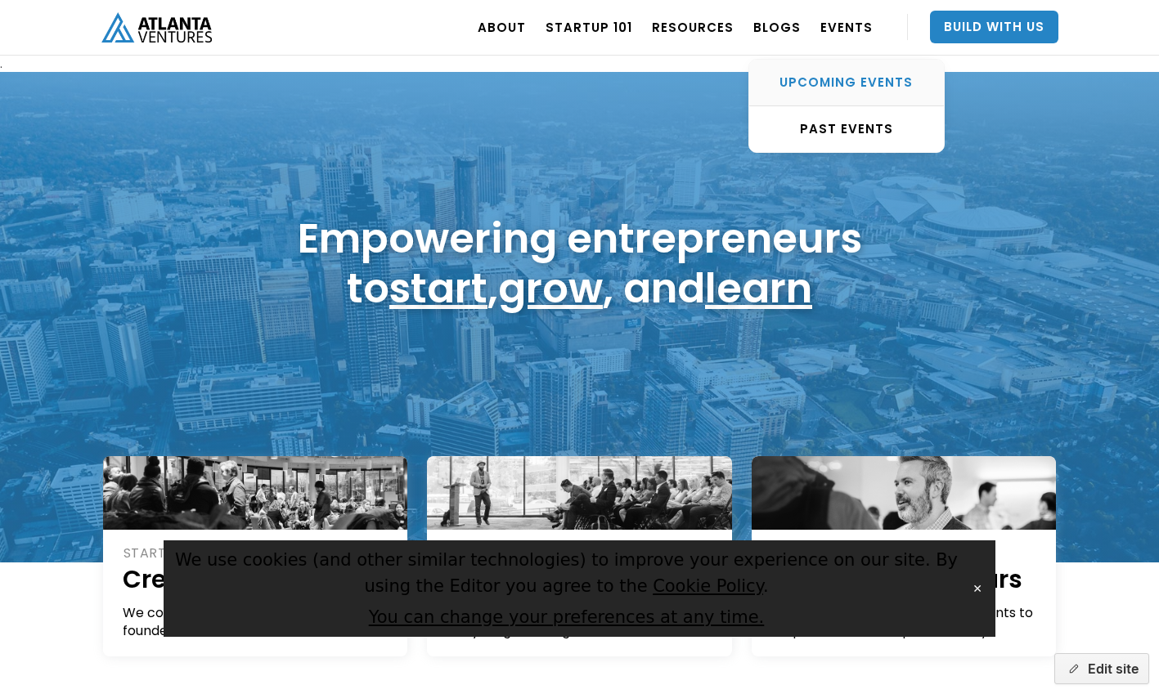
click at [855, 71] on link "UPCOMING EVENTS" at bounding box center [846, 83] width 195 height 47
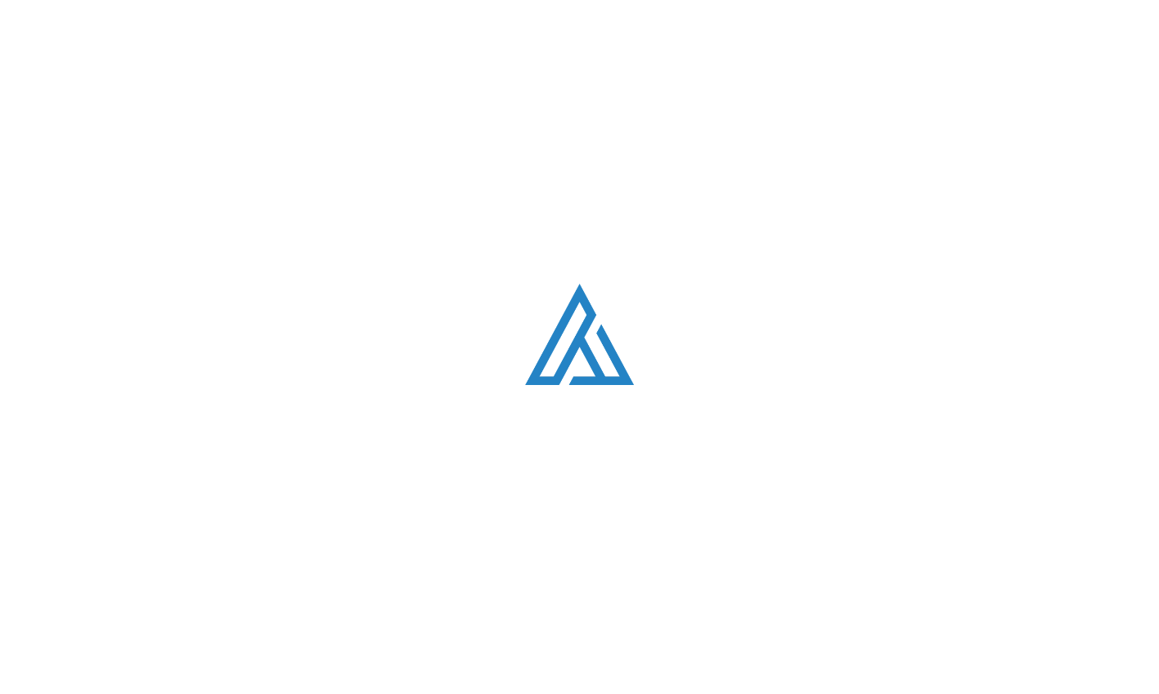
scroll to position [551, 0]
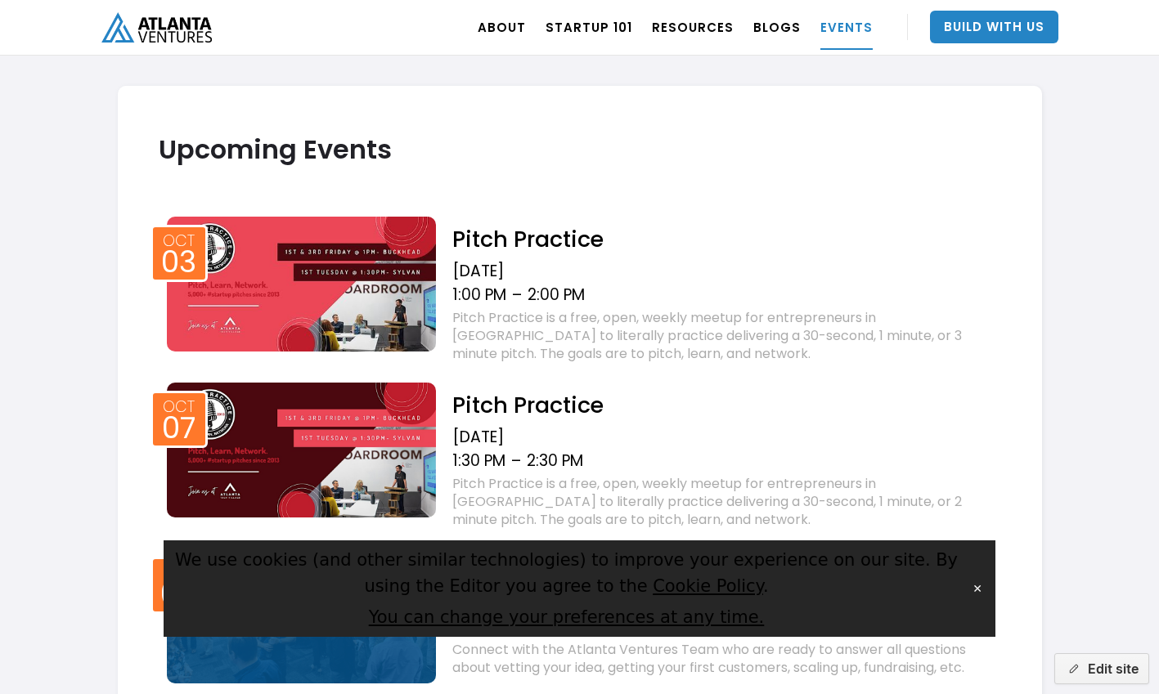
click at [972, 583] on button "✕" at bounding box center [977, 588] width 23 height 25
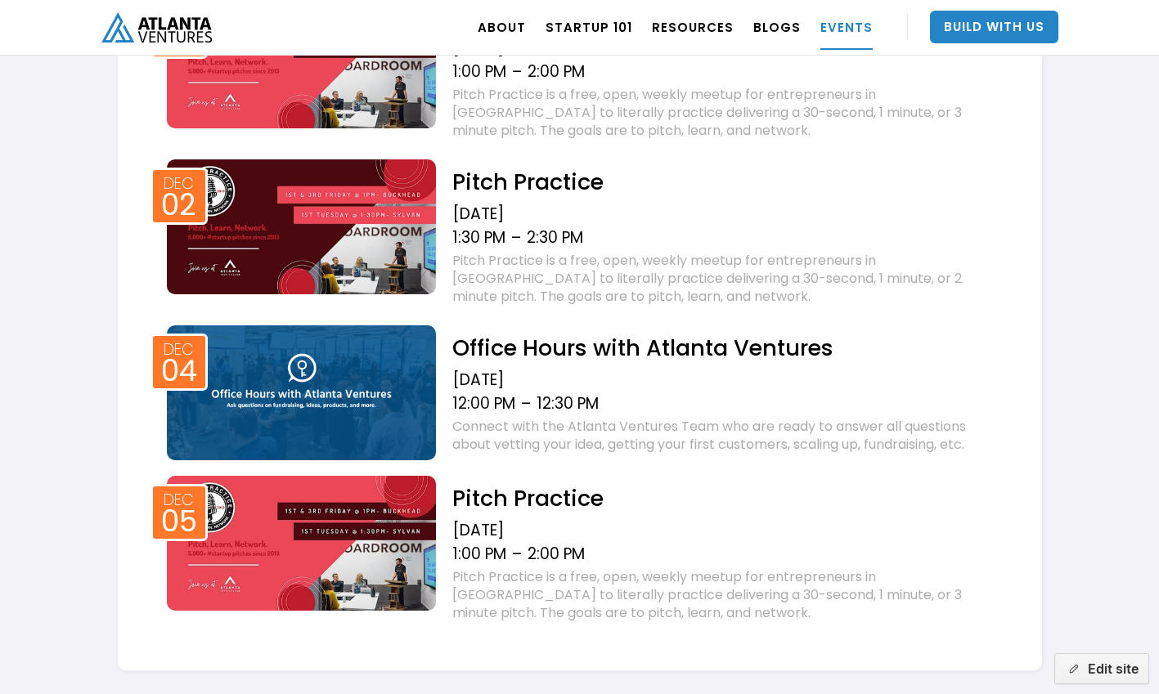
scroll to position [2356, 0]
